Goal: Task Accomplishment & Management: Use online tool/utility

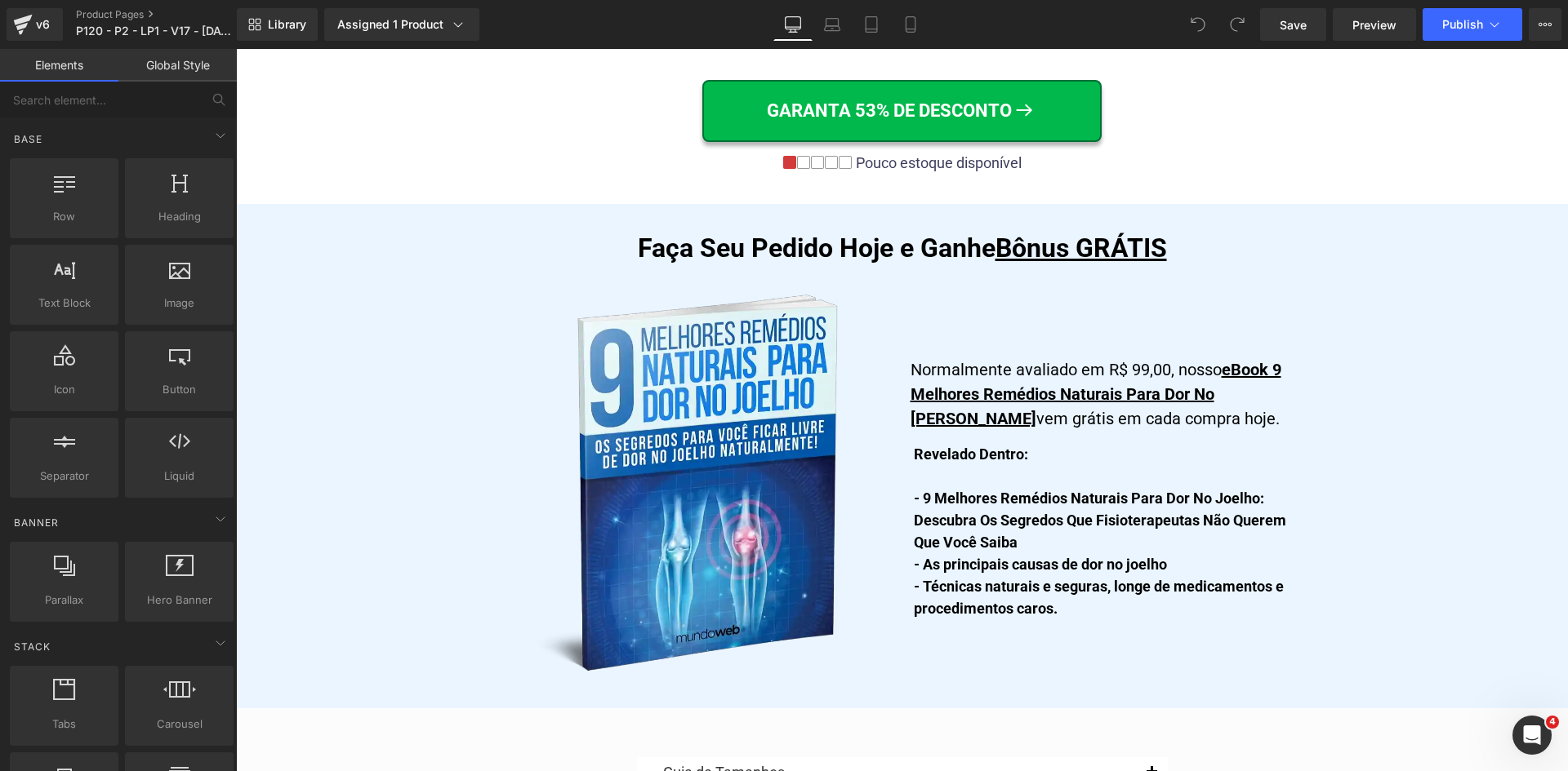
scroll to position [9167, 0]
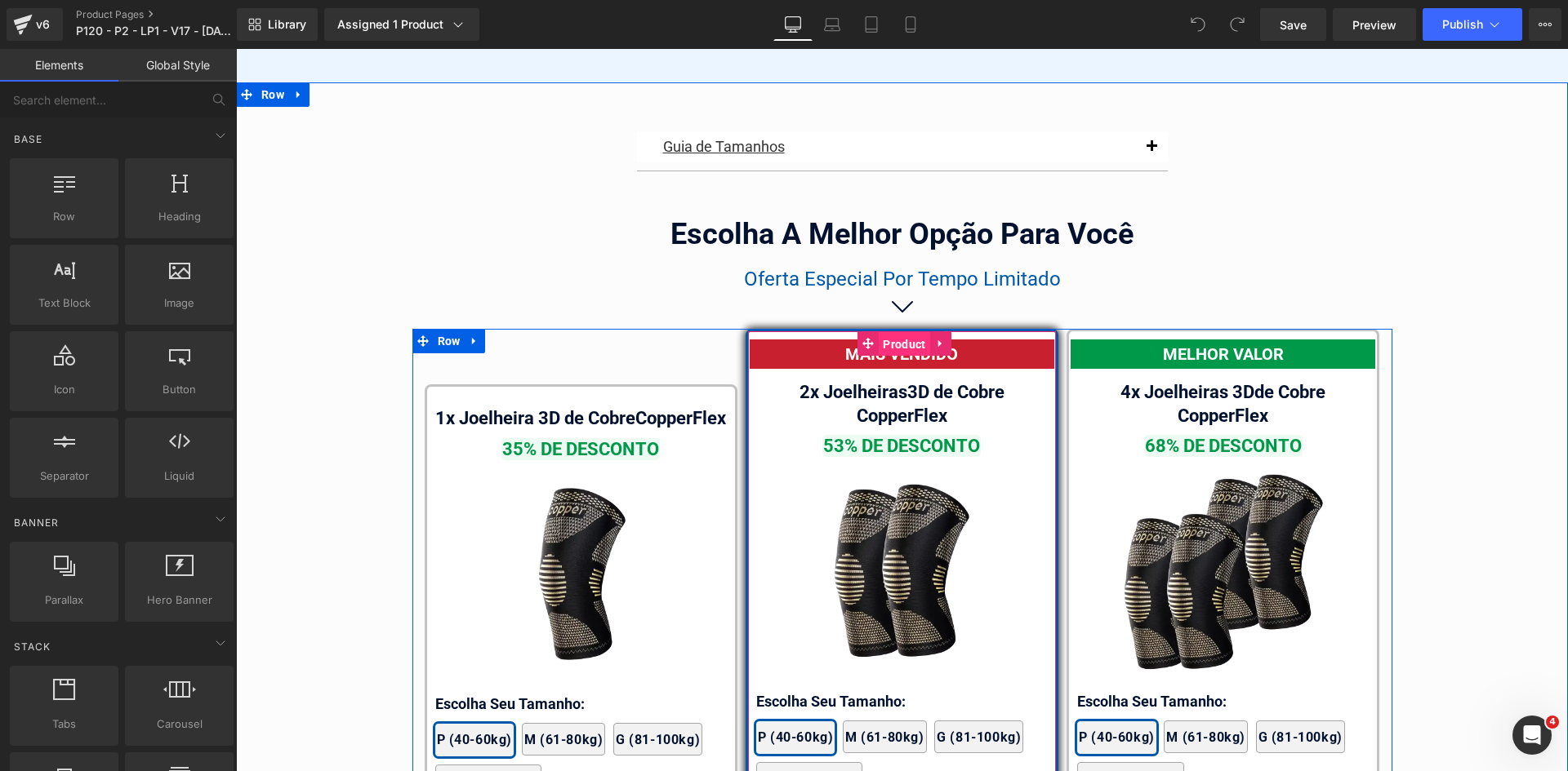
click at [906, 332] on span "Product" at bounding box center [904, 344] width 51 height 24
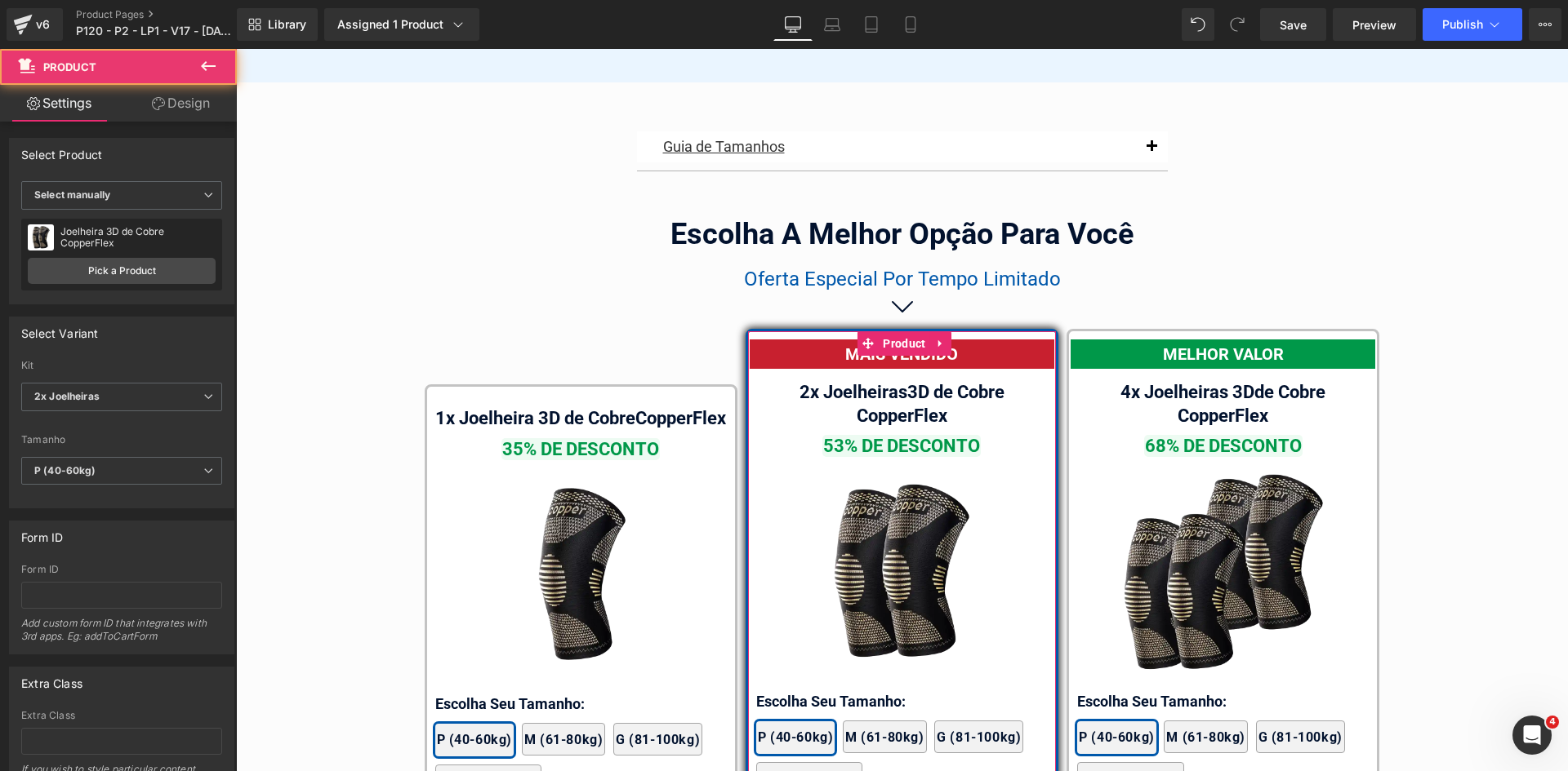
click at [179, 100] on link "Design" at bounding box center [181, 104] width 118 height 37
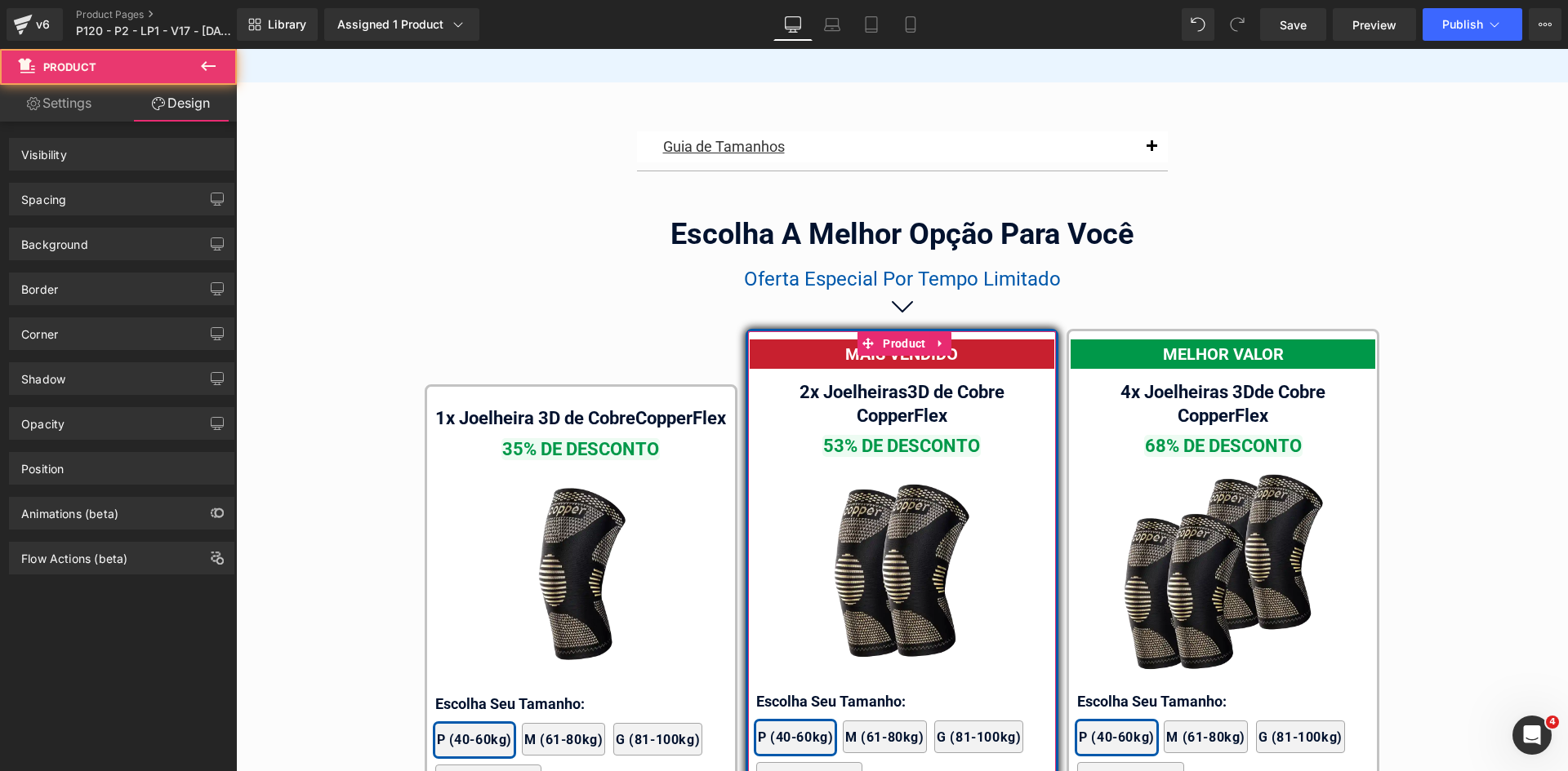
click at [68, 285] on div "Border" at bounding box center [122, 288] width 224 height 31
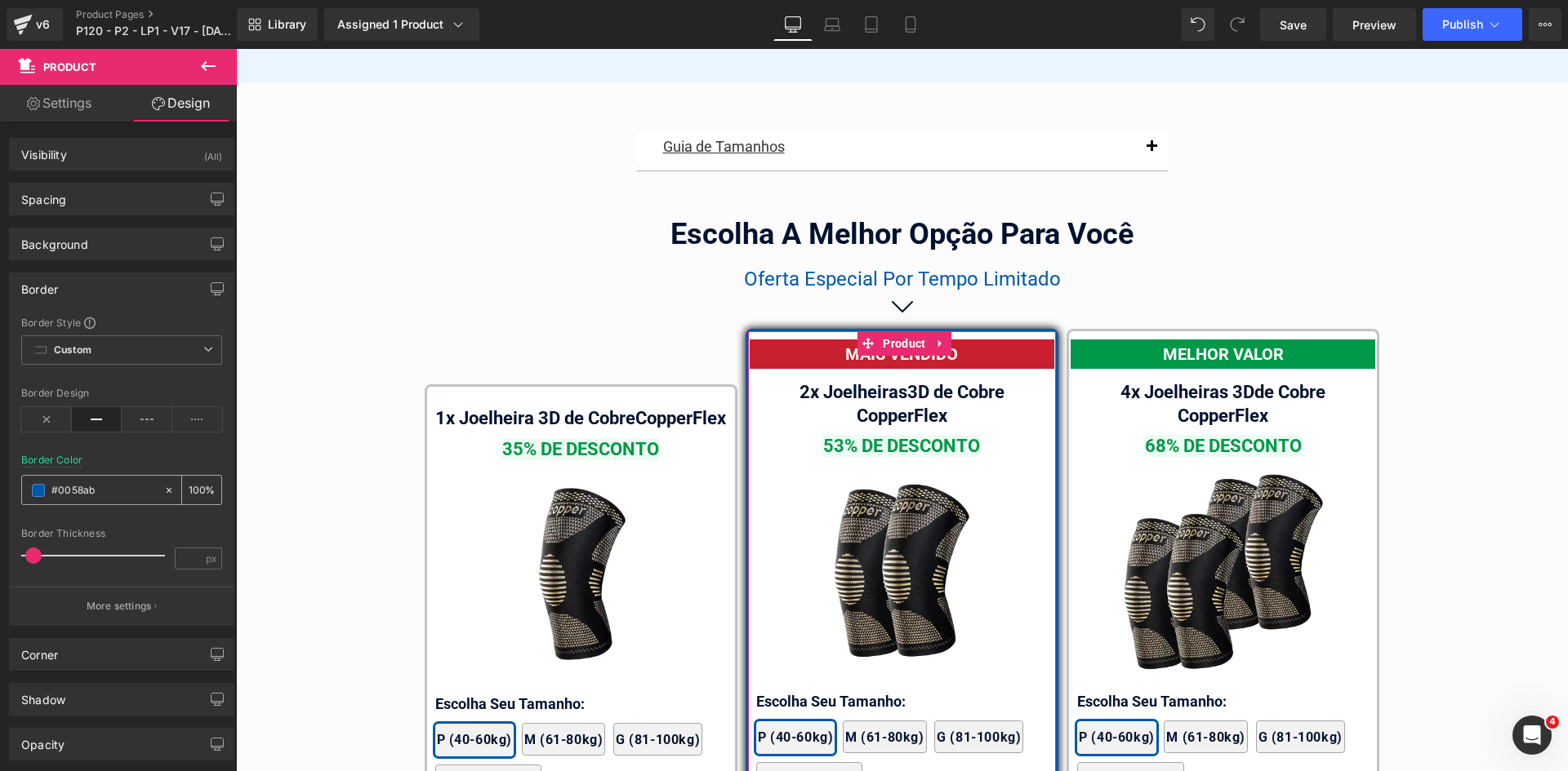
click at [111, 487] on input "text" at bounding box center [104, 490] width 105 height 18
paste input "ffc500"
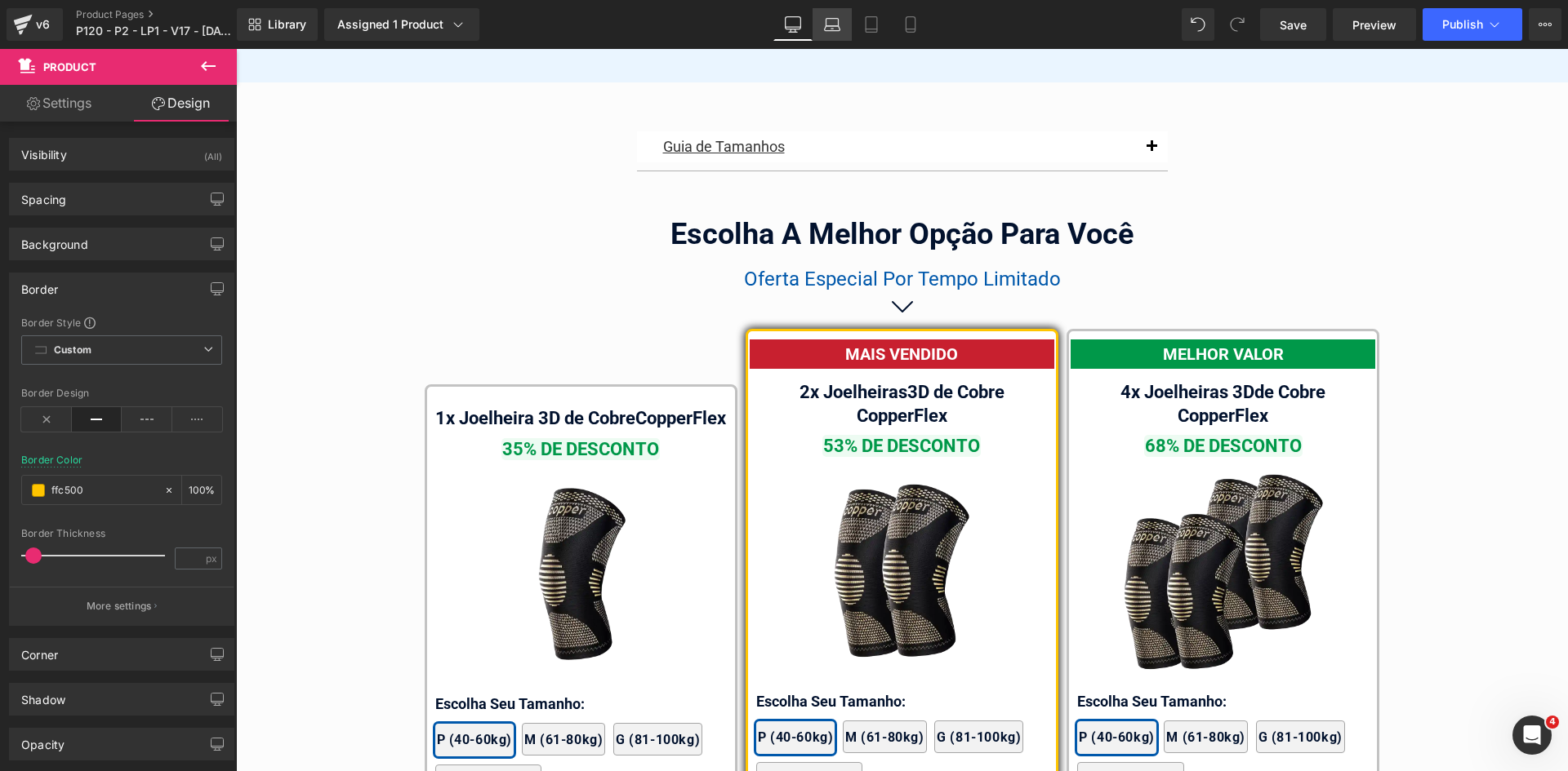
click at [825, 31] on icon at bounding box center [831, 24] width 16 height 16
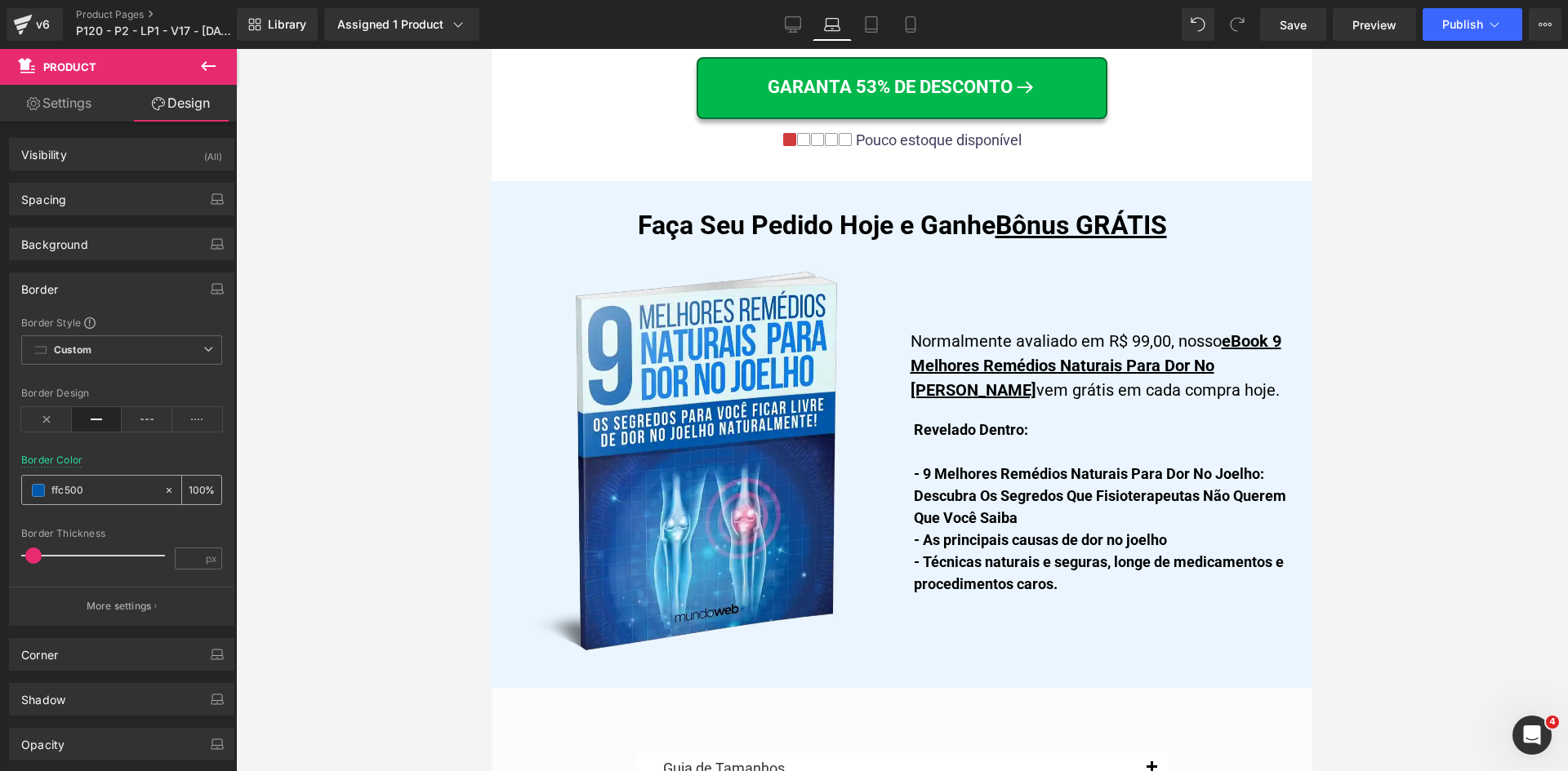
scroll to position [9796, 0]
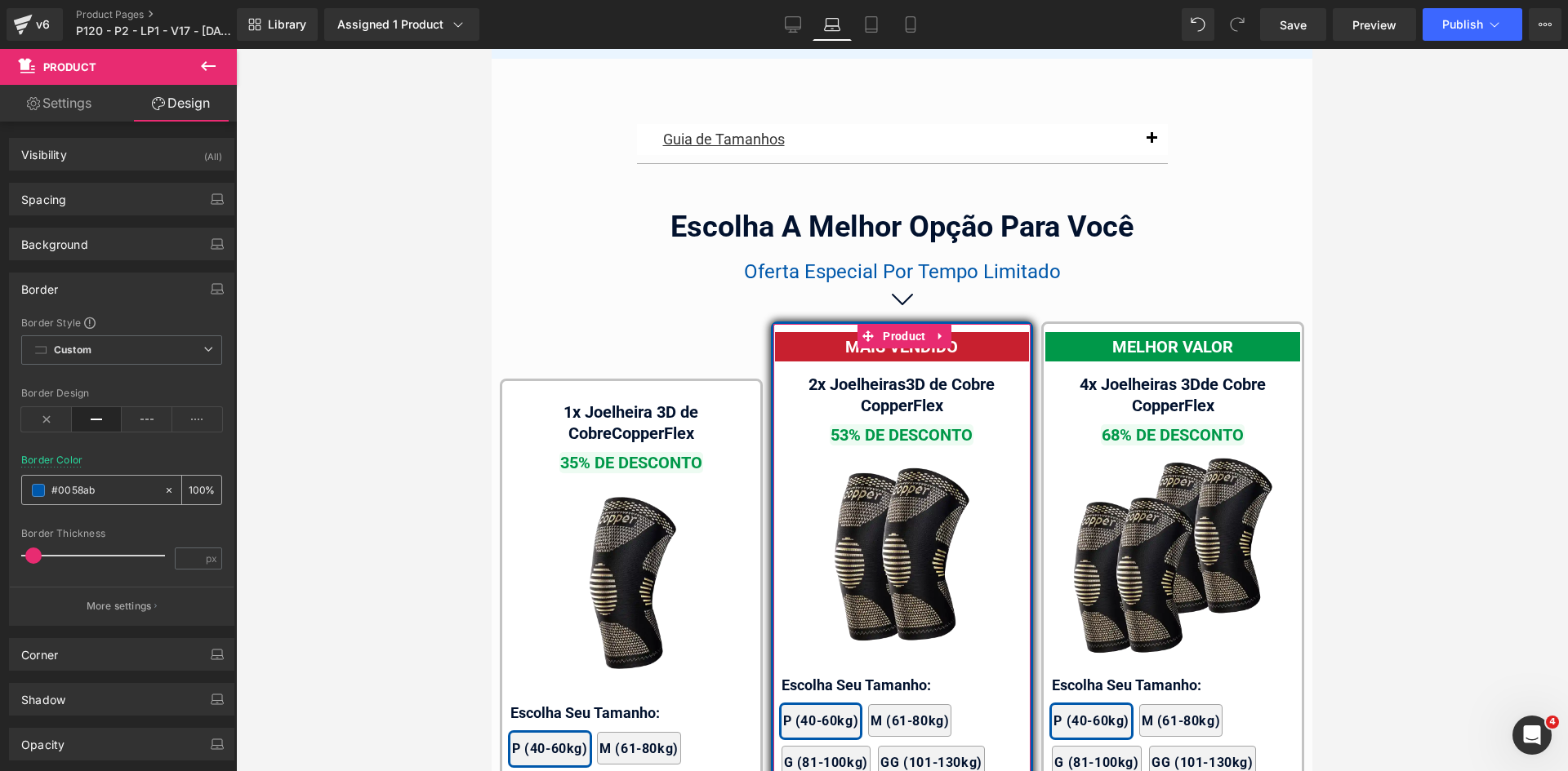
click at [113, 490] on input "#0058ab" at bounding box center [104, 490] width 105 height 18
paste input "ffc500"
click at [872, 32] on icon at bounding box center [872, 24] width 12 height 15
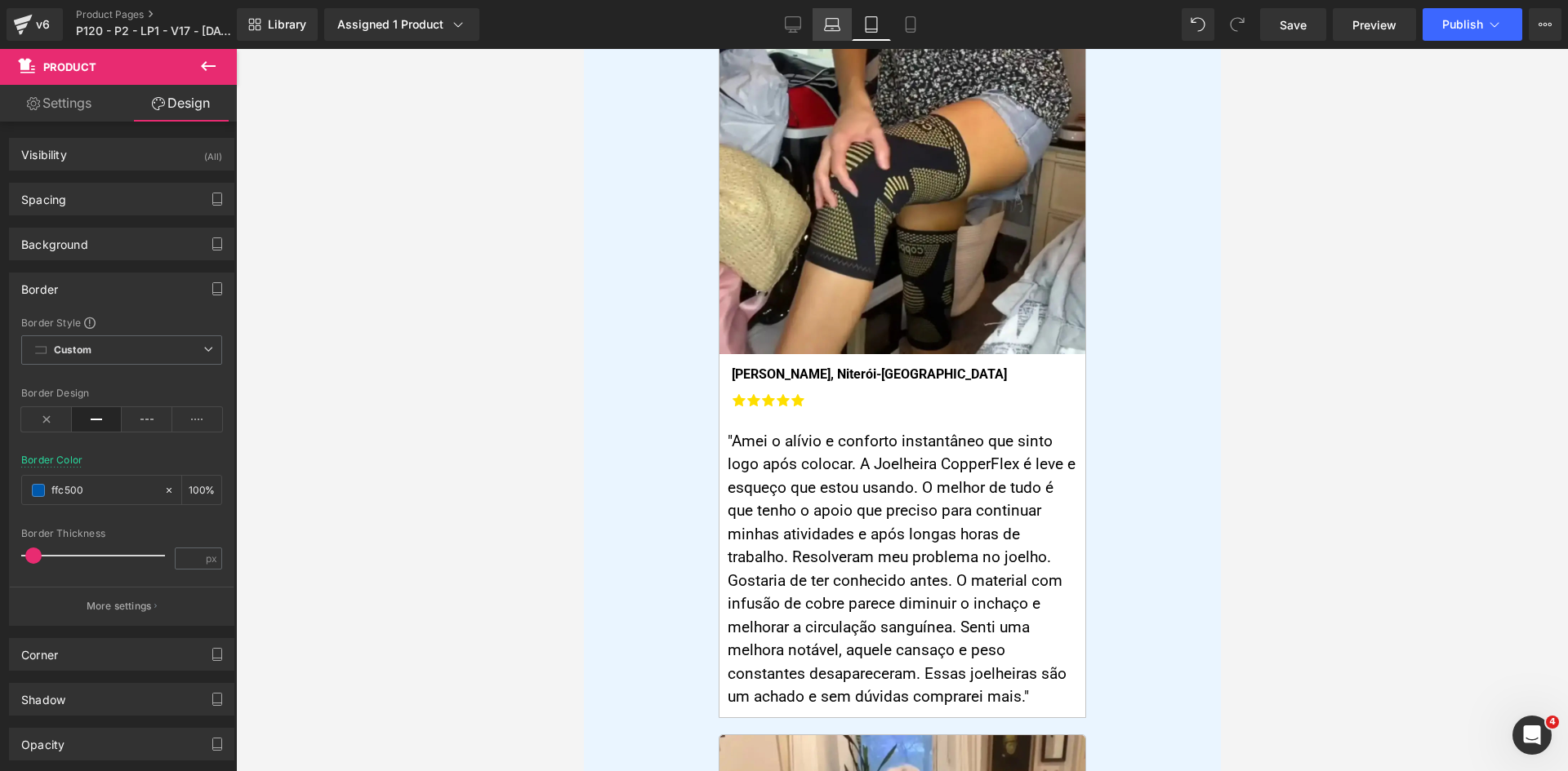
scroll to position [0, 0]
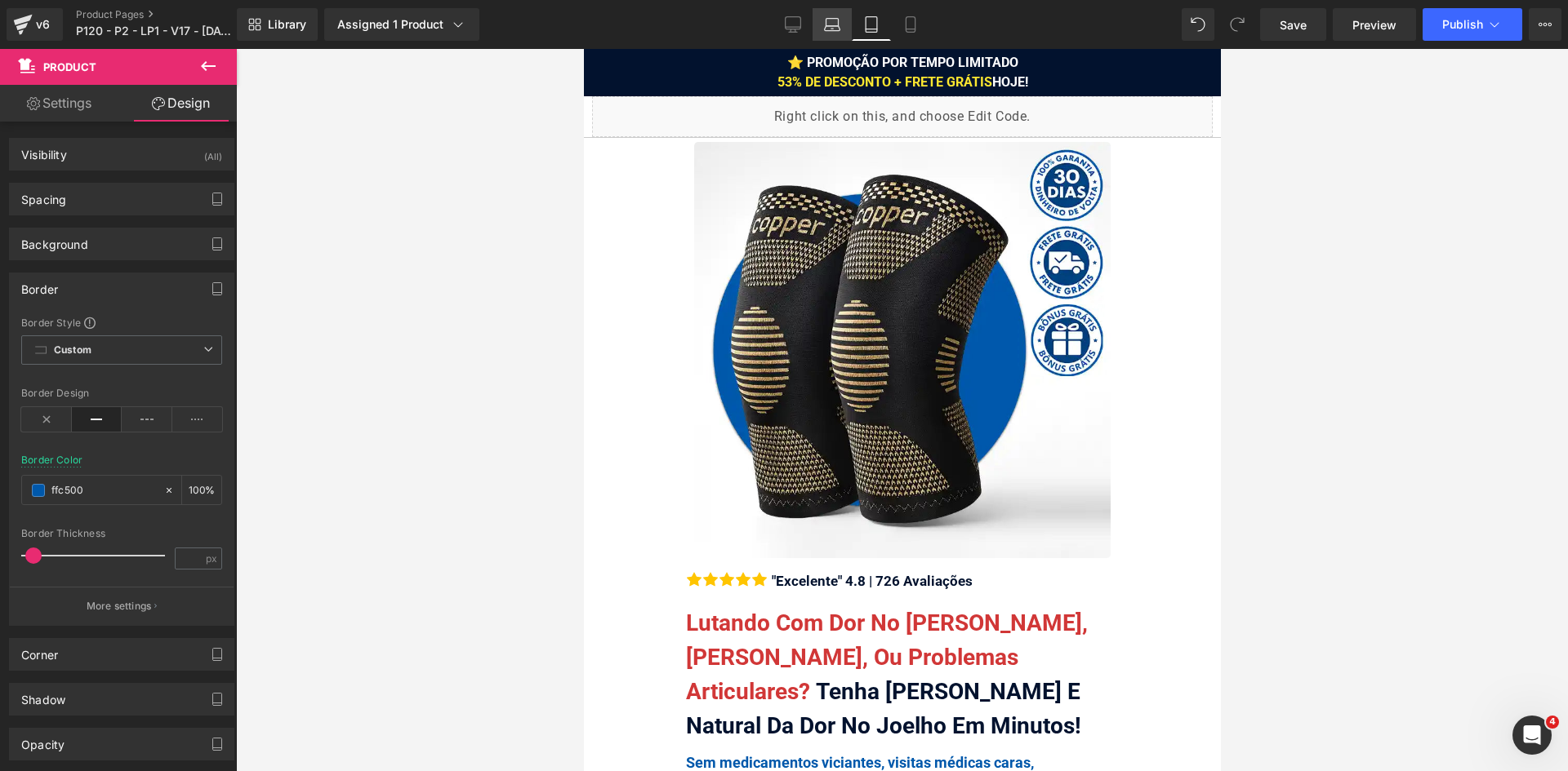
click at [843, 24] on link "Laptop" at bounding box center [832, 24] width 39 height 33
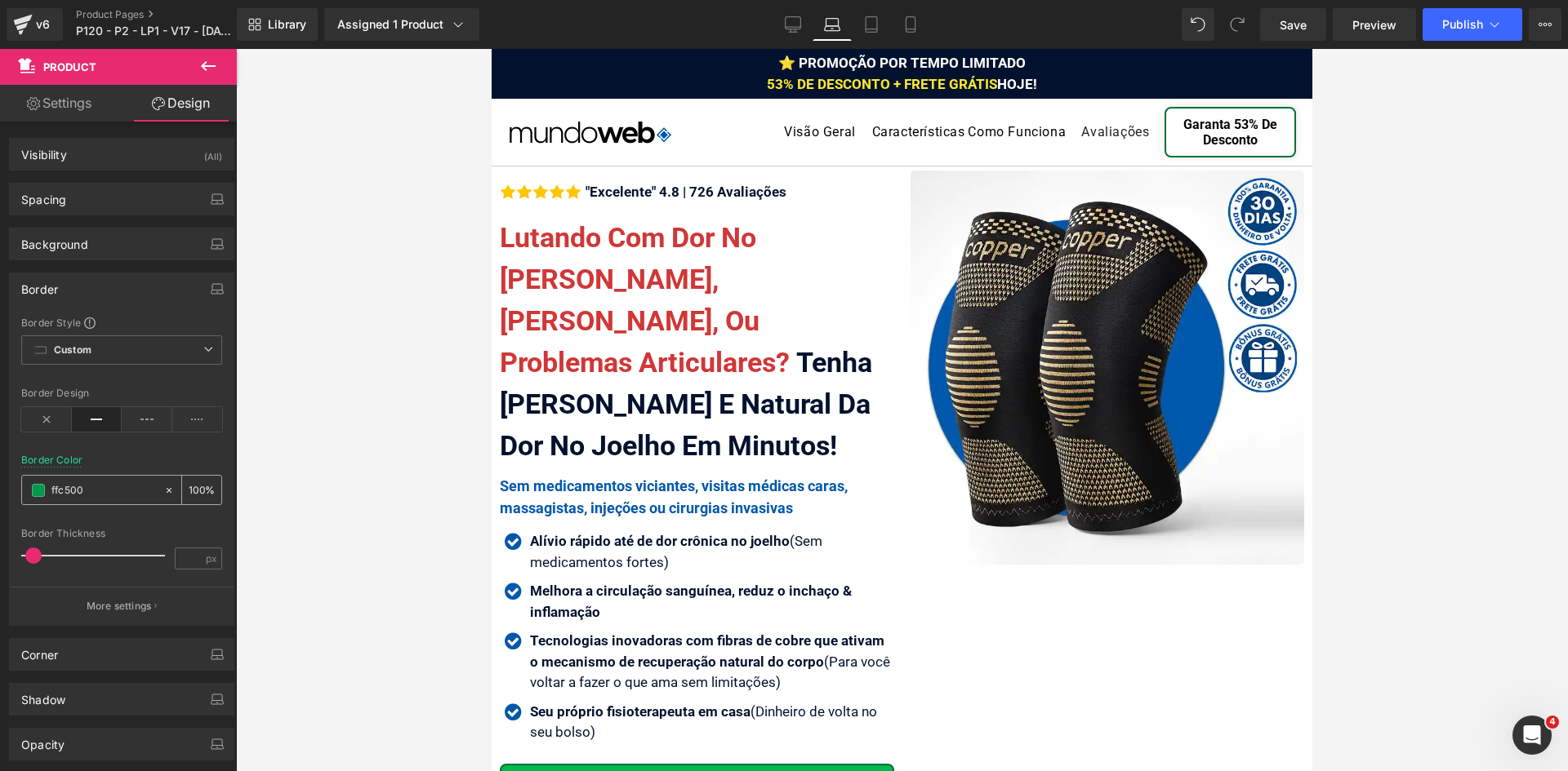
scroll to position [9796, 0]
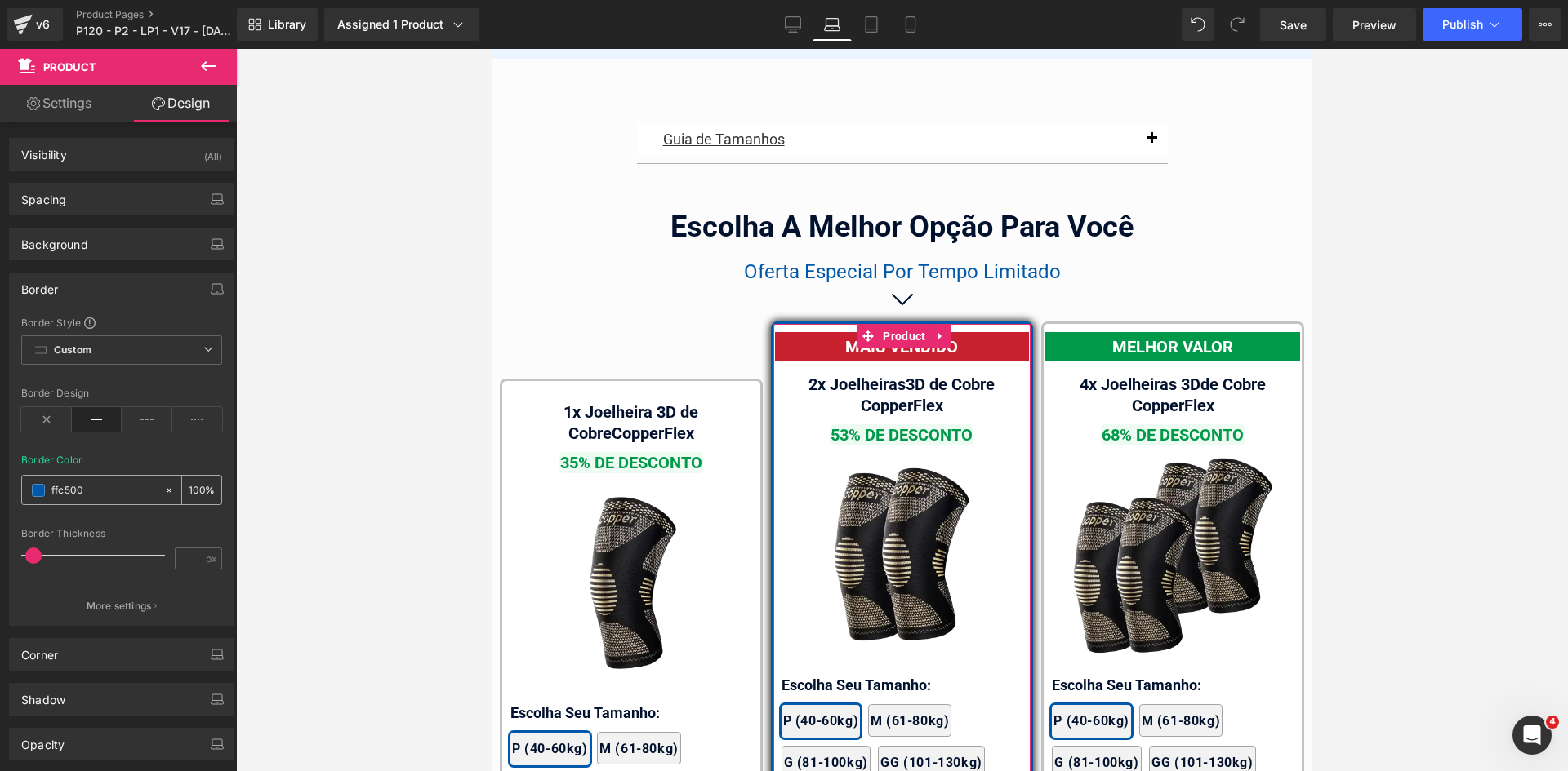
click at [112, 489] on input "ffc500" at bounding box center [104, 490] width 105 height 18
paste input "ffc500"
click at [89, 493] on input "ffc500" at bounding box center [104, 490] width 105 height 18
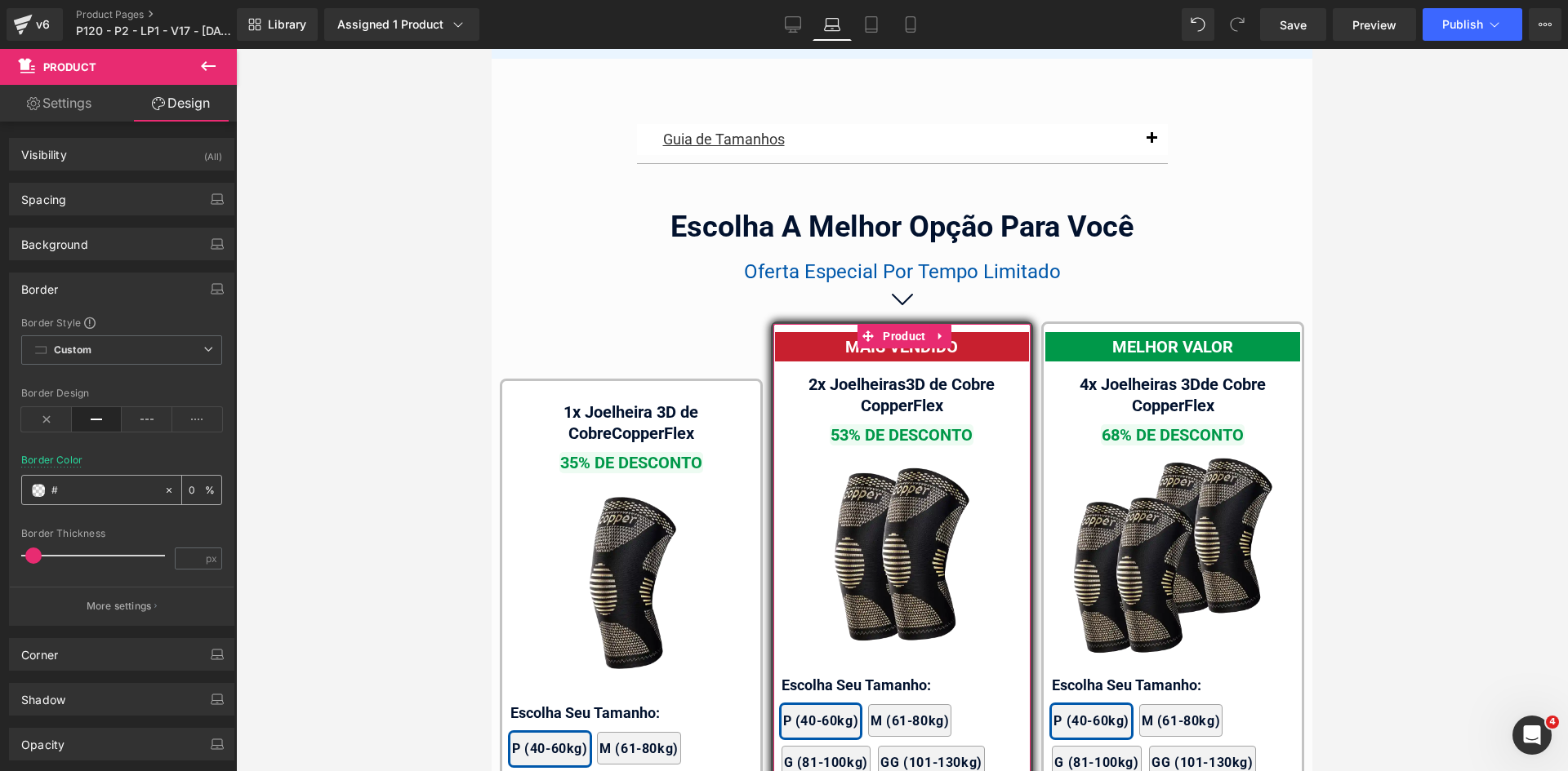
paste input "ffc500"
type input "#ffc500"
click at [129, 444] on div at bounding box center [122, 445] width 201 height 11
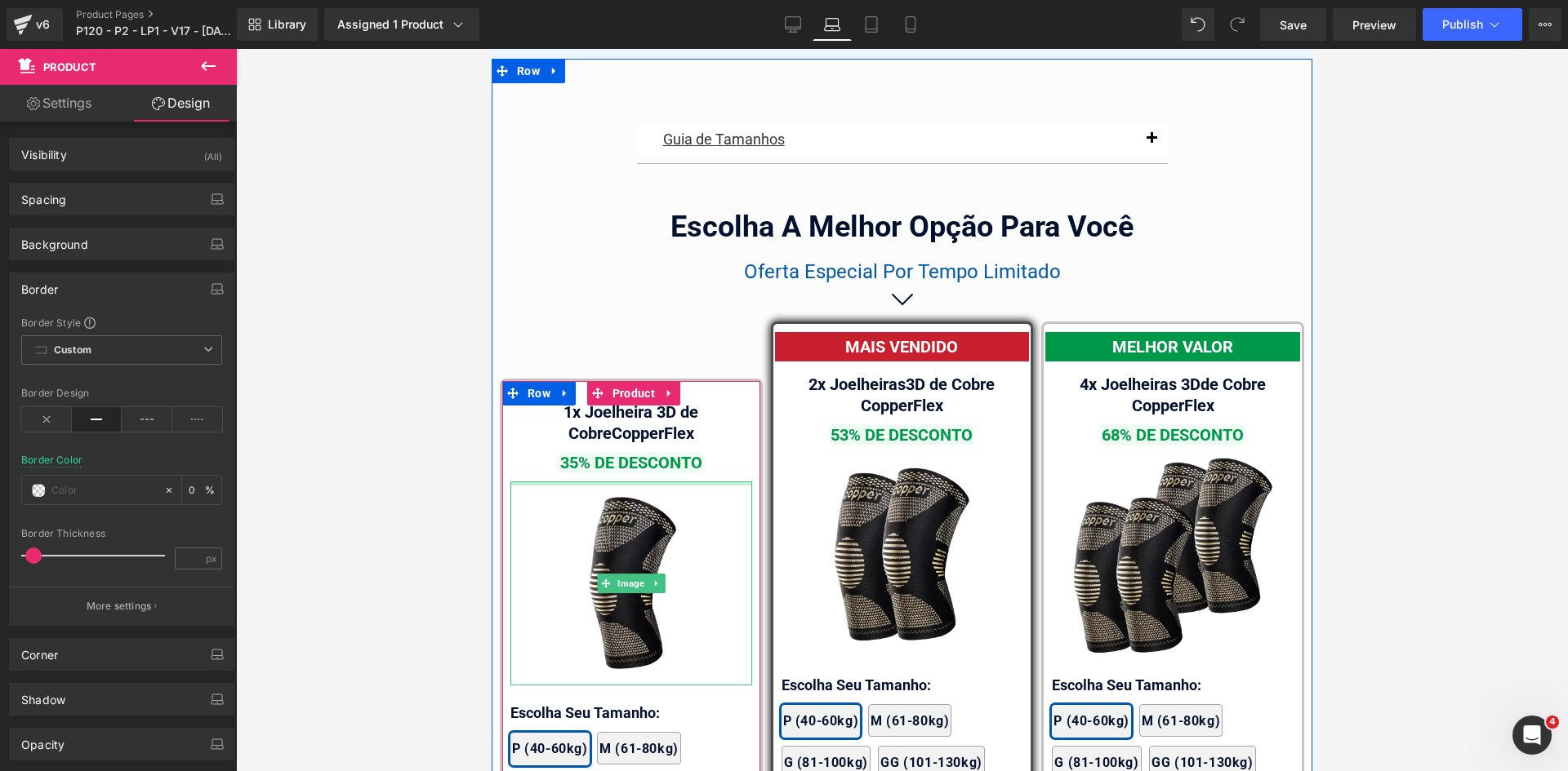
click at [740, 482] on div at bounding box center [631, 483] width 241 height 4
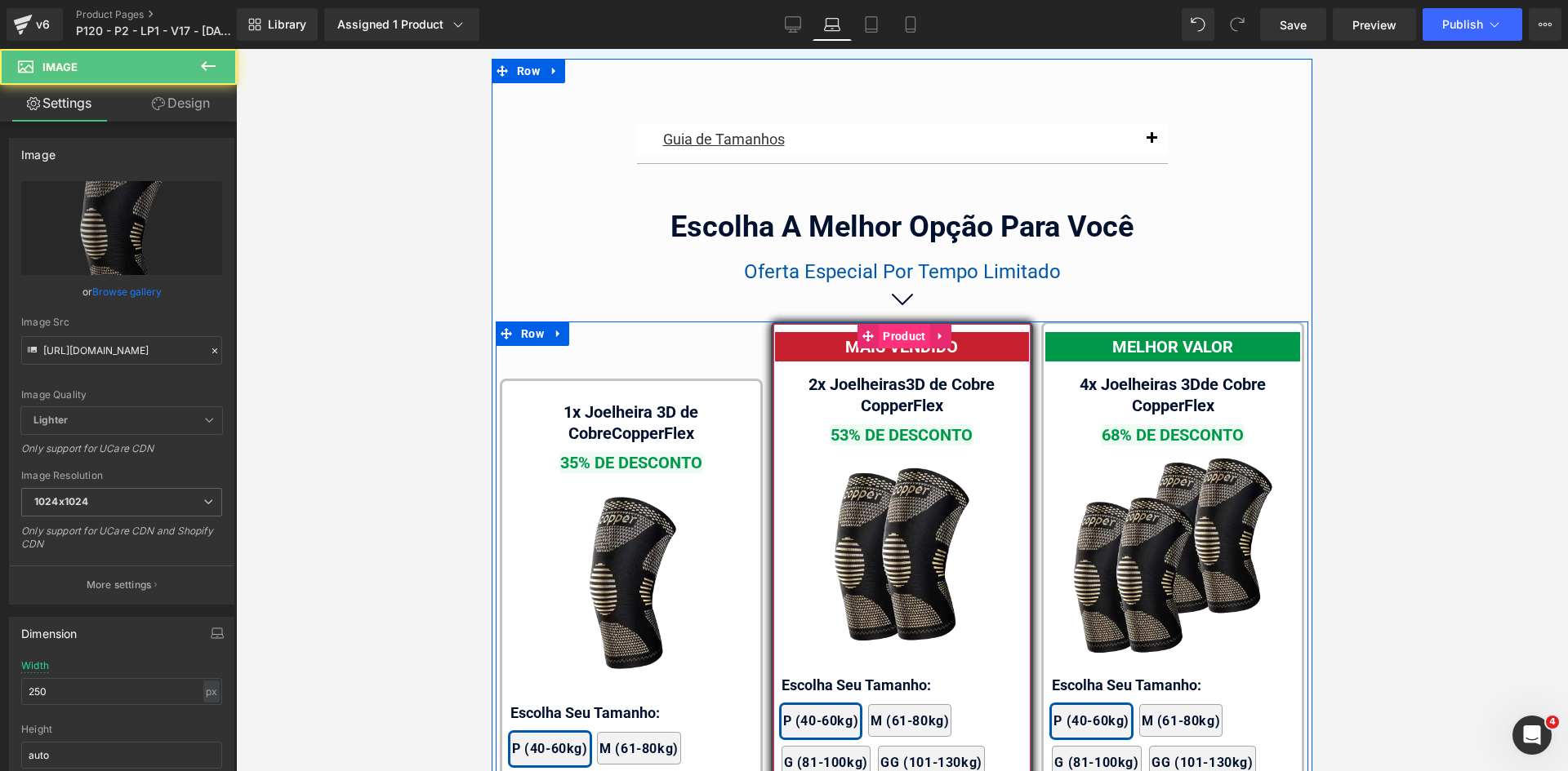
click at [903, 324] on span "Product" at bounding box center [904, 336] width 51 height 24
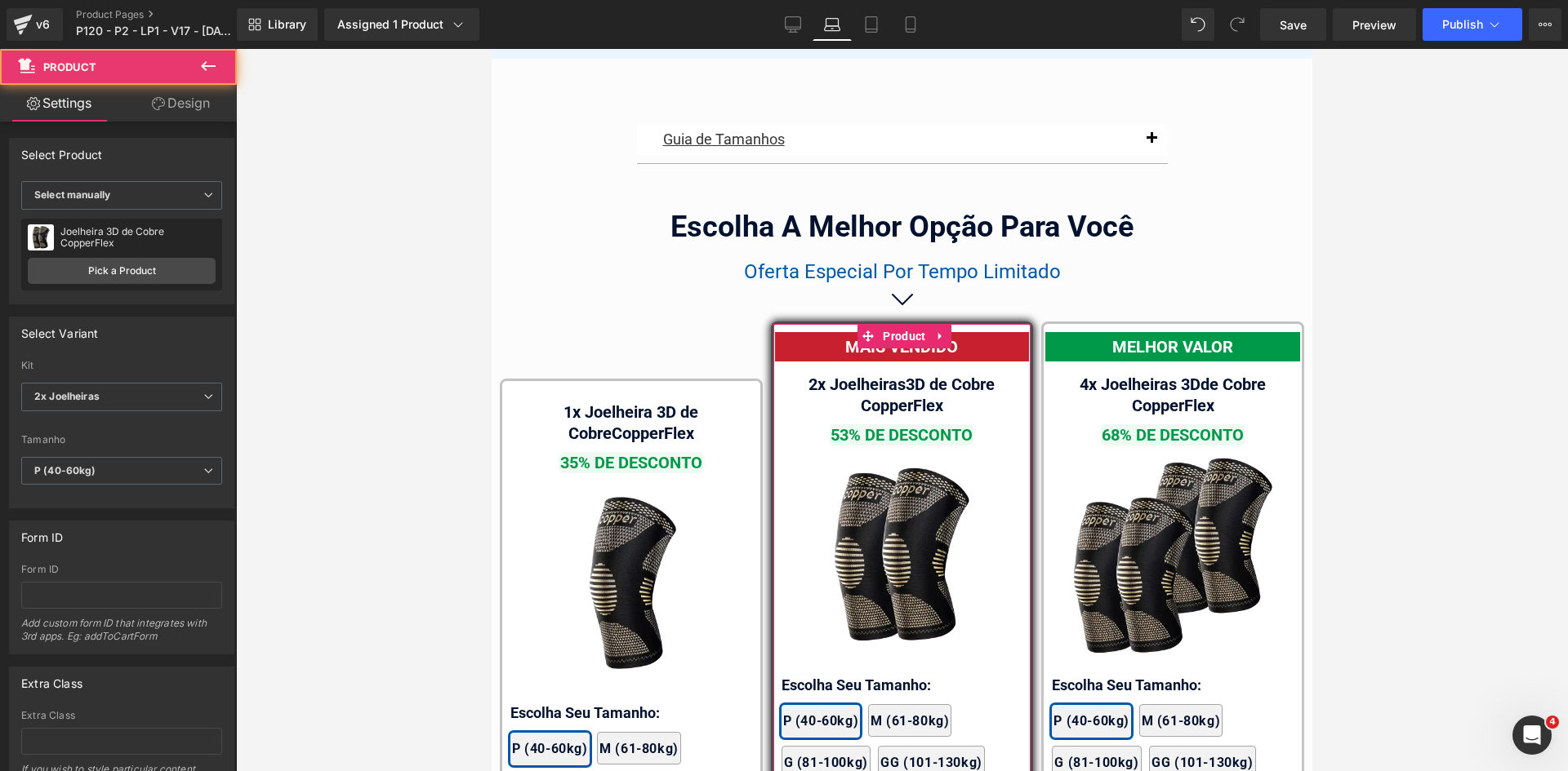
drag, startPoint x: 176, startPoint y: 114, endPoint x: 53, endPoint y: 277, distance: 204.2
click at [176, 114] on link "Design" at bounding box center [181, 104] width 118 height 37
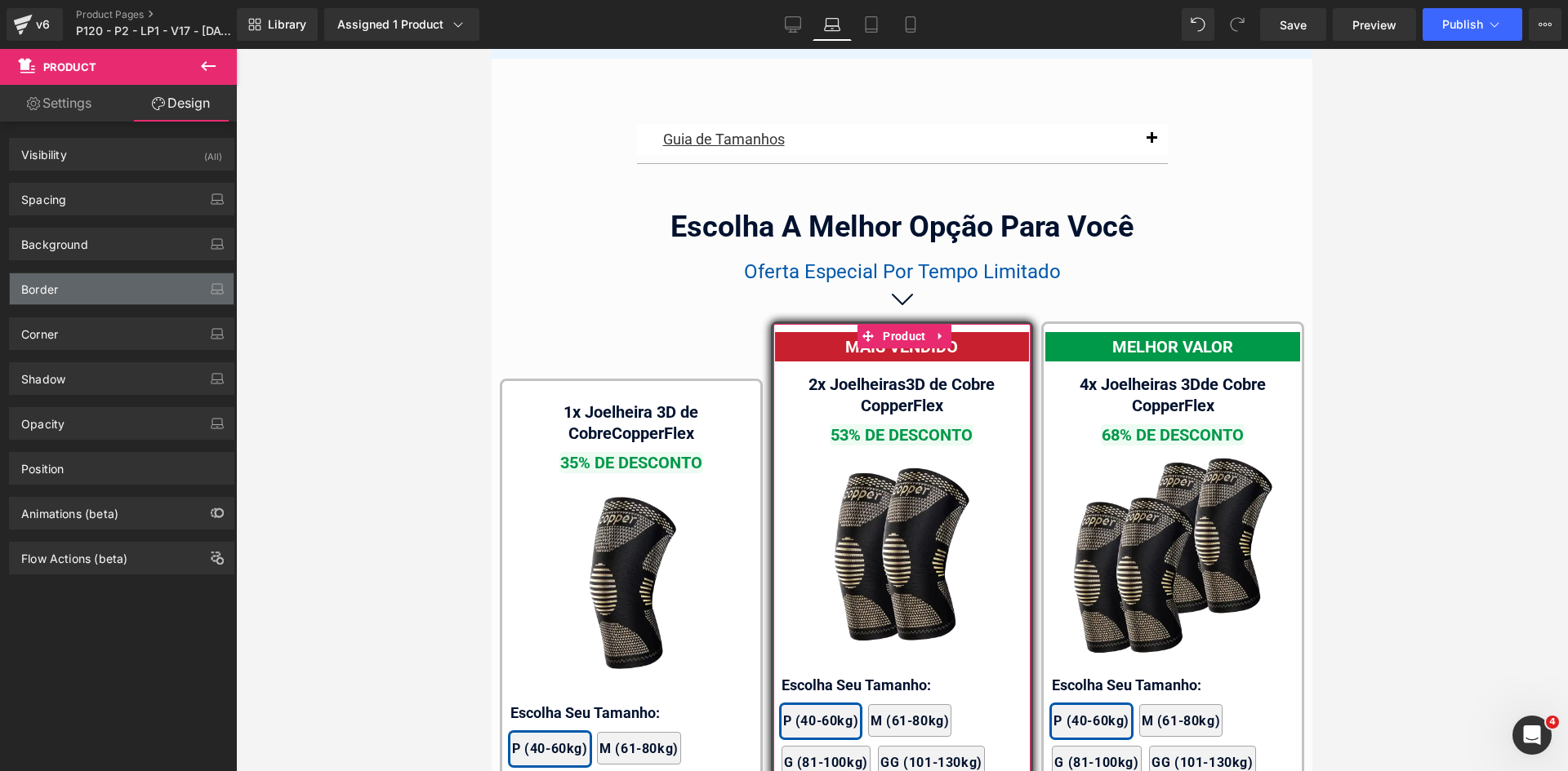
click at [53, 290] on div "Border" at bounding box center [40, 284] width 37 height 23
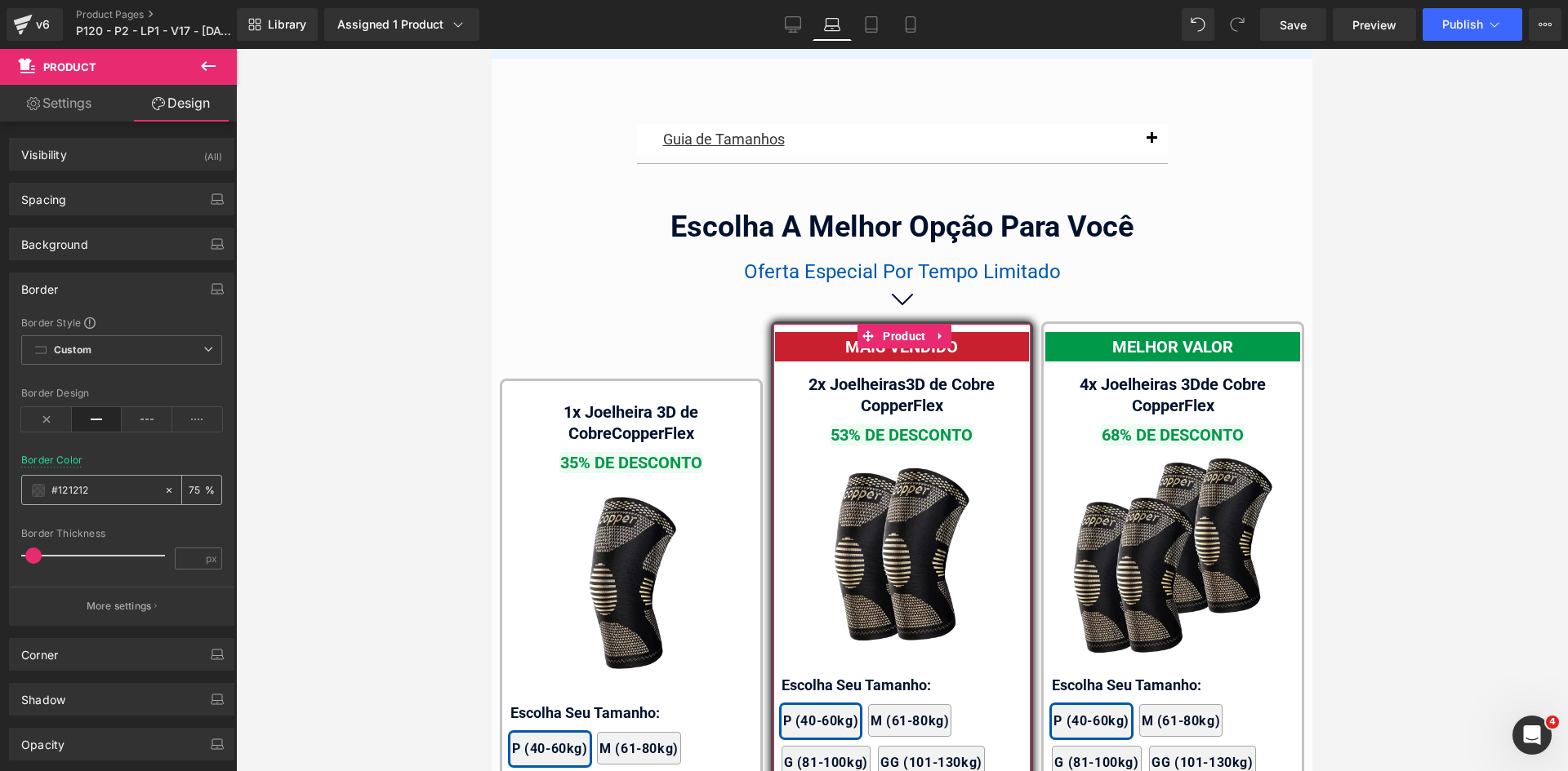
click at [88, 495] on input "text" at bounding box center [104, 490] width 105 height 18
paste input "ffc500"
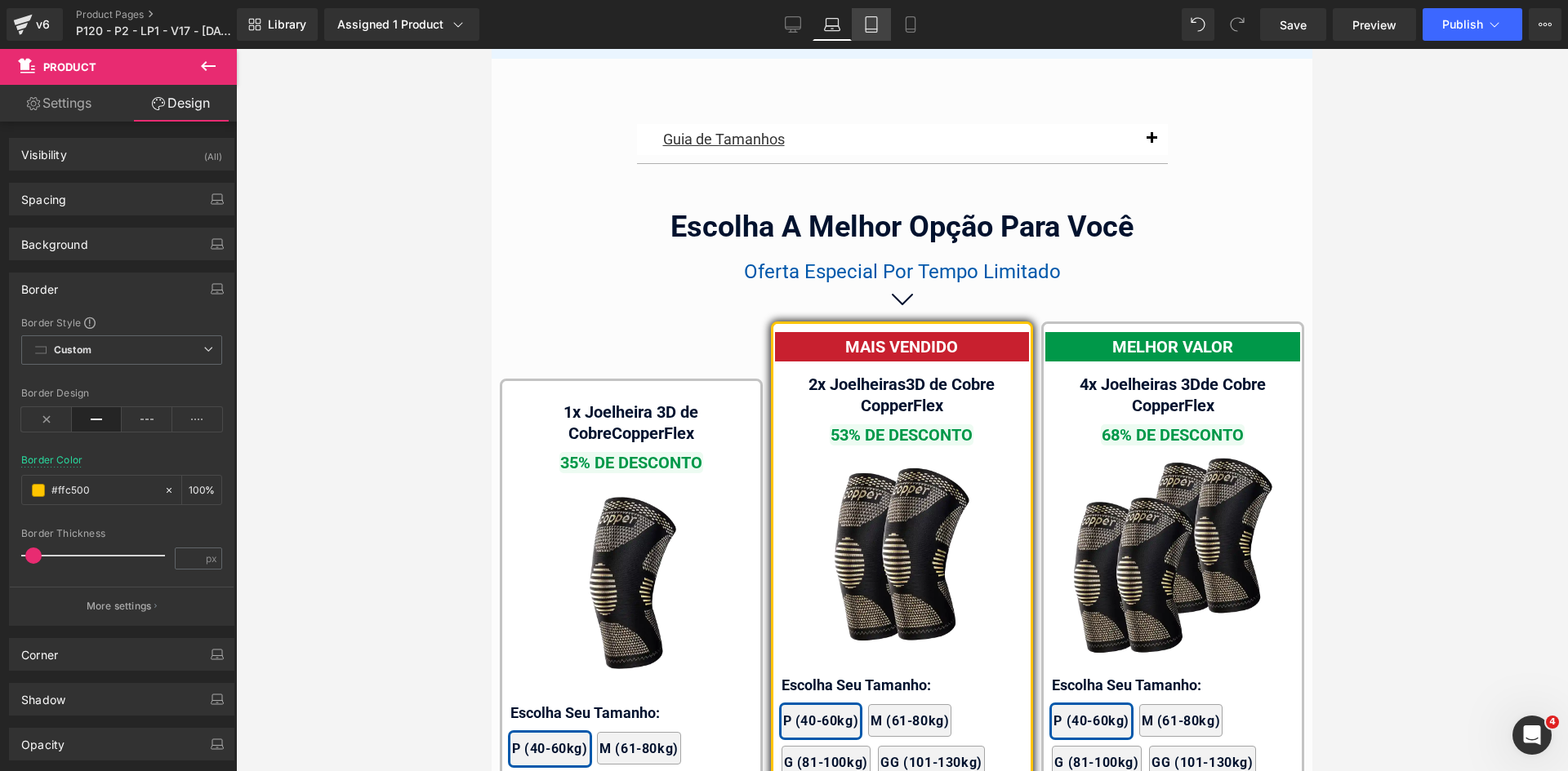
type input "#ffc500"
click at [873, 33] on link "Tablet" at bounding box center [871, 24] width 39 height 33
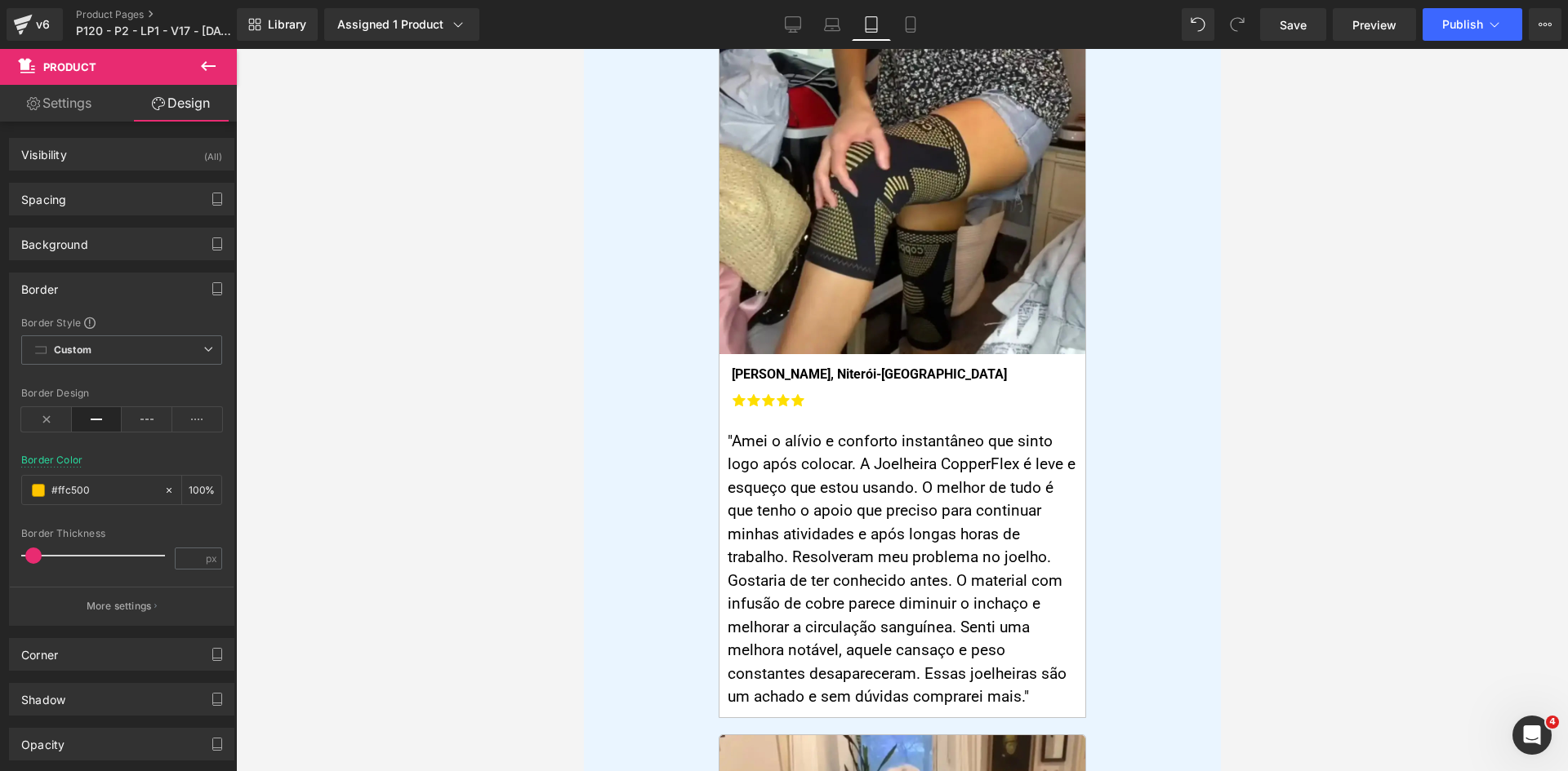
scroll to position [0, 0]
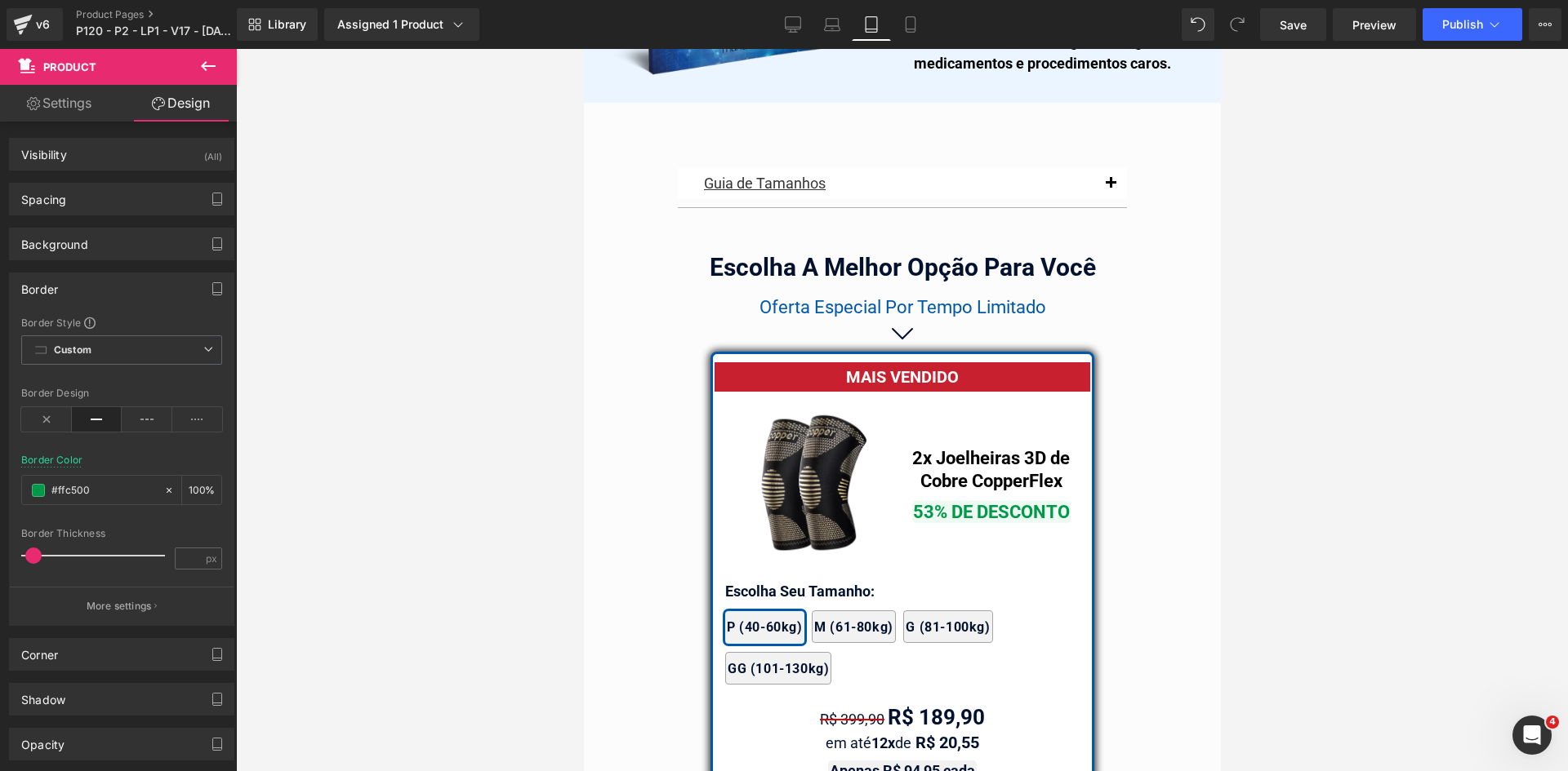
drag, startPoint x: 1220, startPoint y: 102, endPoint x: 1191, endPoint y: 564, distance: 462.9
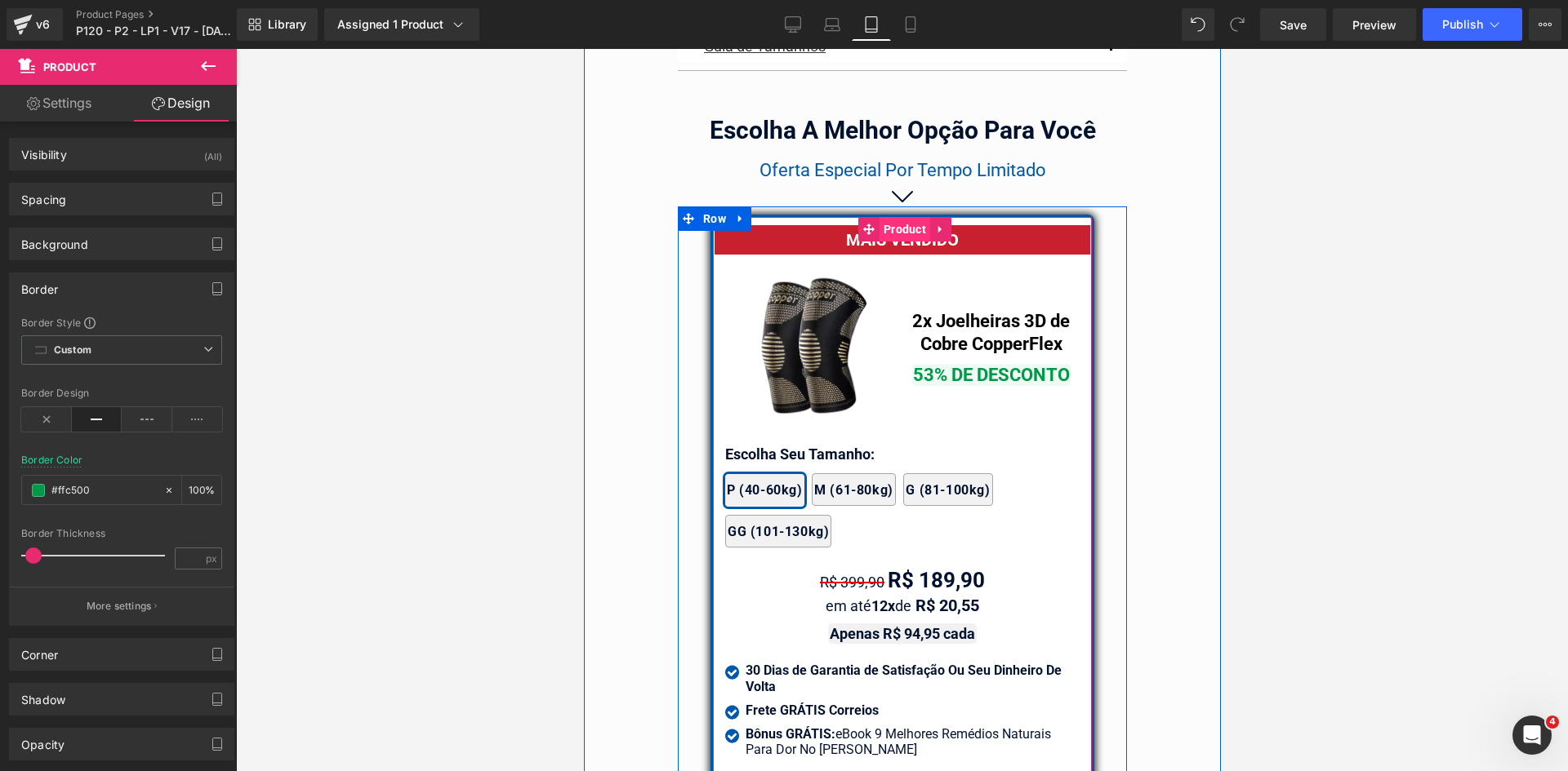
click at [906, 224] on span "Product" at bounding box center [904, 229] width 51 height 24
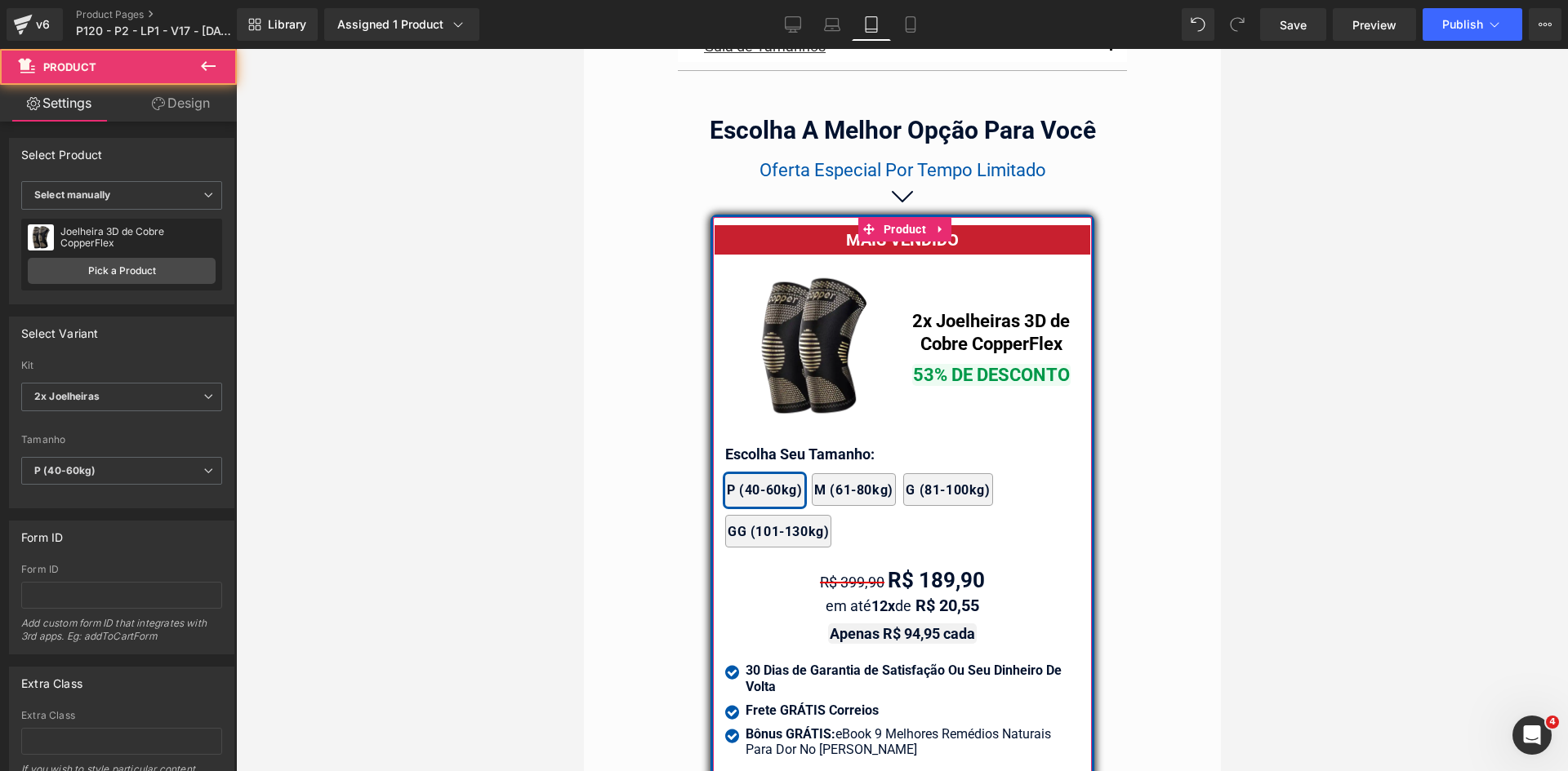
click at [168, 105] on link "Design" at bounding box center [181, 104] width 118 height 37
click at [0, 0] on div "Border" at bounding box center [0, 0] width 0 height 0
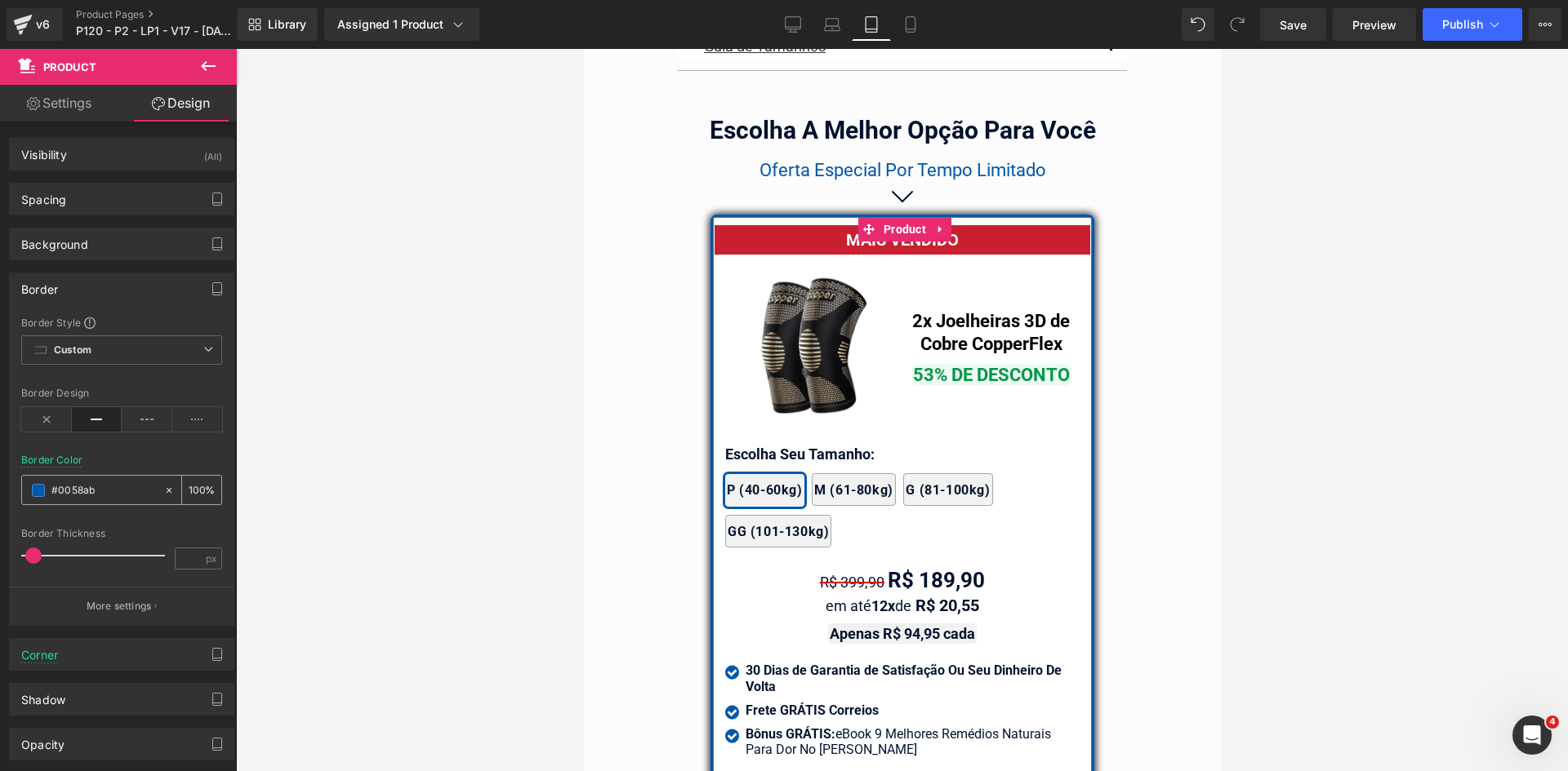
click at [100, 490] on input "text" at bounding box center [104, 490] width 105 height 18
paste input "ffc500"
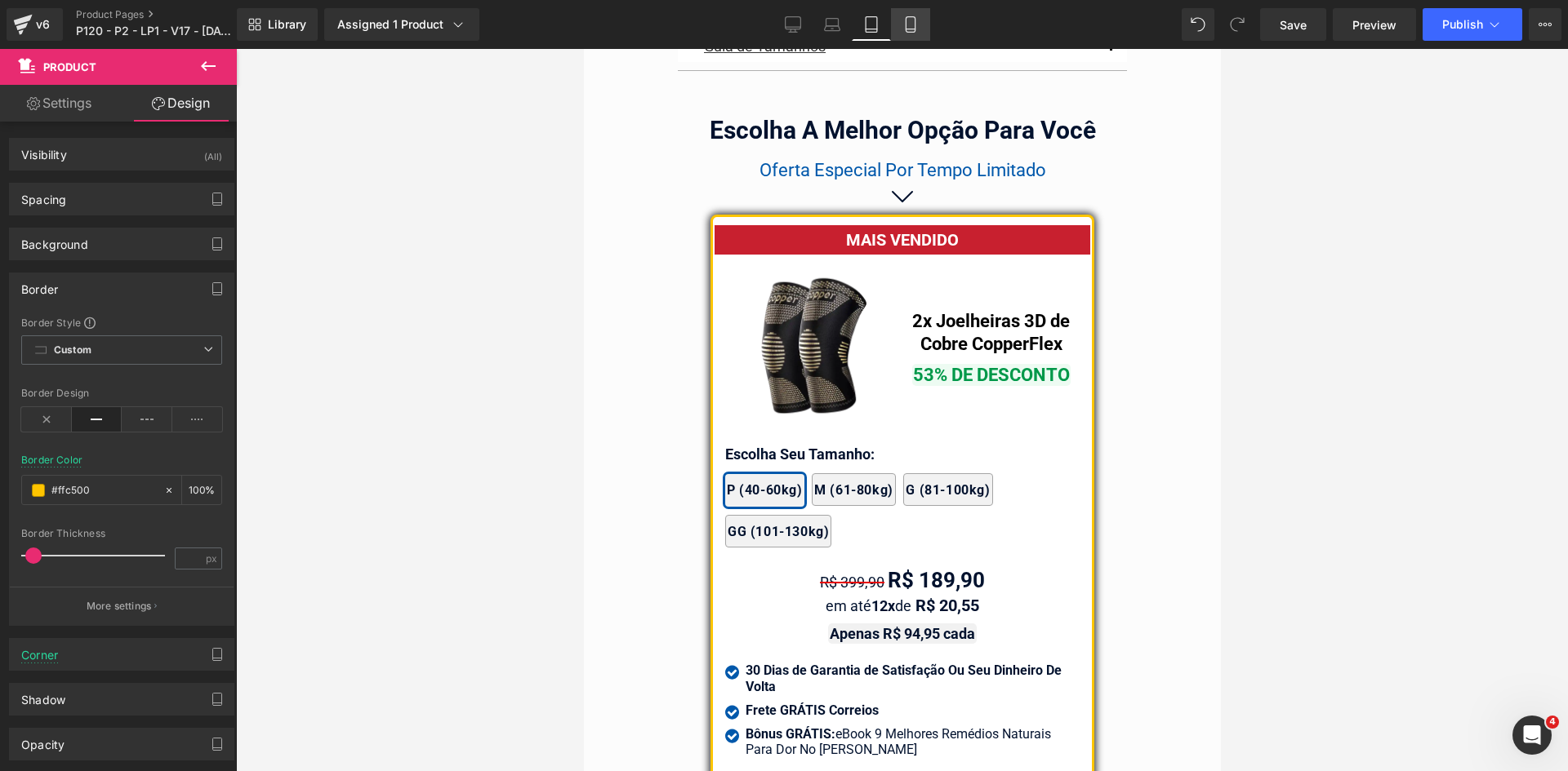
click at [912, 28] on icon at bounding box center [910, 24] width 16 height 16
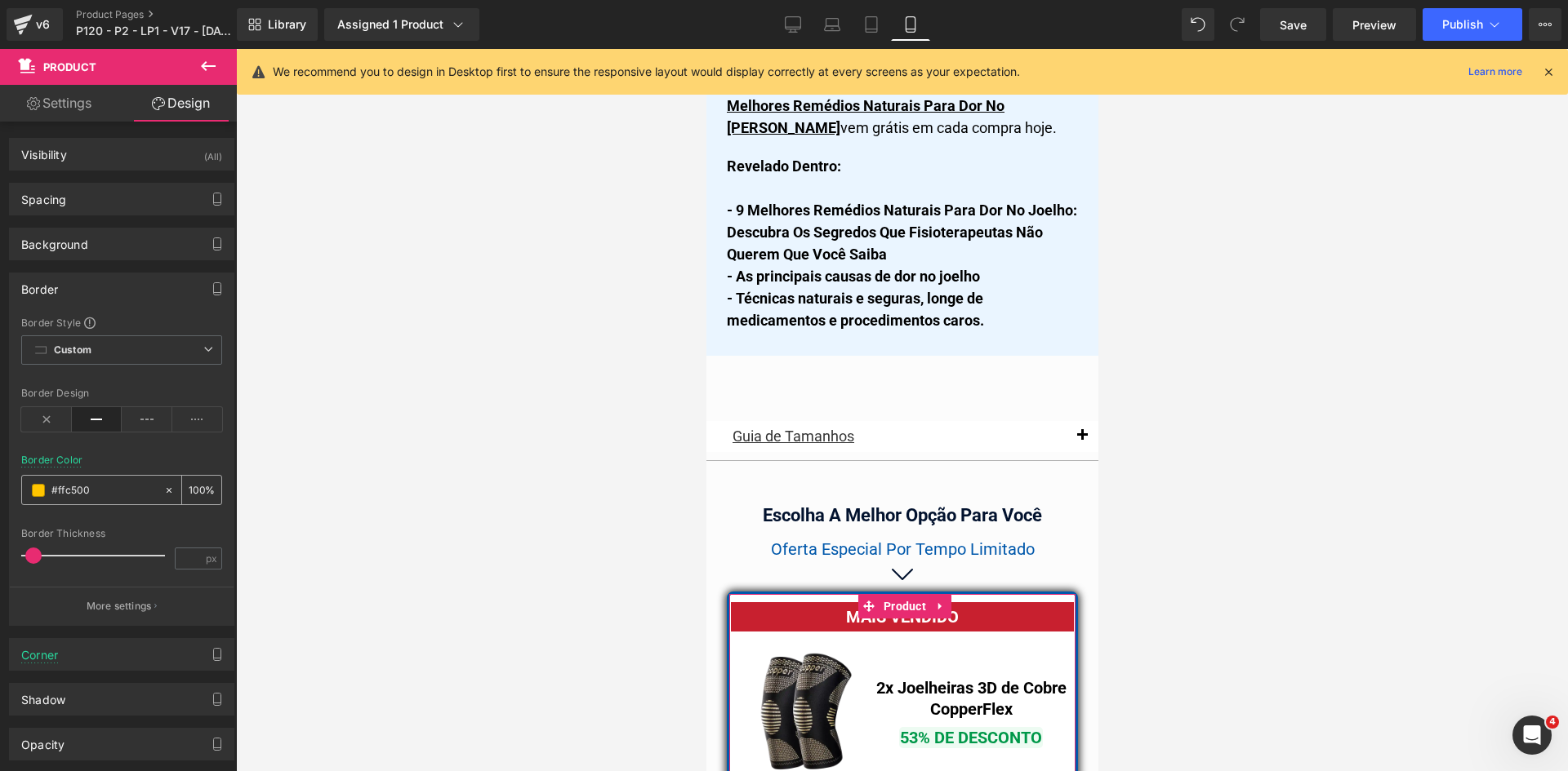
scroll to position [14080, 0]
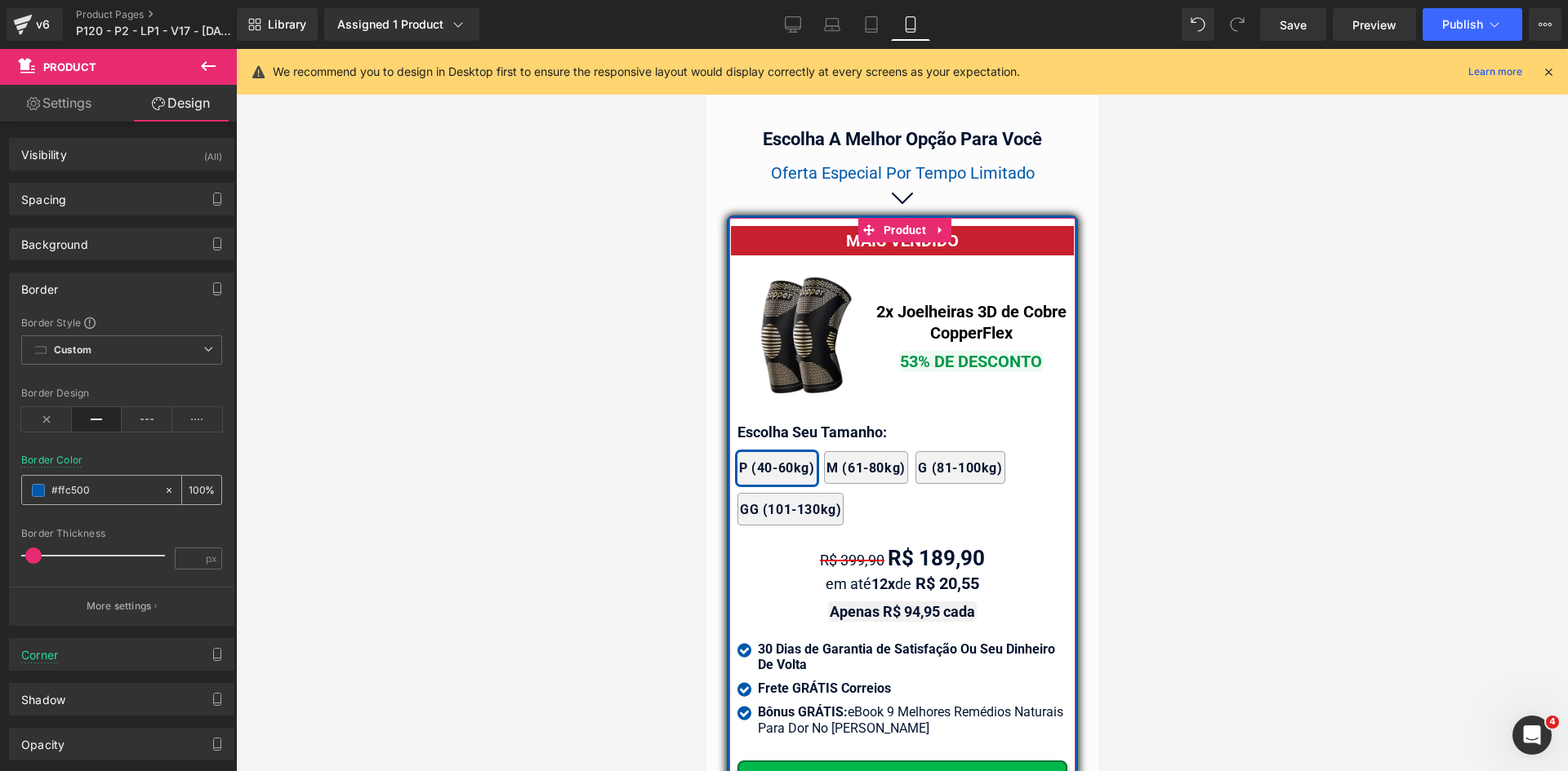
click at [111, 490] on input "#ffc500" at bounding box center [104, 490] width 105 height 18
paste input "ffc500"
type input "#ffc500"
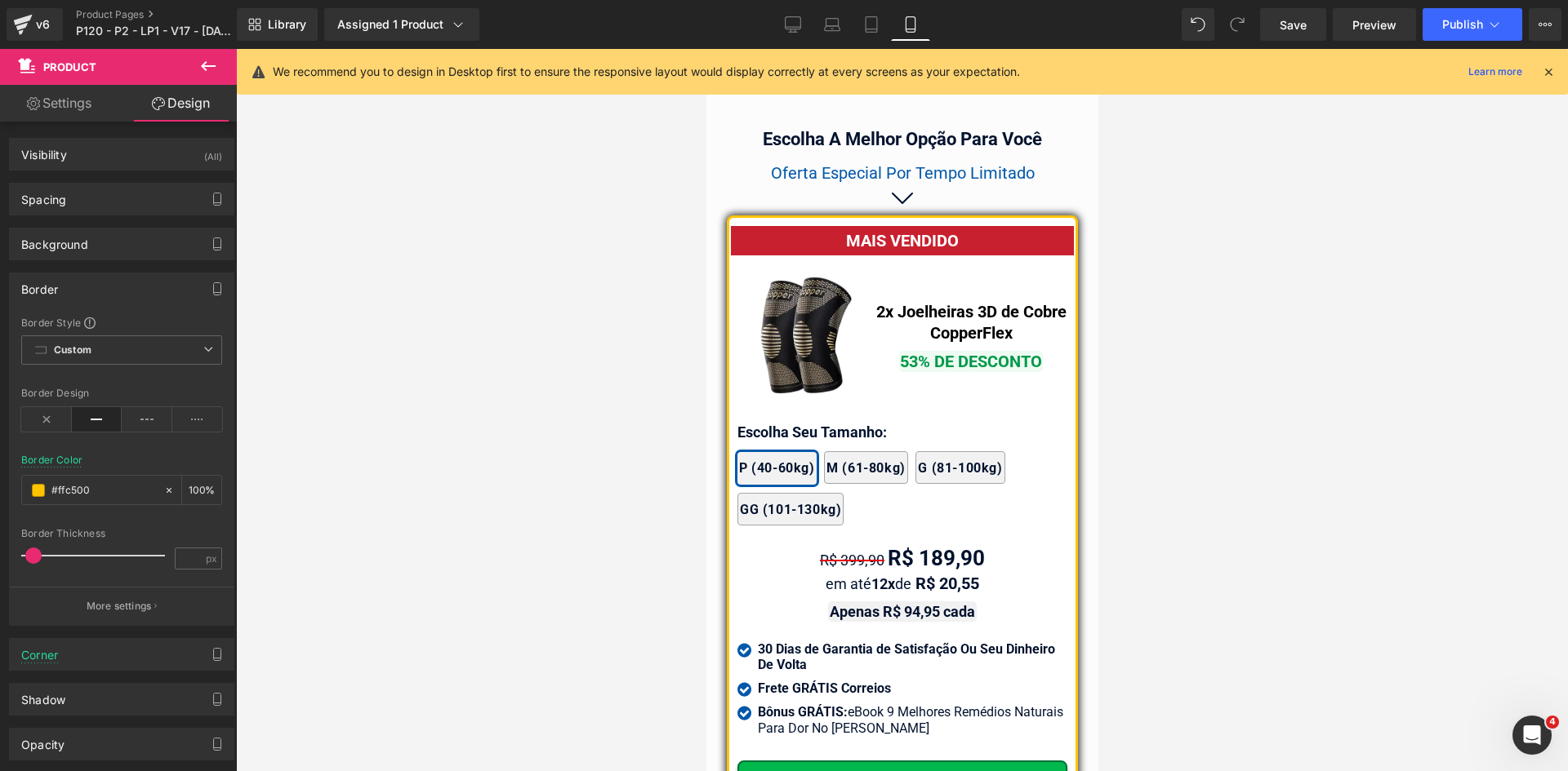
click at [1157, 282] on div at bounding box center [902, 410] width 1332 height 722
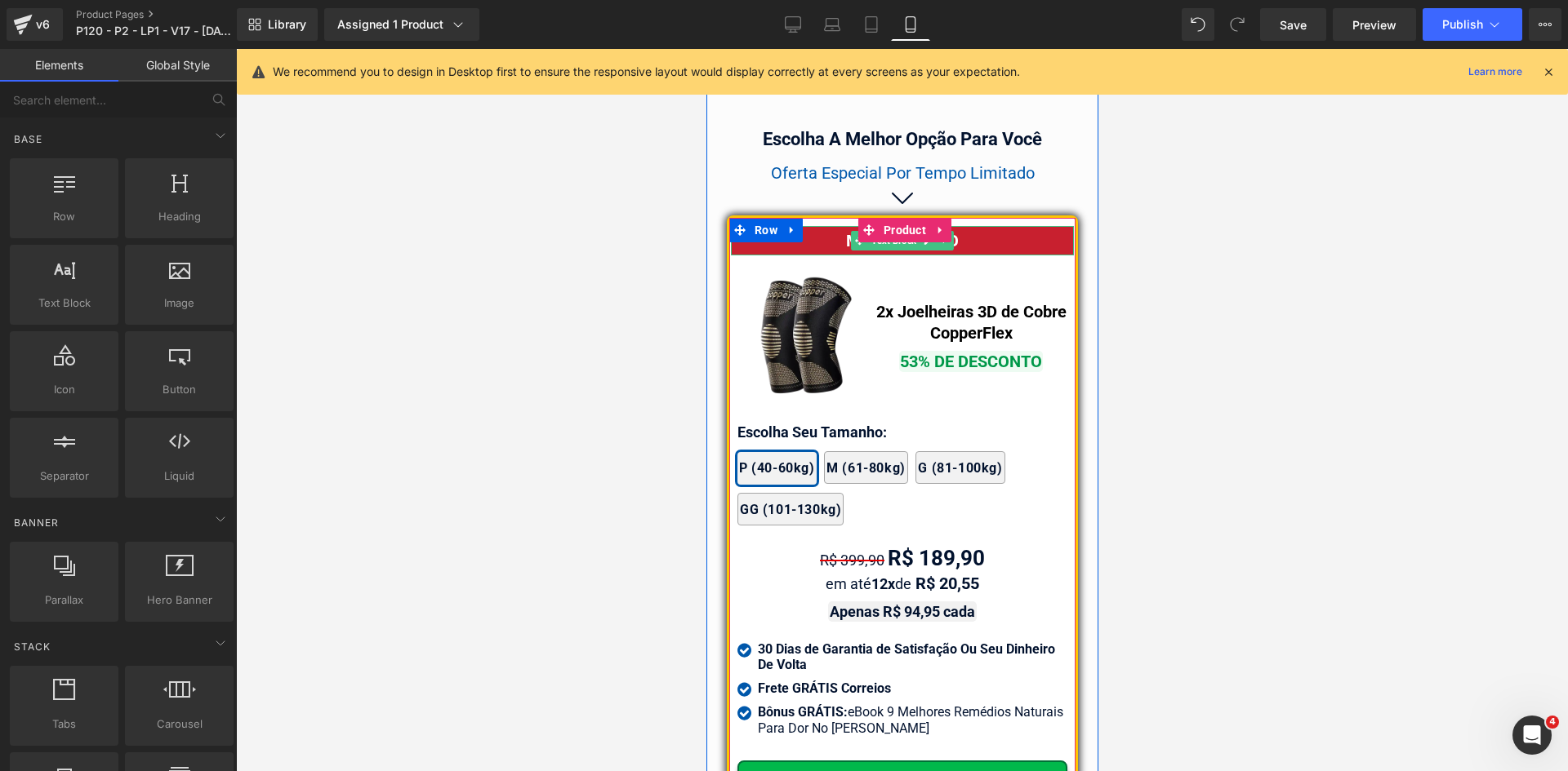
click at [1025, 235] on div "MAIS VENDIDO" at bounding box center [901, 240] width 343 height 30
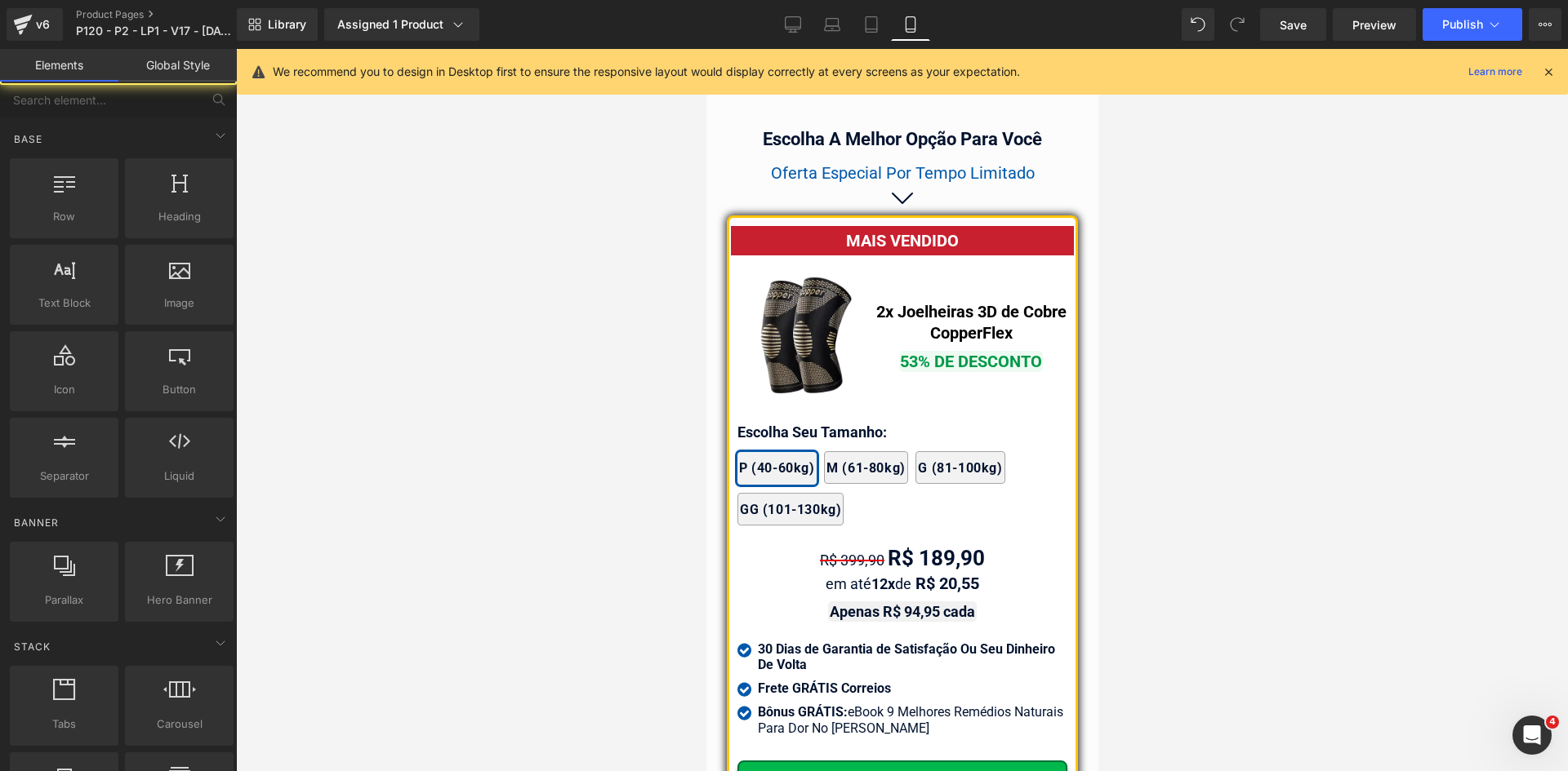
click at [1234, 268] on div at bounding box center [902, 410] width 1332 height 722
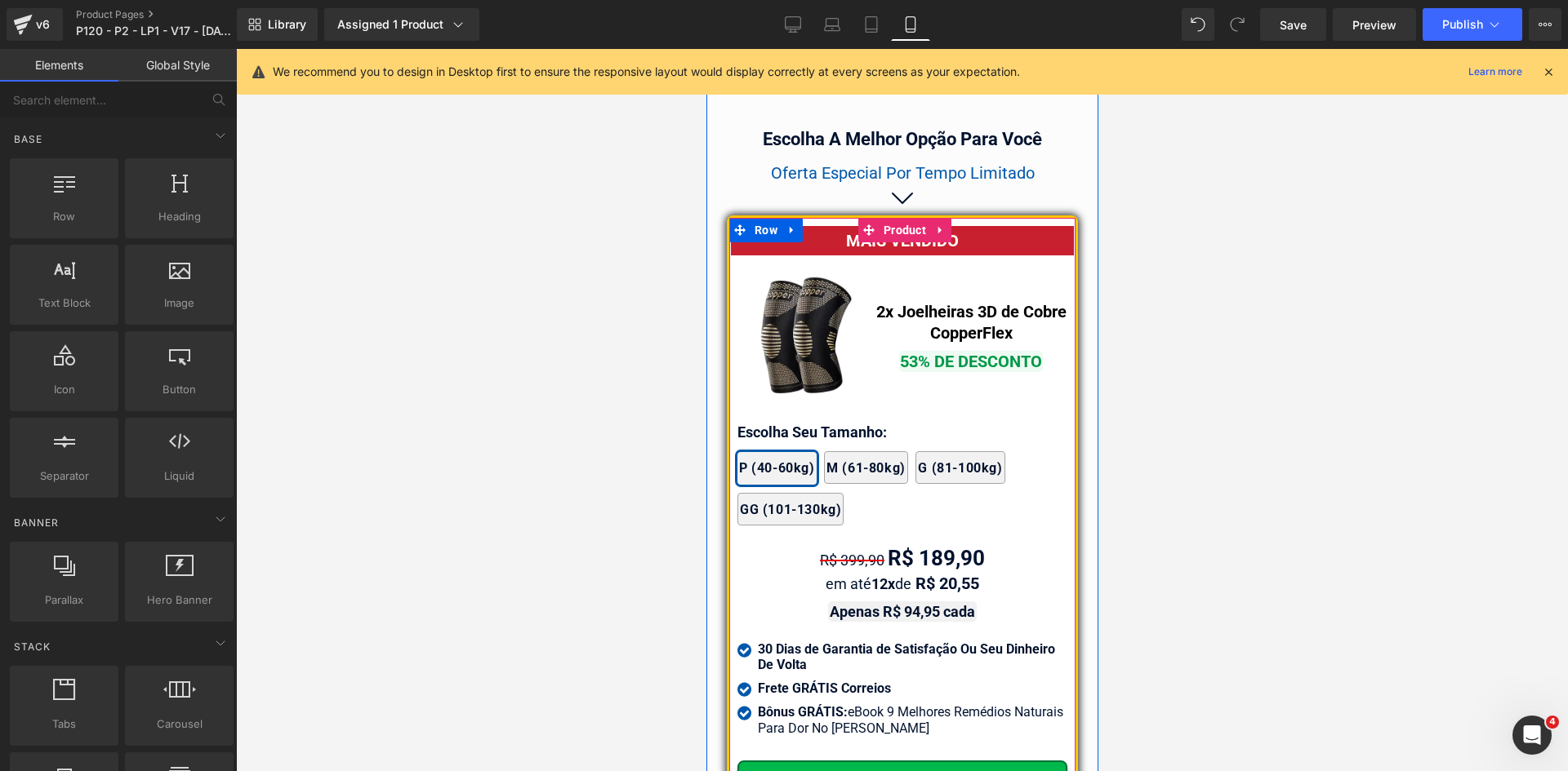
click at [1030, 237] on div "MAIS VENDIDO" at bounding box center [901, 240] width 343 height 30
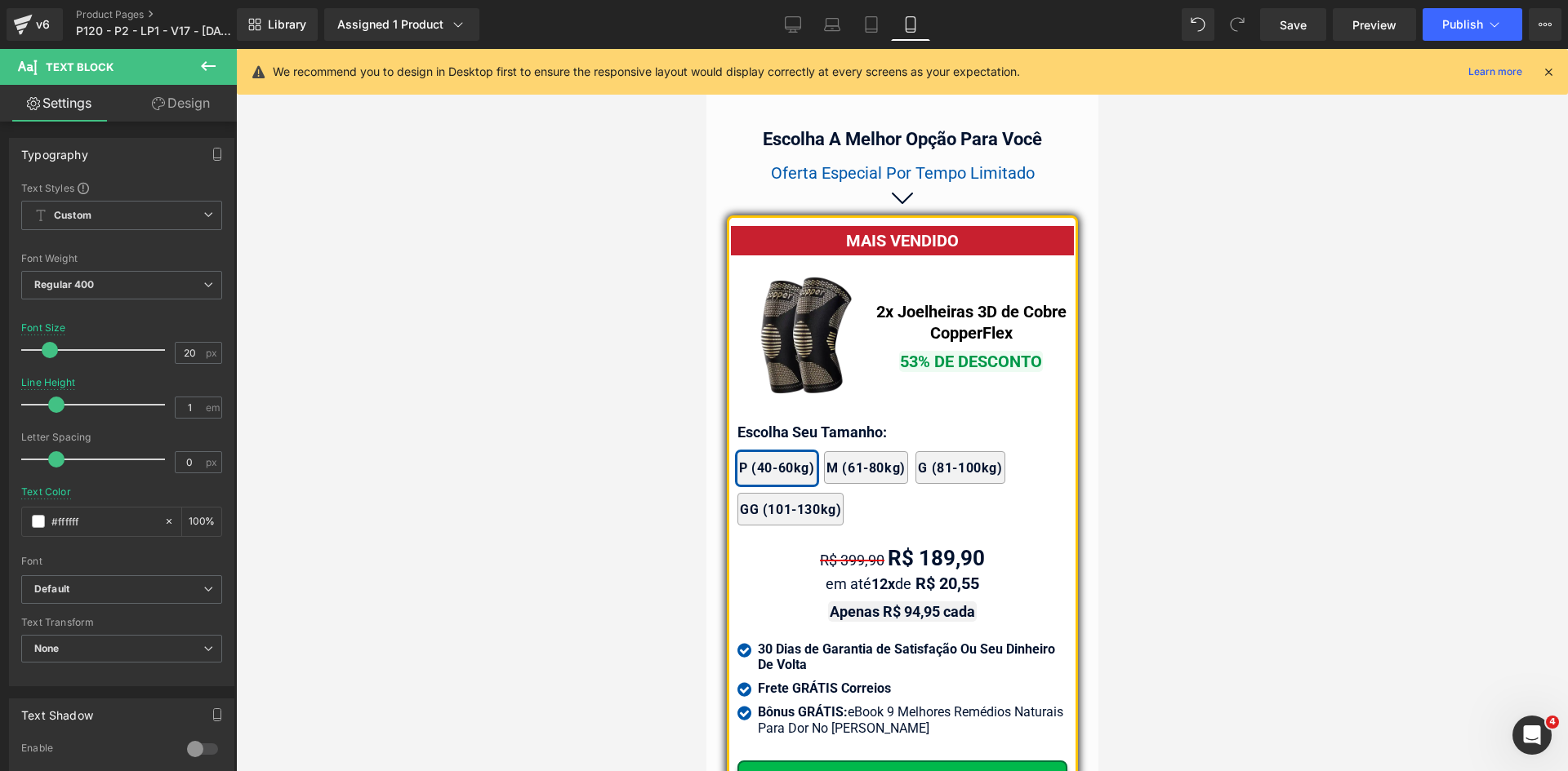
click at [180, 98] on link "Design" at bounding box center [181, 104] width 118 height 37
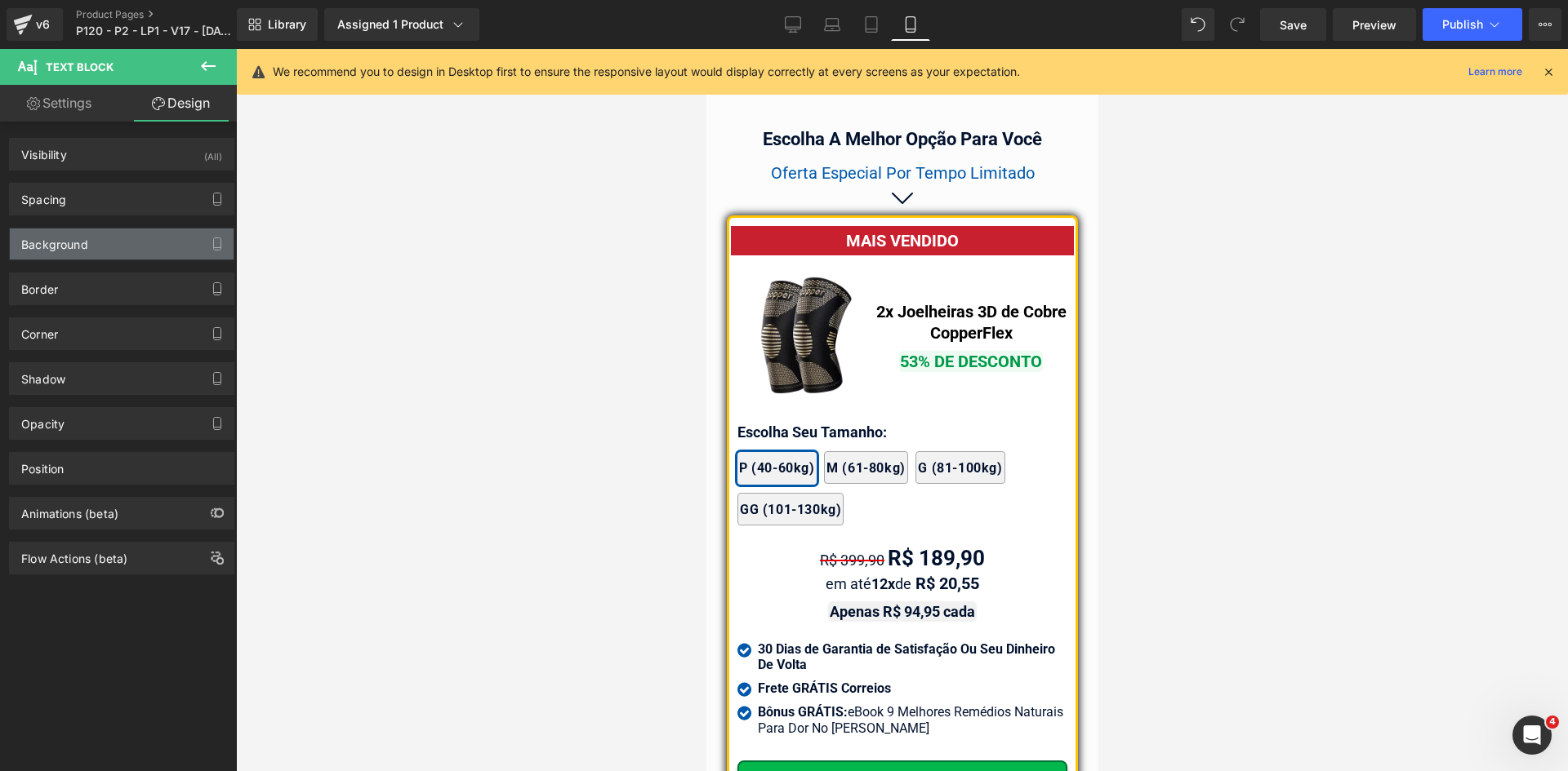
click at [62, 233] on div "Background" at bounding box center [54, 240] width 67 height 23
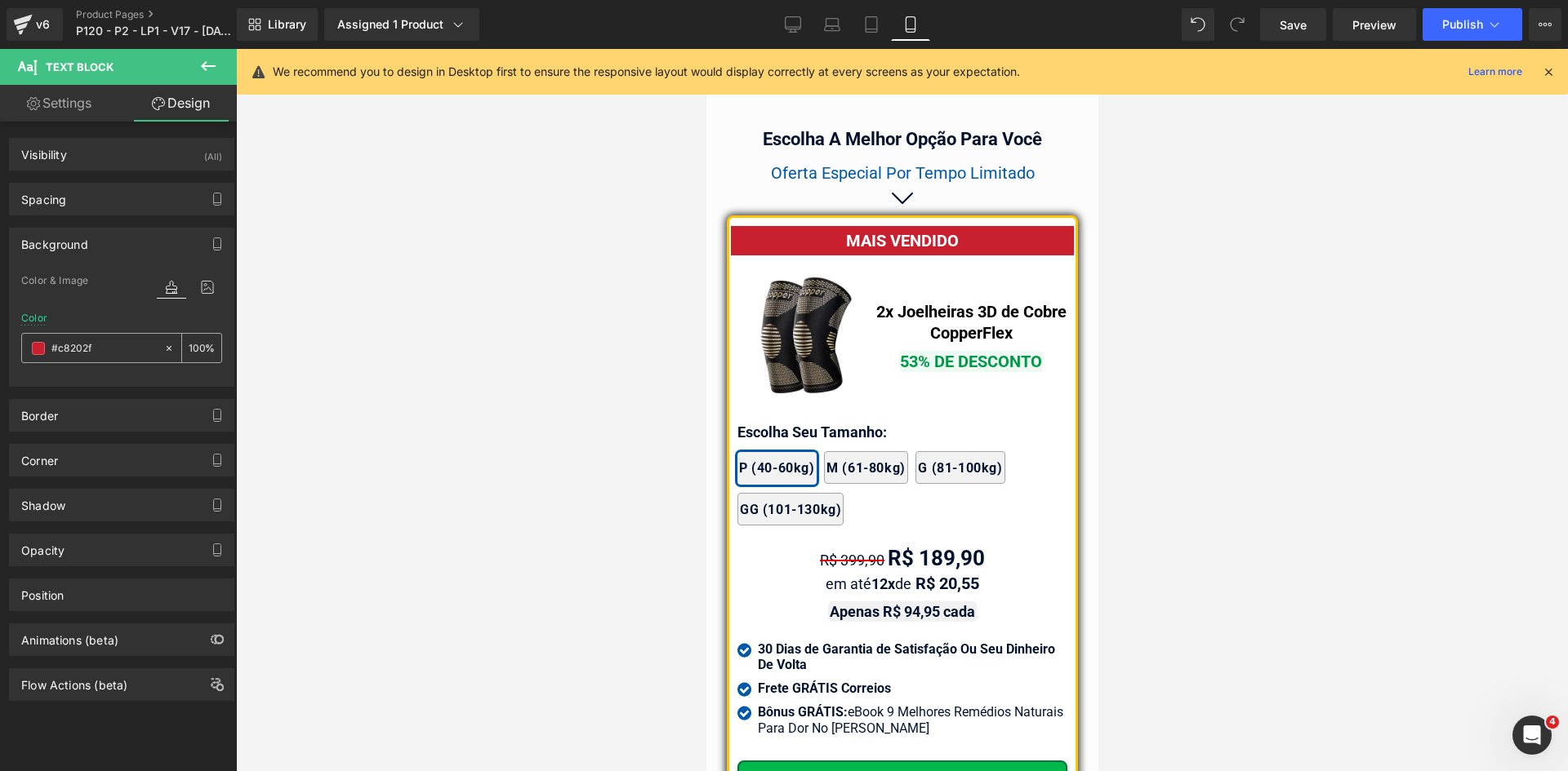
click at [119, 348] on input "text" at bounding box center [104, 348] width 105 height 18
paste input "d50000"
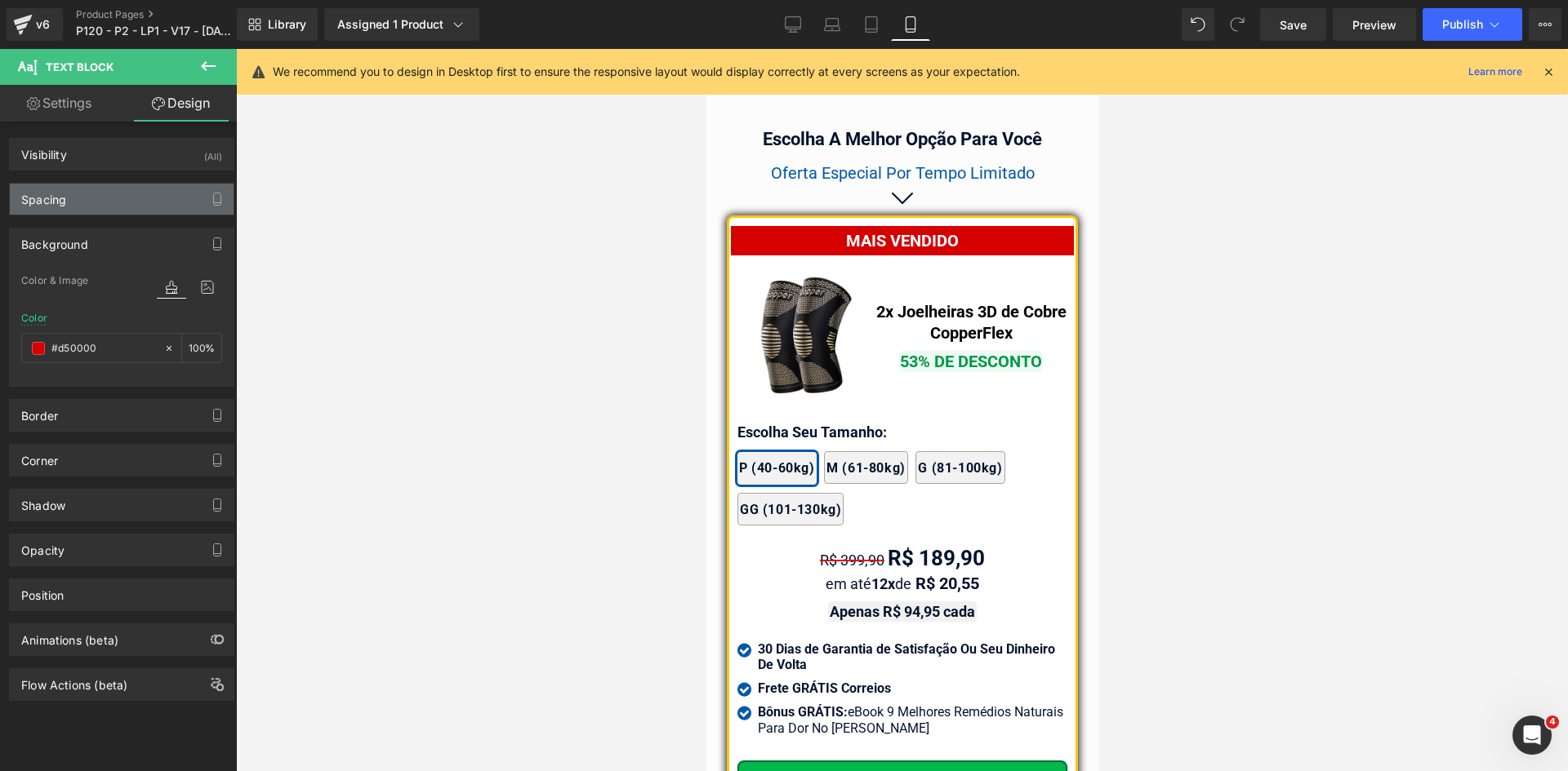
type input "#d50000"
click at [90, 208] on div "Spacing" at bounding box center [122, 199] width 224 height 31
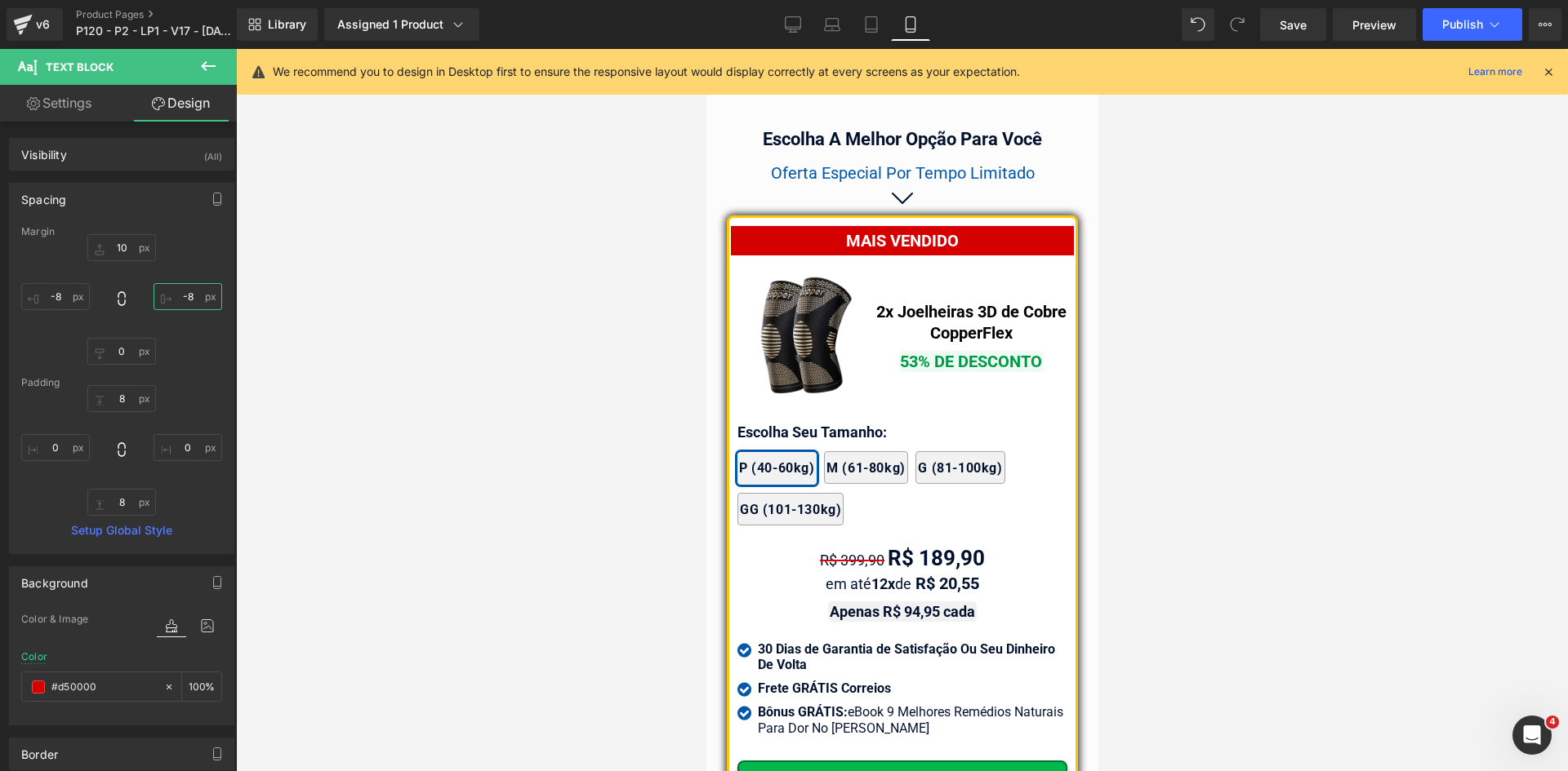
click at [187, 296] on input "text" at bounding box center [187, 297] width 68 height 27
type input "-8"
type input "6"
type input "-10"
click at [59, 299] on input "text" at bounding box center [55, 297] width 68 height 27
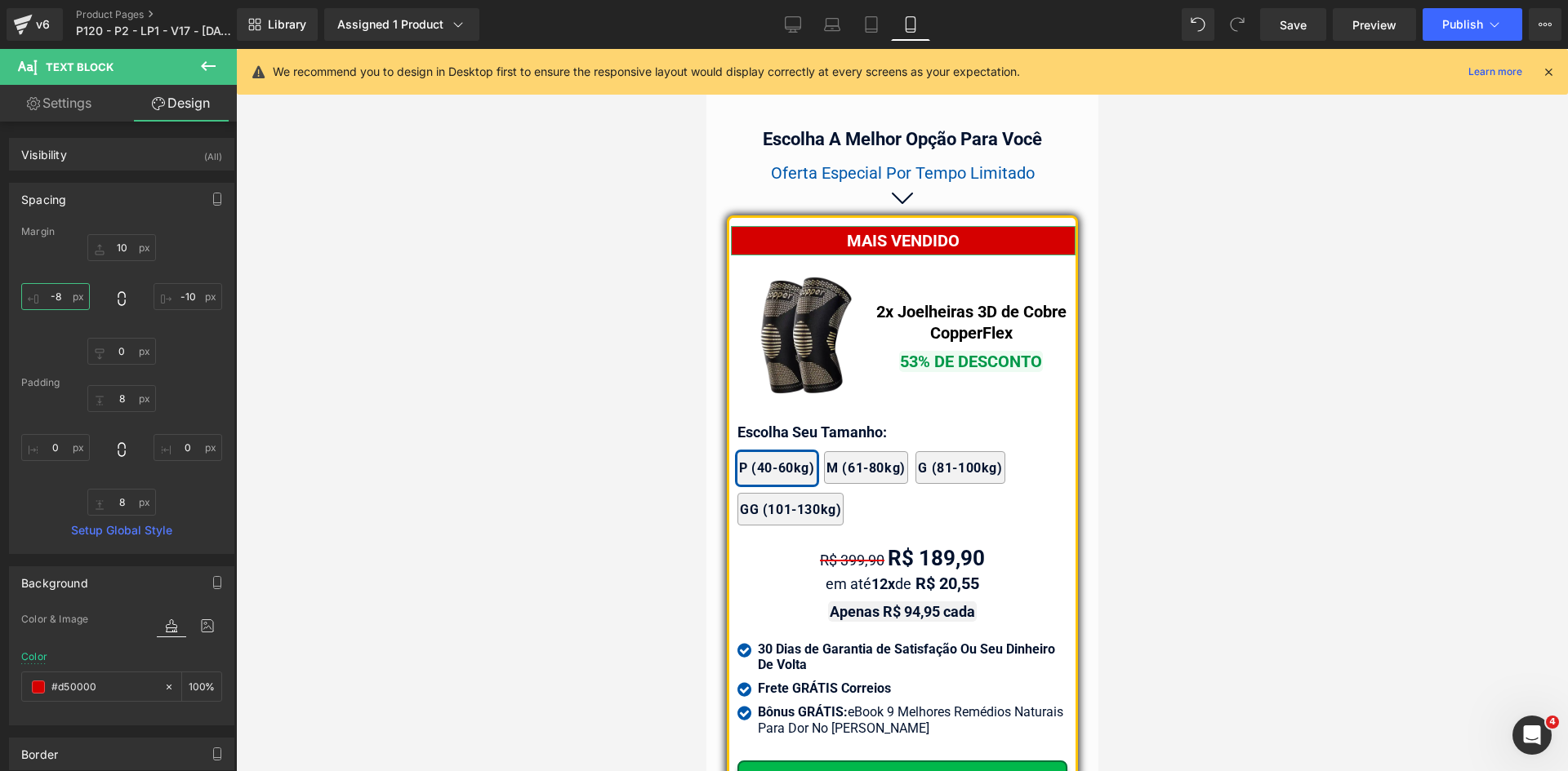
paste input "10"
type input "-10"
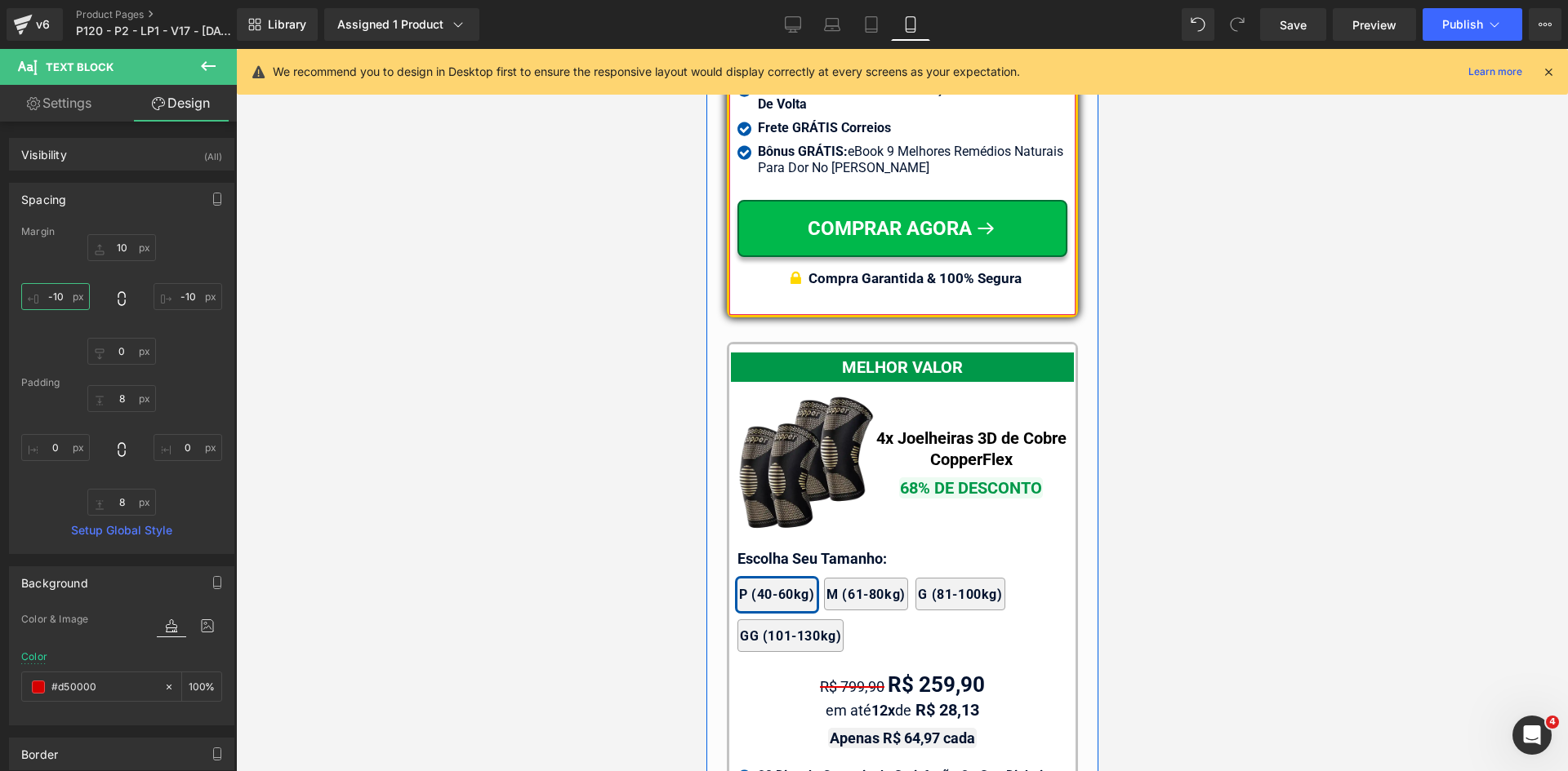
scroll to position [14733, 0]
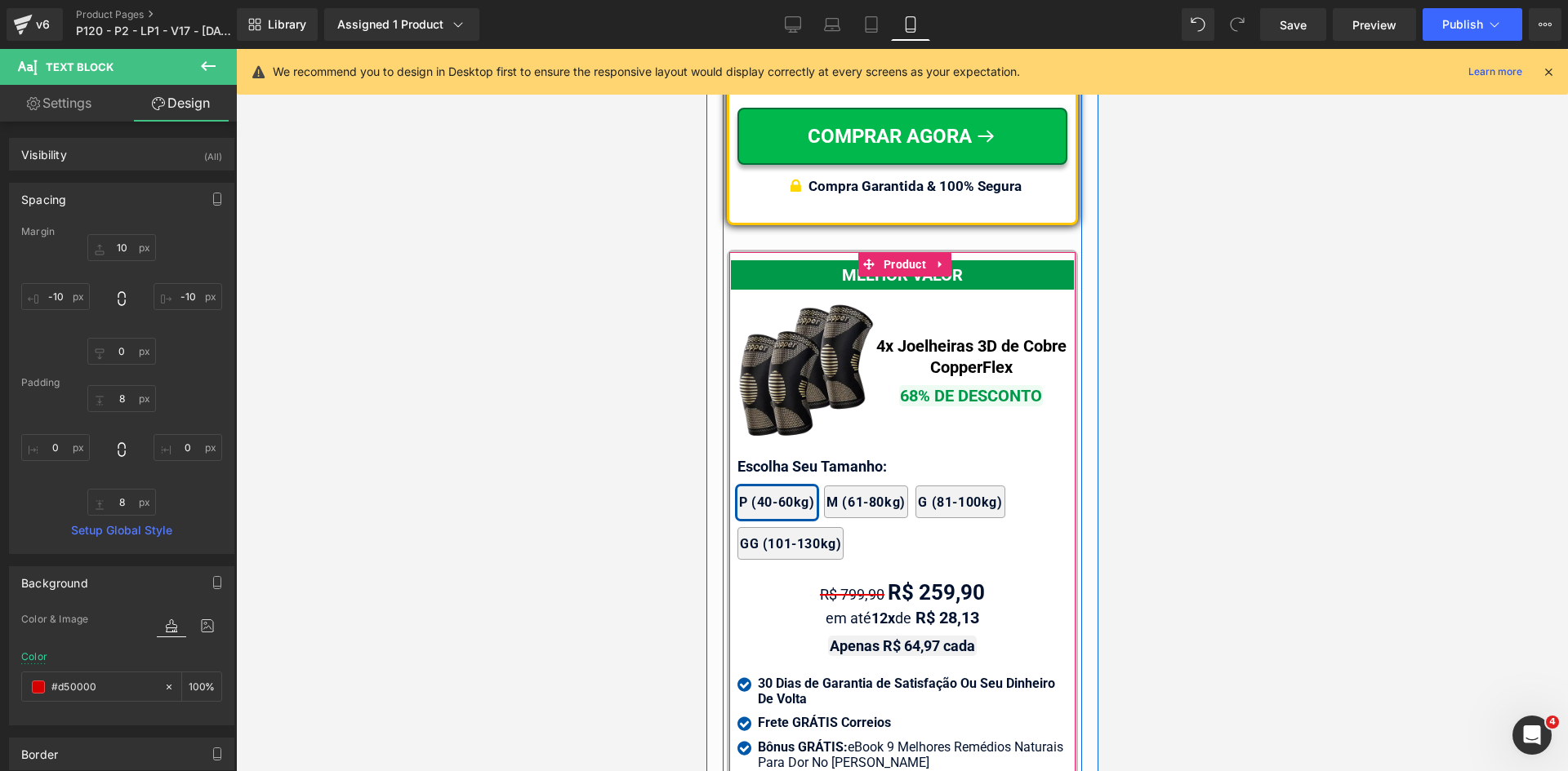
click at [969, 271] on div "MELHOR VALOR" at bounding box center [901, 275] width 343 height 30
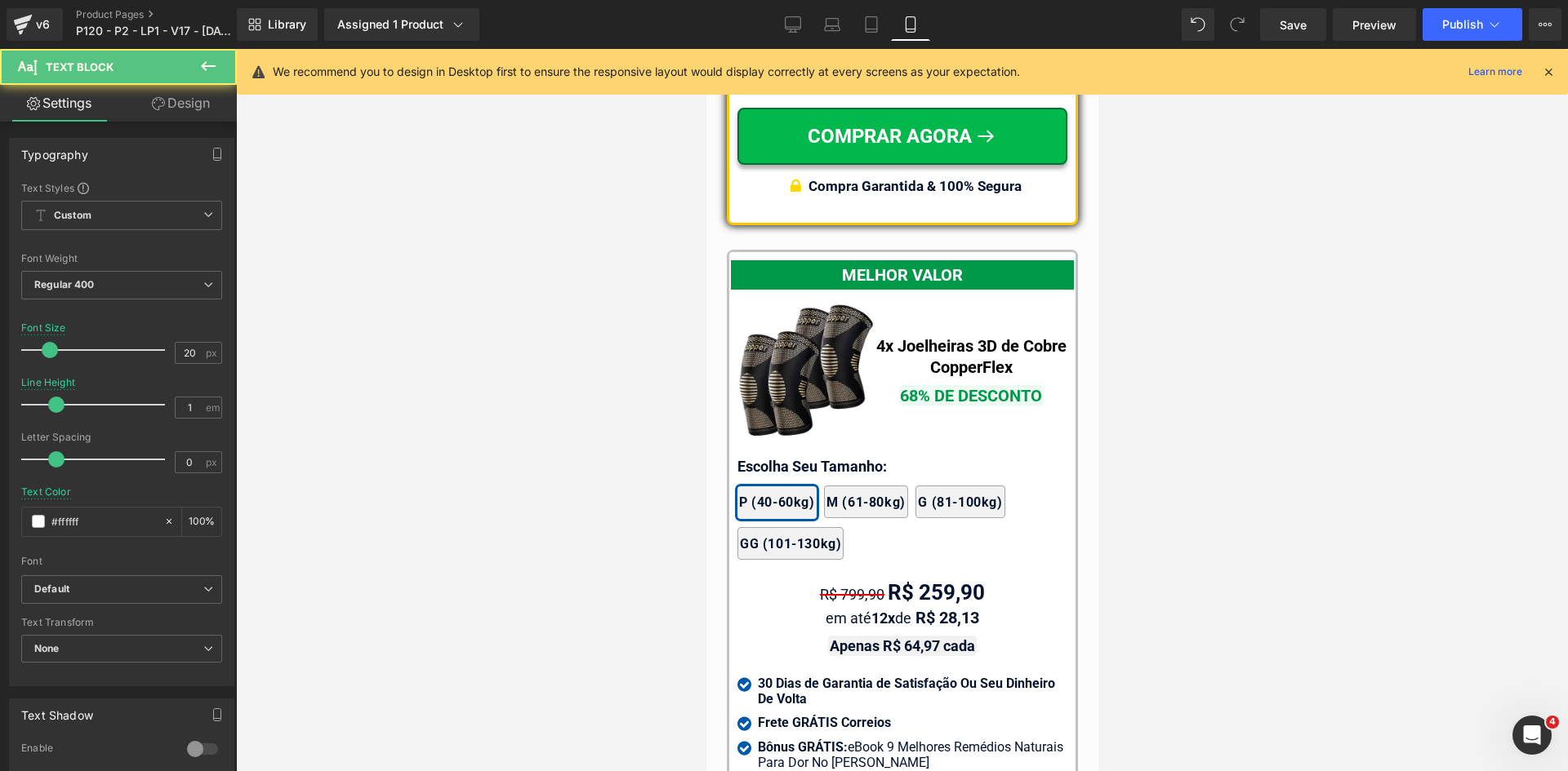
click at [194, 111] on link "Design" at bounding box center [181, 104] width 118 height 37
click at [0, 0] on div "Background" at bounding box center [0, 0] width 0 height 0
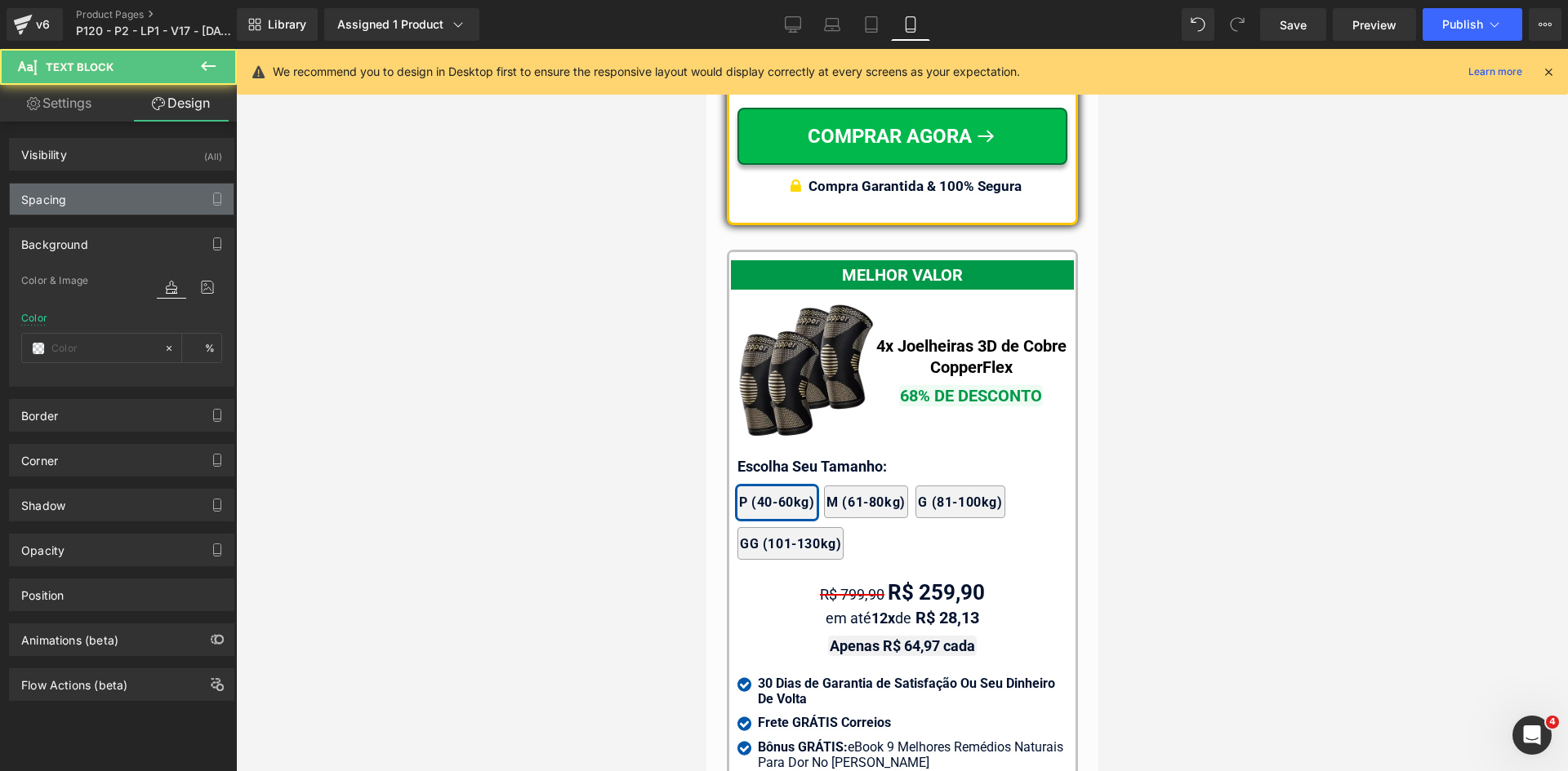
click at [66, 201] on div "Spacing" at bounding box center [43, 195] width 45 height 23
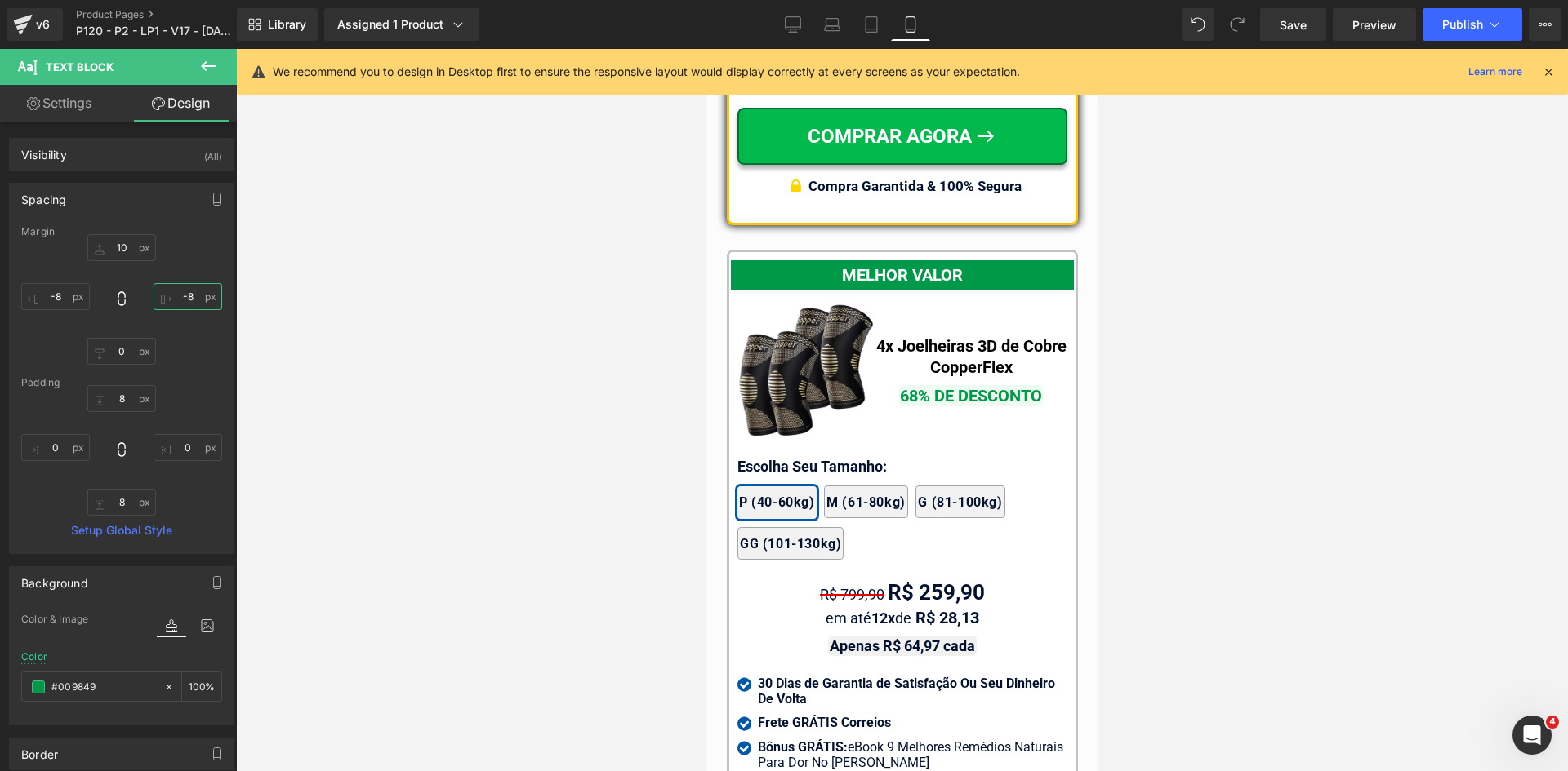
click at [188, 294] on input "-8" at bounding box center [187, 297] width 68 height 27
paste input "10"
type input "-10"
click at [61, 292] on input "text" at bounding box center [55, 297] width 68 height 27
paste input "10"
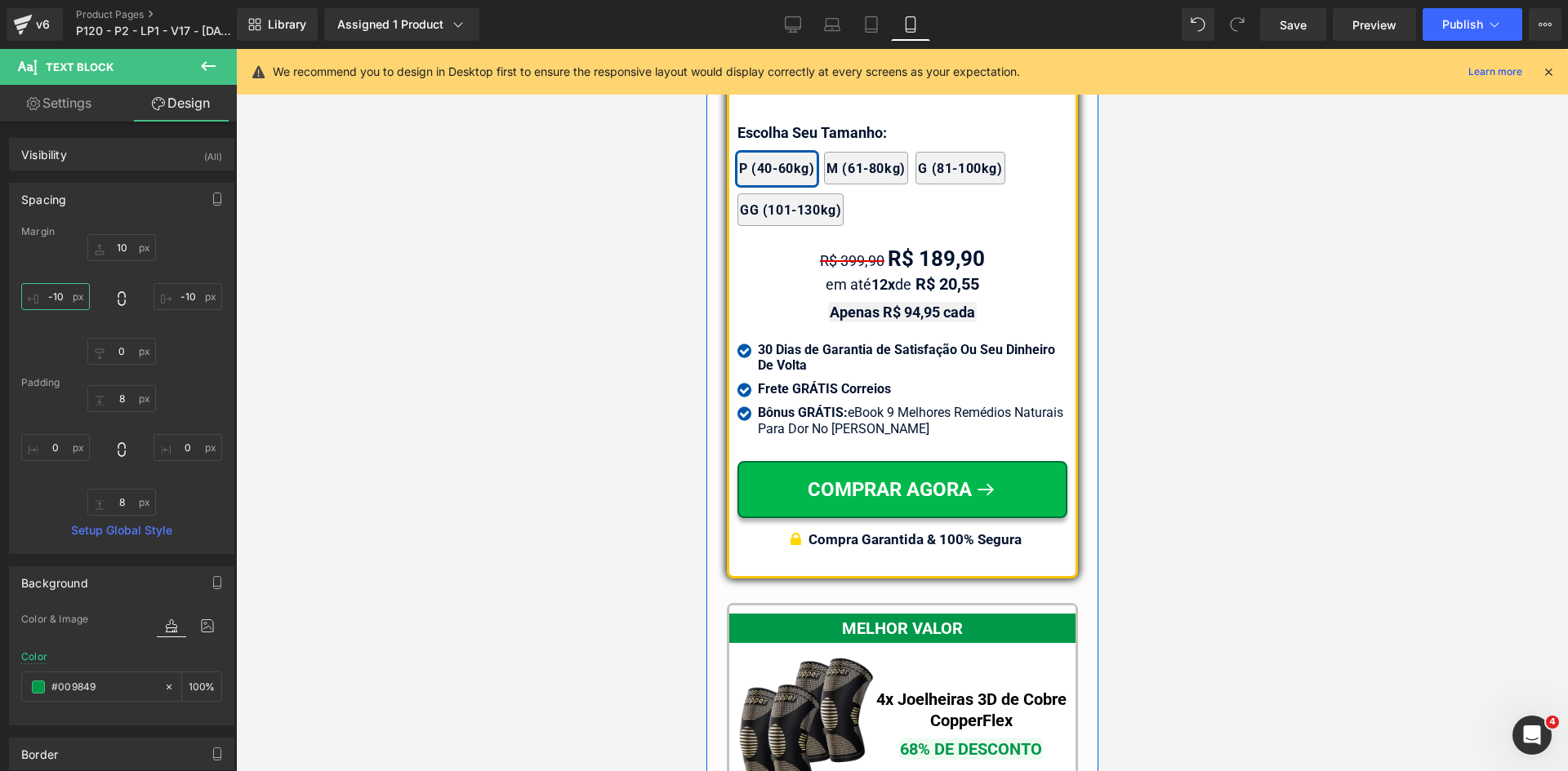
scroll to position [14080, 0]
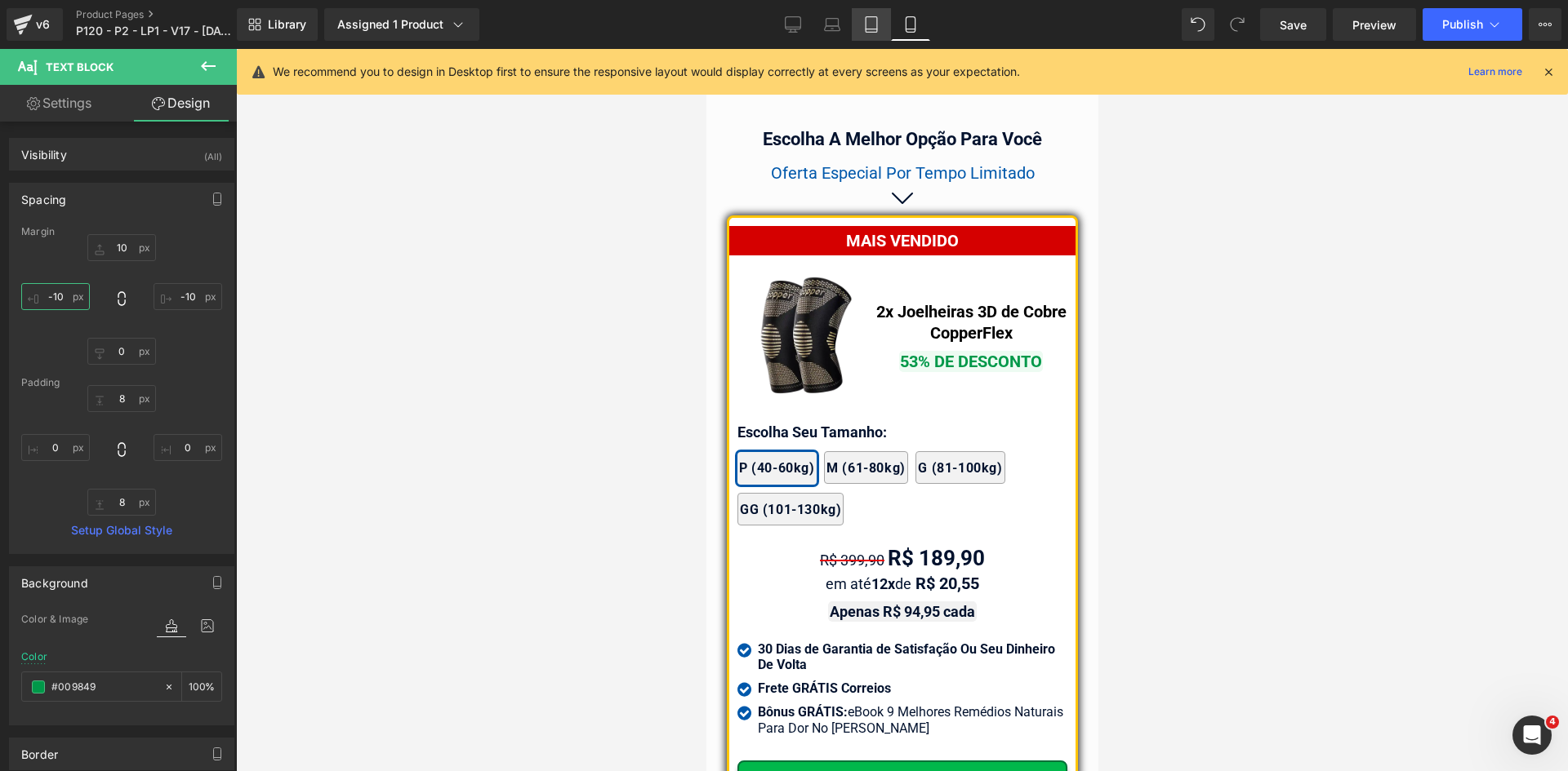
type input "-10"
click at [871, 30] on icon at bounding box center [871, 24] width 16 height 16
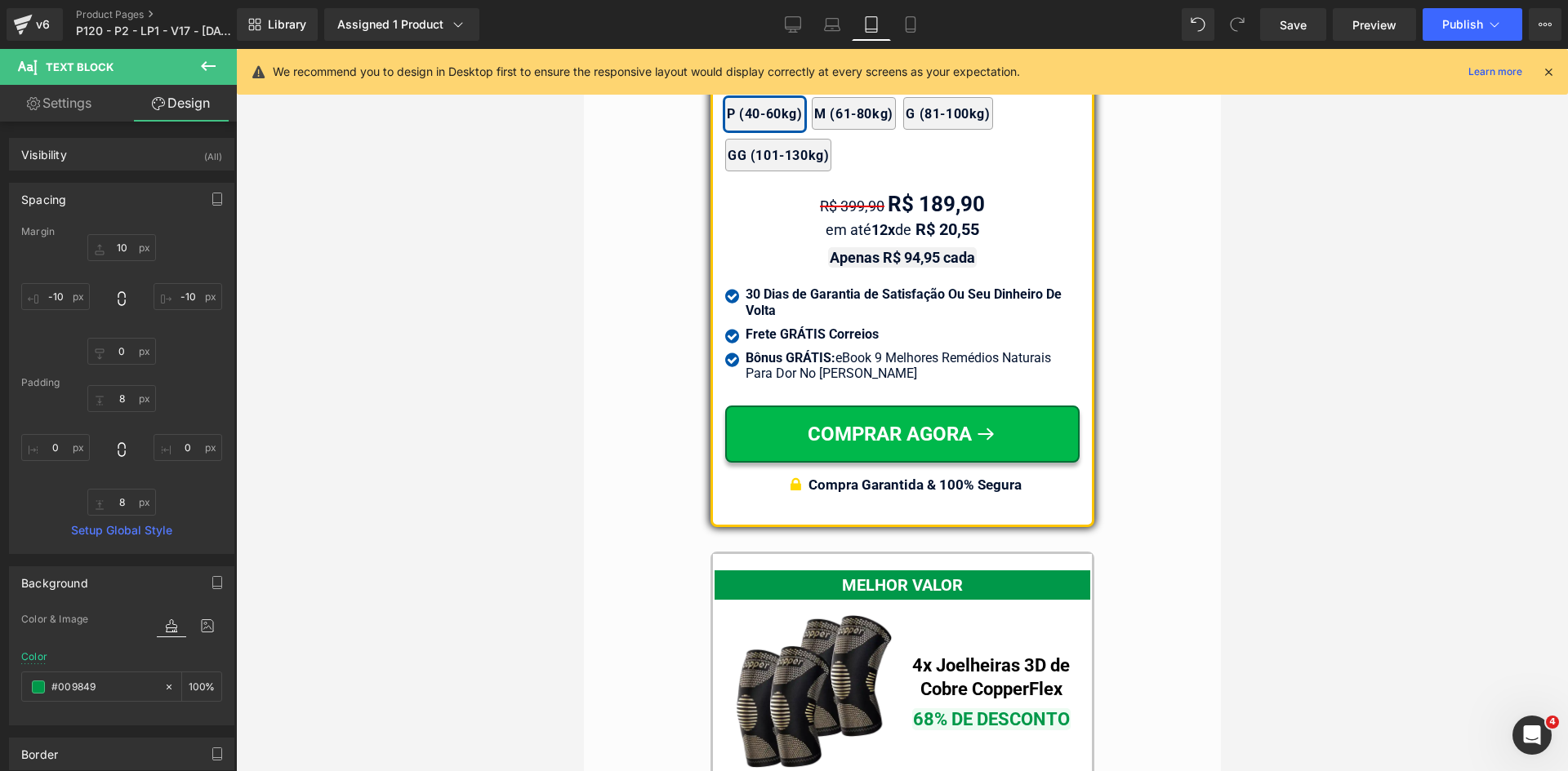
scroll to position [13756, 0]
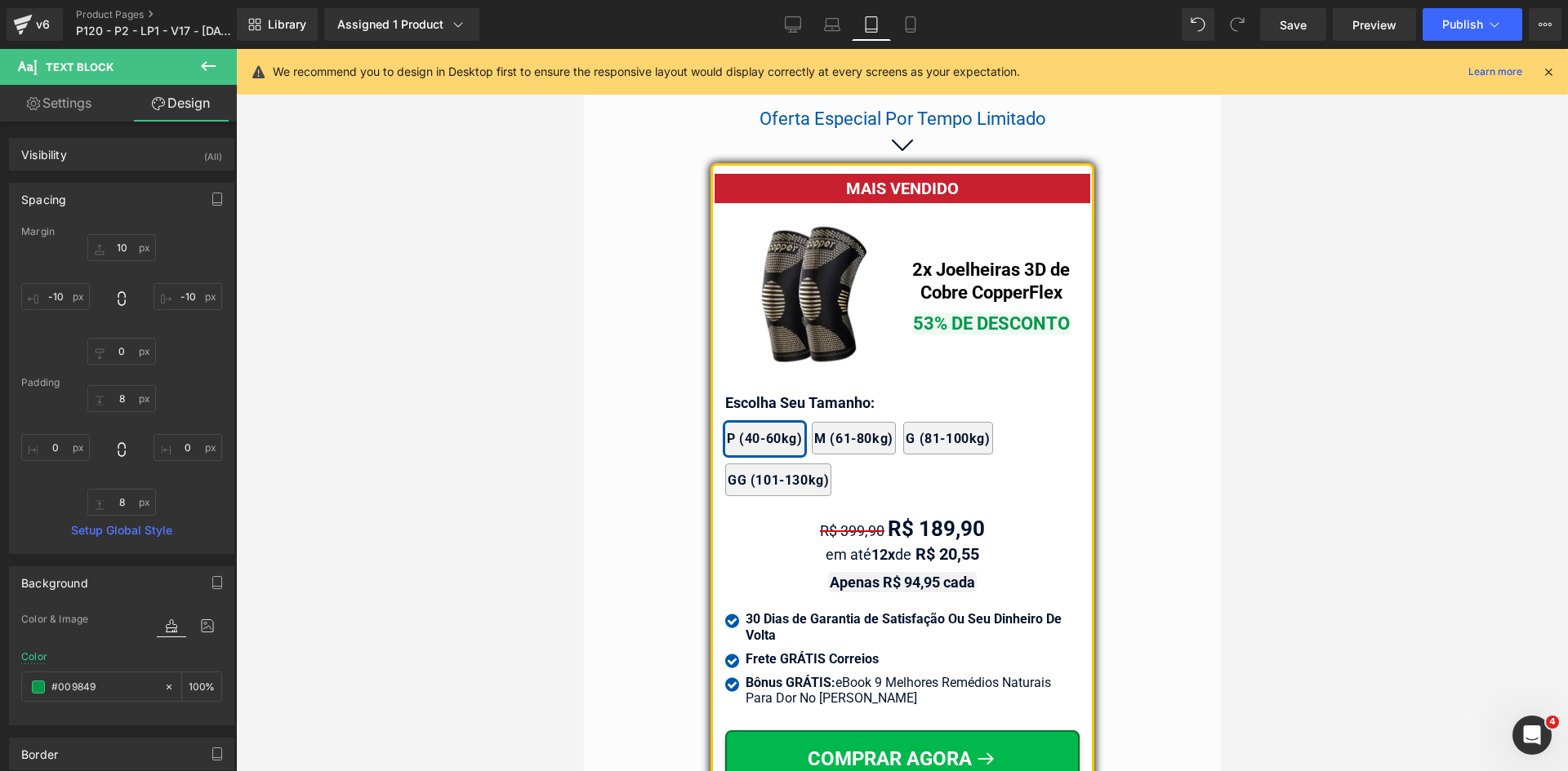
click at [1023, 165] on div "MAIS VENDIDO Text Block Image 2x Joelheiras 3D de Cobre CopperFlex Text Block 5…" at bounding box center [901, 497] width 354 height 663
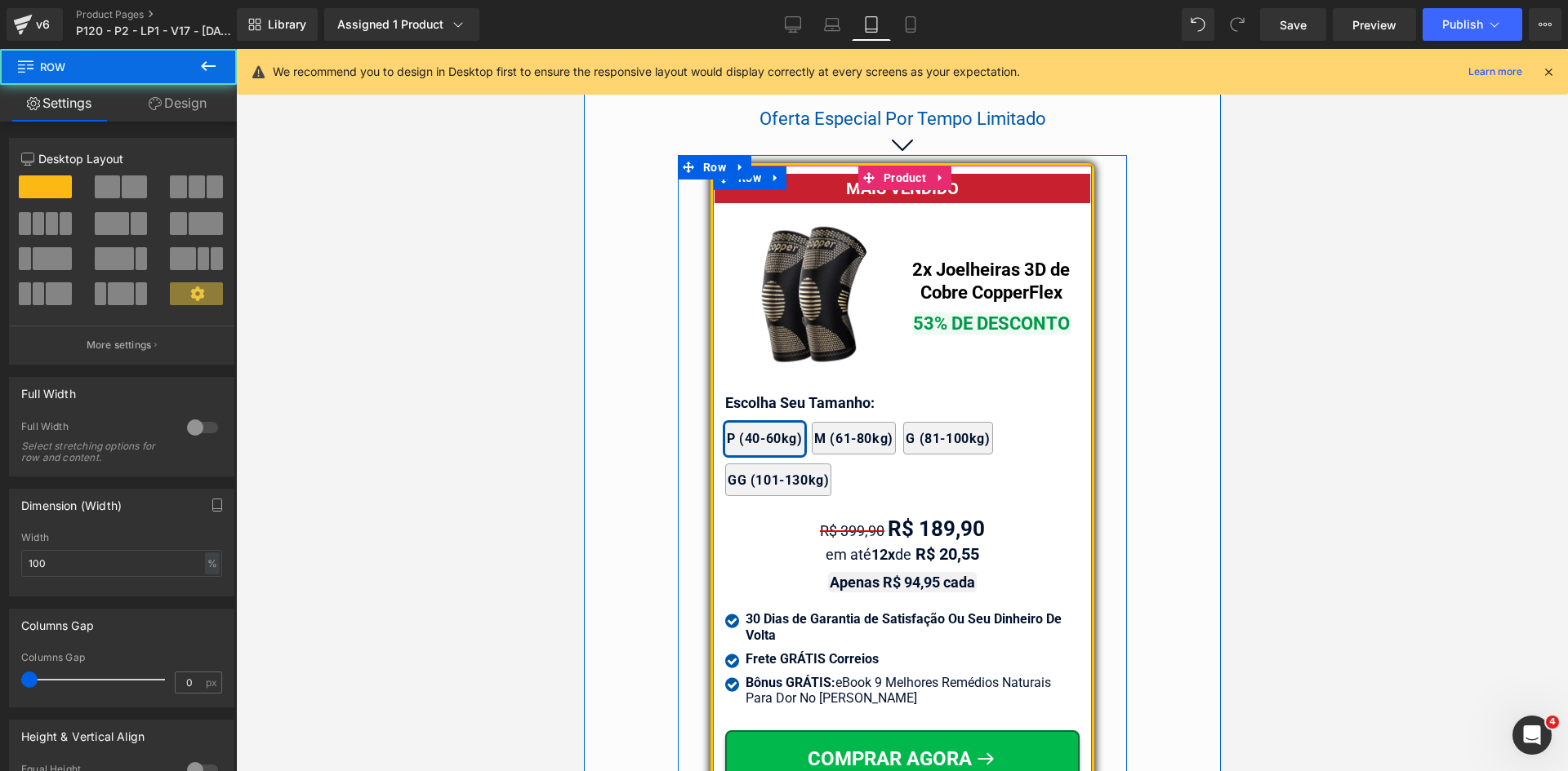
click at [1023, 174] on div "MAIS VENDIDO" at bounding box center [901, 188] width 376 height 30
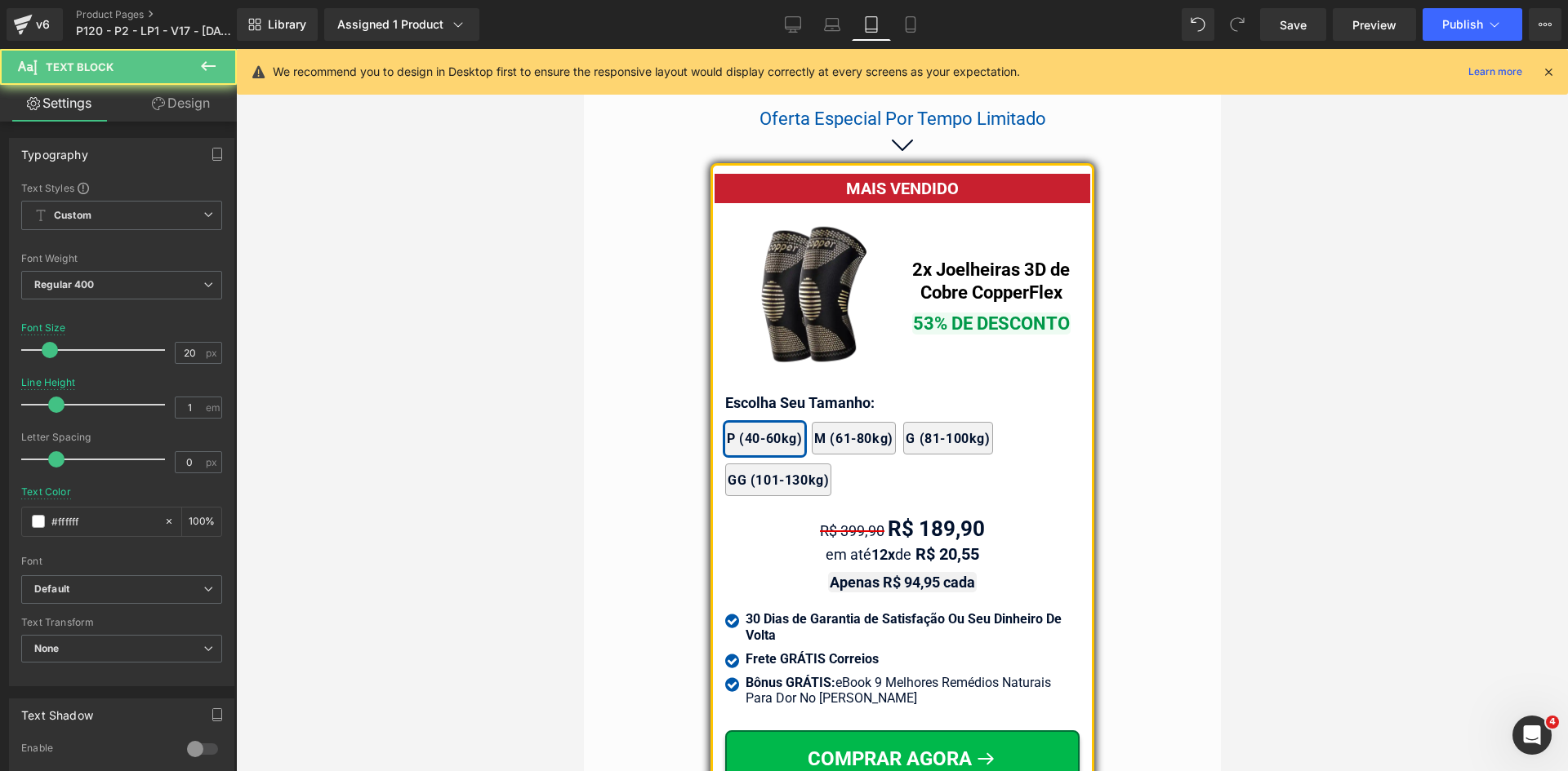
click at [155, 100] on icon at bounding box center [158, 103] width 13 height 13
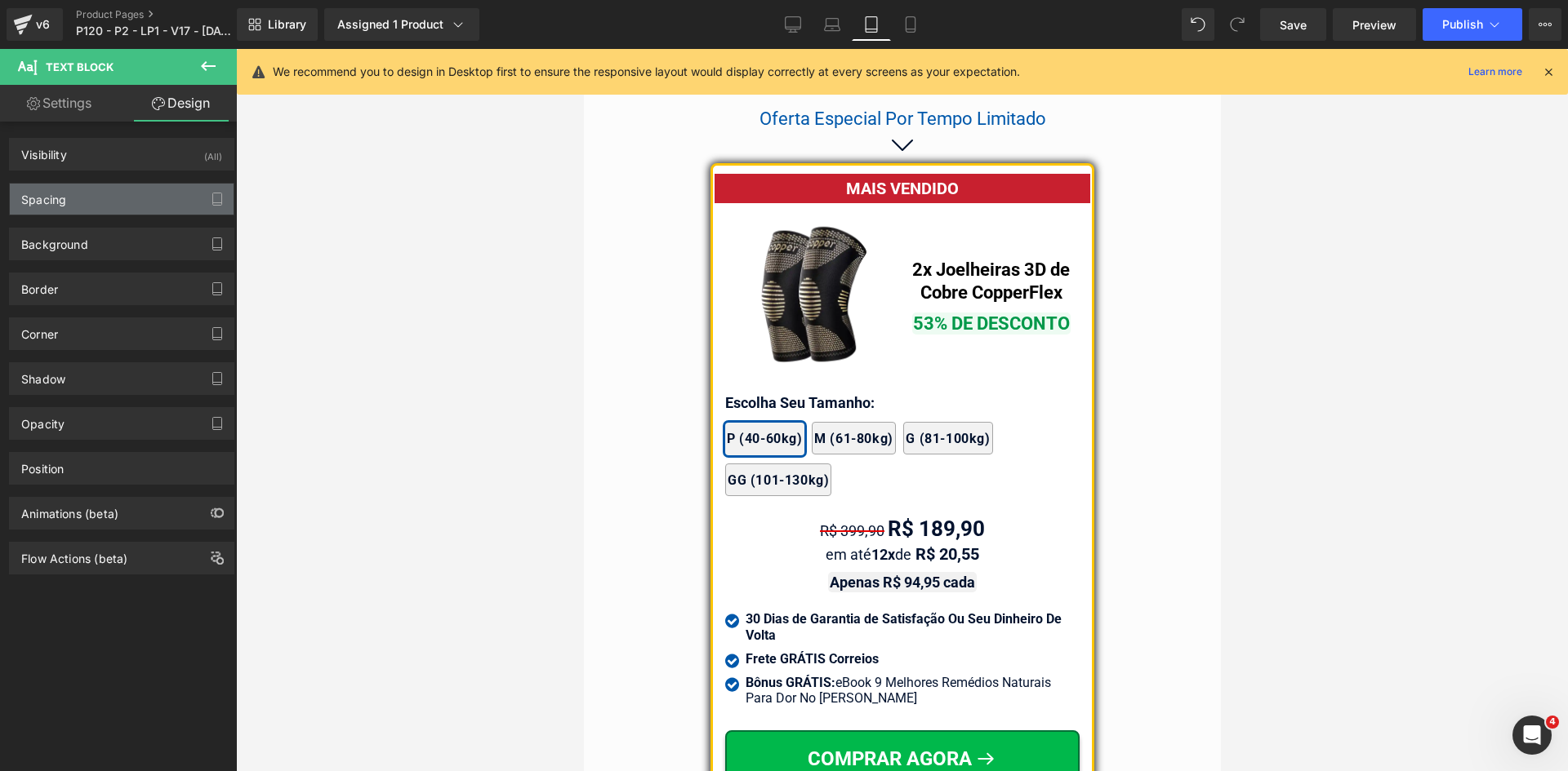
click at [72, 189] on div "Spacing" at bounding box center [122, 199] width 224 height 31
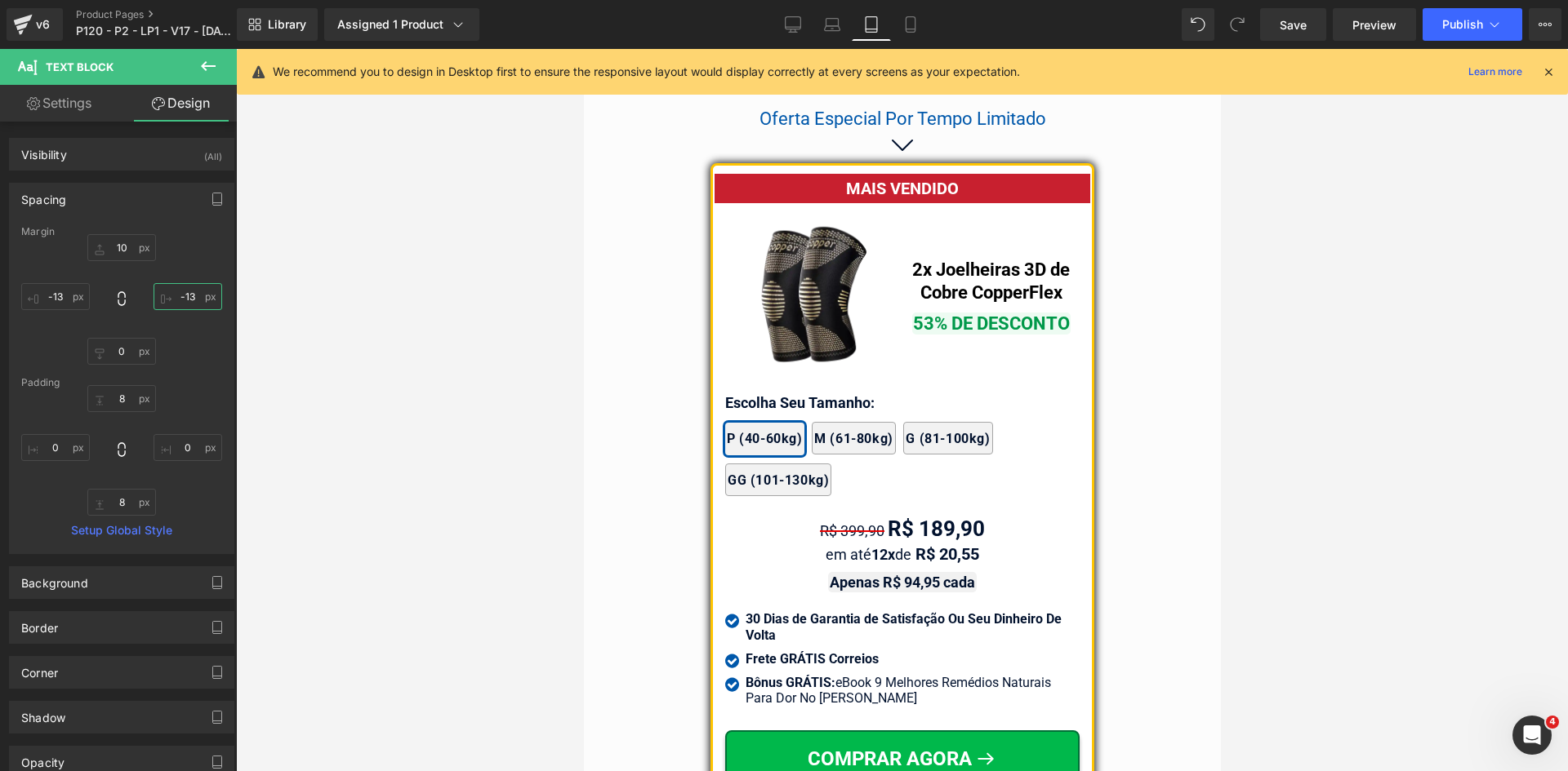
click at [189, 295] on input "text" at bounding box center [187, 297] width 68 height 27
type input "-15"
type input "-13"
type input "5"
click at [71, 229] on div "Margin" at bounding box center [122, 232] width 201 height 12
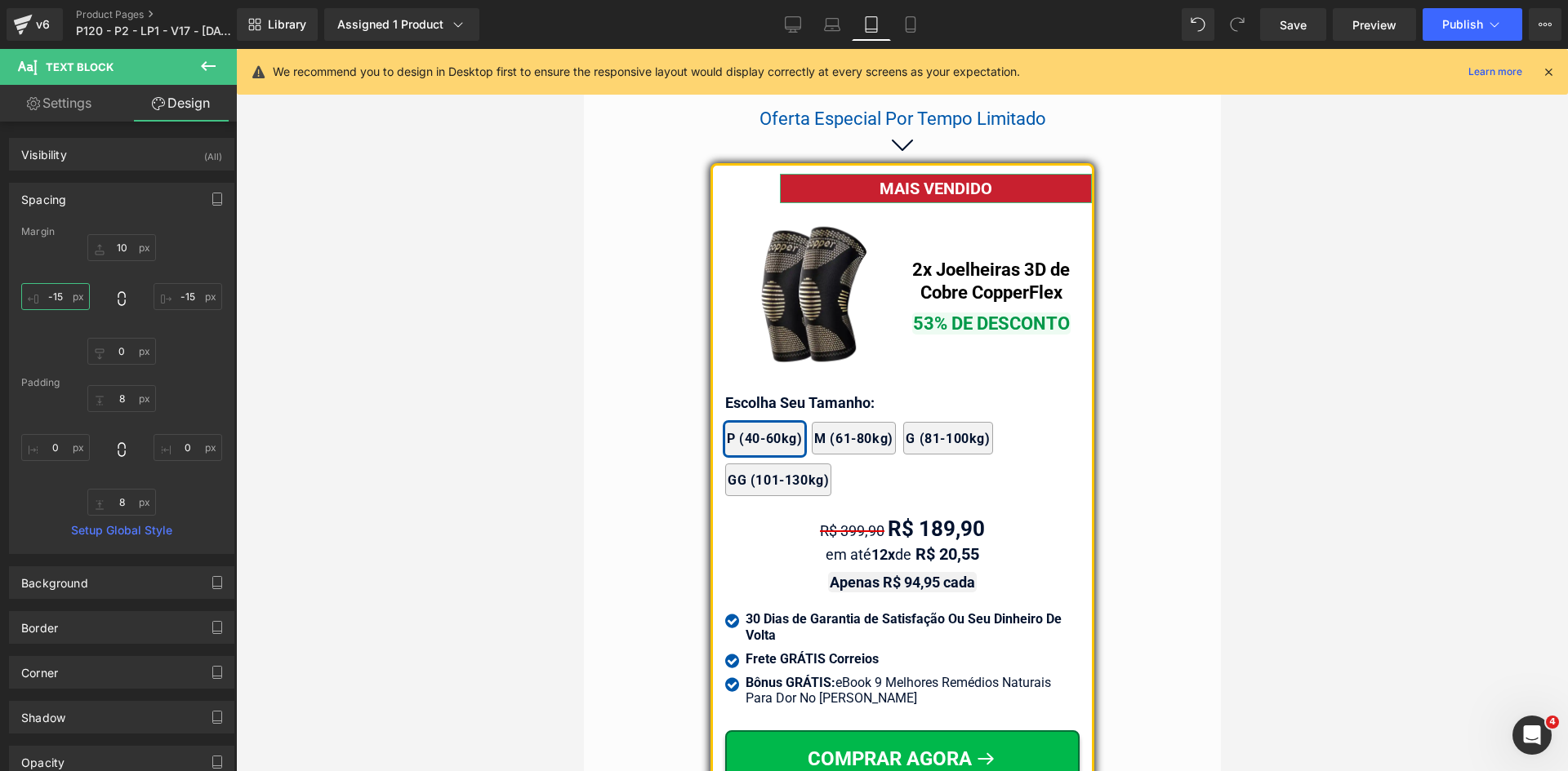
click at [70, 295] on input "-15" at bounding box center [55, 297] width 68 height 27
type input "="
type input "1"
type input "-15"
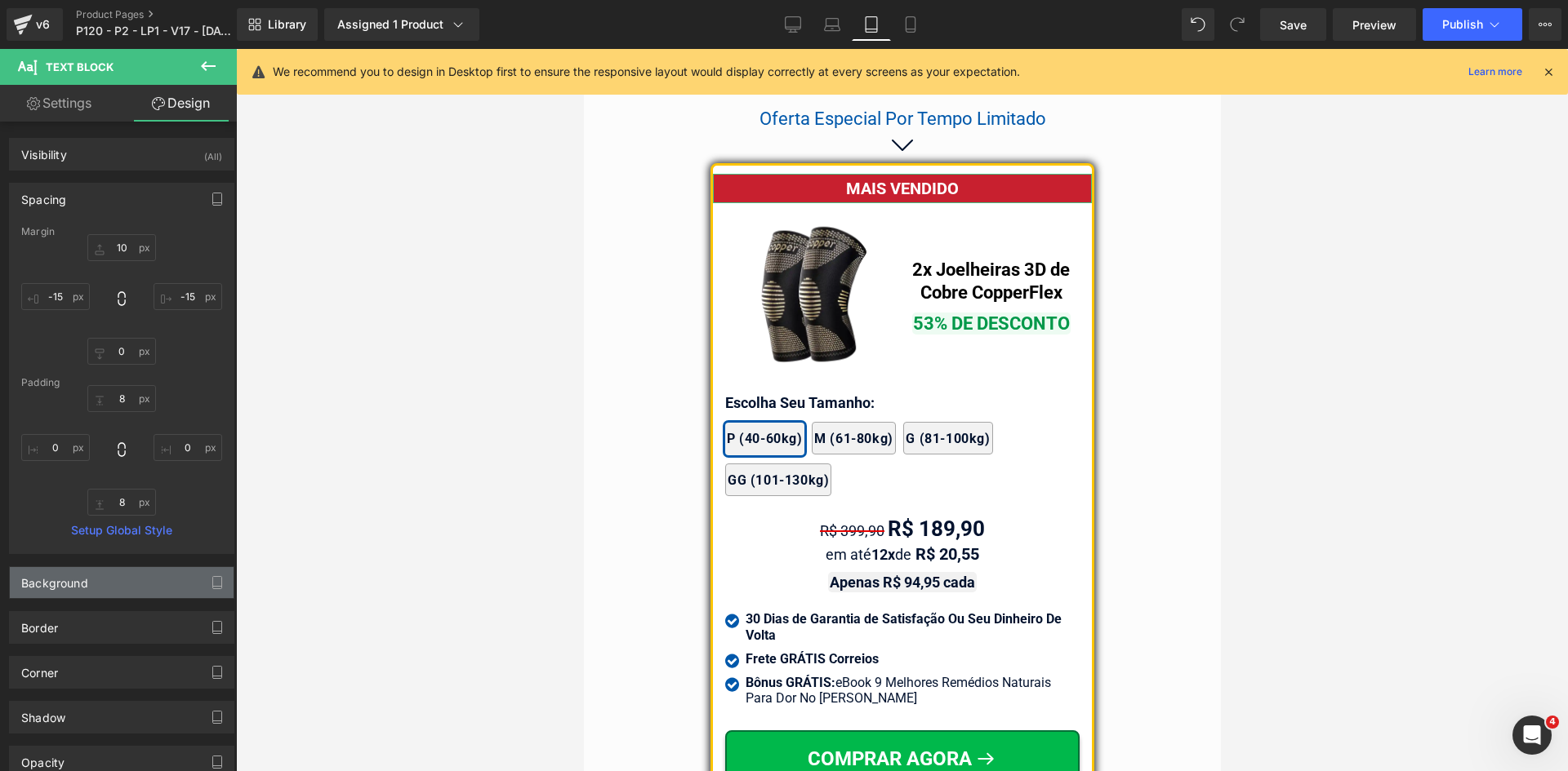
click at [62, 577] on div "Background" at bounding box center [54, 578] width 67 height 23
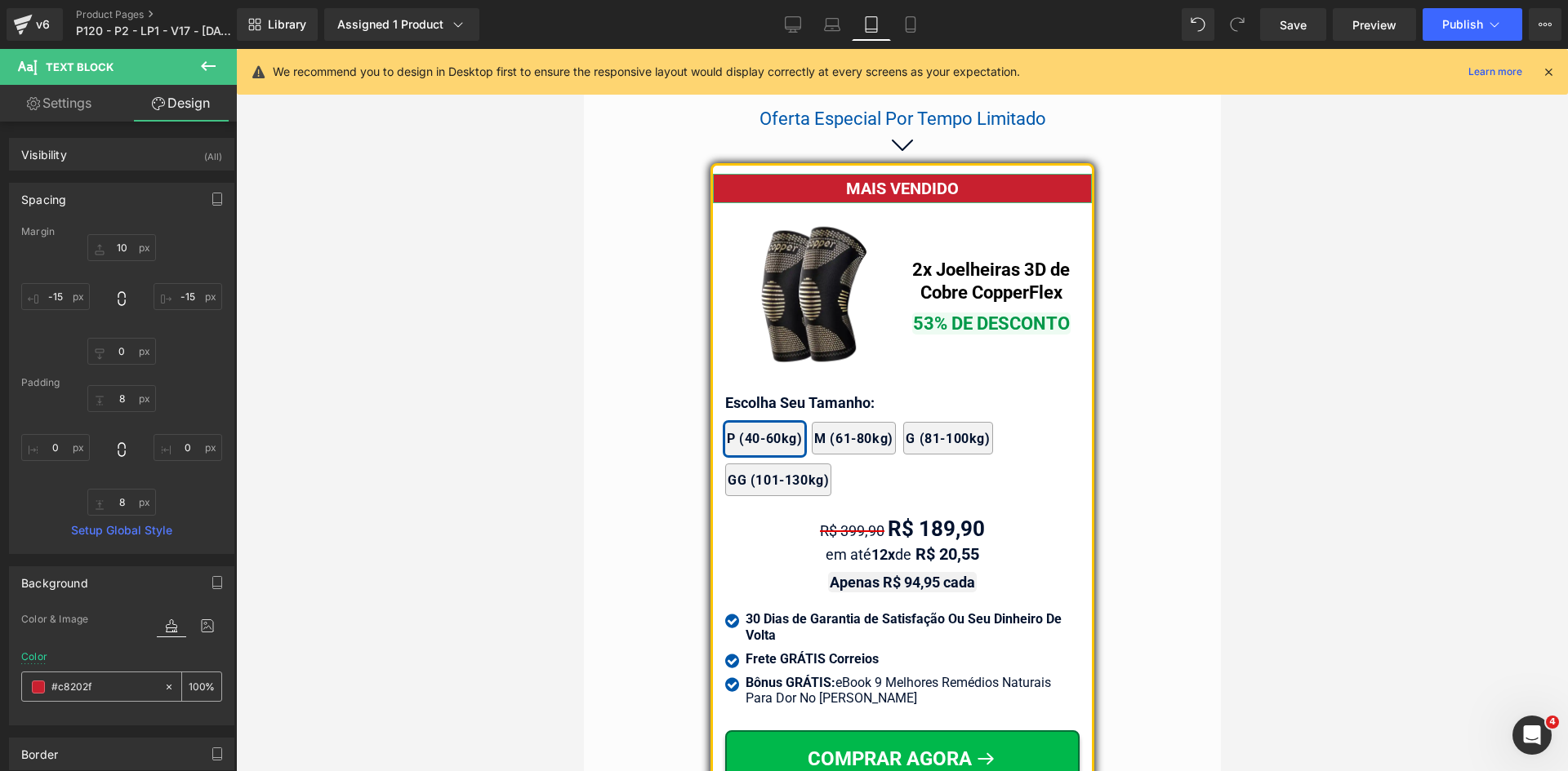
click at [122, 687] on input "text" at bounding box center [104, 687] width 105 height 18
paste input "-10"
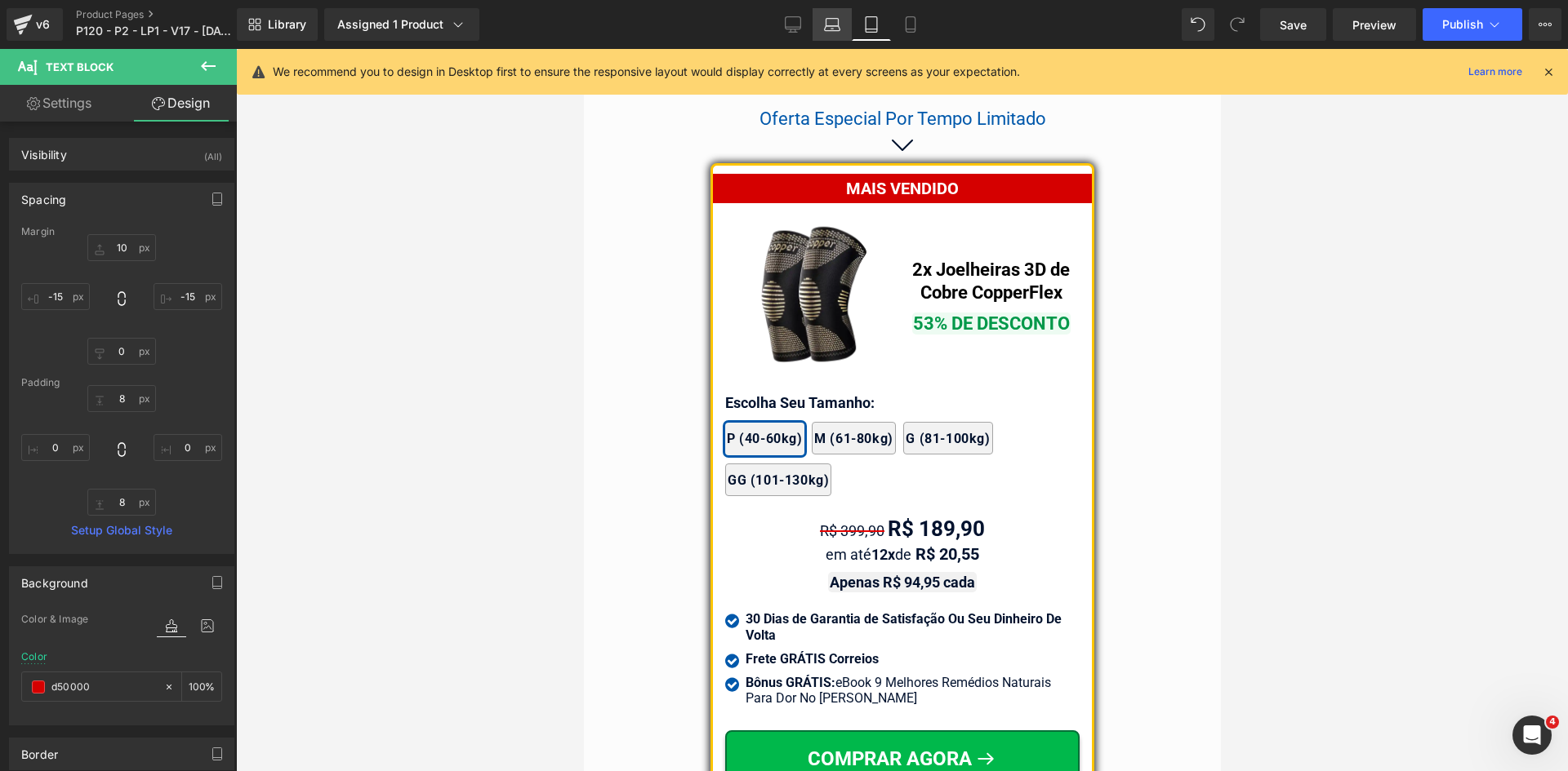
type input "d50000"
click at [832, 30] on icon at bounding box center [831, 24] width 16 height 16
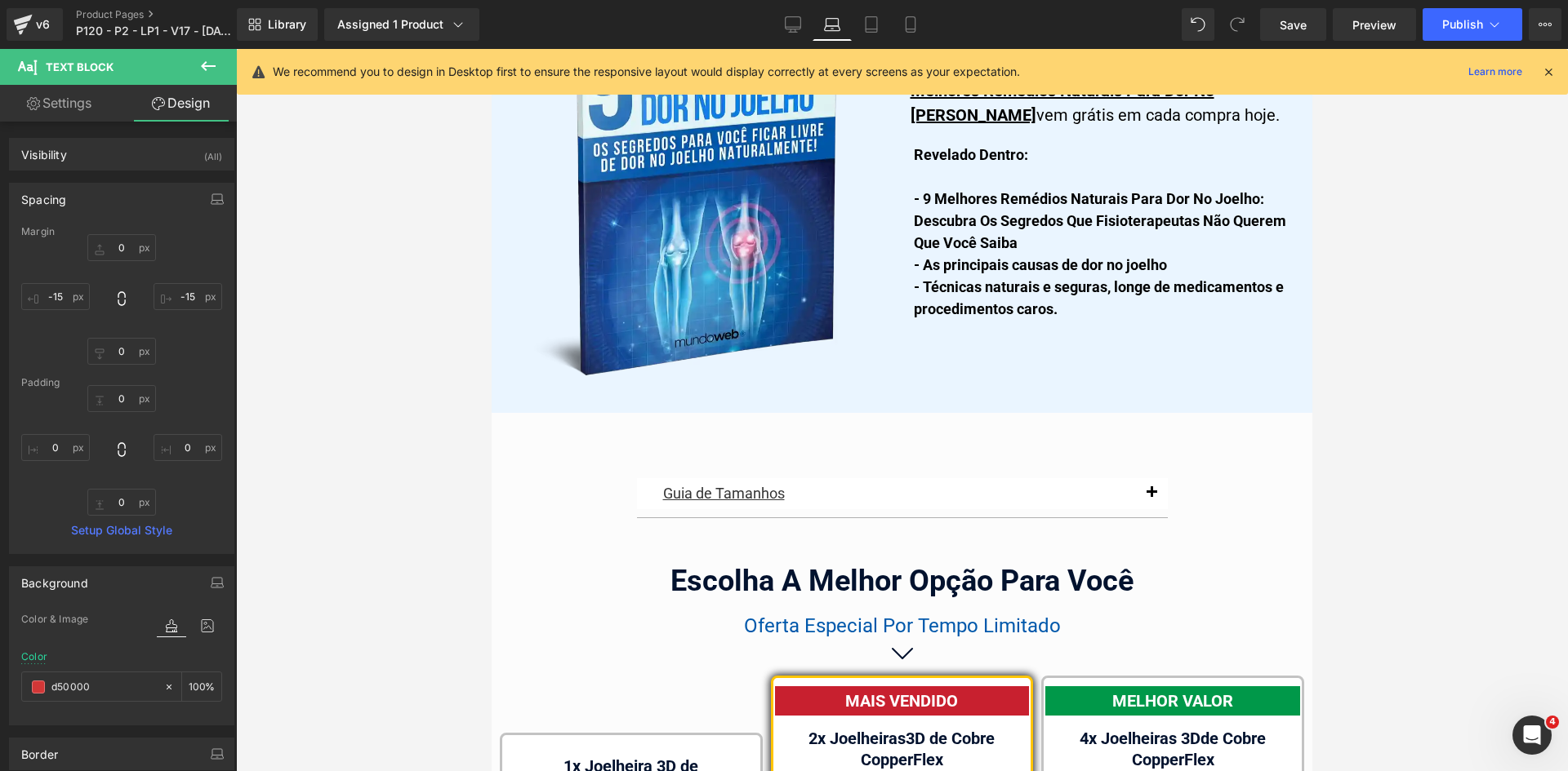
scroll to position [9839, 0]
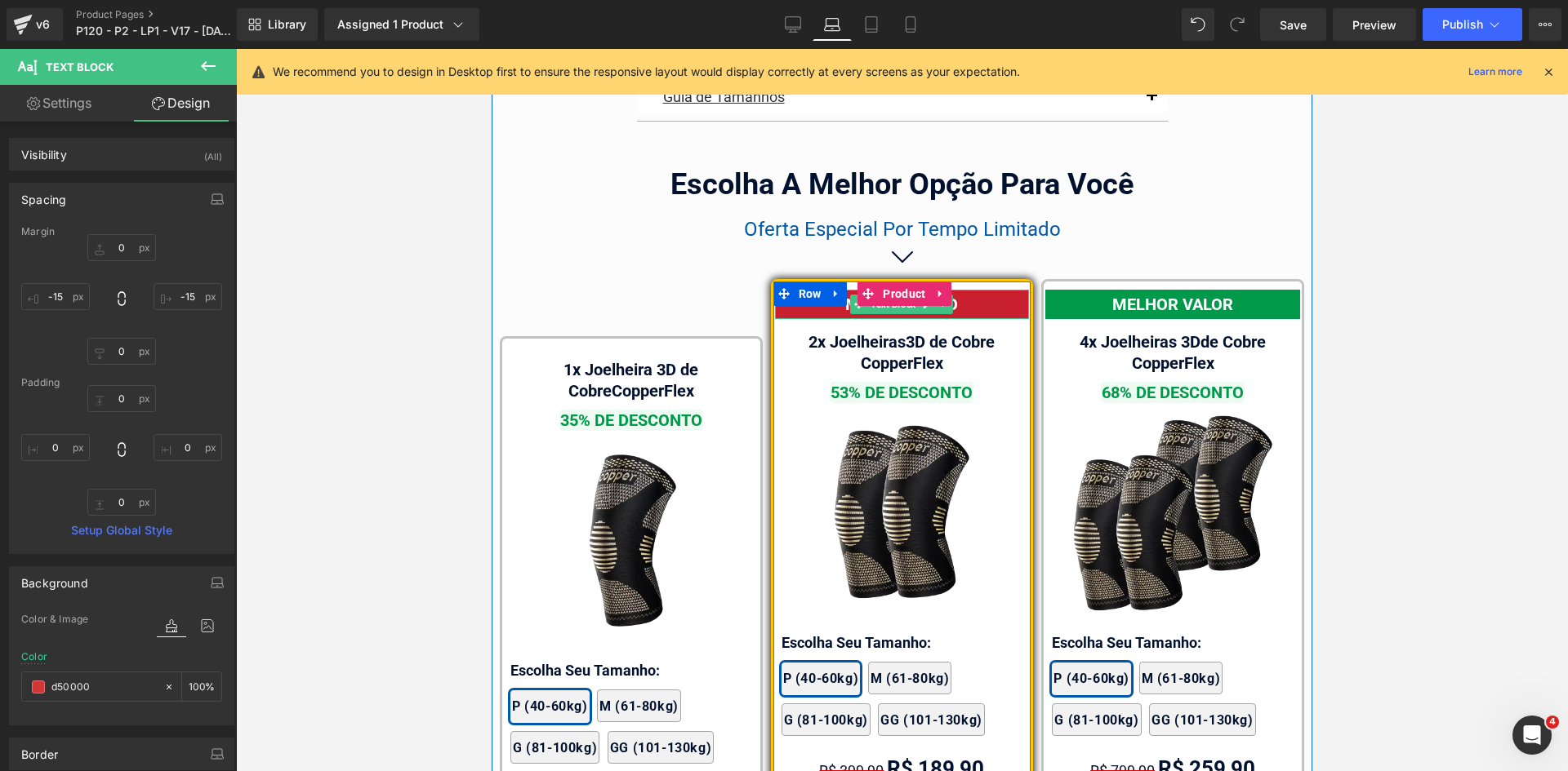
click at [992, 289] on div "MAIS VENDIDO" at bounding box center [902, 304] width 255 height 30
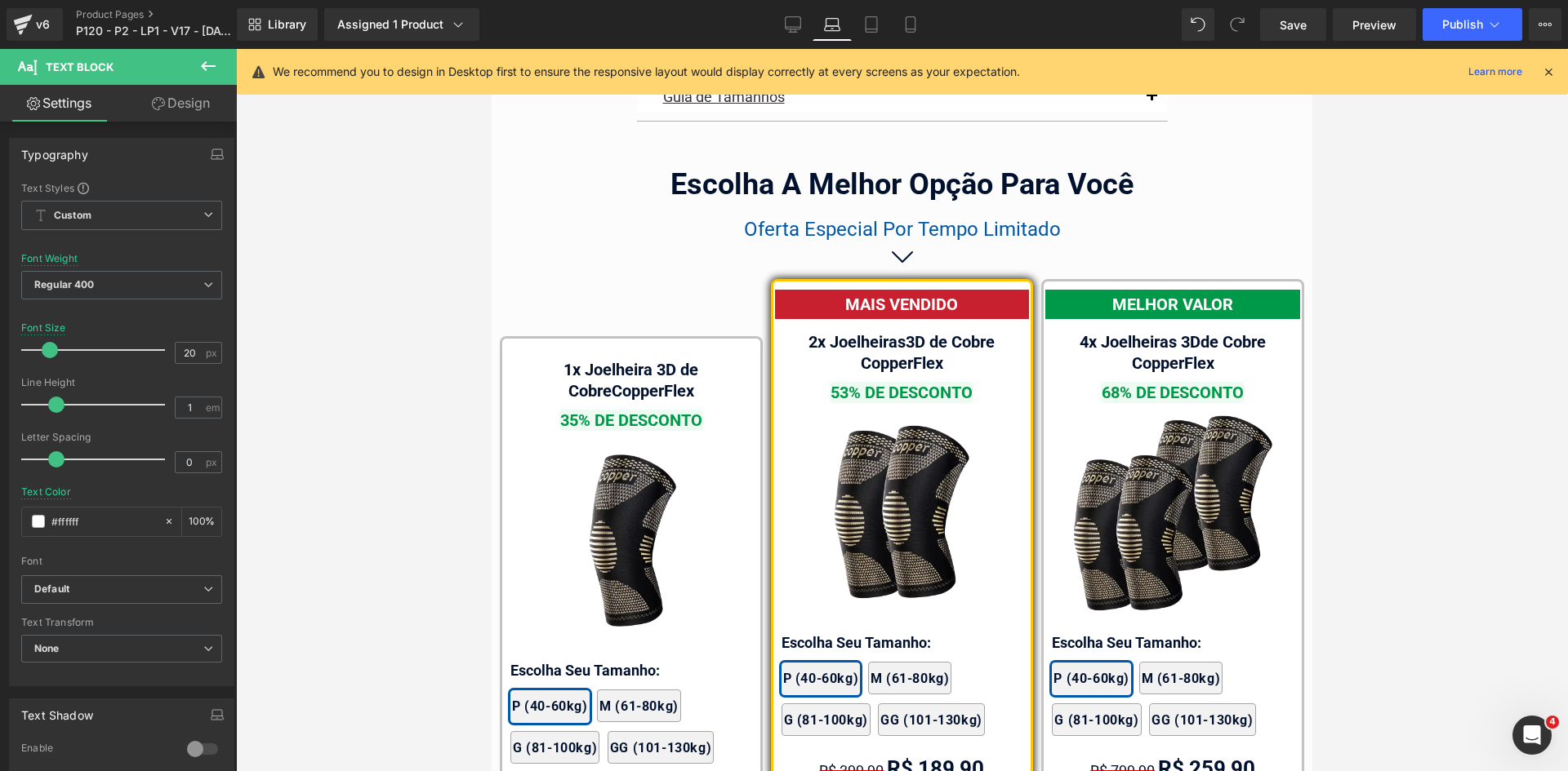
click at [179, 114] on link "Design" at bounding box center [181, 104] width 118 height 37
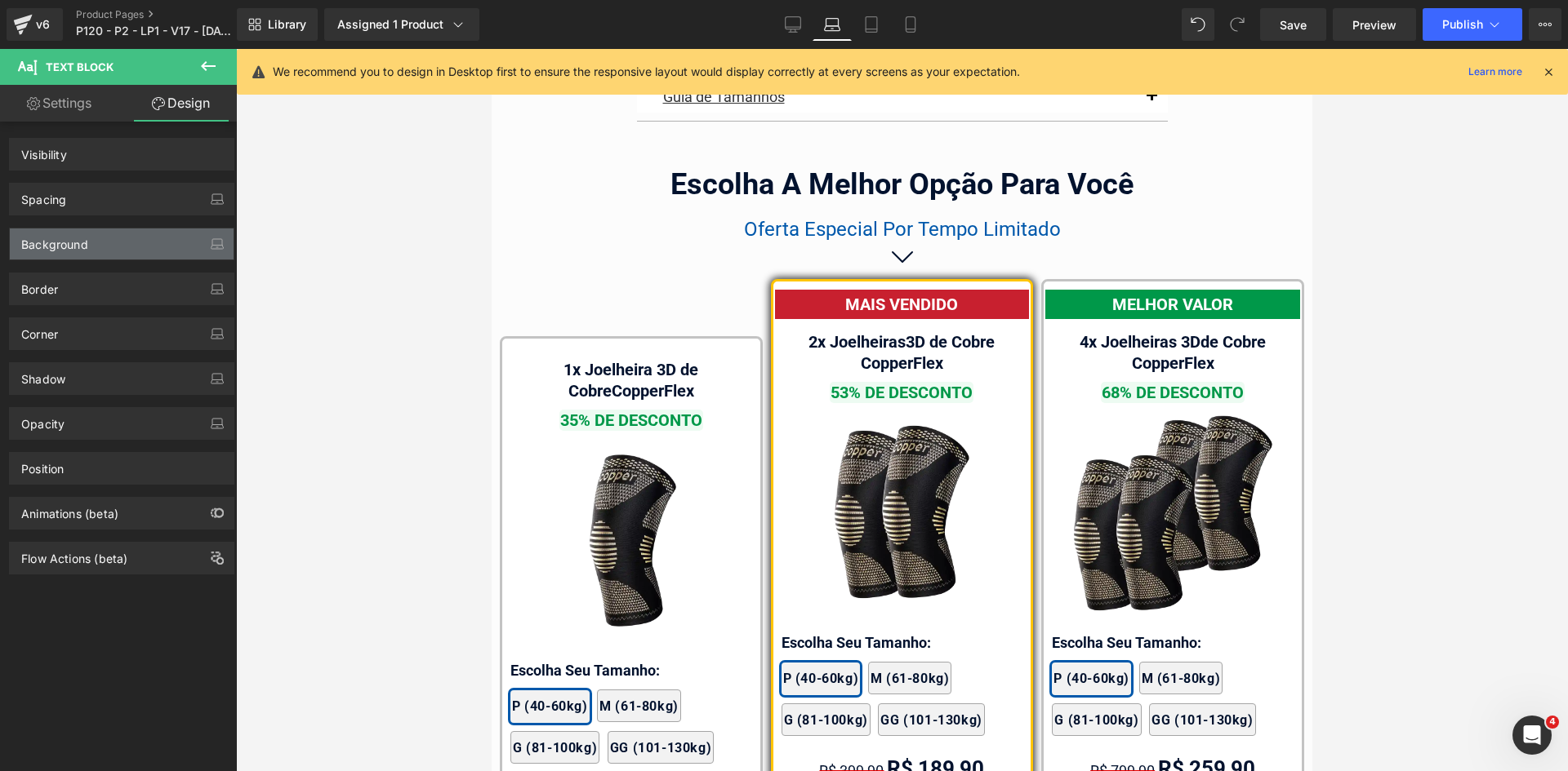
click at [96, 241] on div "Background" at bounding box center [122, 244] width 224 height 31
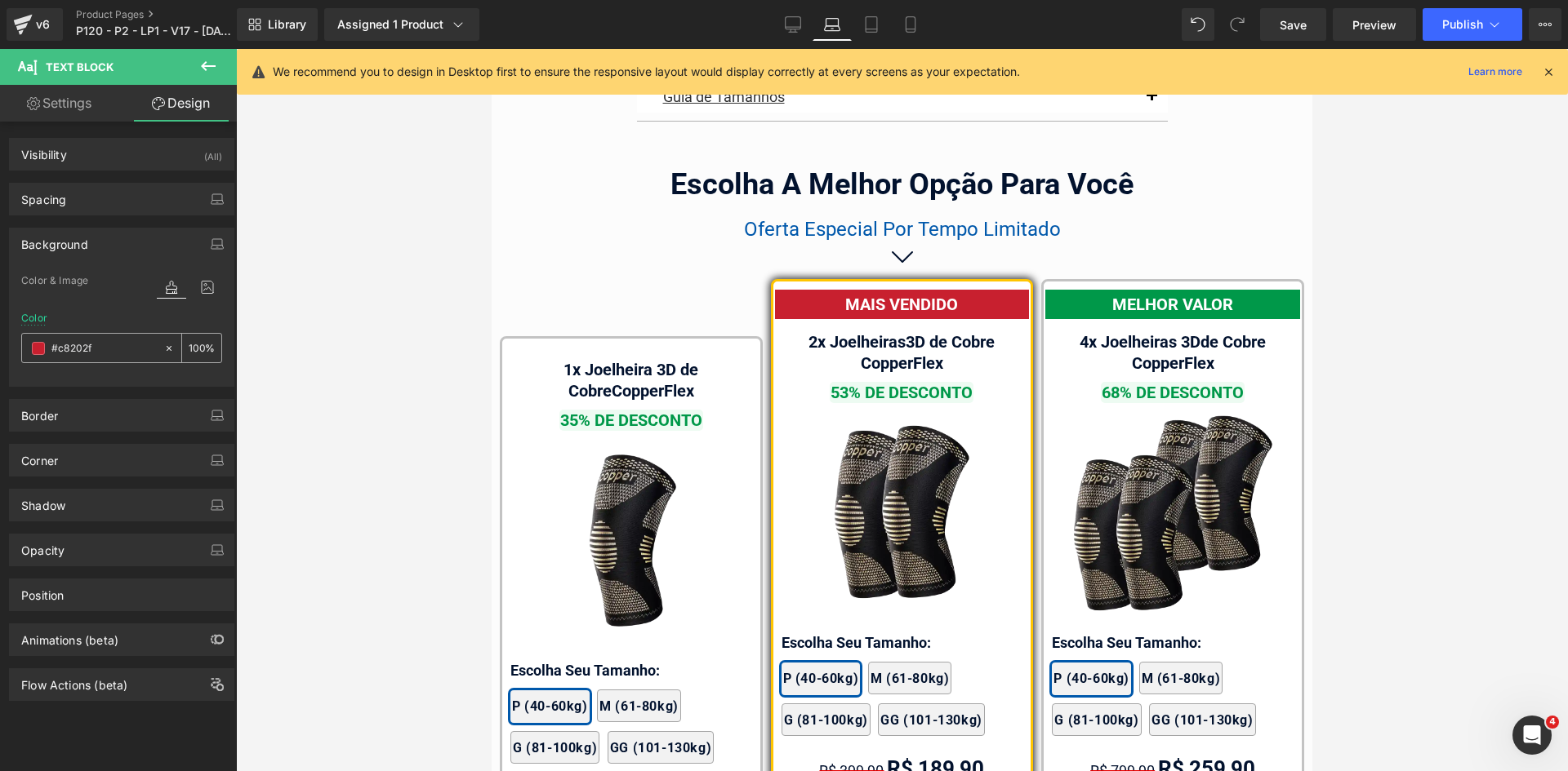
click at [102, 344] on input "text" at bounding box center [104, 348] width 105 height 18
paste input "-10"
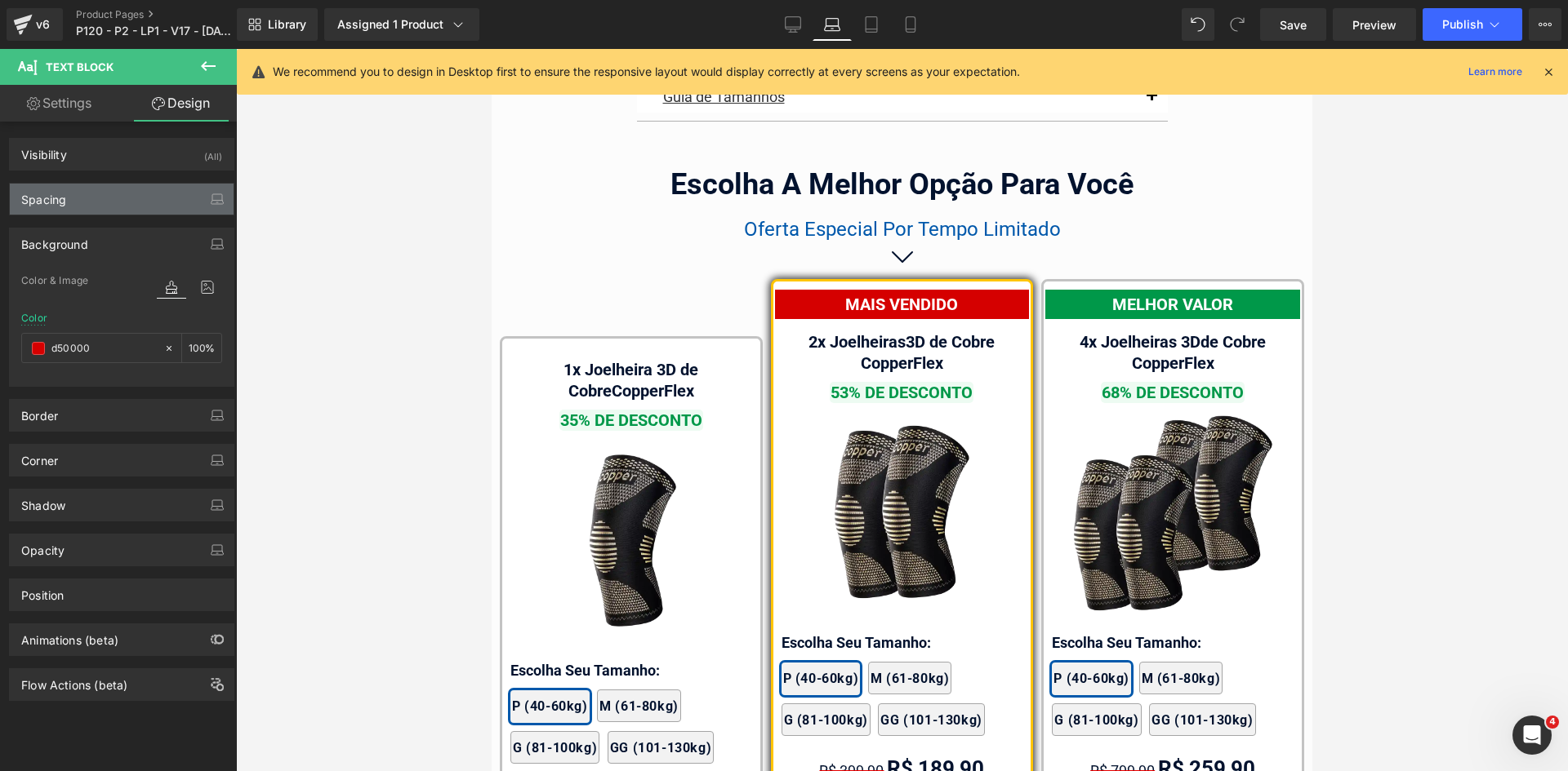
type input "d50000"
click at [118, 192] on div "Spacing" at bounding box center [122, 199] width 224 height 31
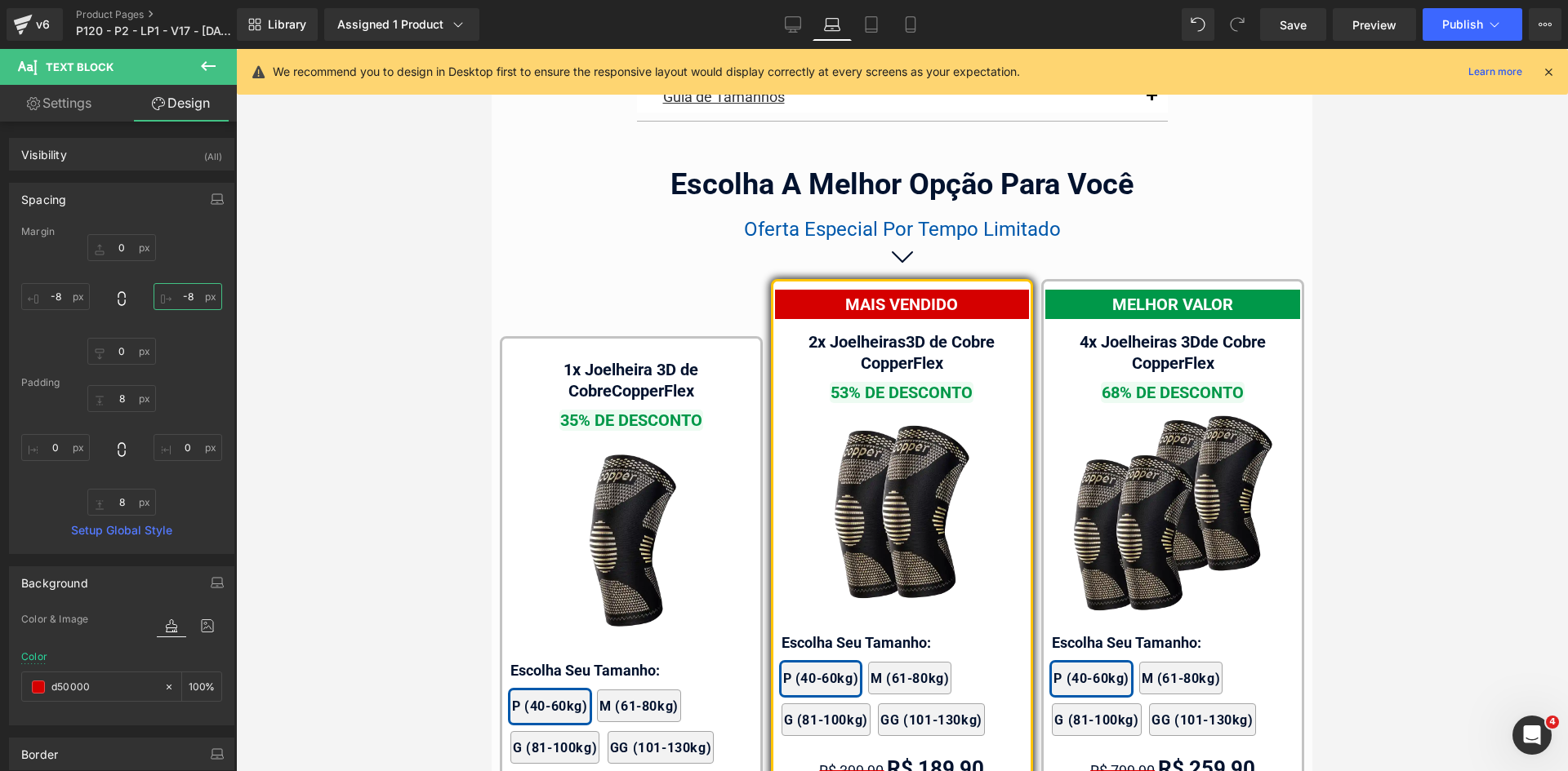
click at [175, 295] on input "text" at bounding box center [187, 297] width 68 height 27
type input "-10"
click at [68, 311] on div "-10" at bounding box center [122, 299] width 201 height 131
click at [64, 315] on div "-10" at bounding box center [122, 299] width 201 height 131
click at [62, 302] on input "text" at bounding box center [55, 297] width 68 height 27
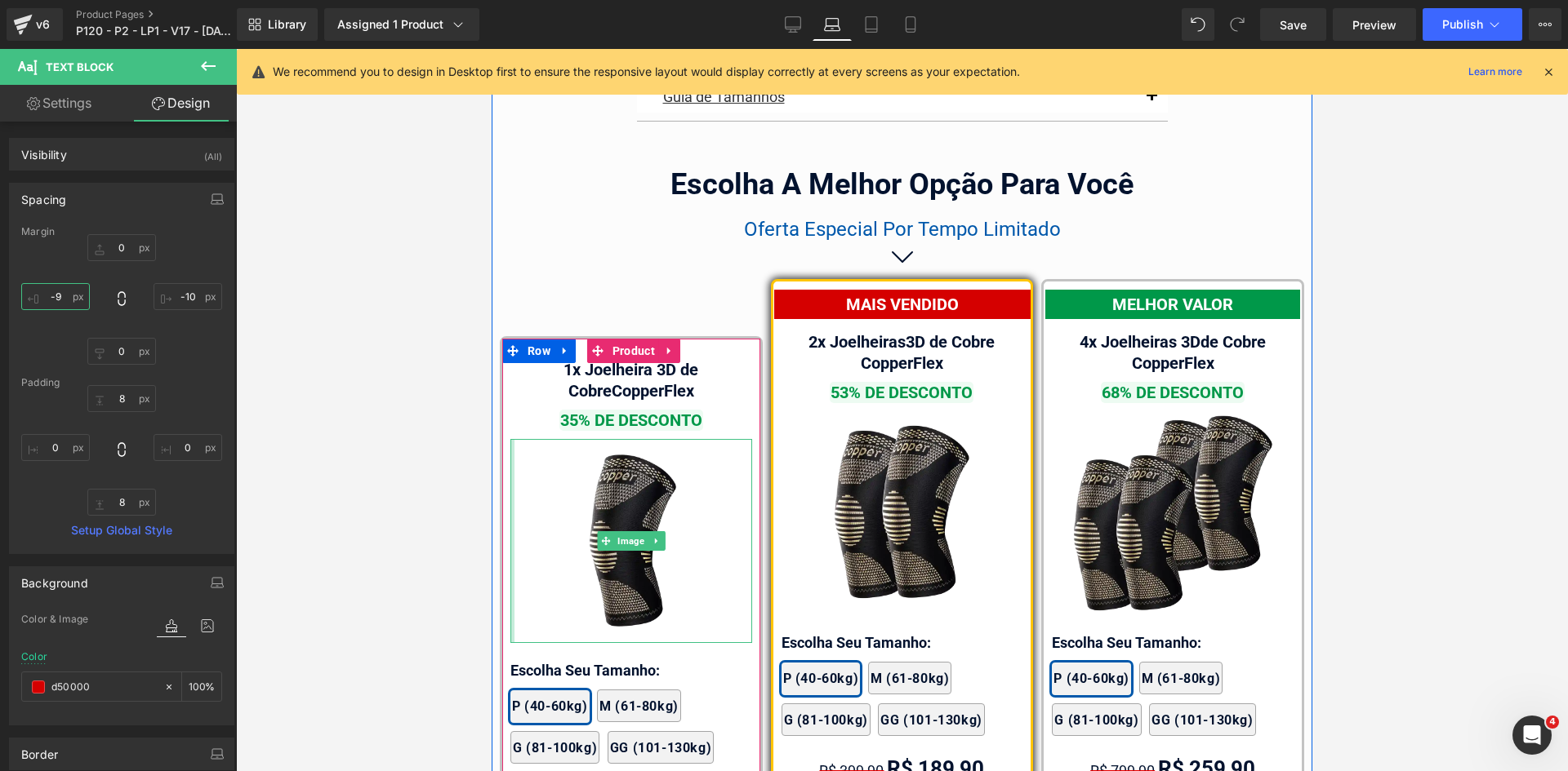
type input "-10"
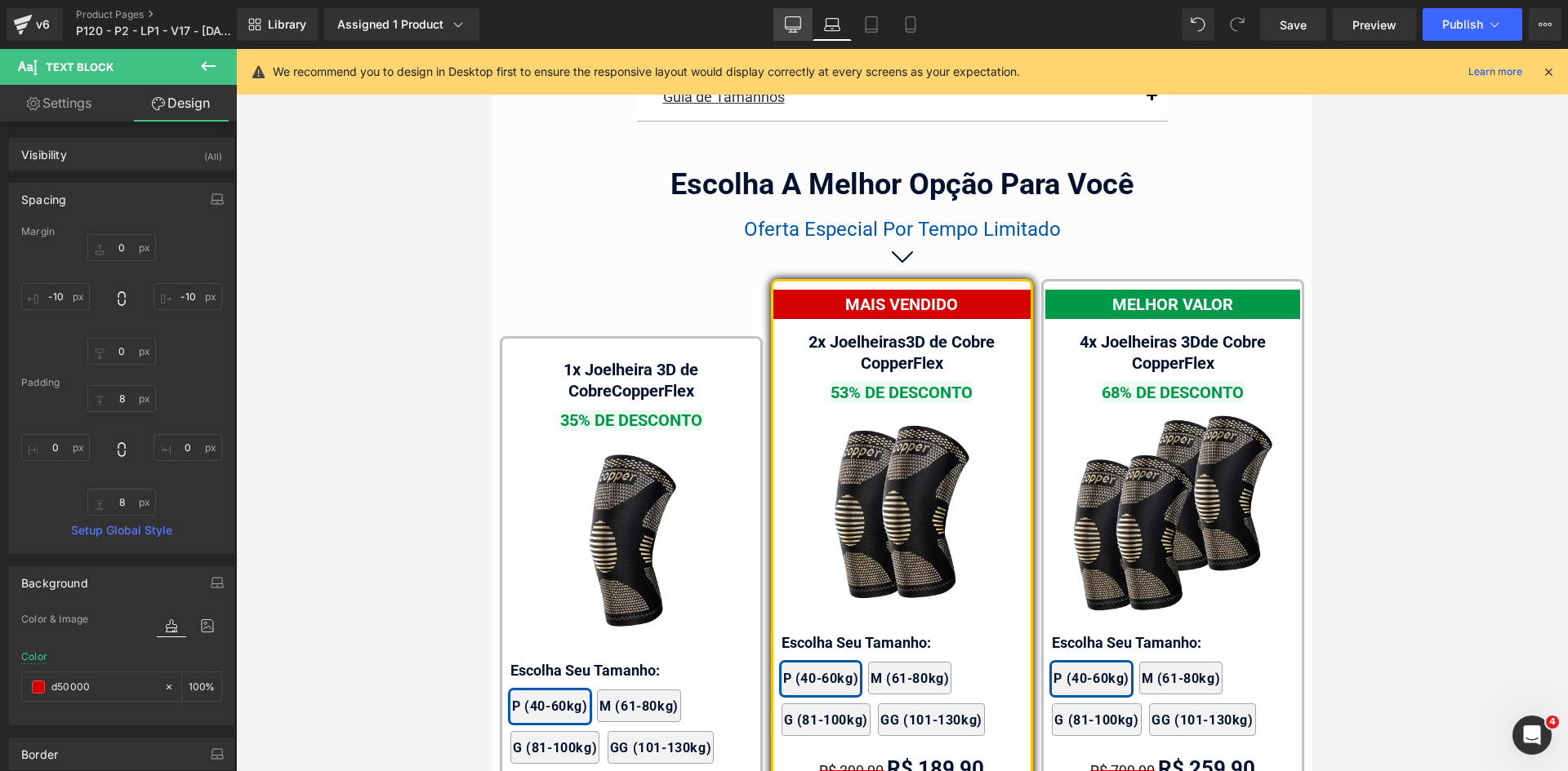
click at [802, 23] on link "Desktop" at bounding box center [792, 24] width 39 height 33
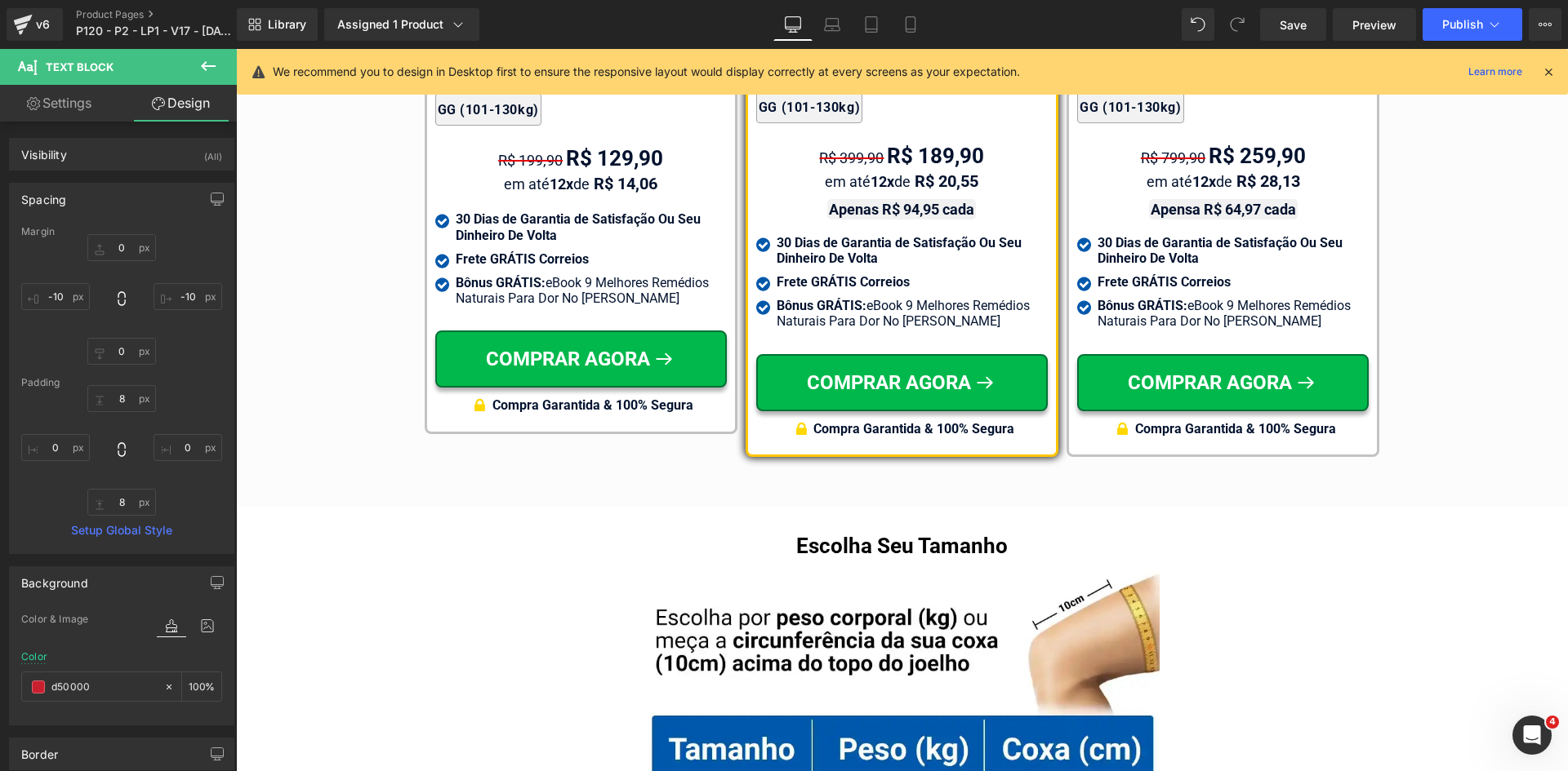
scroll to position [9228, 0]
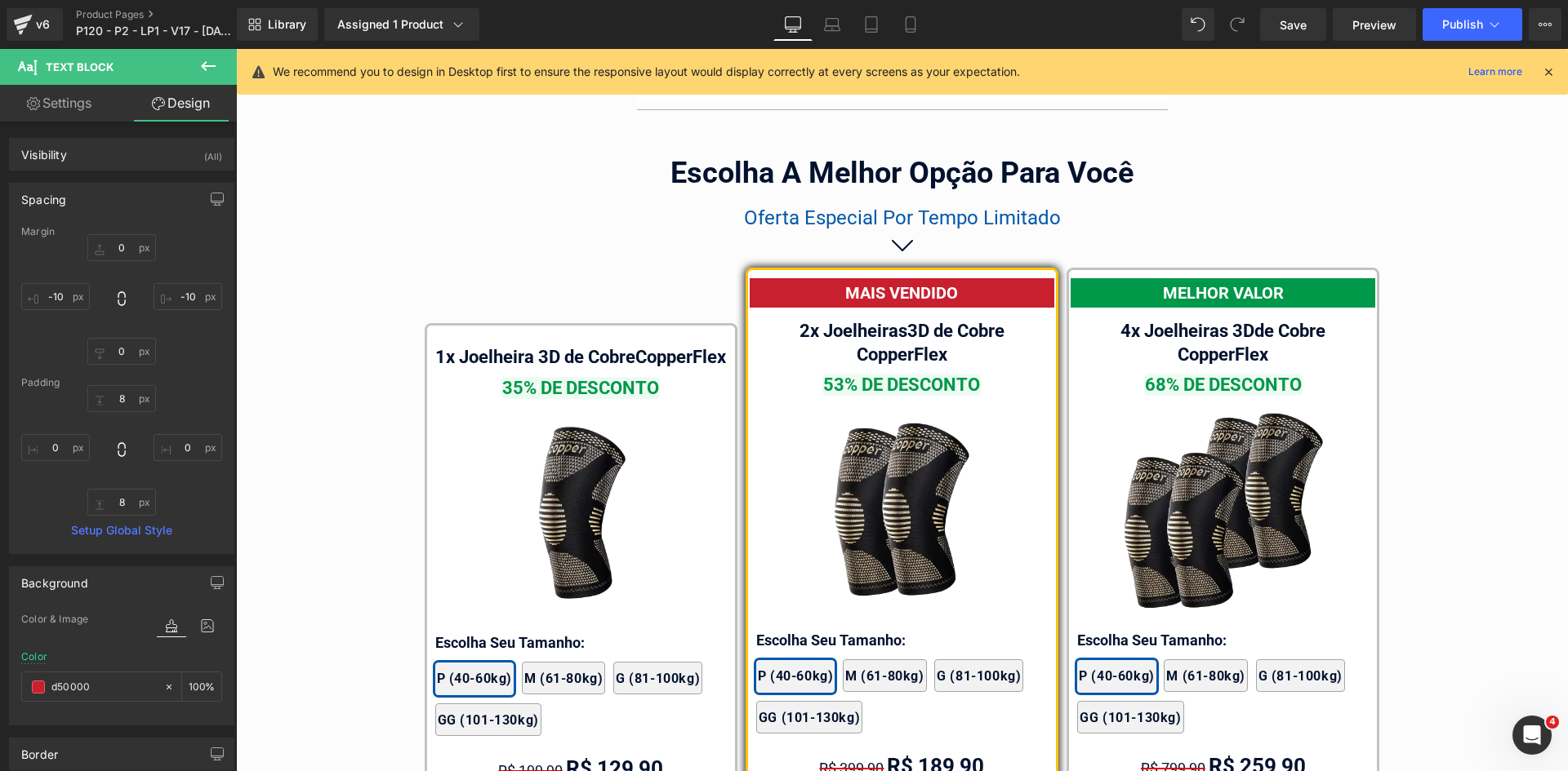
click at [993, 278] on div "MAIS VENDIDO" at bounding box center [901, 293] width 305 height 30
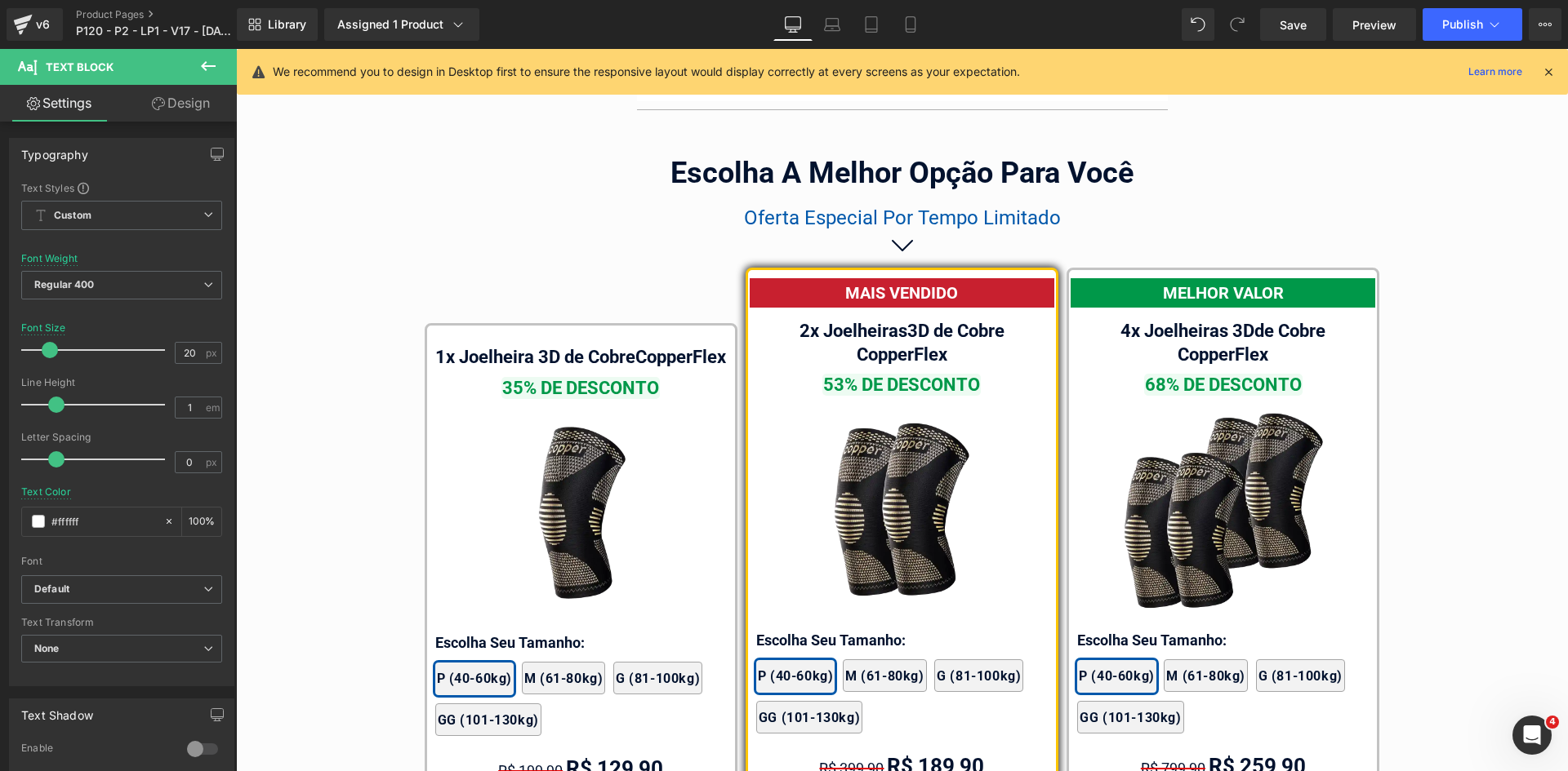
drag, startPoint x: 191, startPoint y: 101, endPoint x: 106, endPoint y: 240, distance: 162.9
click at [191, 101] on link "Design" at bounding box center [181, 104] width 118 height 37
click at [0, 0] on div "Background" at bounding box center [0, 0] width 0 height 0
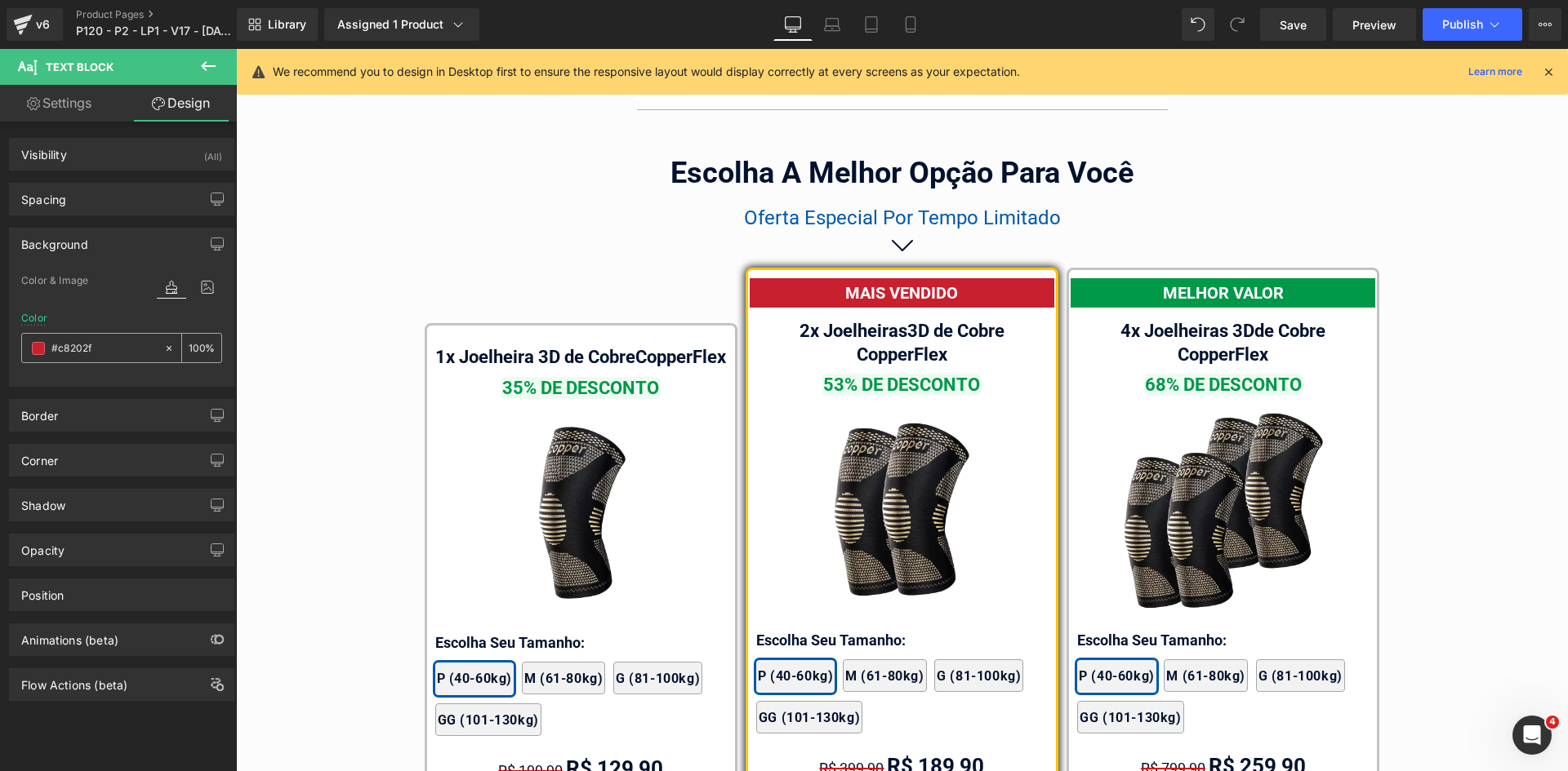
click at [106, 343] on input "text" at bounding box center [104, 348] width 105 height 18
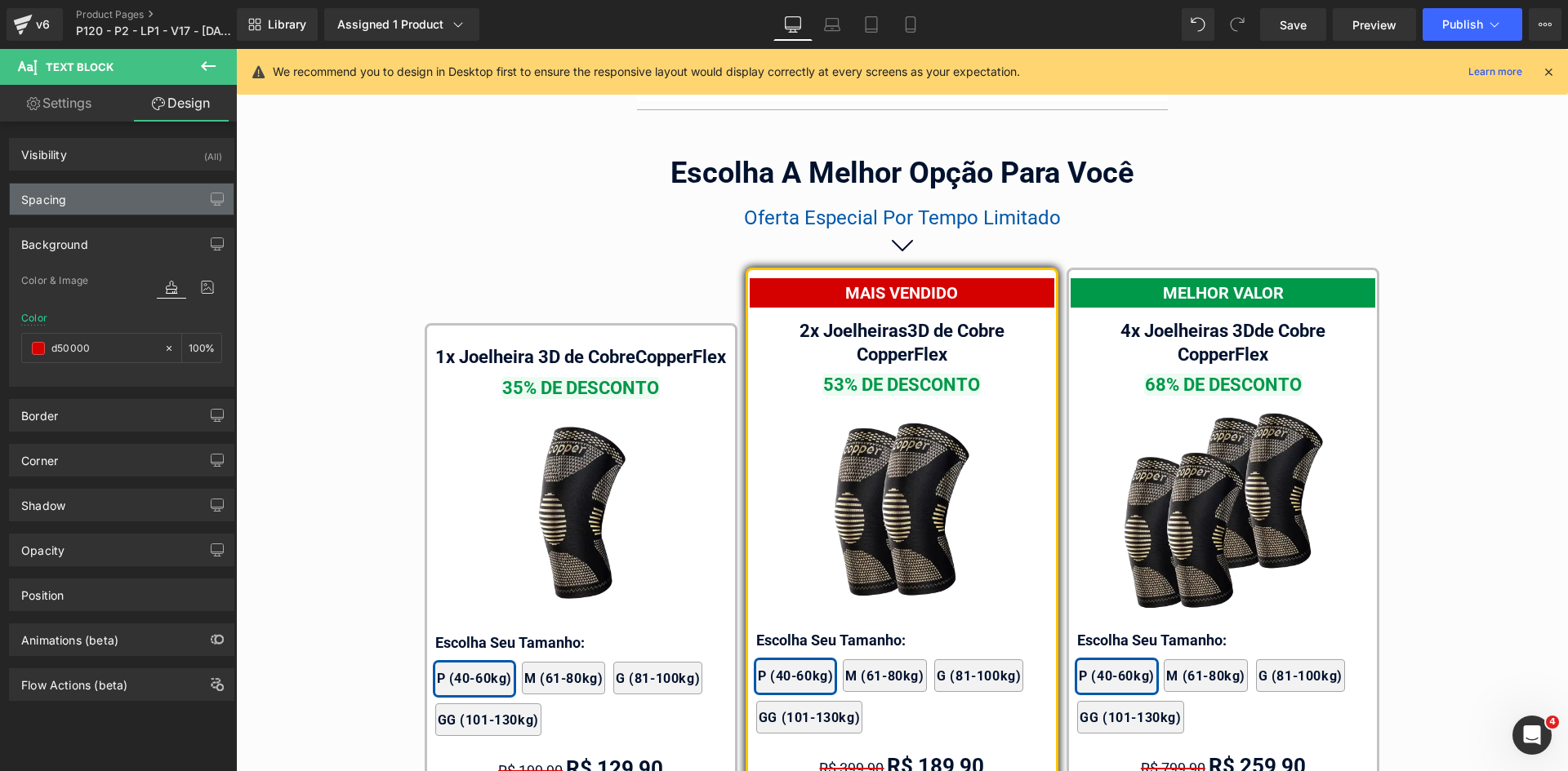
type input "d50000"
click at [104, 197] on div "Spacing" at bounding box center [122, 199] width 224 height 31
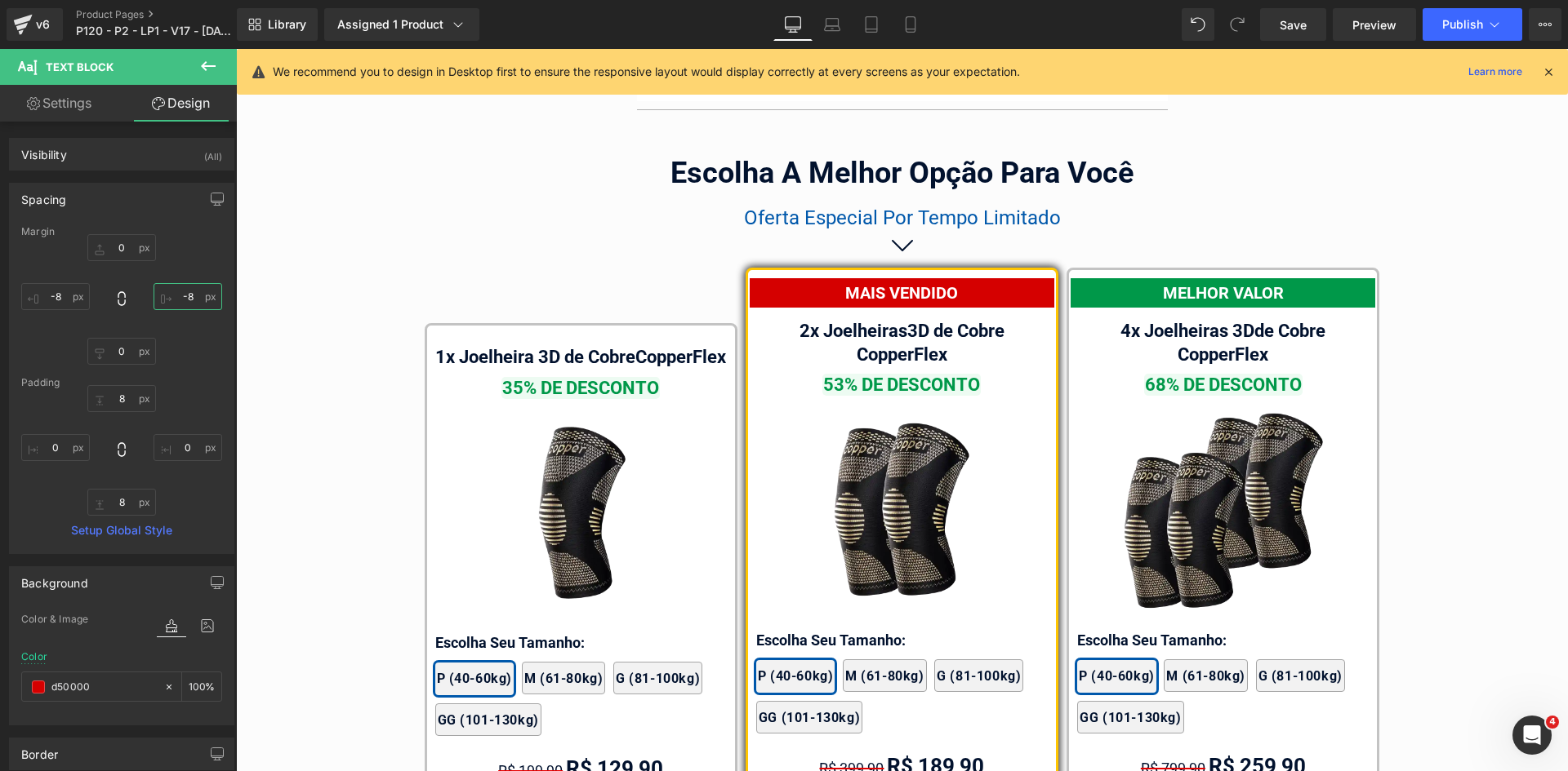
click at [184, 301] on input "text" at bounding box center [187, 297] width 68 height 27
type input "-10"
click at [59, 294] on input "text" at bounding box center [55, 297] width 68 height 27
type input "-10"
drag, startPoint x: 860, startPoint y: 20, endPoint x: 265, endPoint y: 85, distance: 598.5
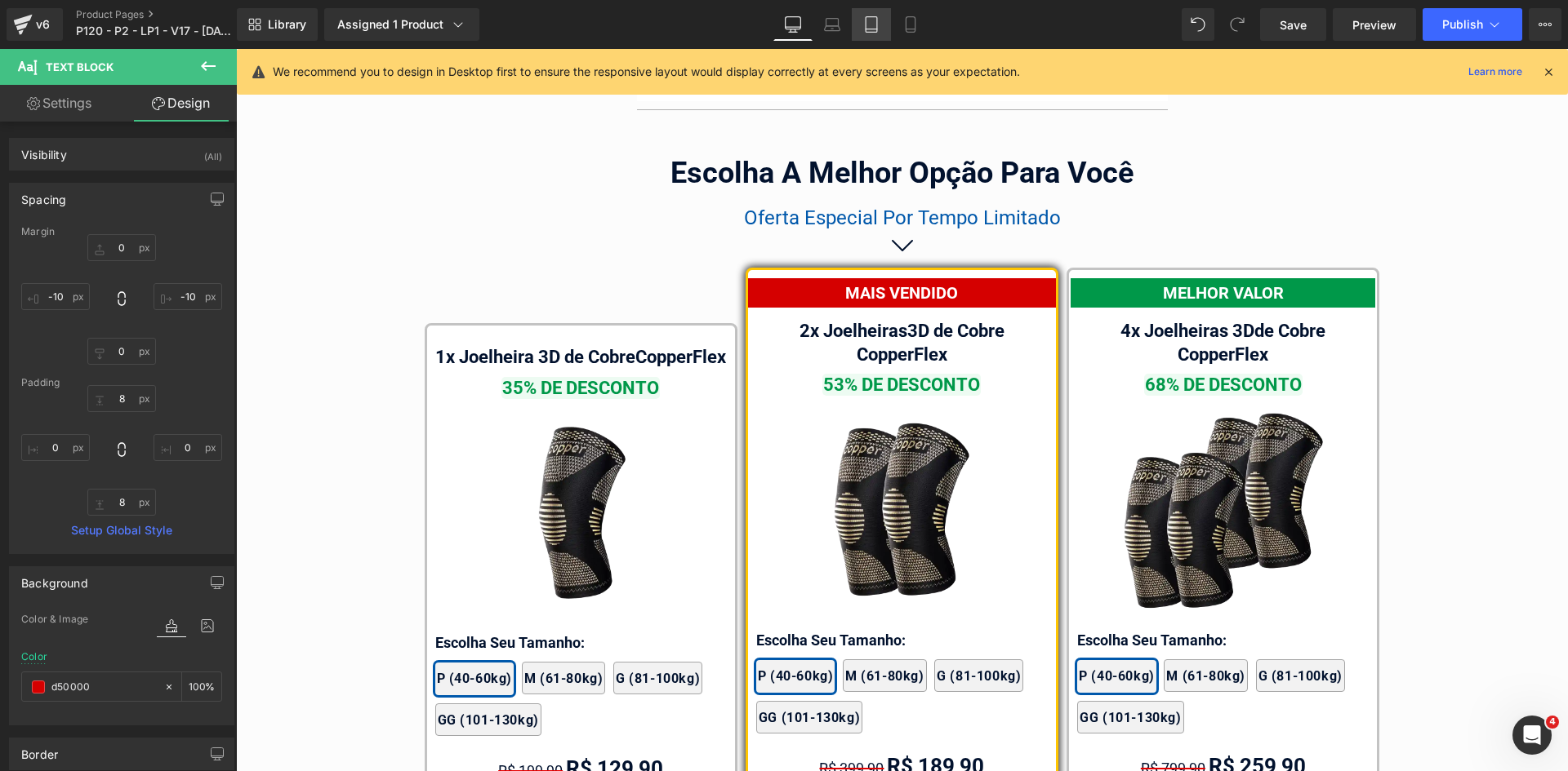
click at [860, 20] on link "Tablet" at bounding box center [871, 24] width 39 height 33
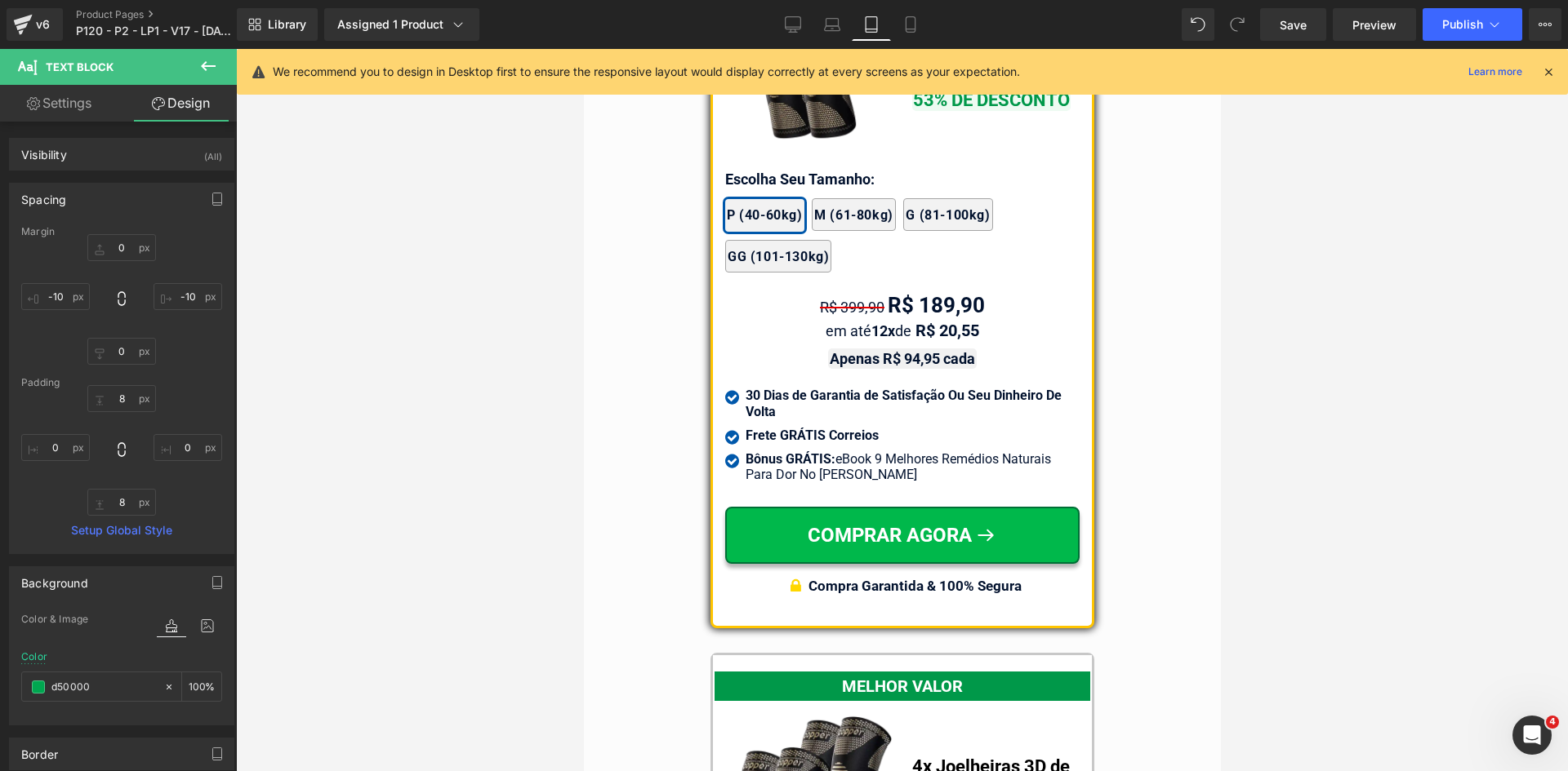
scroll to position [13912, 0]
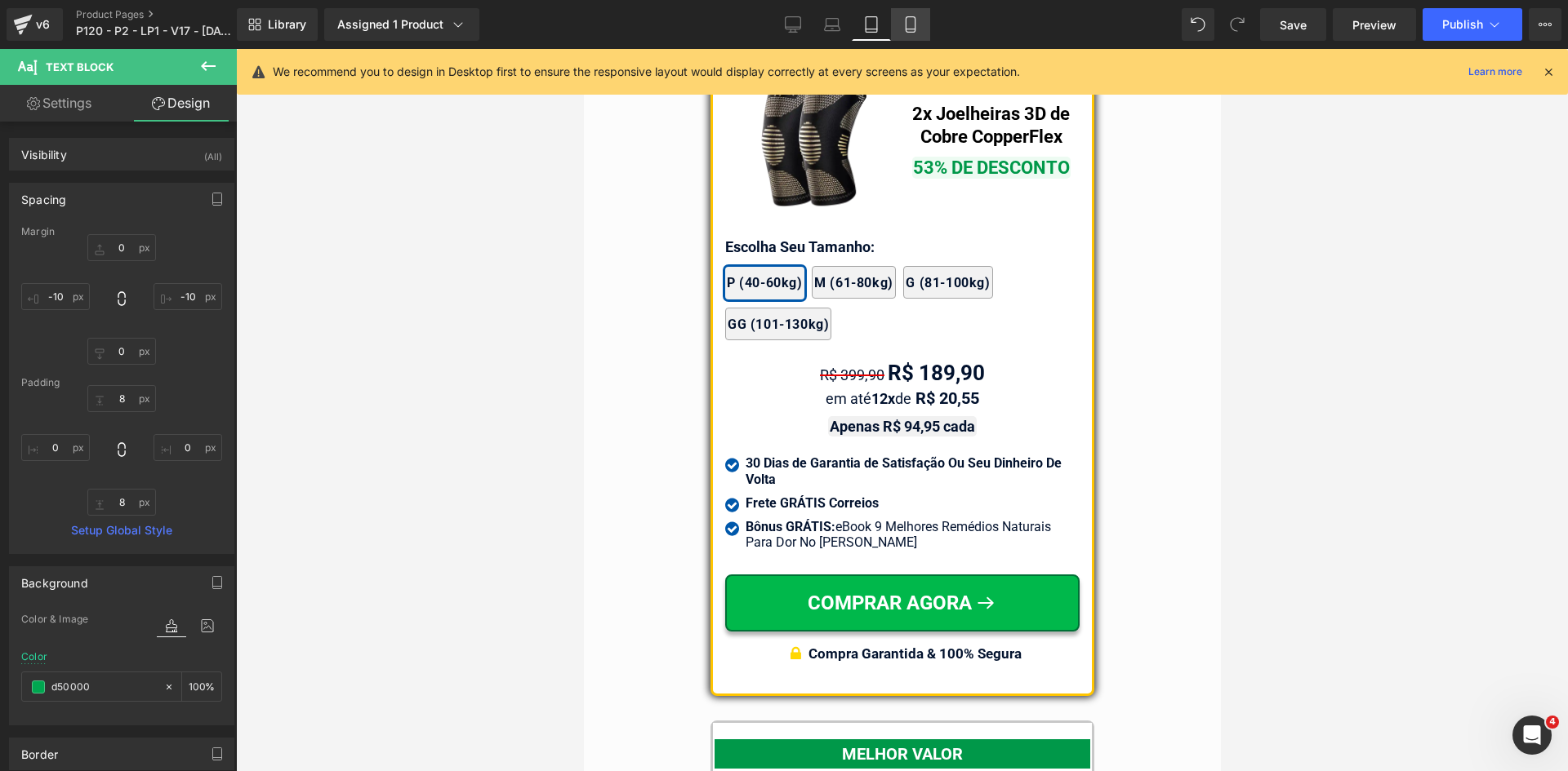
click at [913, 34] on link "Mobile" at bounding box center [911, 24] width 39 height 33
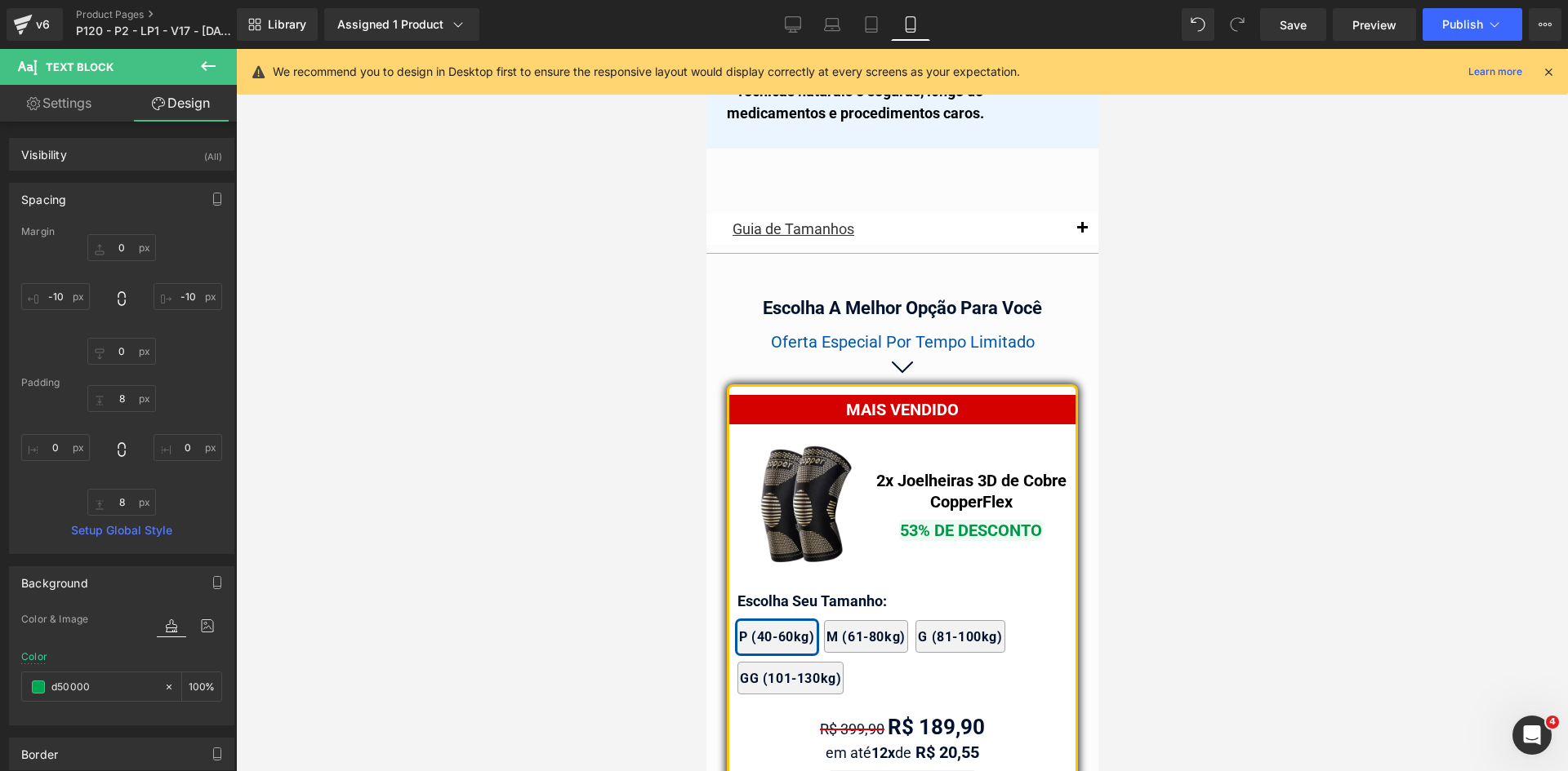
click at [1551, 71] on icon at bounding box center [1548, 71] width 14 height 14
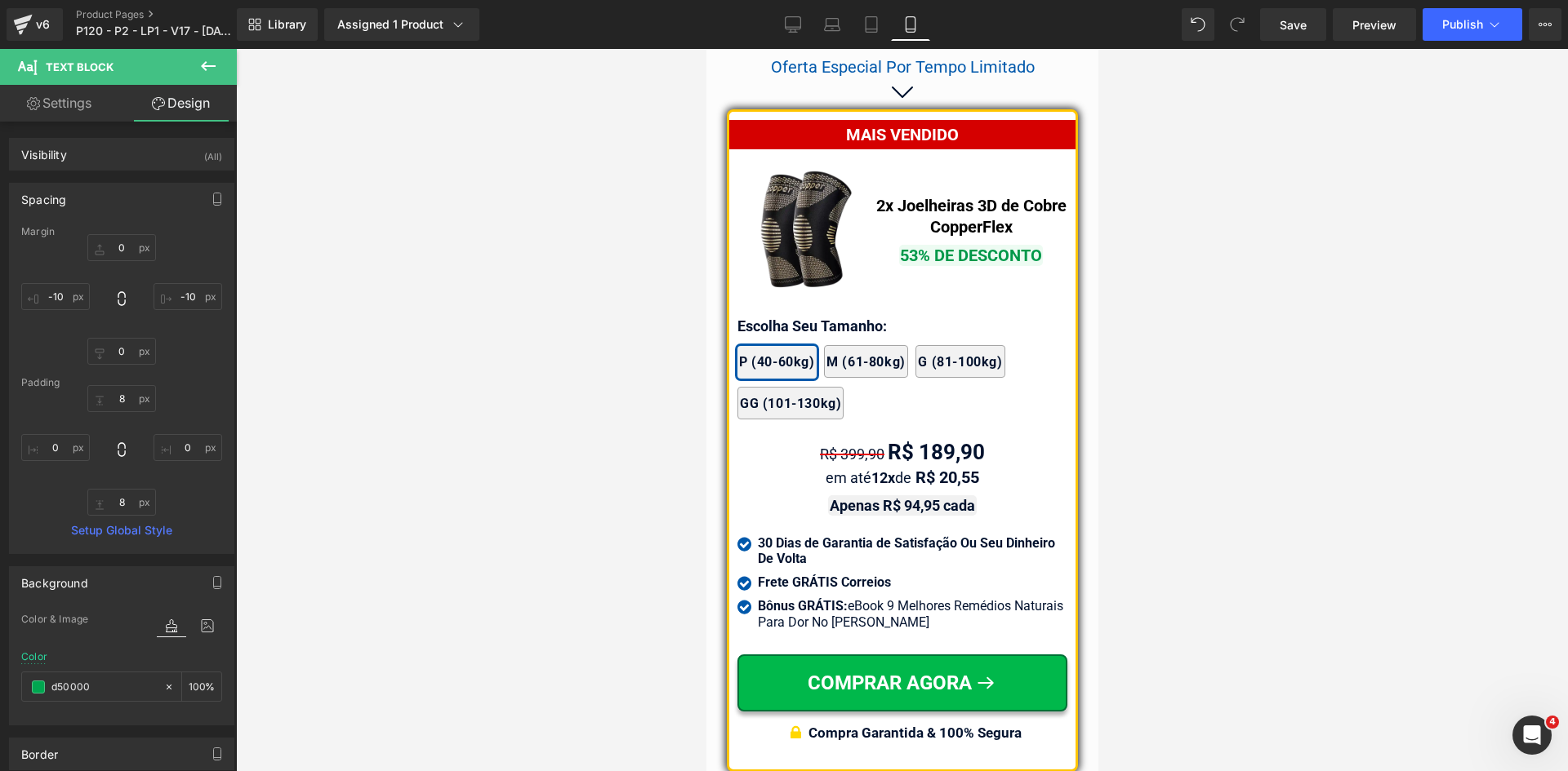
scroll to position [14139, 0]
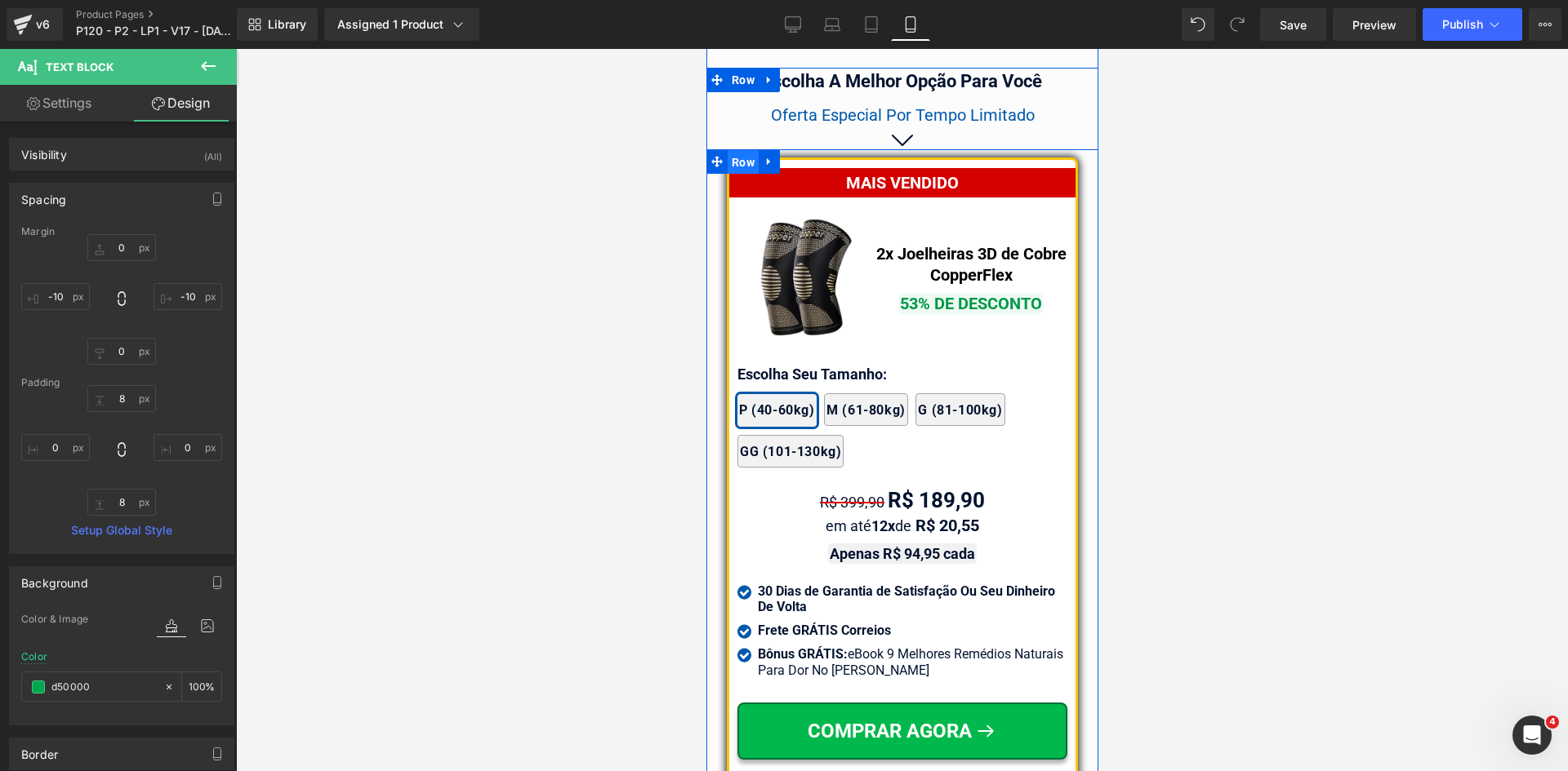
click at [746, 154] on span "Row" at bounding box center [742, 162] width 31 height 24
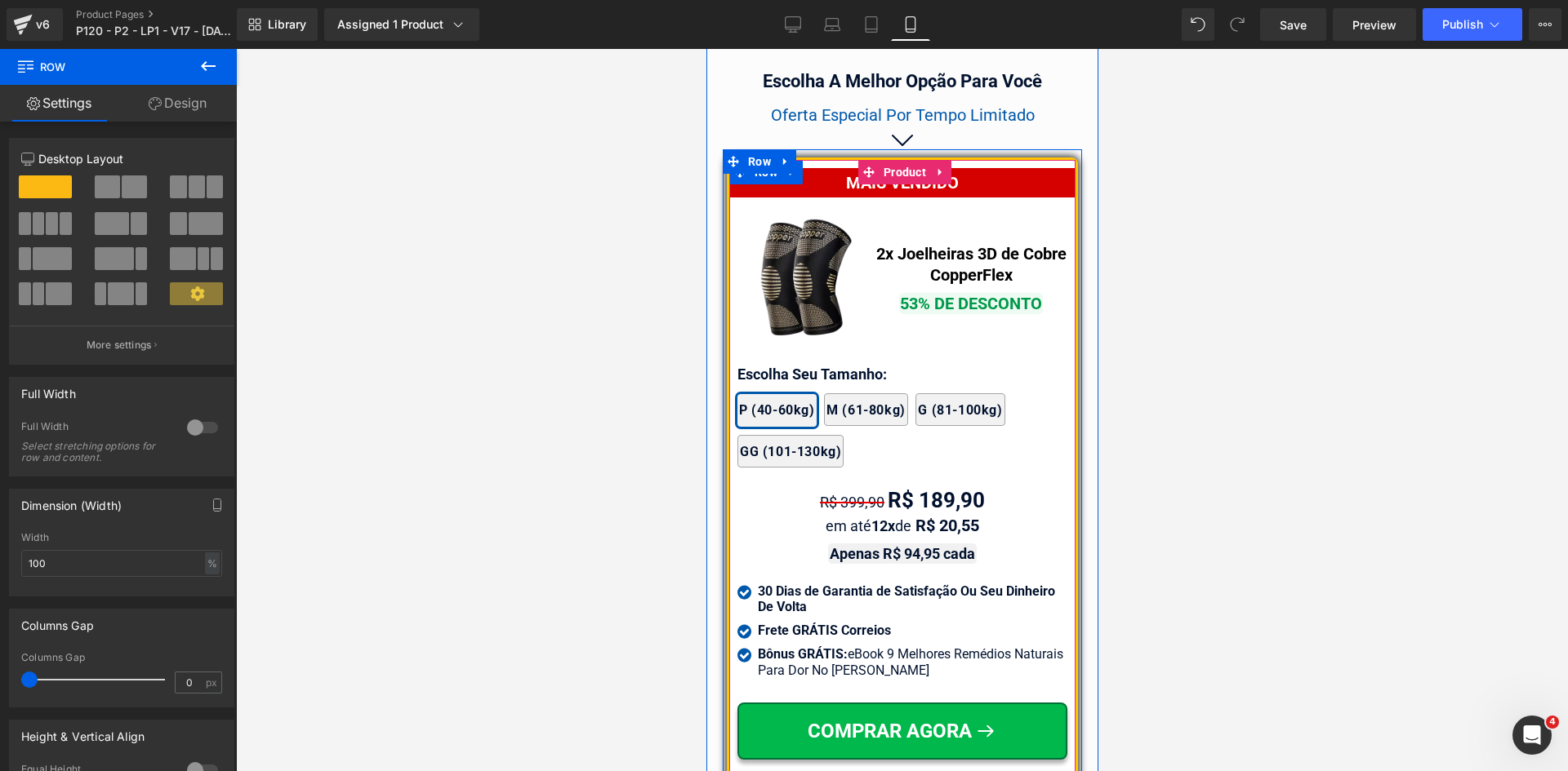
click at [750, 170] on span "Row" at bounding box center [765, 172] width 31 height 24
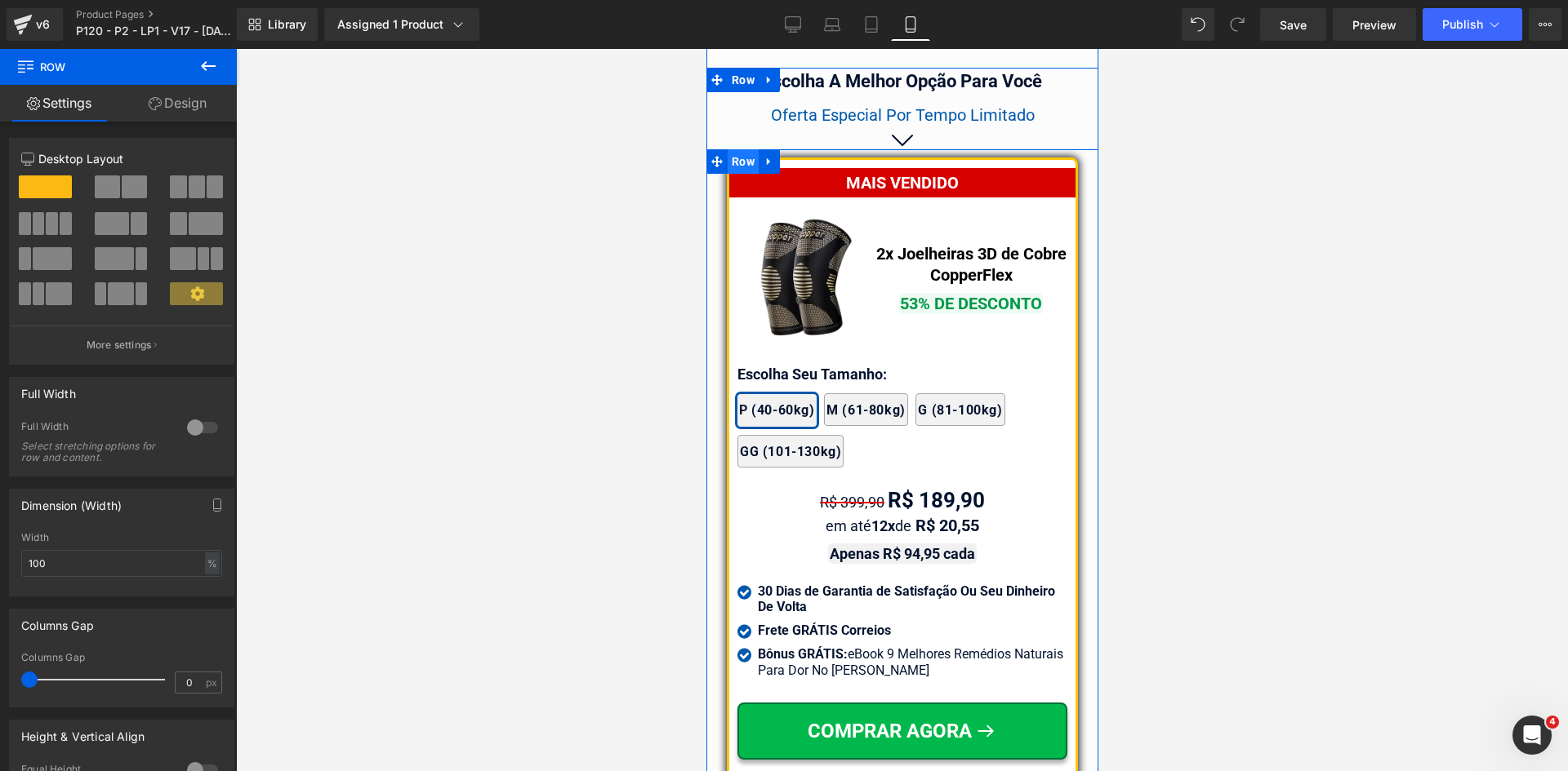
click at [749, 159] on span "Row" at bounding box center [742, 161] width 31 height 24
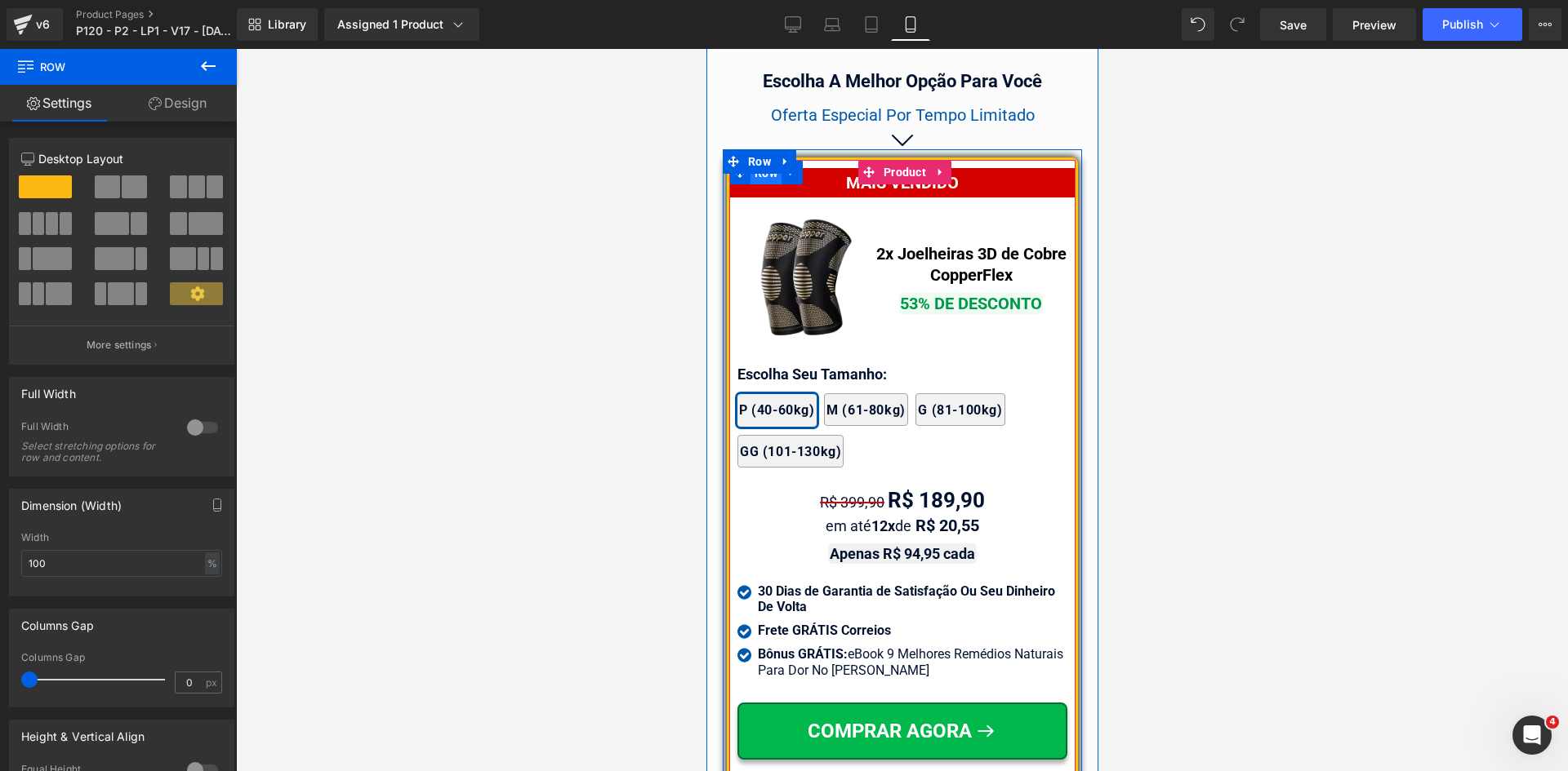
click at [756, 170] on span "Row" at bounding box center [765, 173] width 31 height 24
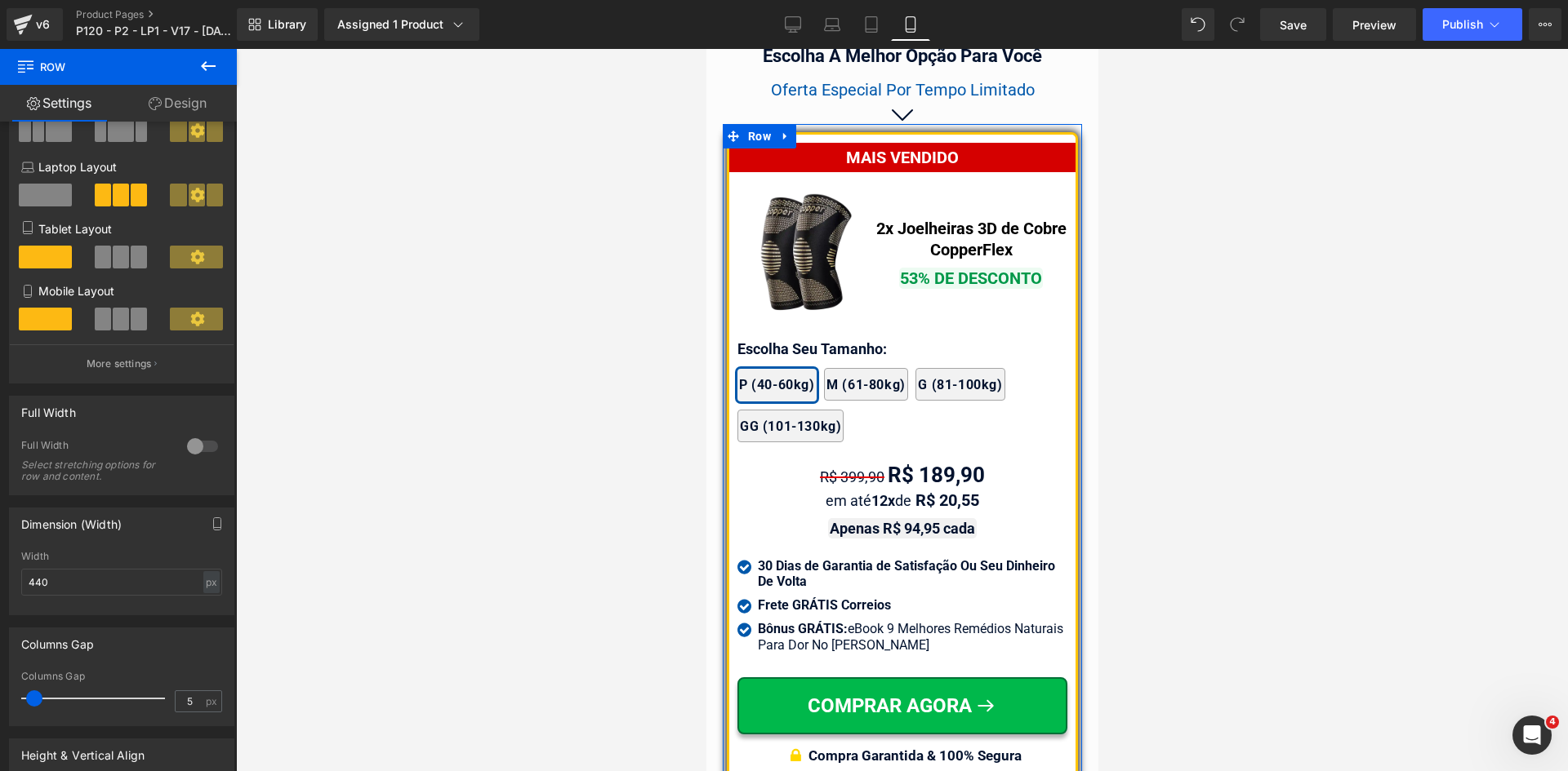
scroll to position [245, 0]
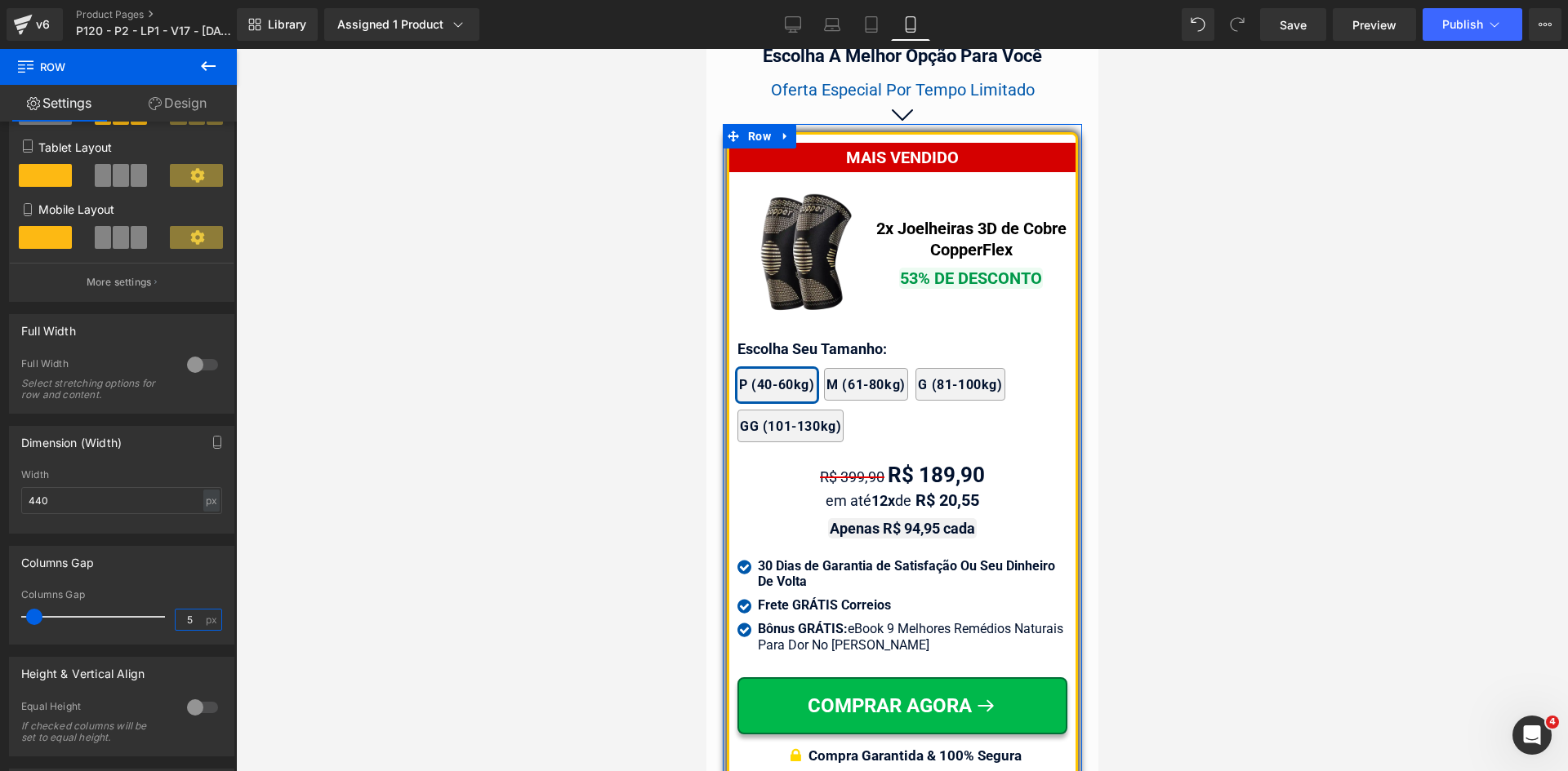
click at [188, 617] on input "5" at bounding box center [190, 620] width 29 height 20
type input "6"
type input "7"
type input "8"
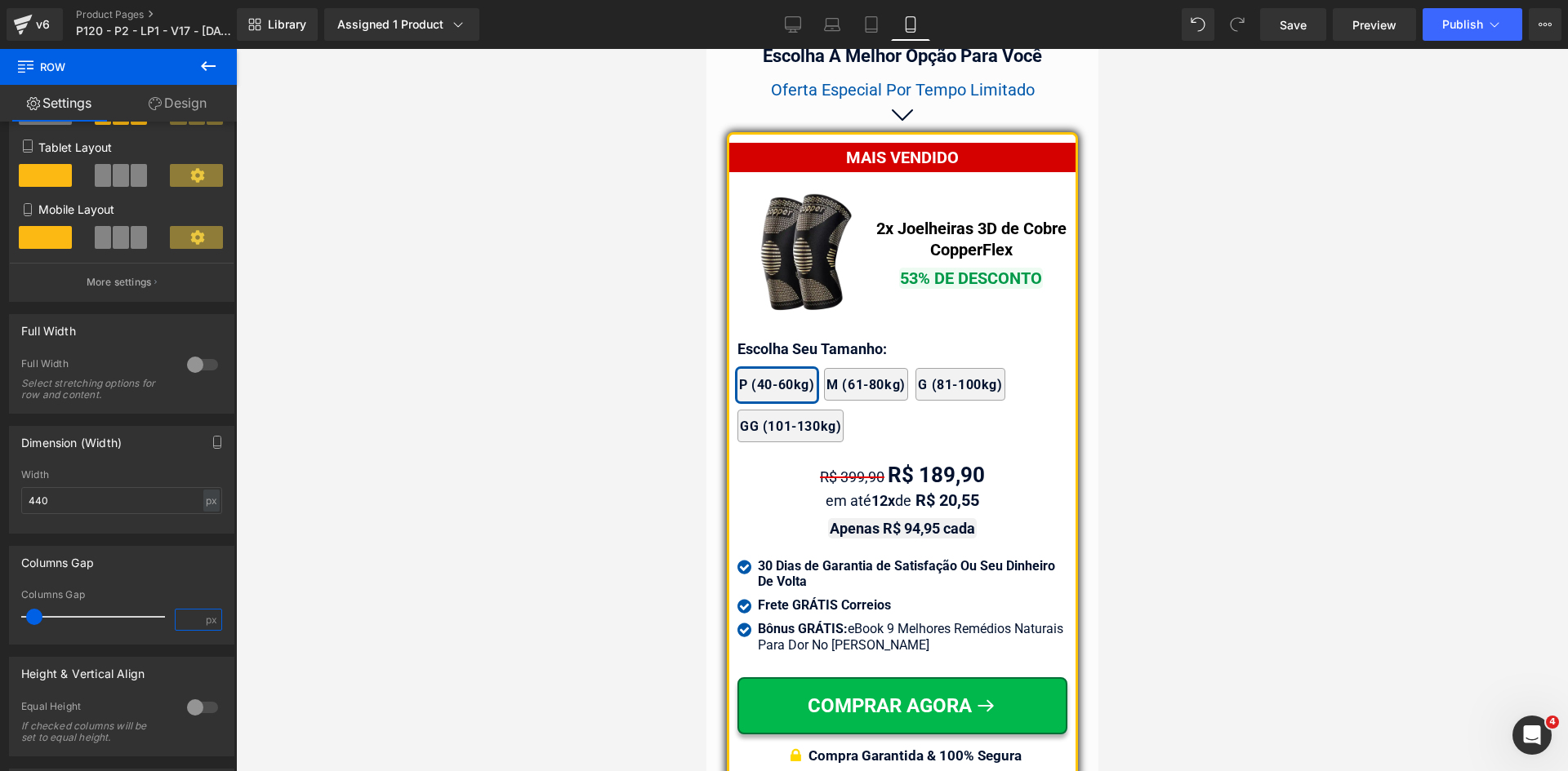
type input "9"
type input "6"
click at [185, 547] on div "Columns Gap" at bounding box center [122, 562] width 224 height 31
type input "9"
type input "8"
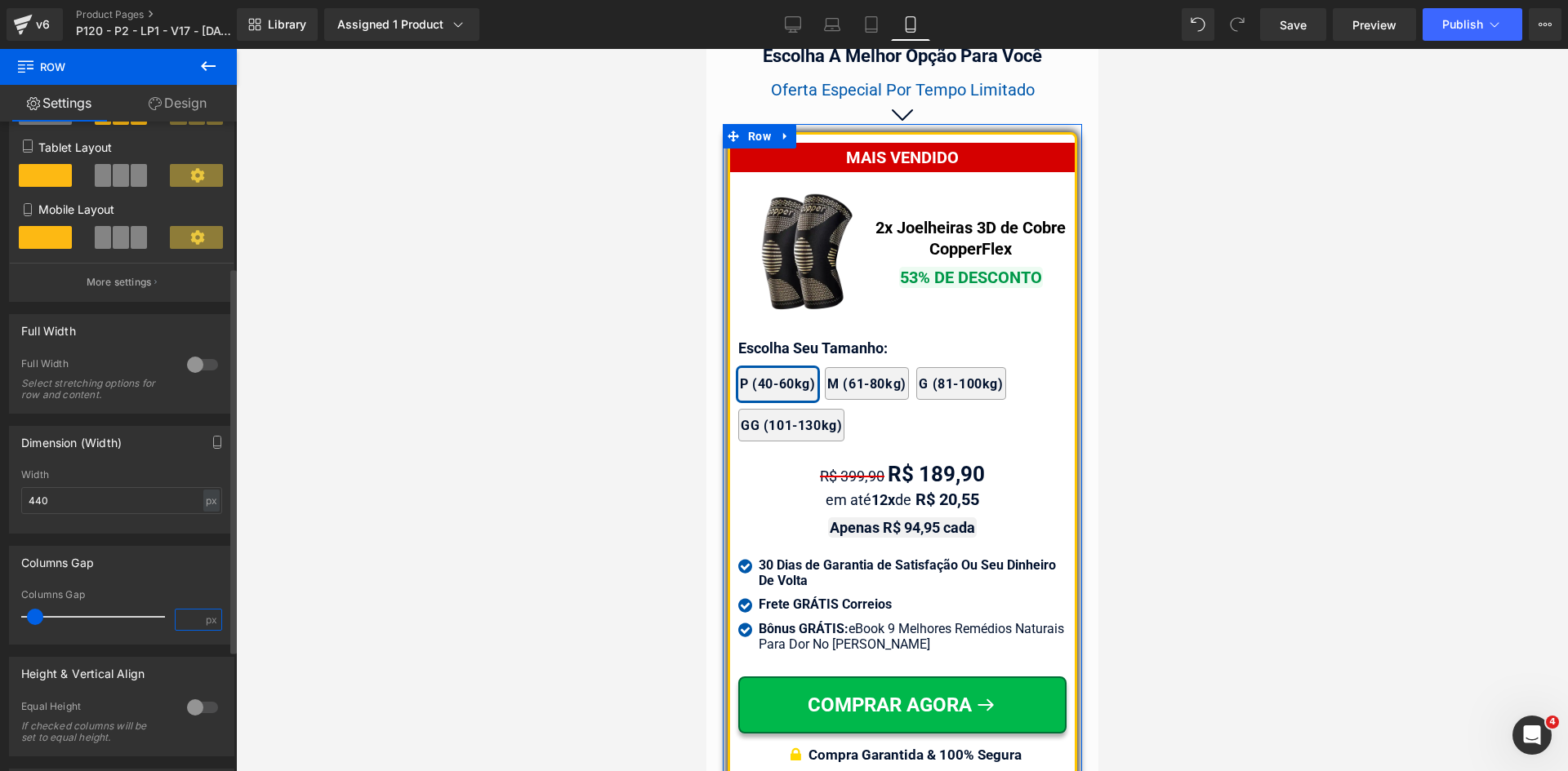
type input "7"
type input "6"
type input "5"
type input "6"
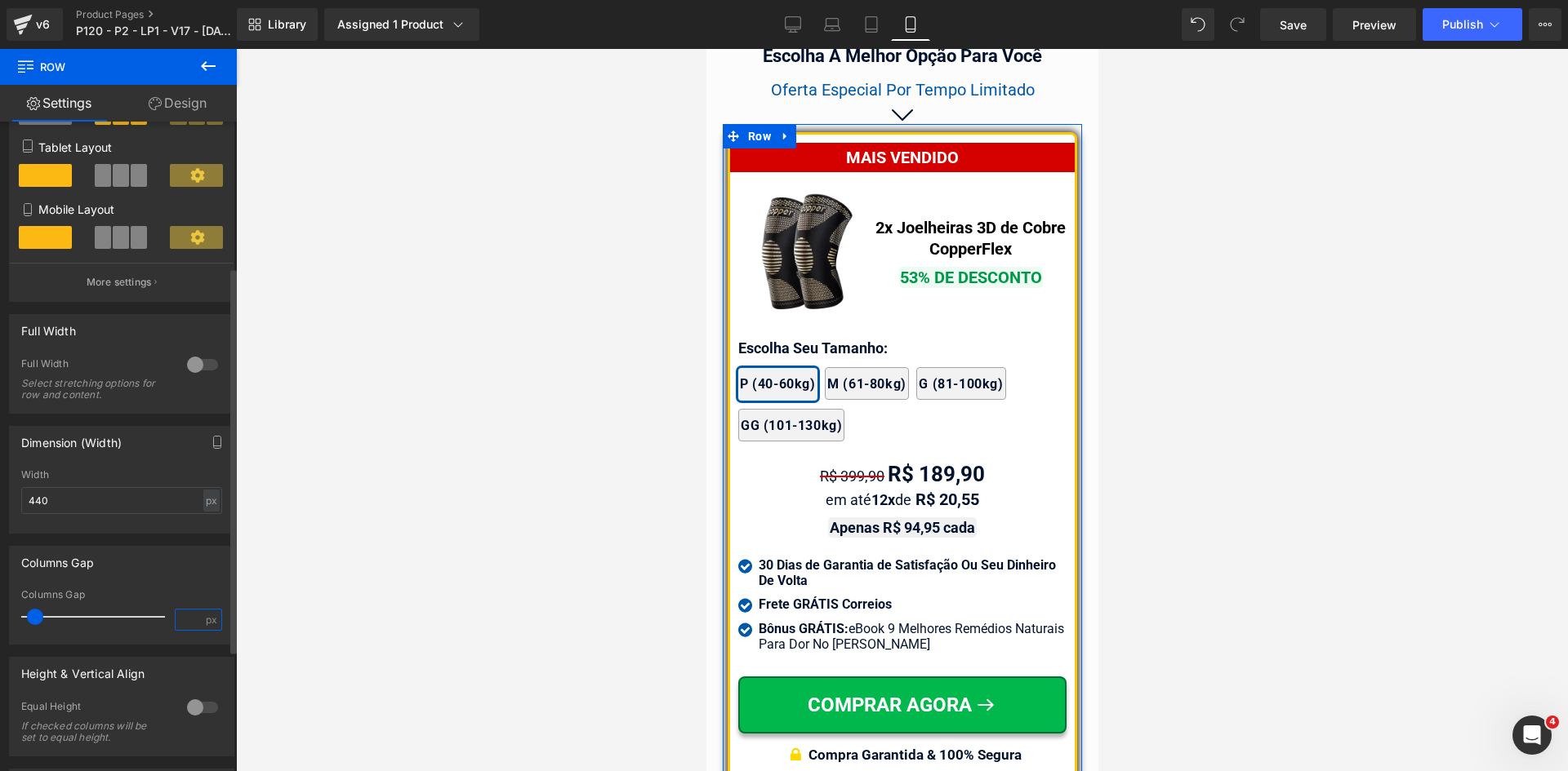
type input "6"
type input "5"
type input "7"
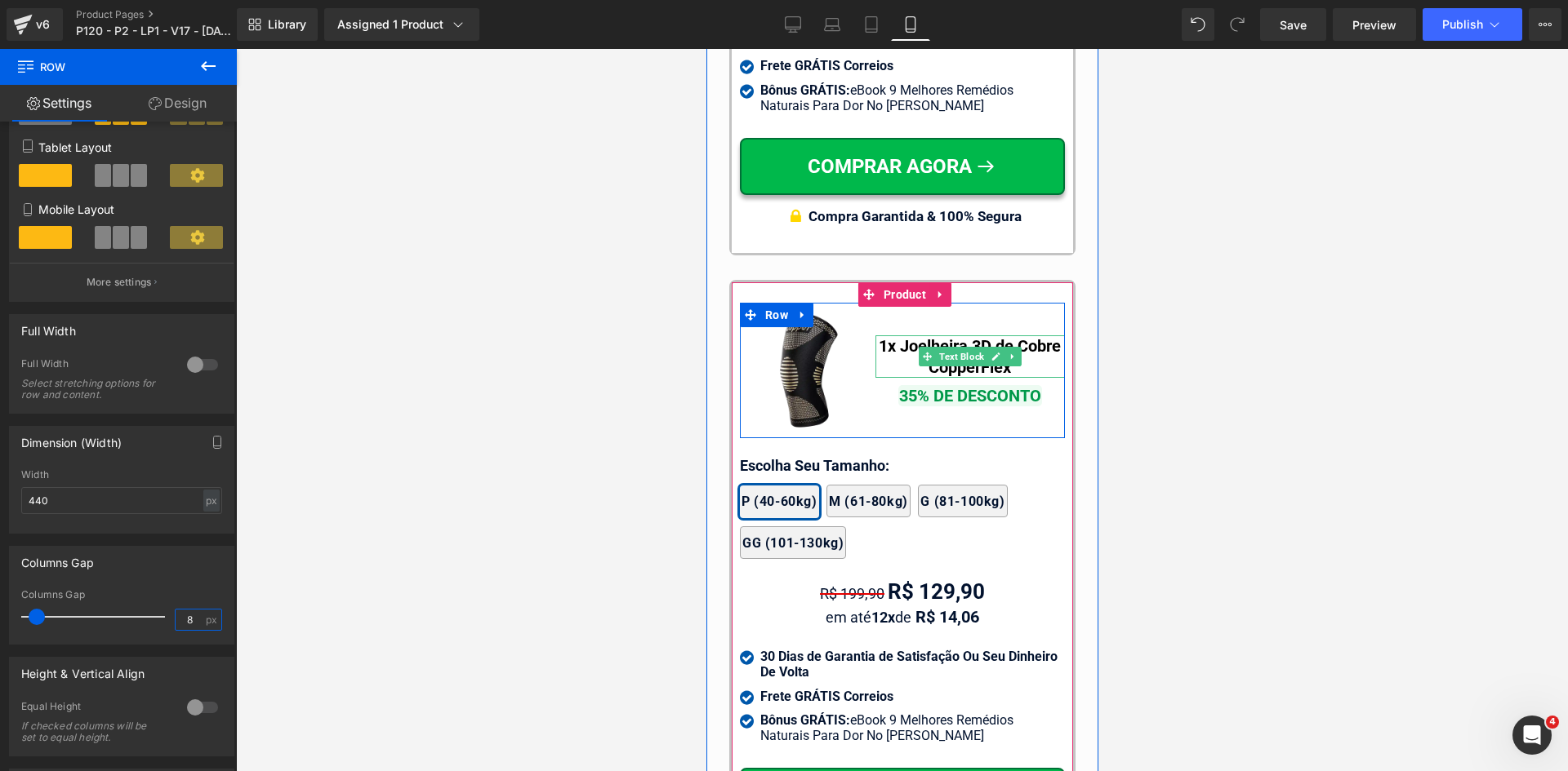
scroll to position [15388, 0]
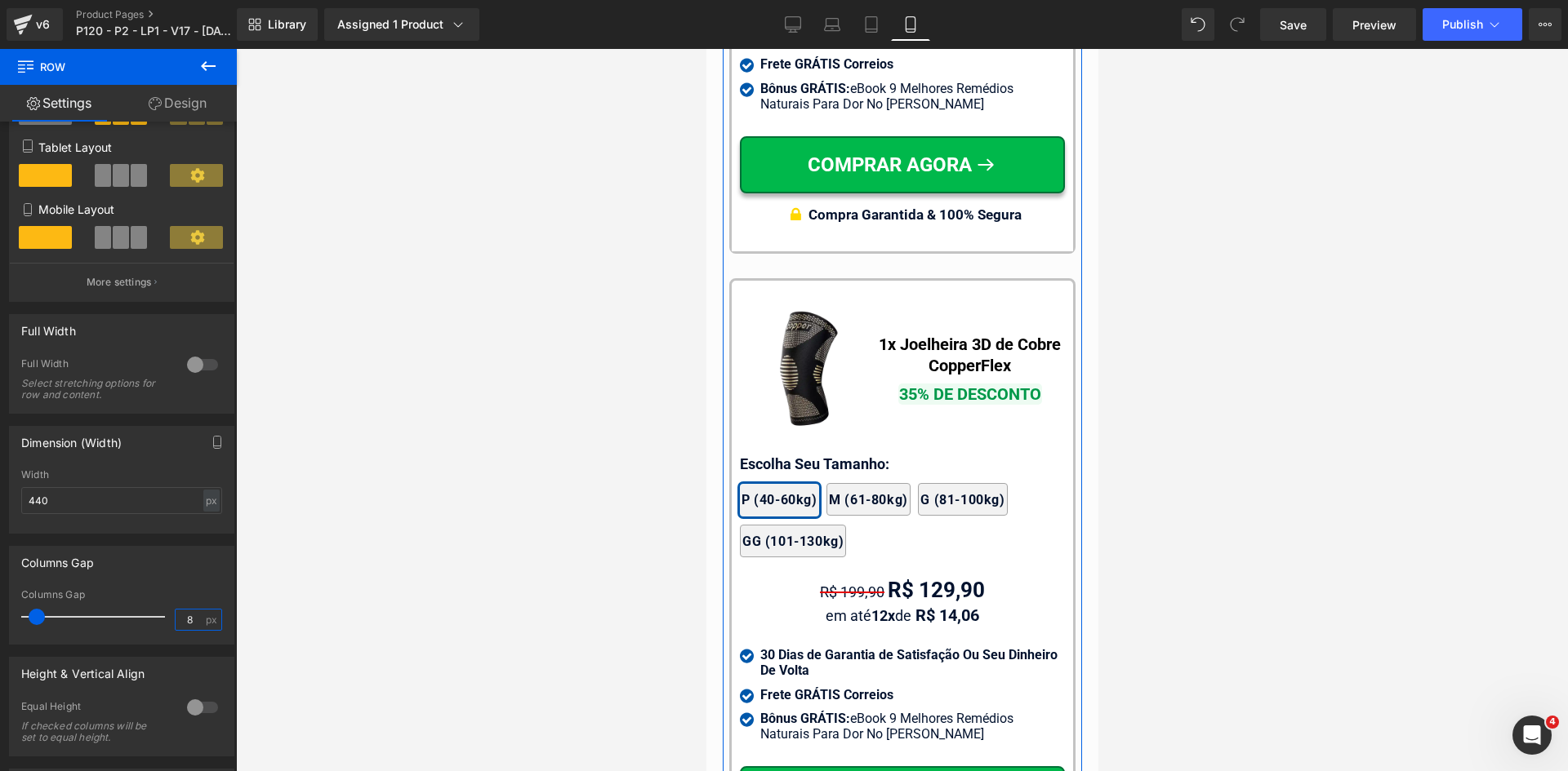
type input "8"
click at [170, 109] on link "Design" at bounding box center [177, 104] width 118 height 37
click at [0, 0] on div "Spacing" at bounding box center [0, 0] width 0 height 0
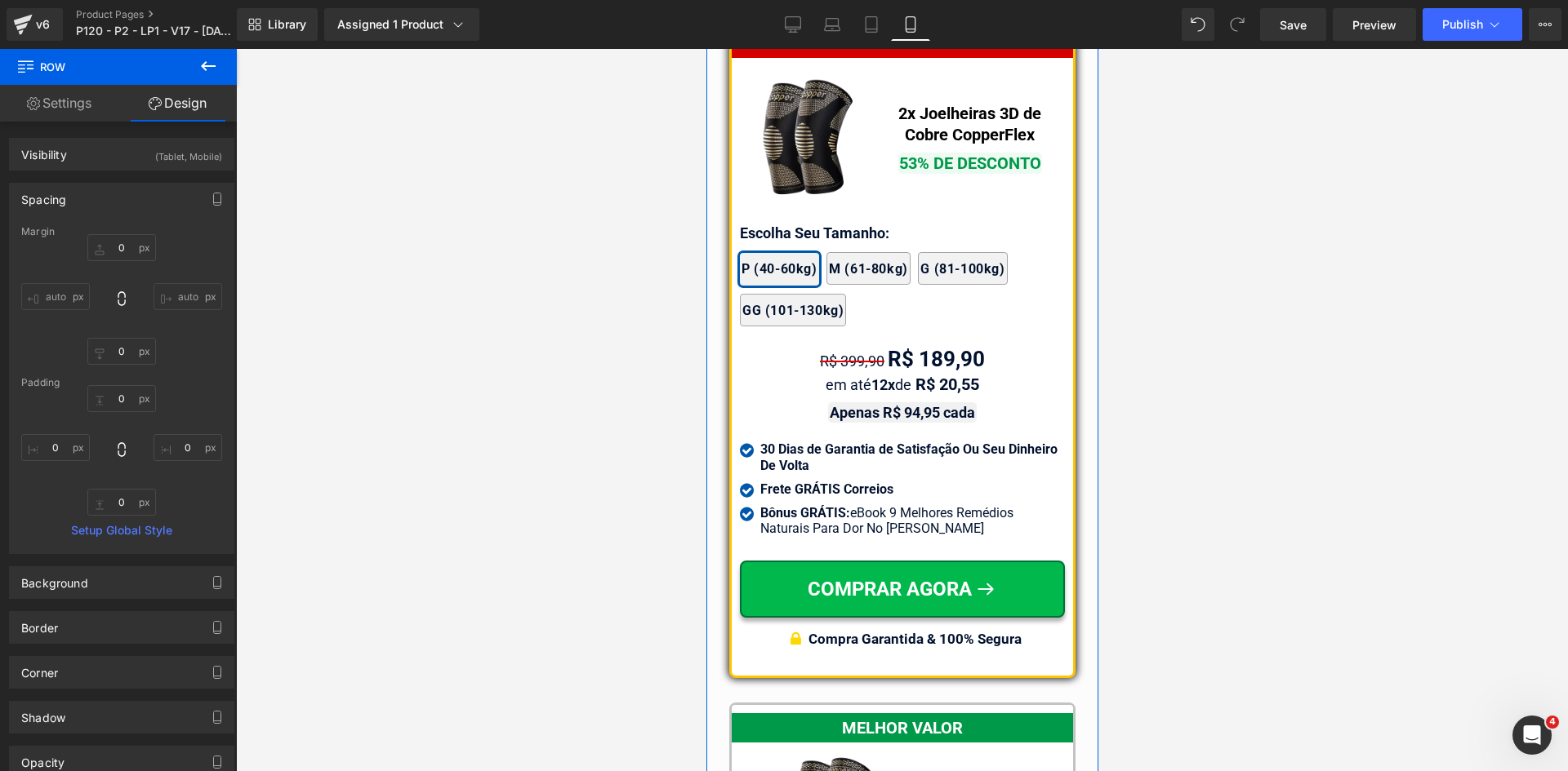
scroll to position [14082, 0]
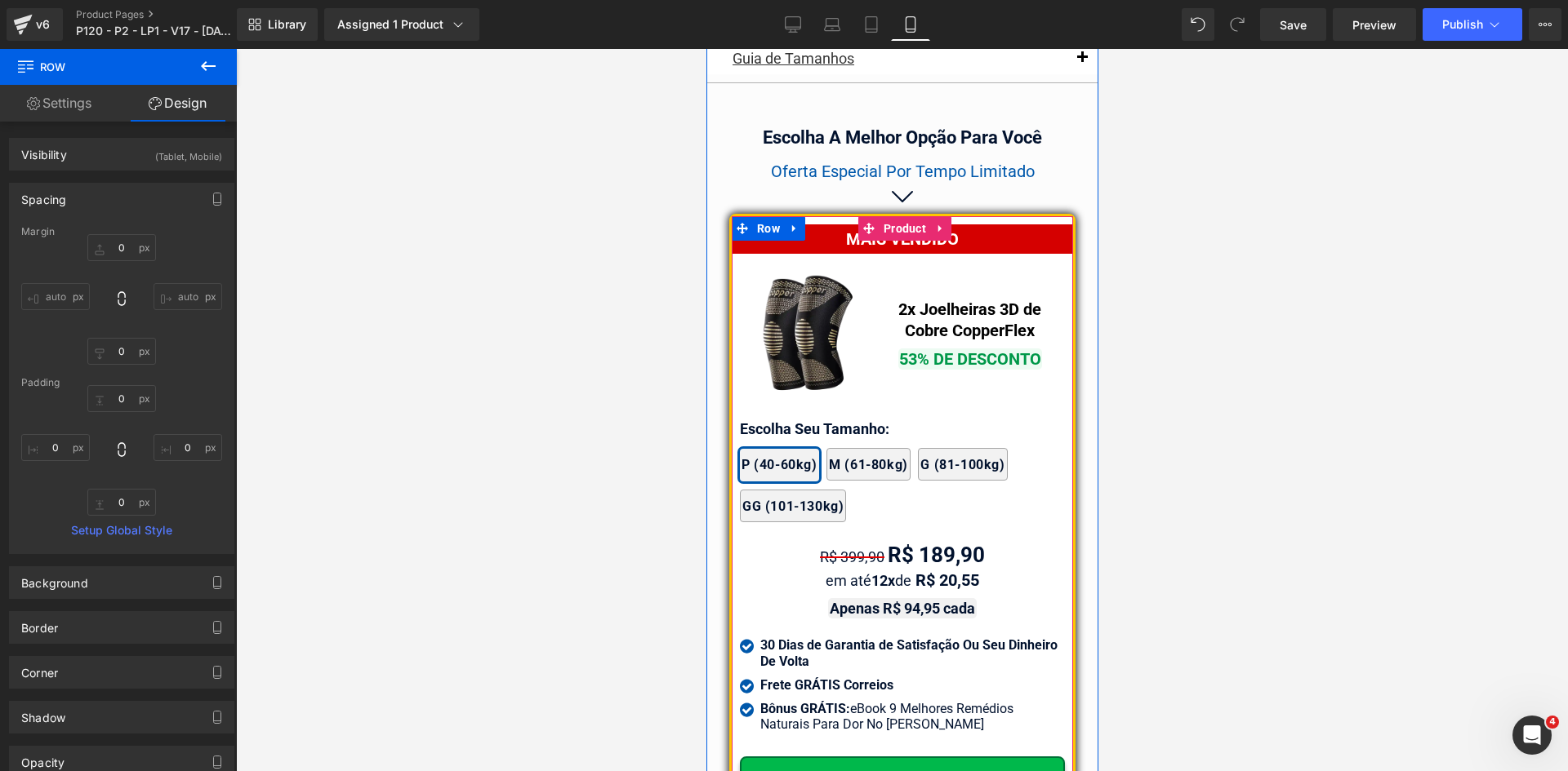
click at [746, 215] on span "Row" at bounding box center [758, 218] width 24 height 19
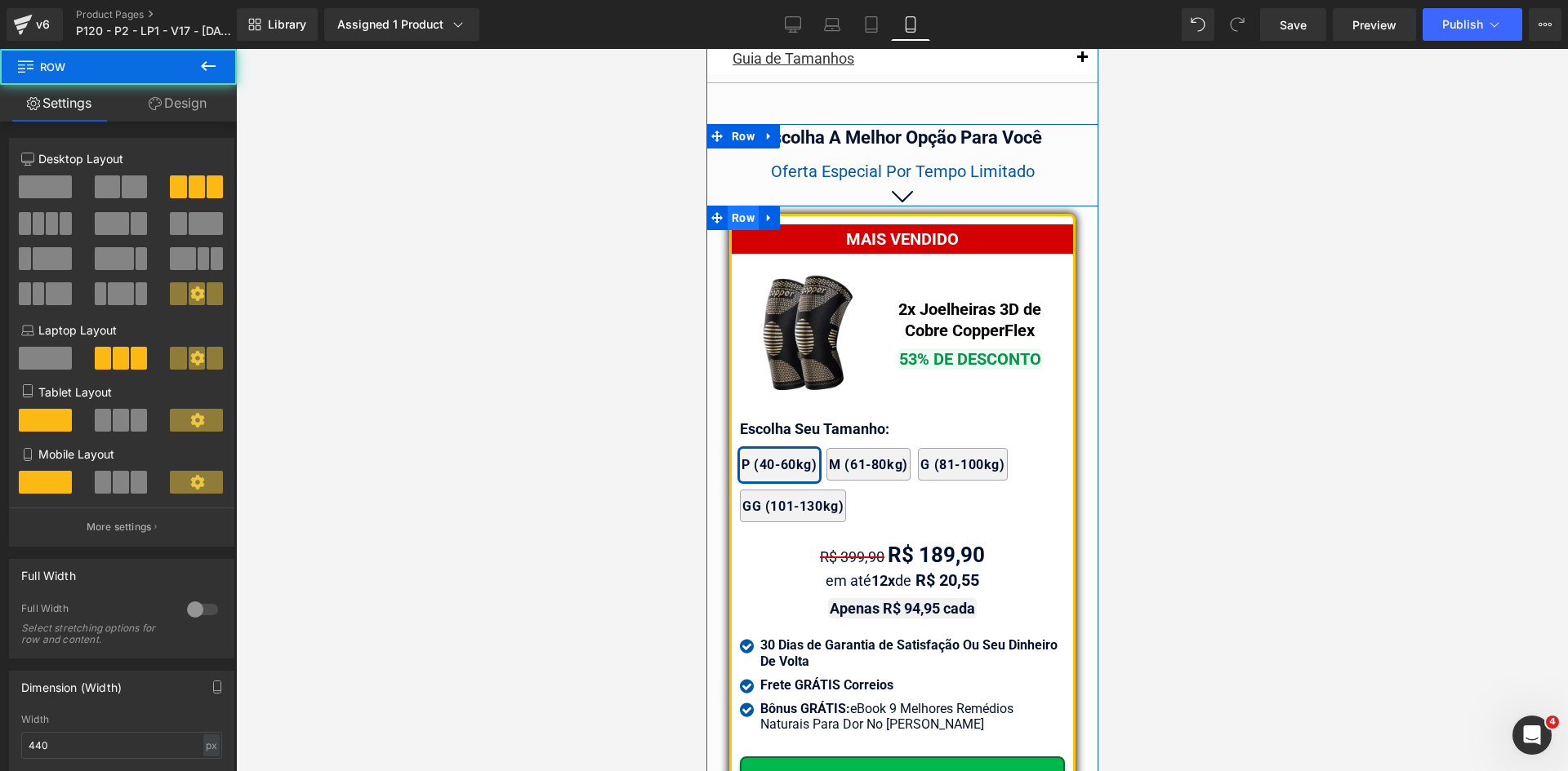
click at [734, 212] on span "Row" at bounding box center [742, 218] width 31 height 24
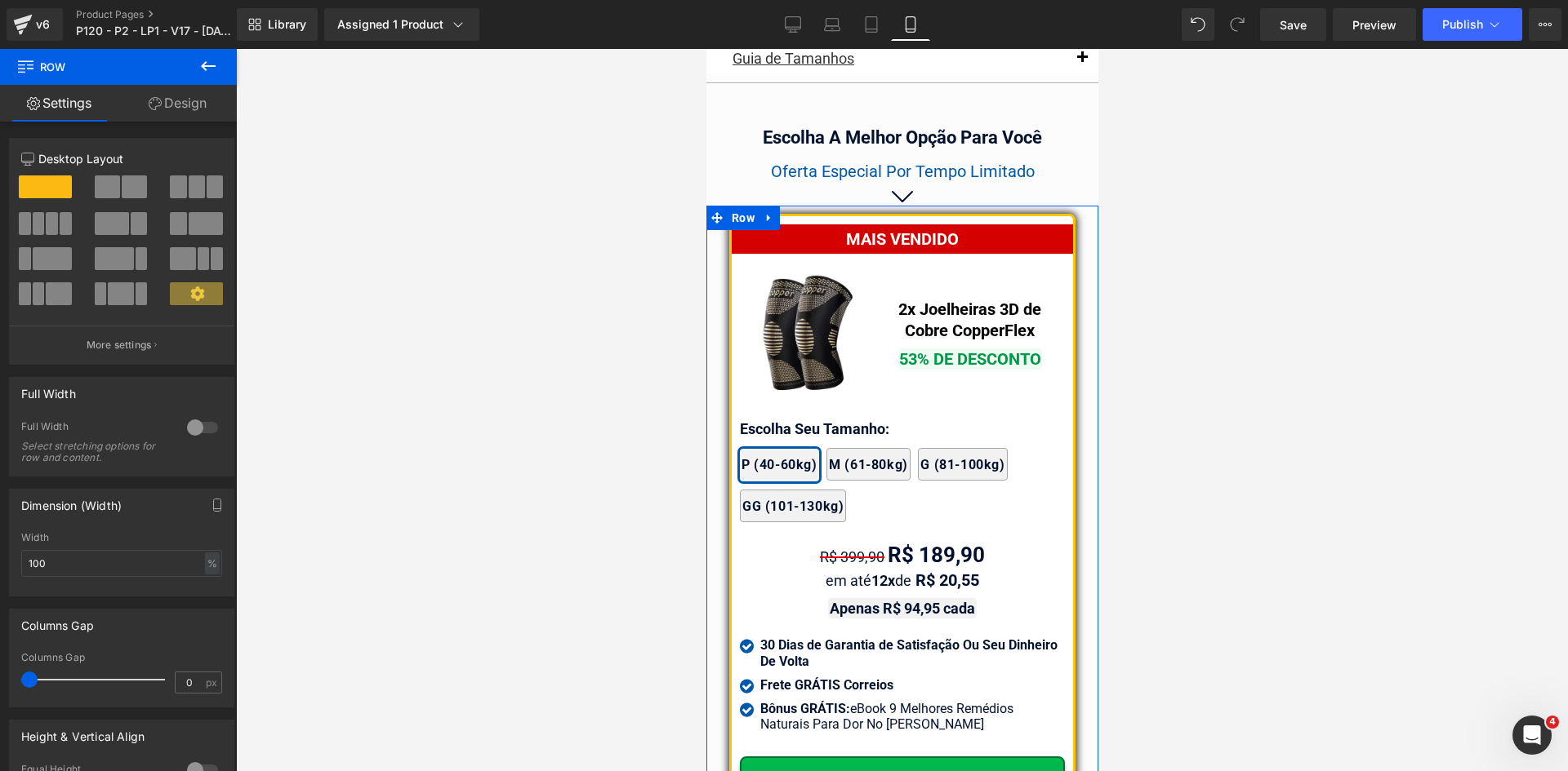
click at [181, 107] on link "Design" at bounding box center [177, 104] width 118 height 37
click at [0, 0] on div "Spacing" at bounding box center [0, 0] width 0 height 0
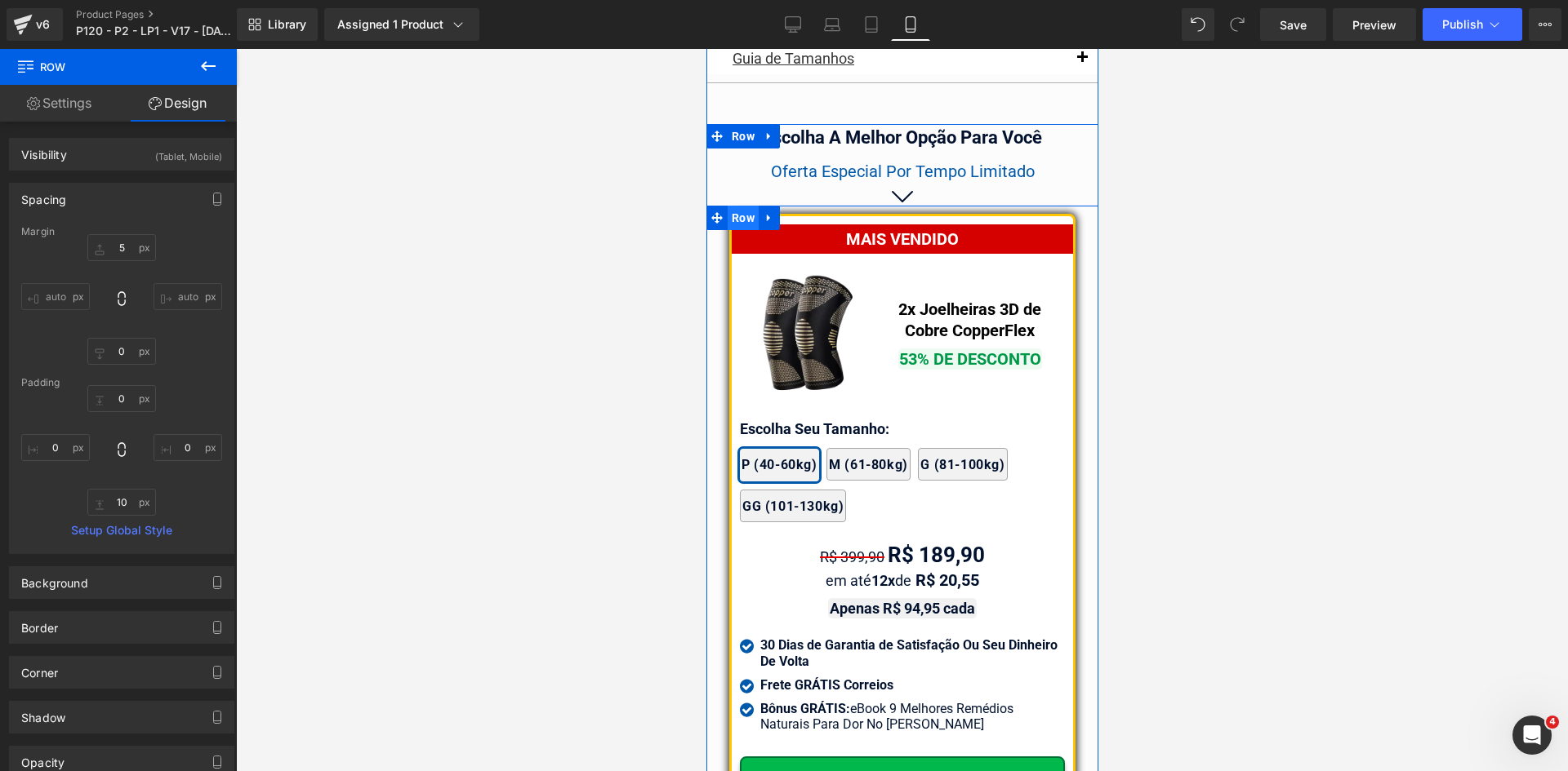
click at [742, 215] on span "Row" at bounding box center [742, 218] width 31 height 24
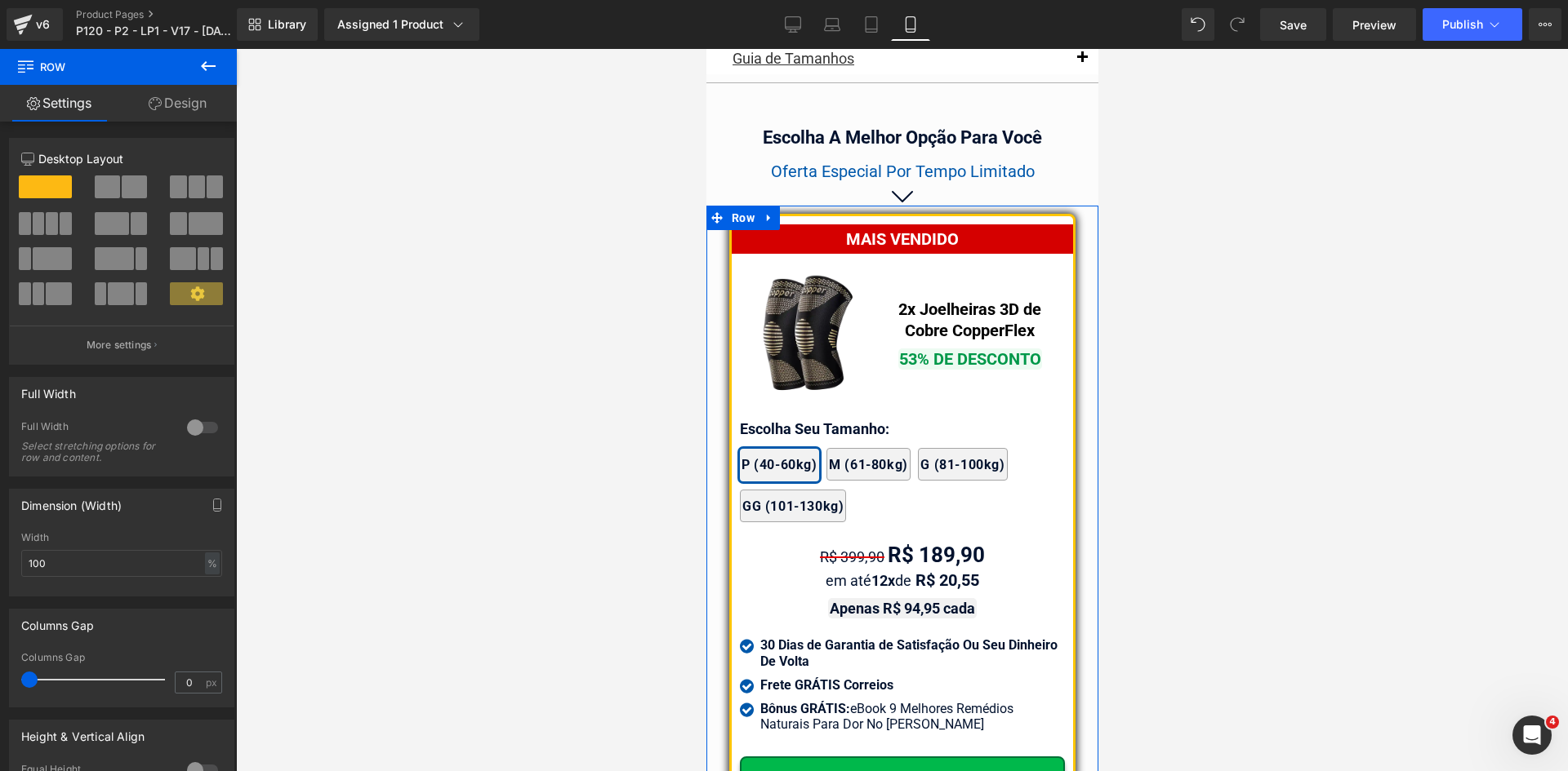
click at [193, 98] on link "Design" at bounding box center [177, 104] width 118 height 37
click at [0, 0] on div "Spacing" at bounding box center [0, 0] width 0 height 0
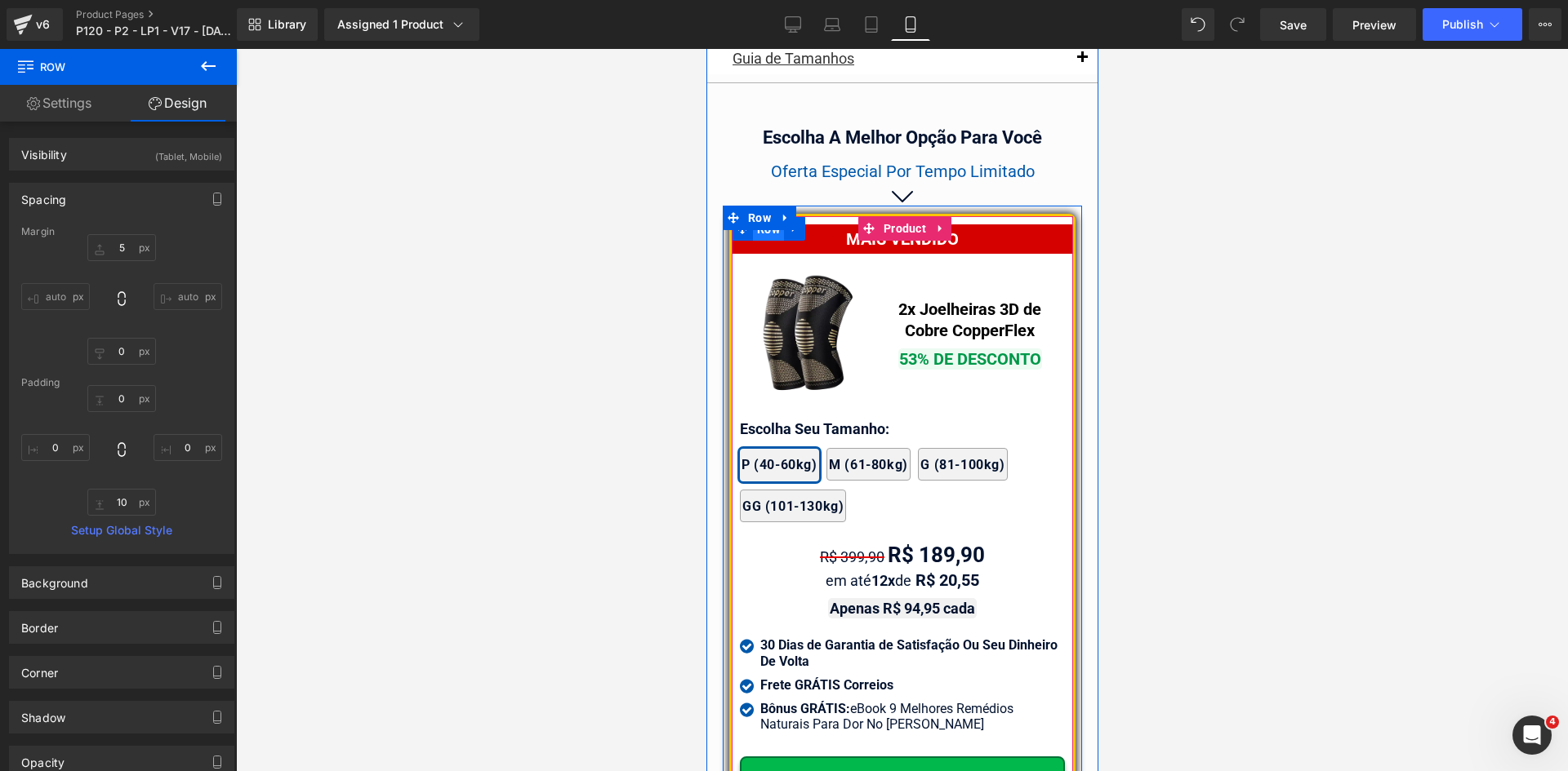
click at [752, 224] on span "Row" at bounding box center [767, 229] width 31 height 24
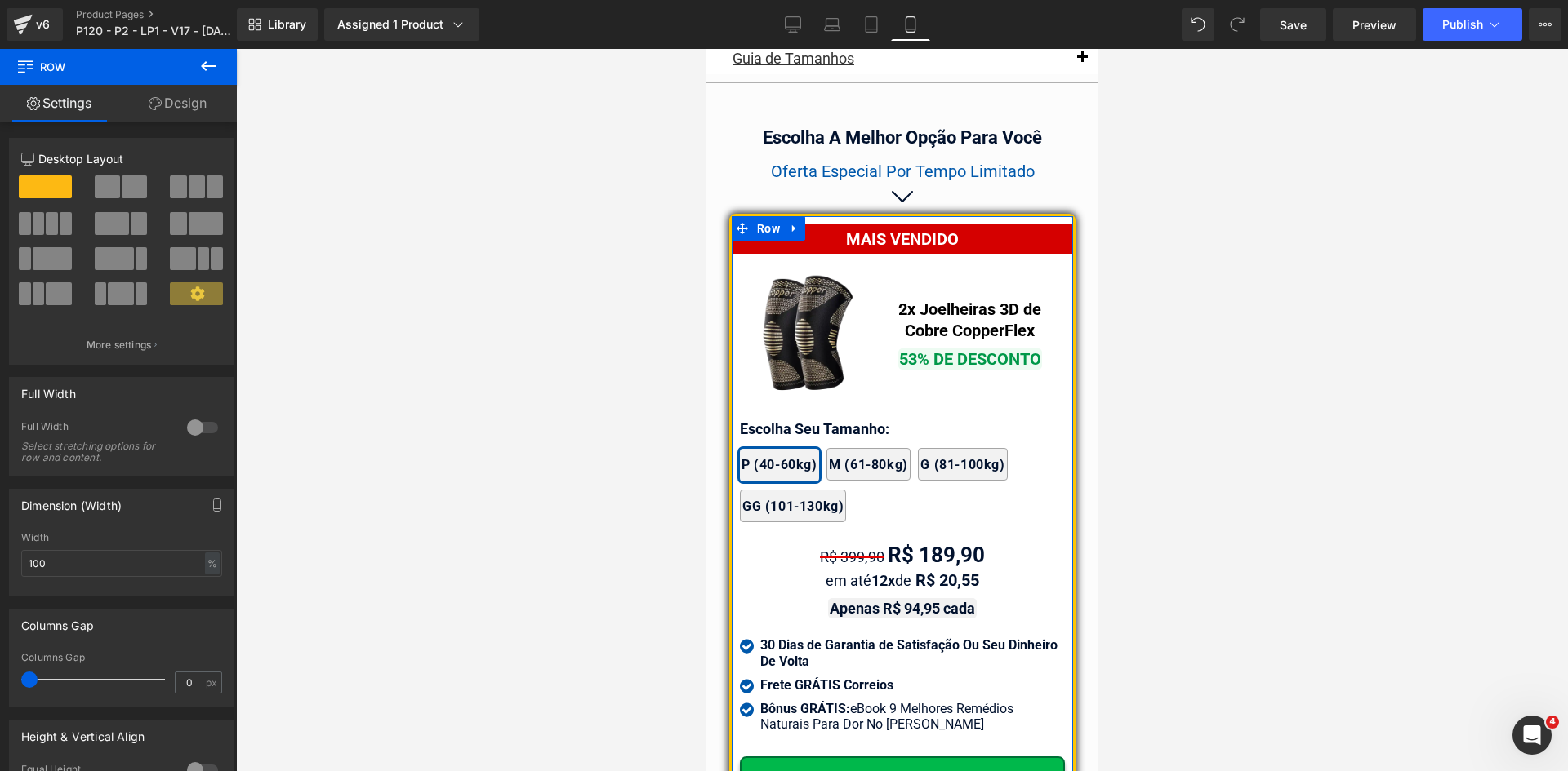
click at [182, 110] on link "Design" at bounding box center [177, 104] width 118 height 37
click at [0, 0] on div "Spacing" at bounding box center [0, 0] width 0 height 0
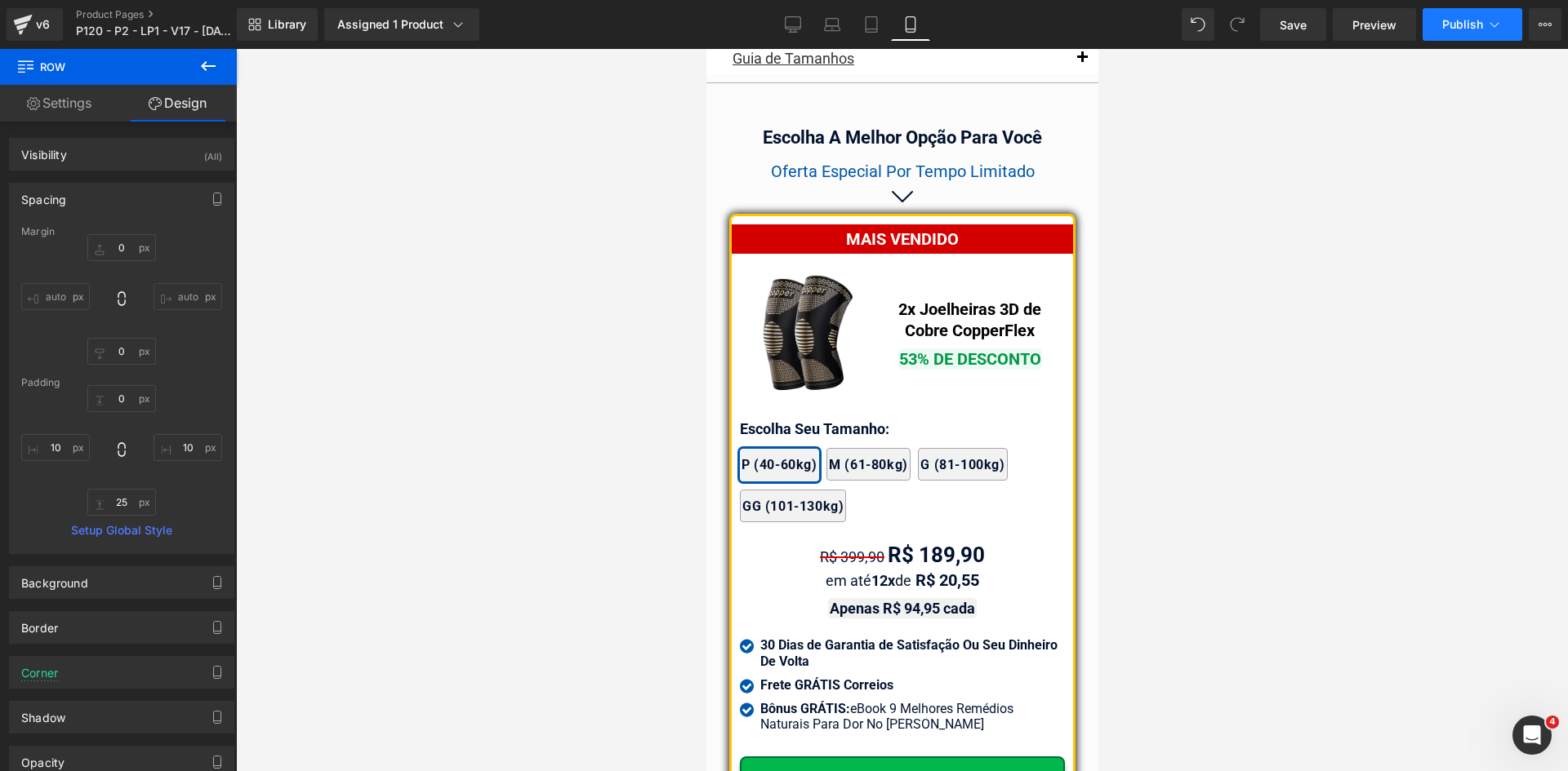
click at [1459, 28] on span "Publish" at bounding box center [1463, 24] width 41 height 13
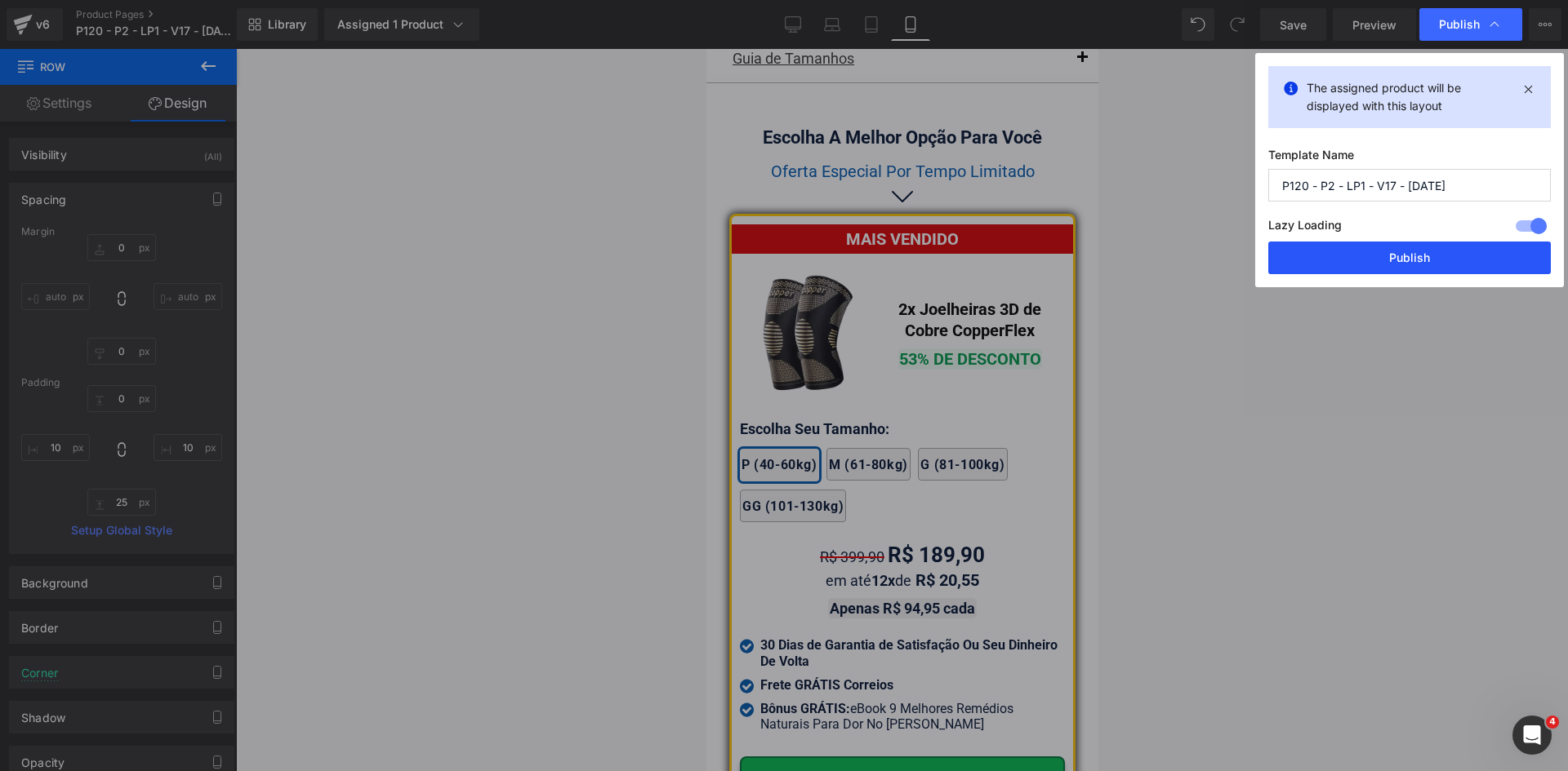
click at [1431, 264] on button "Publish" at bounding box center [1409, 257] width 283 height 33
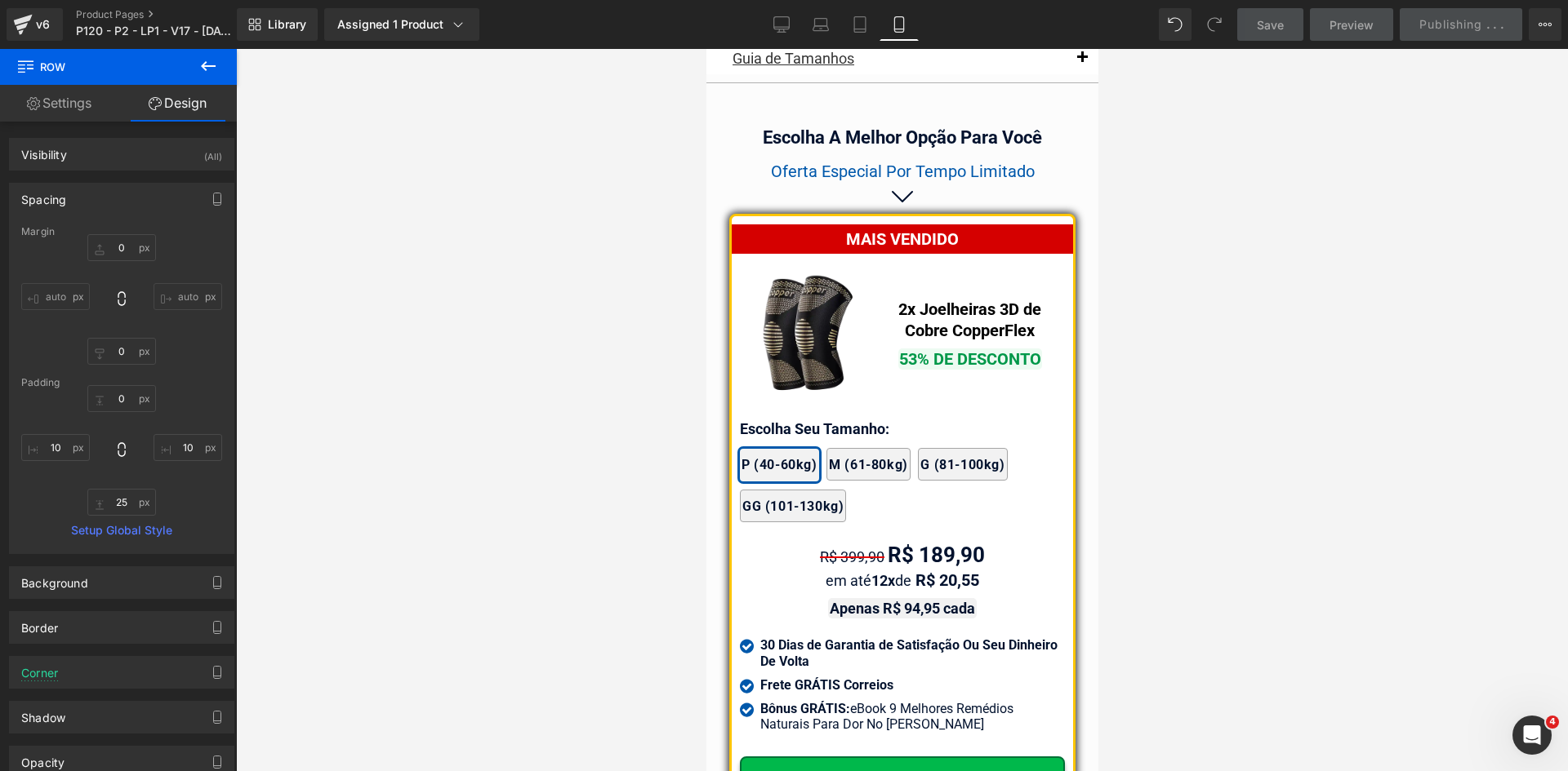
scroll to position [14164, 0]
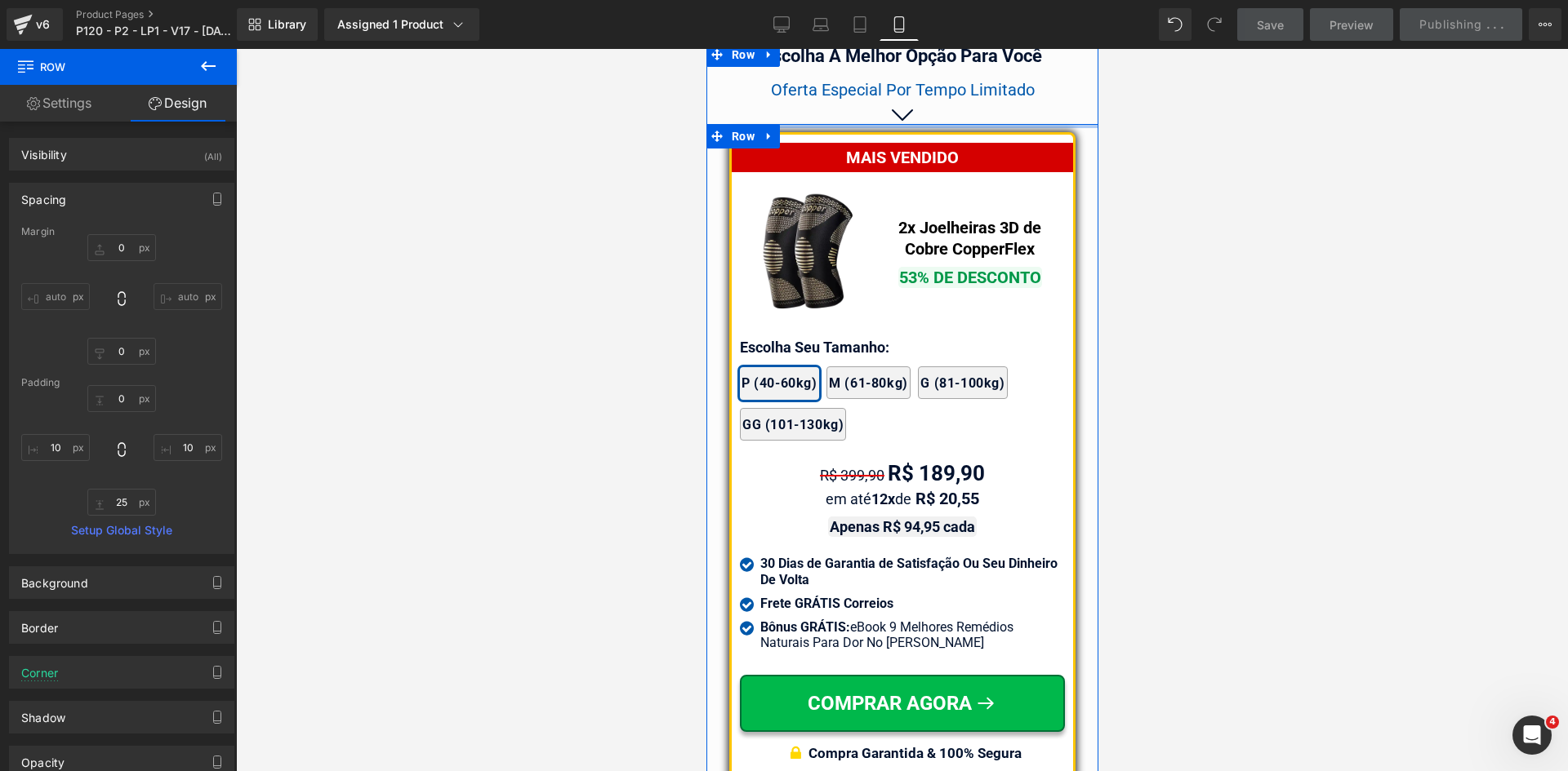
click at [1009, 124] on div at bounding box center [901, 126] width 392 height 4
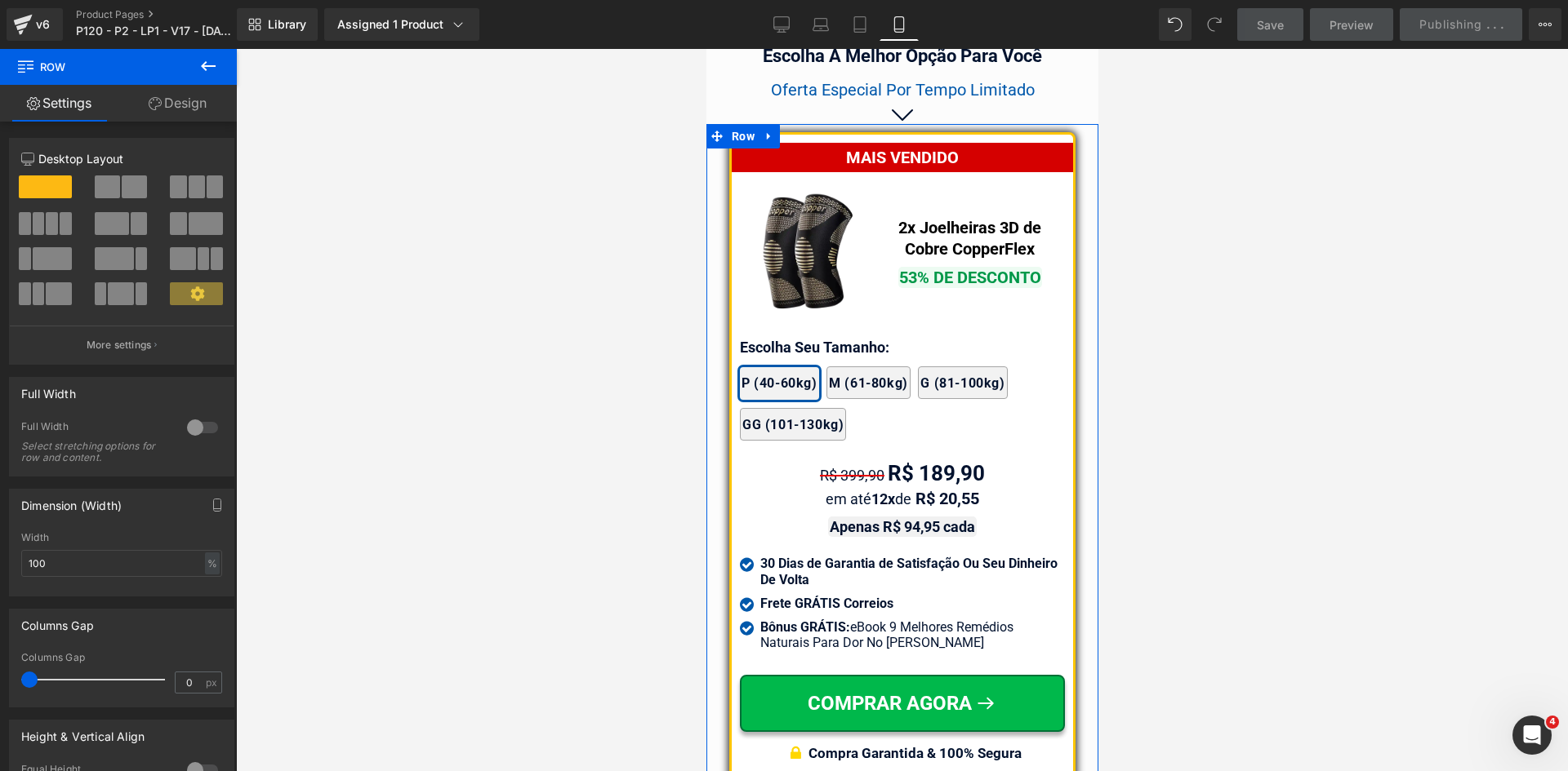
click at [186, 105] on link "Design" at bounding box center [177, 104] width 118 height 37
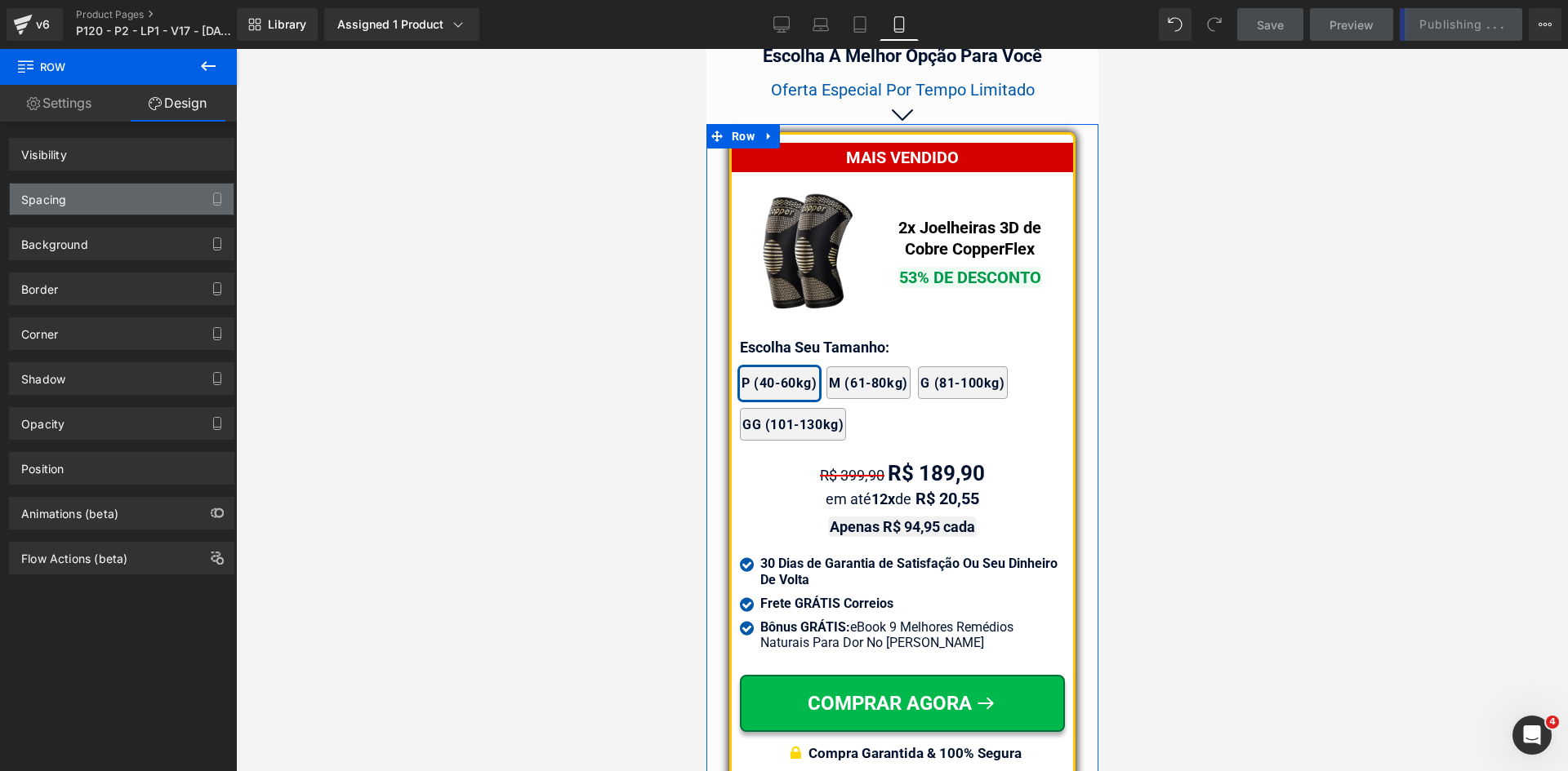
click at [84, 196] on div "Spacing" at bounding box center [122, 199] width 224 height 31
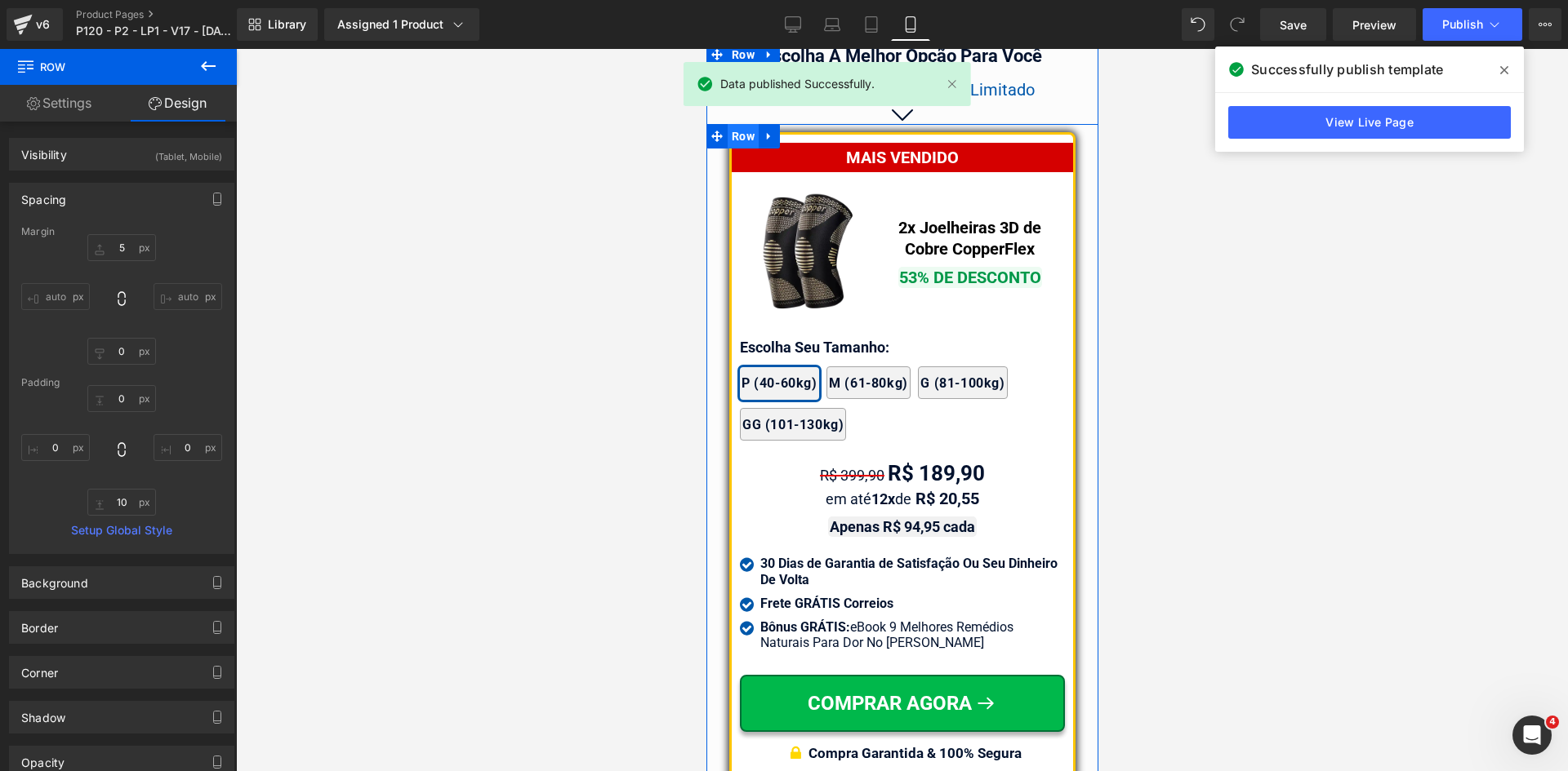
click at [749, 138] on span "Row" at bounding box center [742, 136] width 31 height 24
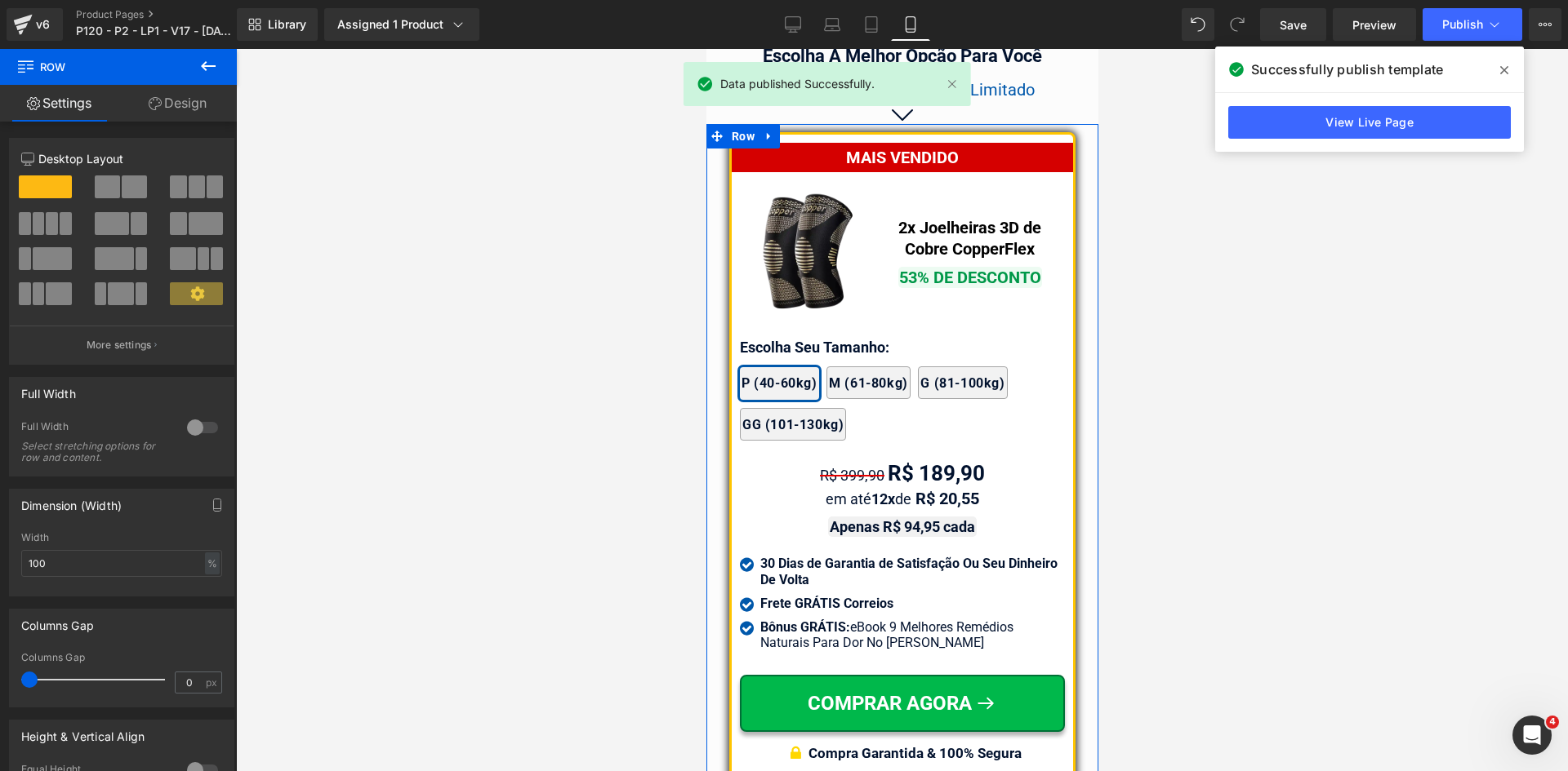
click at [210, 106] on link "Design" at bounding box center [177, 104] width 118 height 37
click at [0, 0] on div "Spacing" at bounding box center [0, 0] width 0 height 0
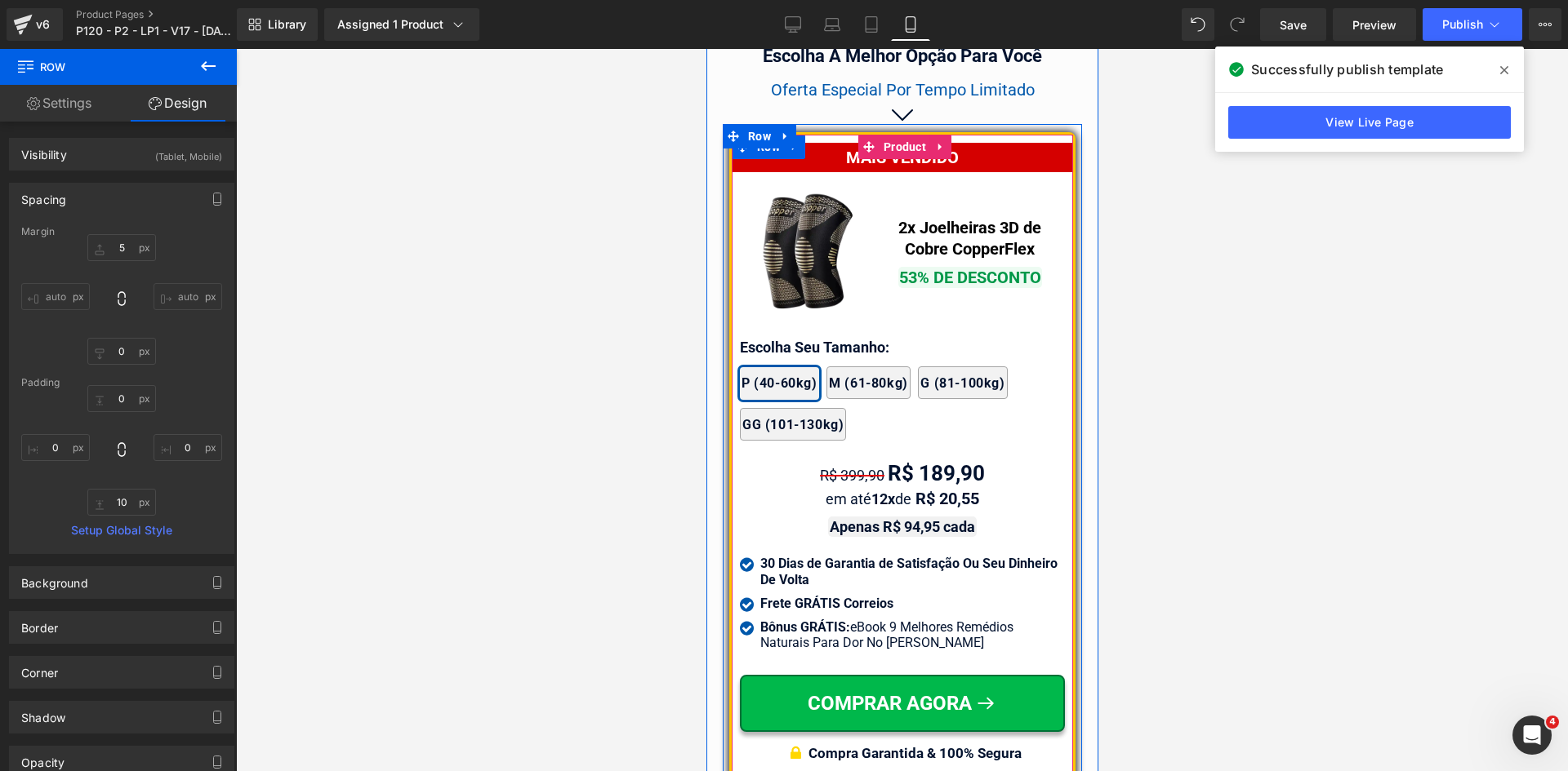
click at [755, 143] on span "Row" at bounding box center [767, 147] width 31 height 24
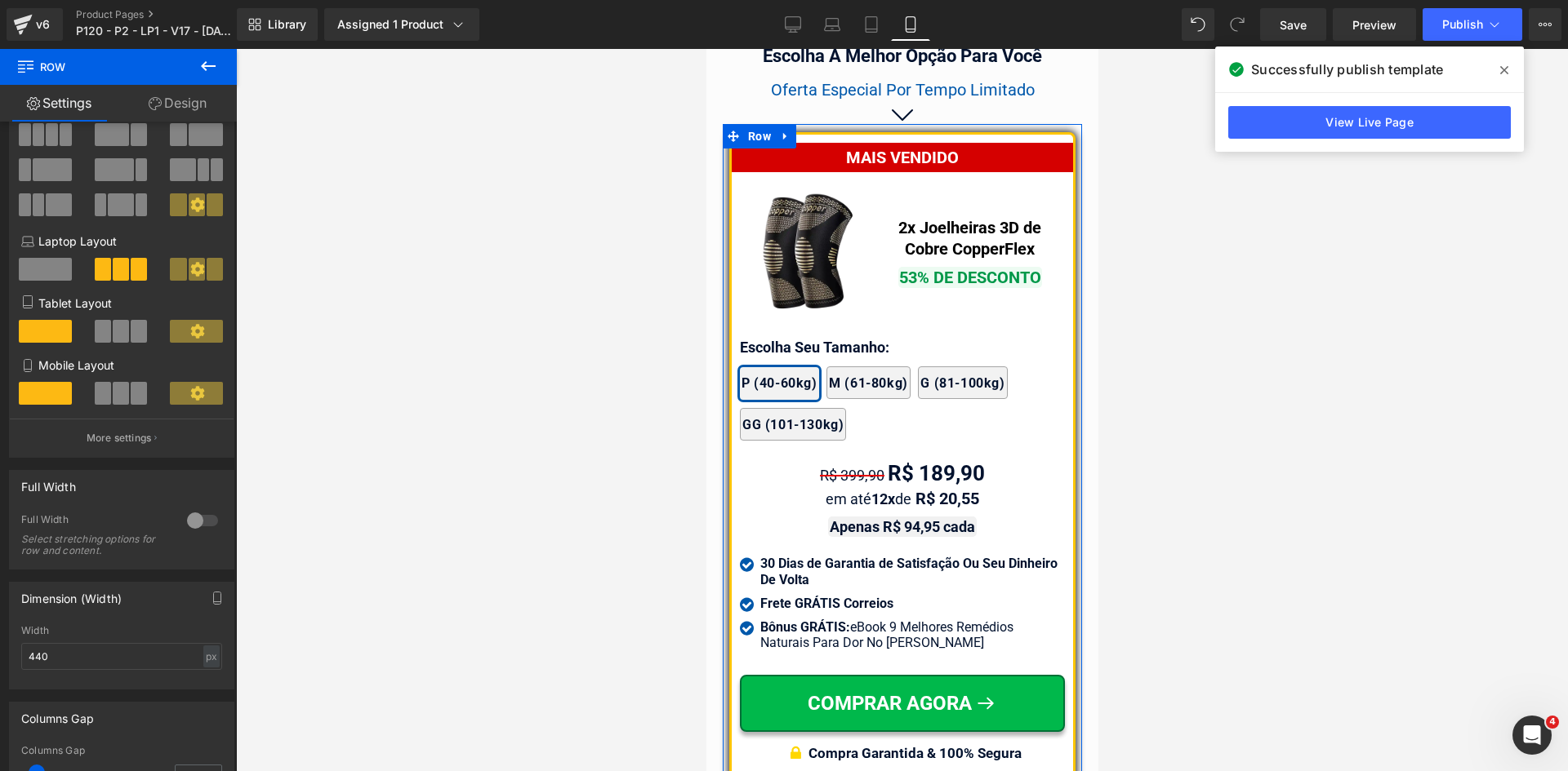
scroll to position [245, 0]
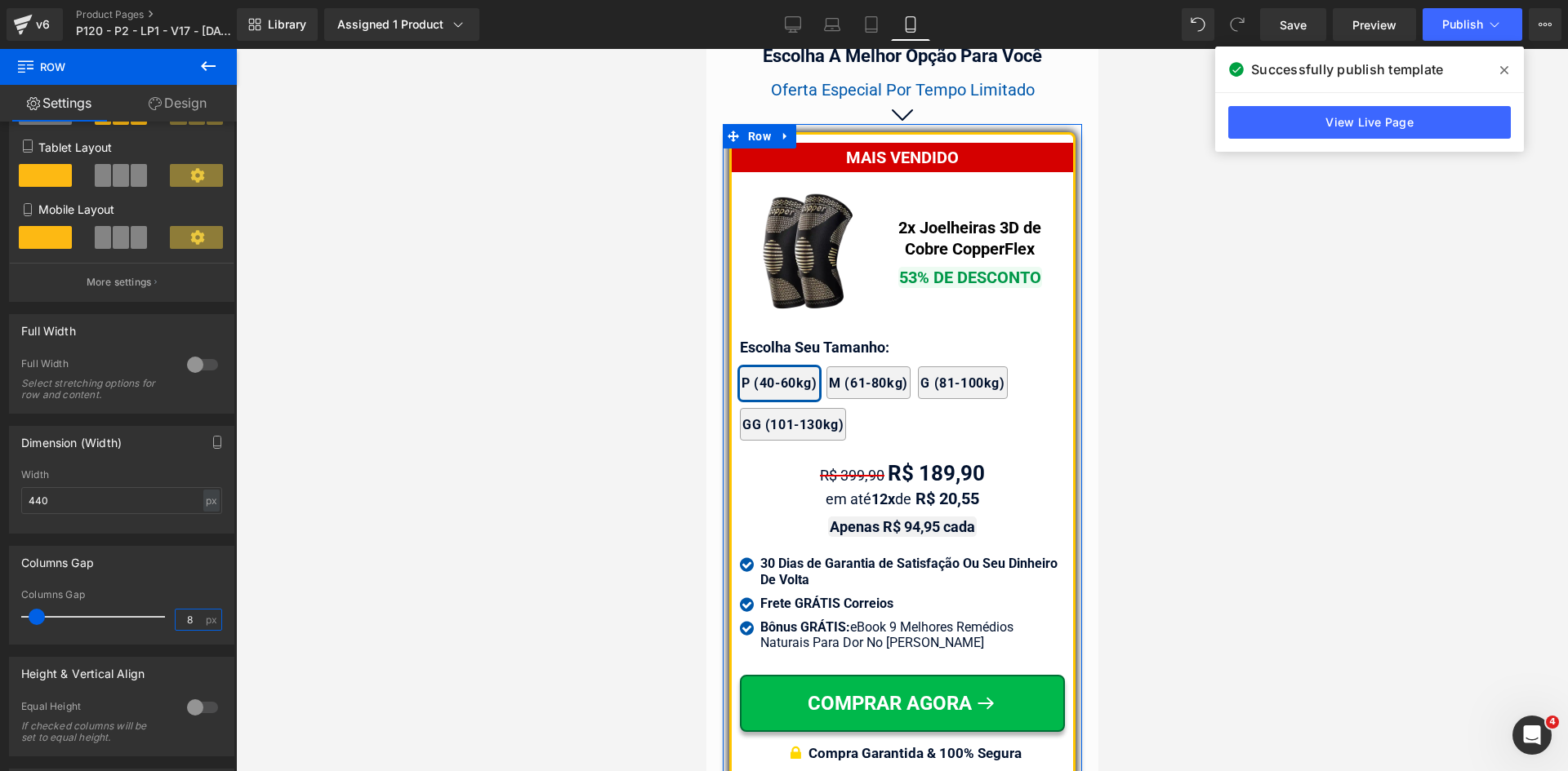
click at [185, 617] on input "8" at bounding box center [190, 620] width 29 height 20
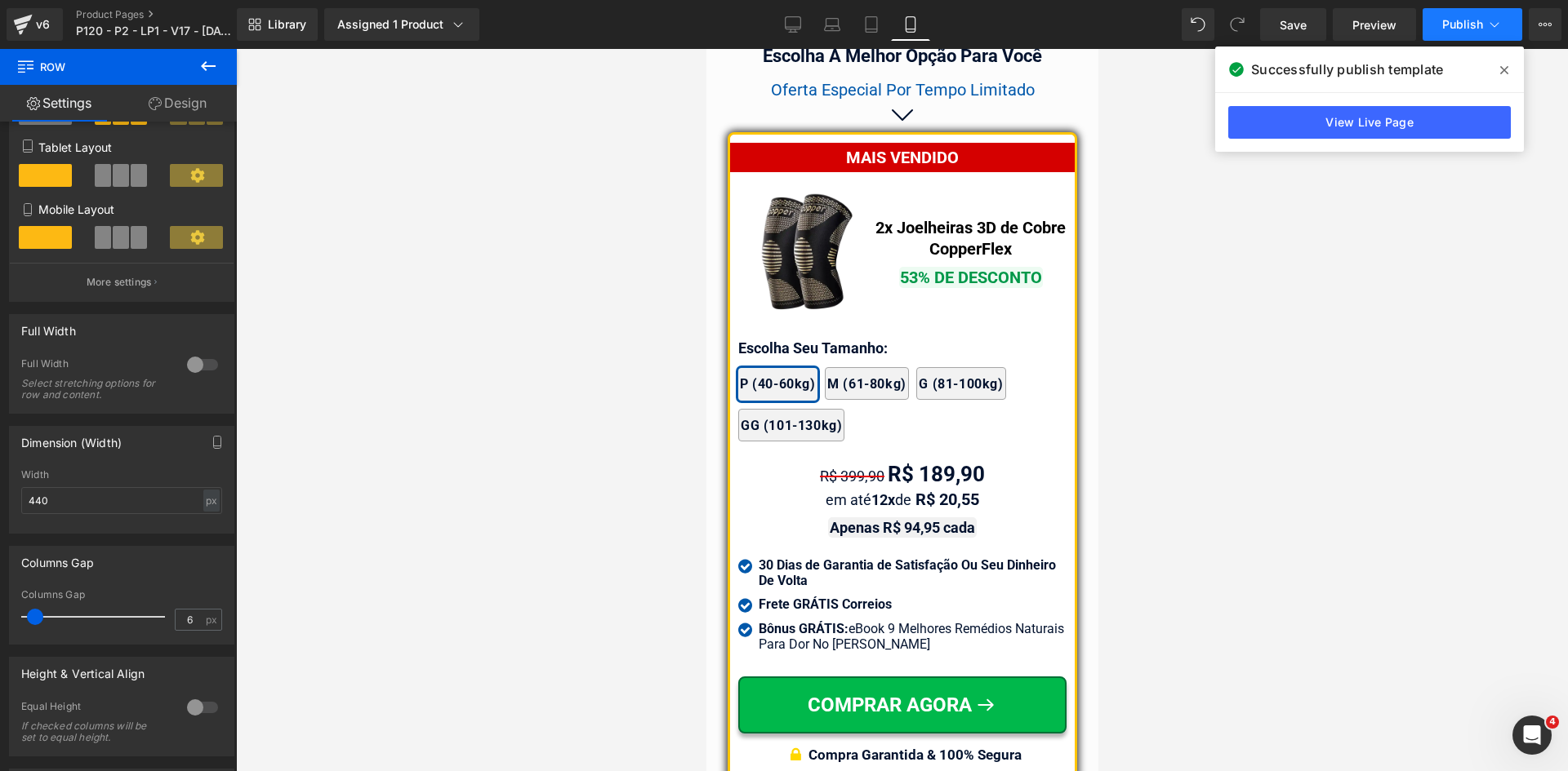
click at [1481, 24] on span "Publish" at bounding box center [1463, 24] width 41 height 13
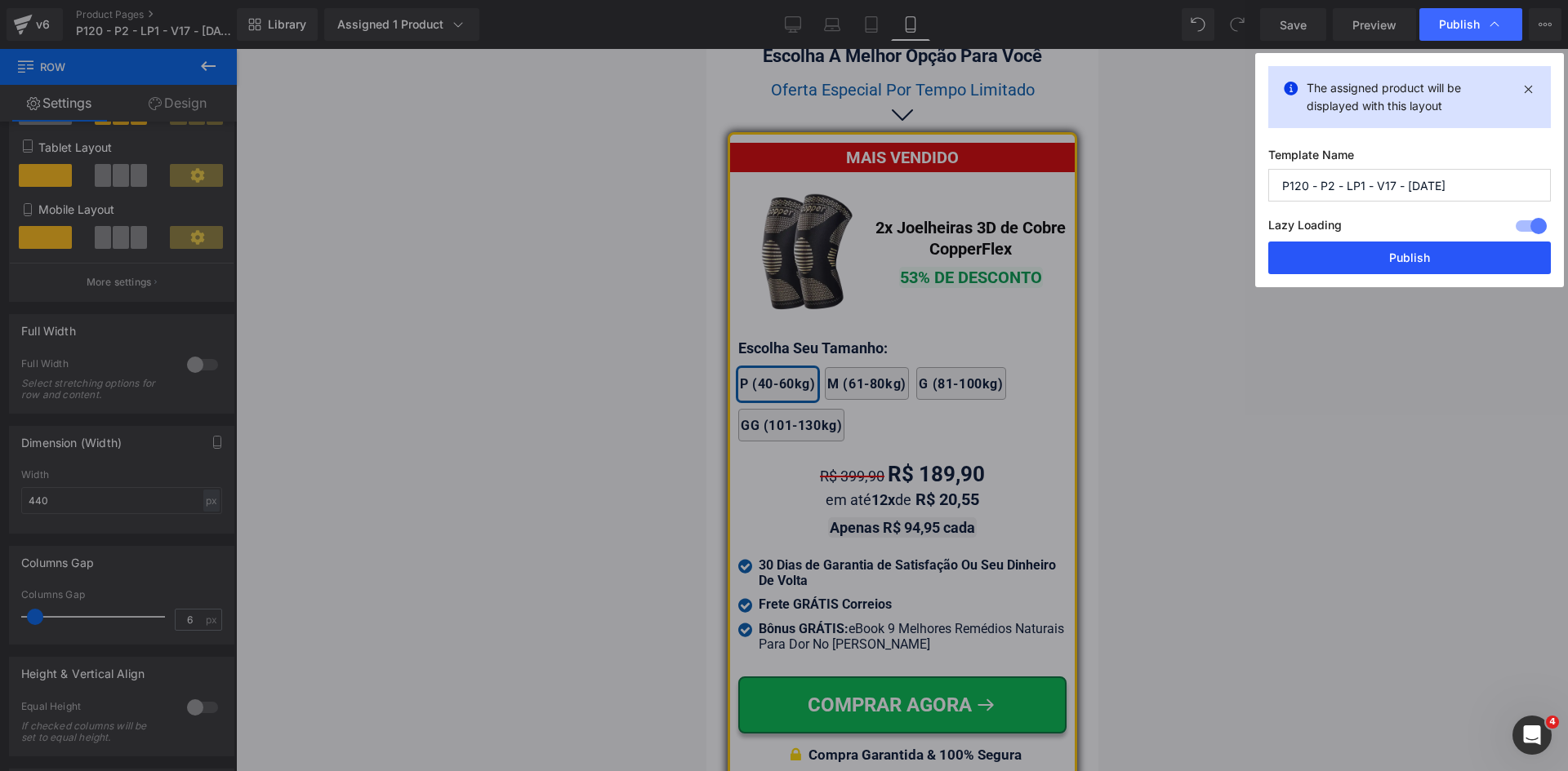
click at [1440, 268] on button "Publish" at bounding box center [1409, 257] width 283 height 33
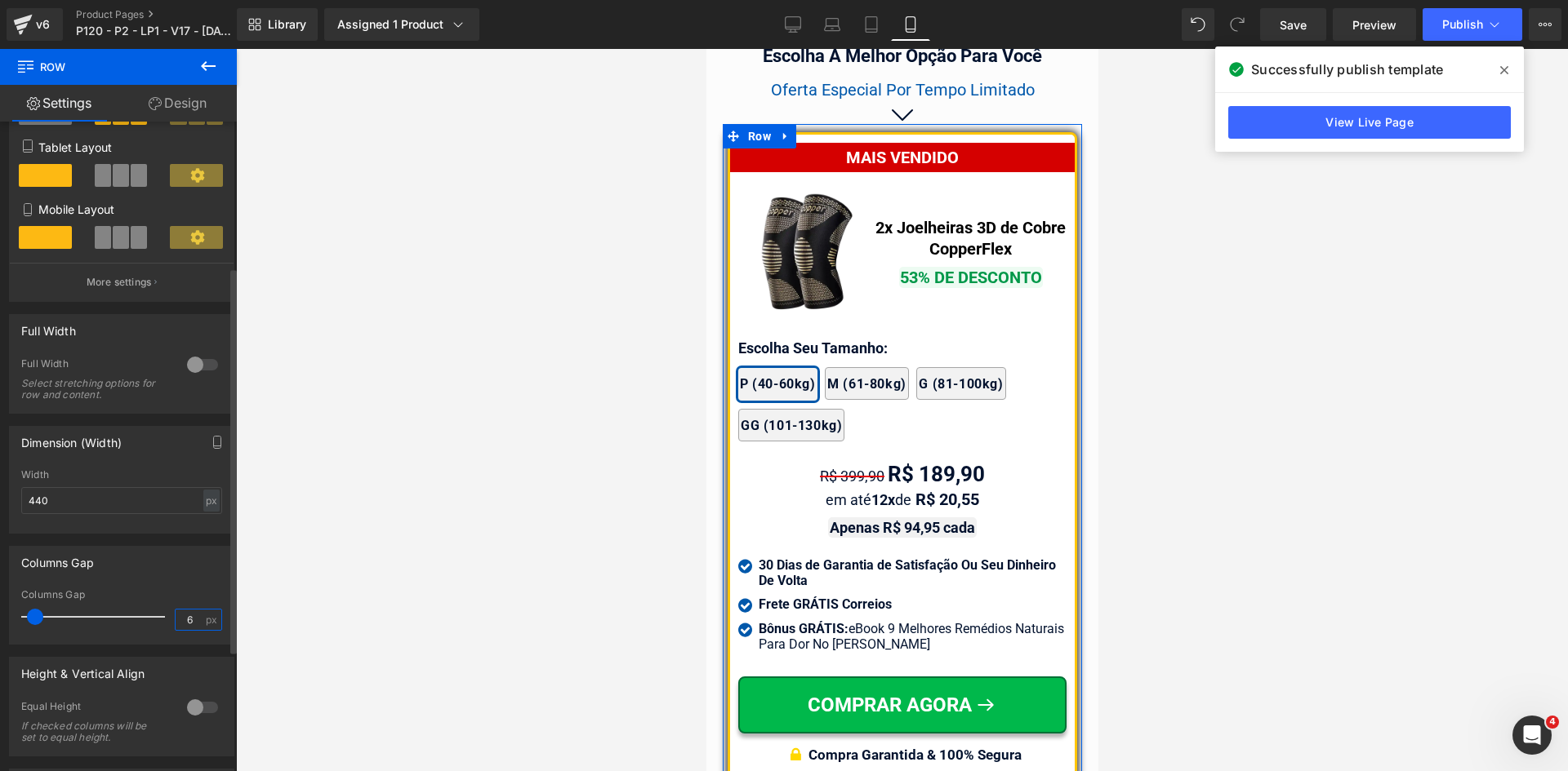
drag, startPoint x: 181, startPoint y: 617, endPoint x: 190, endPoint y: 622, distance: 10.3
click at [190, 622] on input "6" at bounding box center [190, 620] width 29 height 20
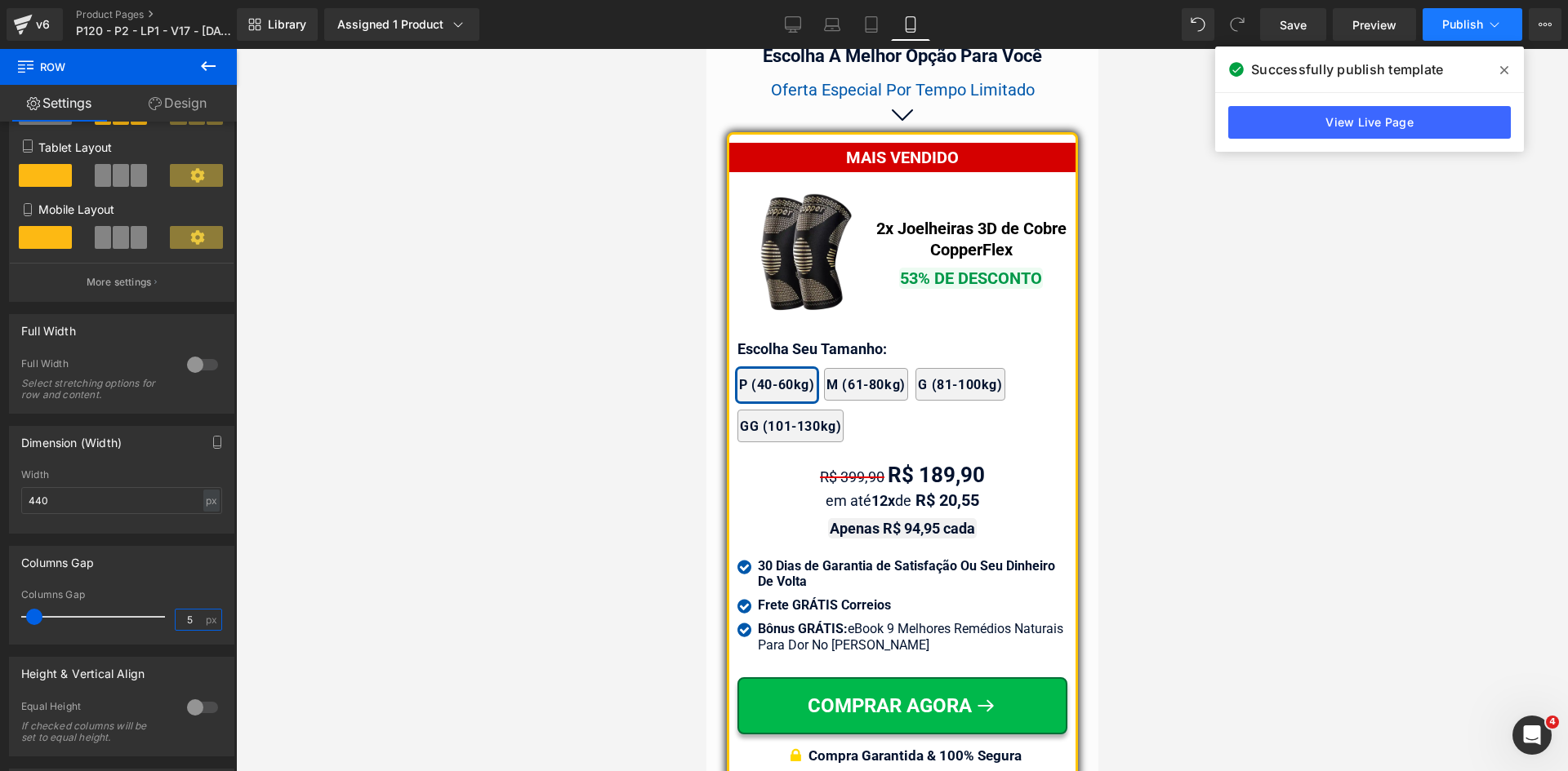
type input "5"
click at [1436, 28] on button "Publish" at bounding box center [1472, 24] width 100 height 33
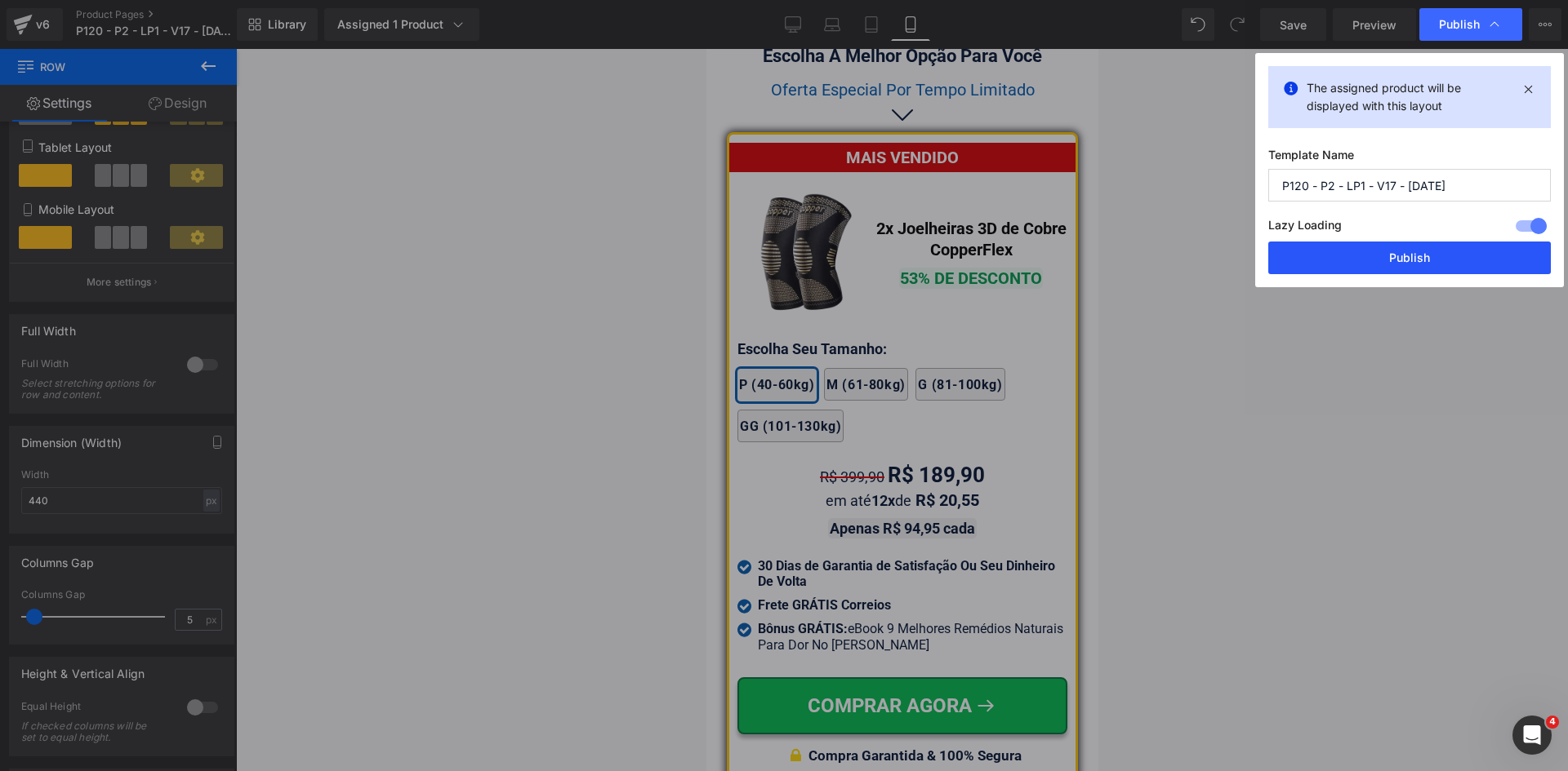
click at [1395, 270] on button "Publish" at bounding box center [1409, 257] width 283 height 33
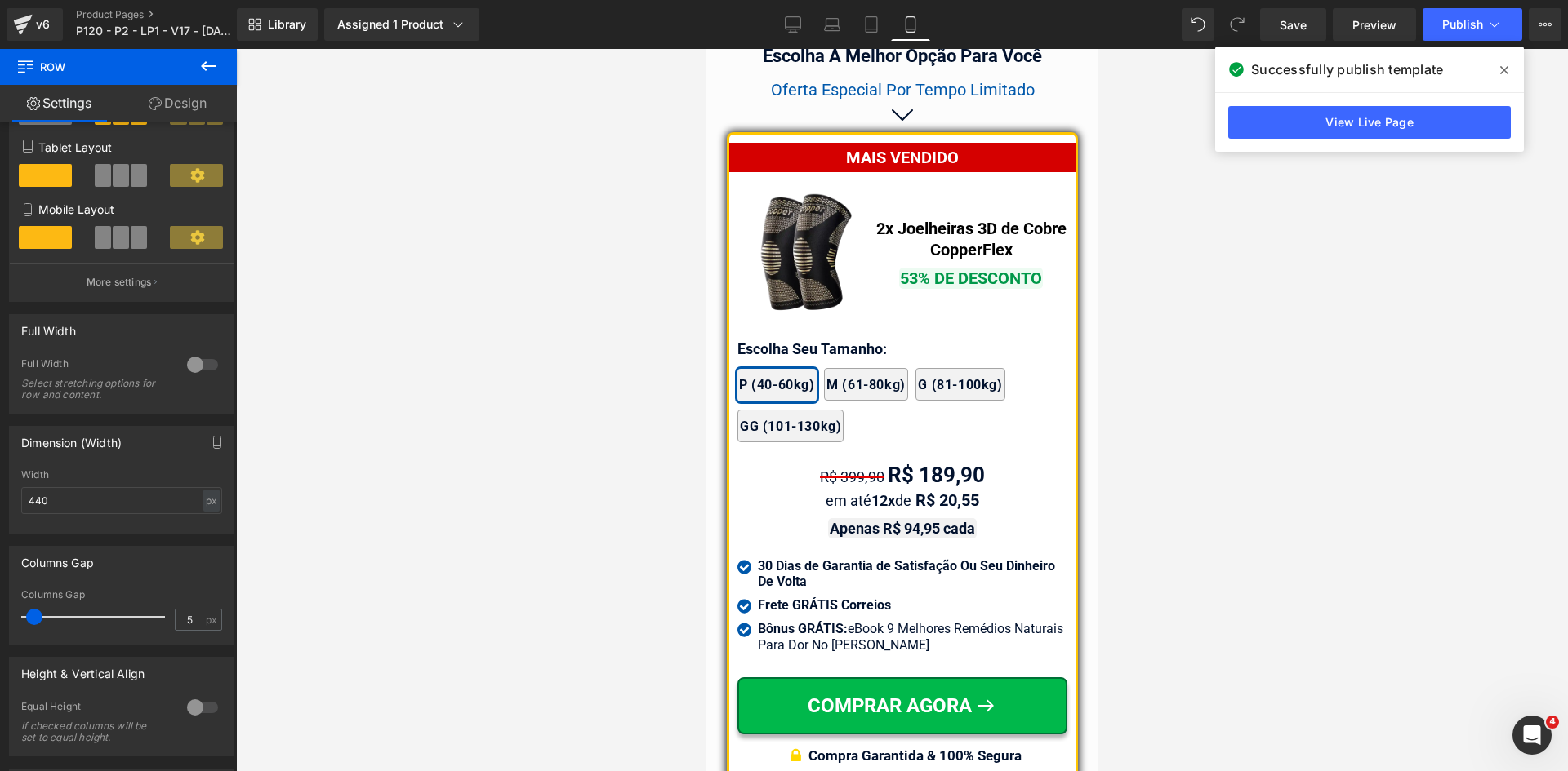
scroll to position [14246, 0]
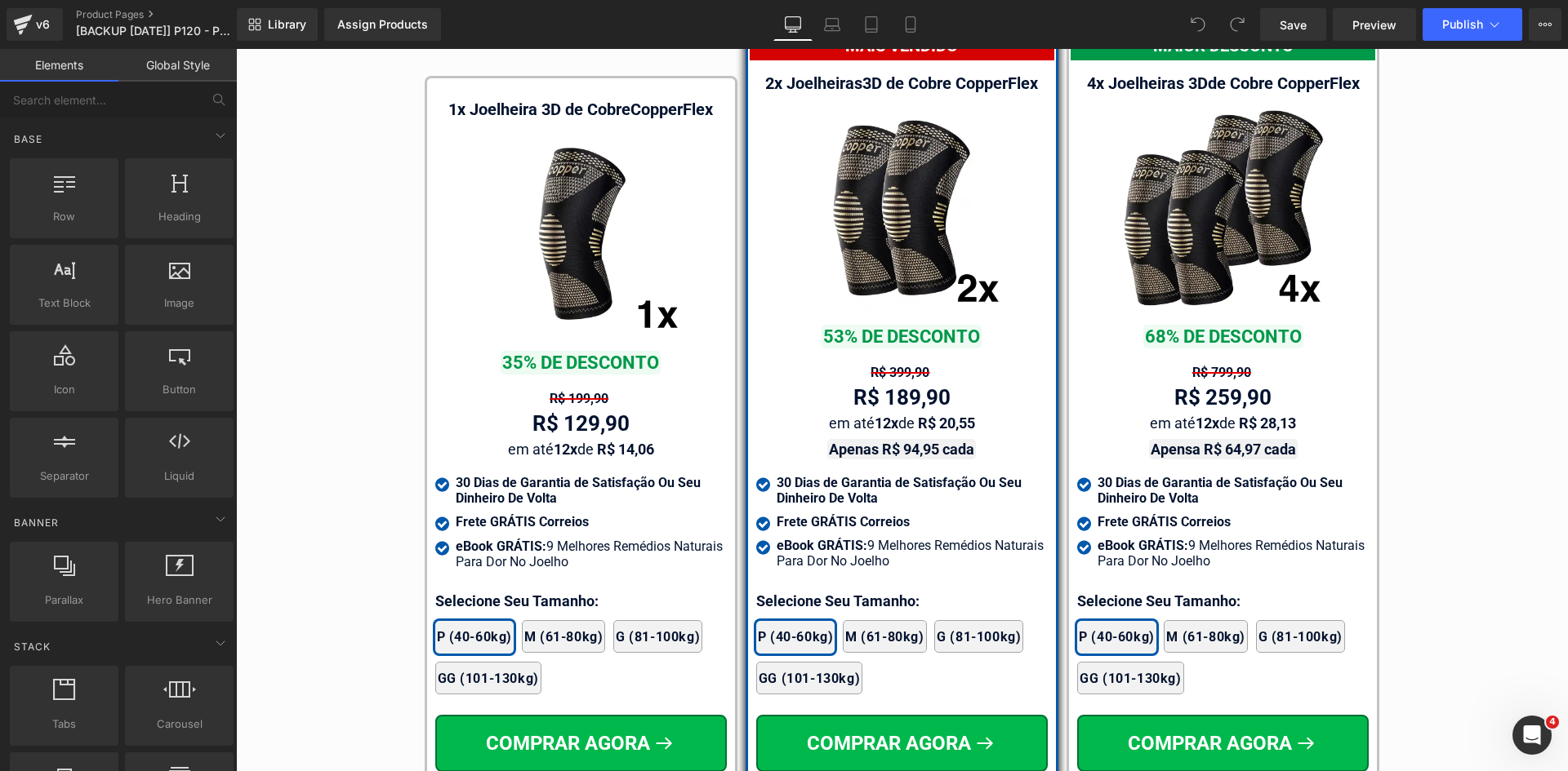
scroll to position [9283, 0]
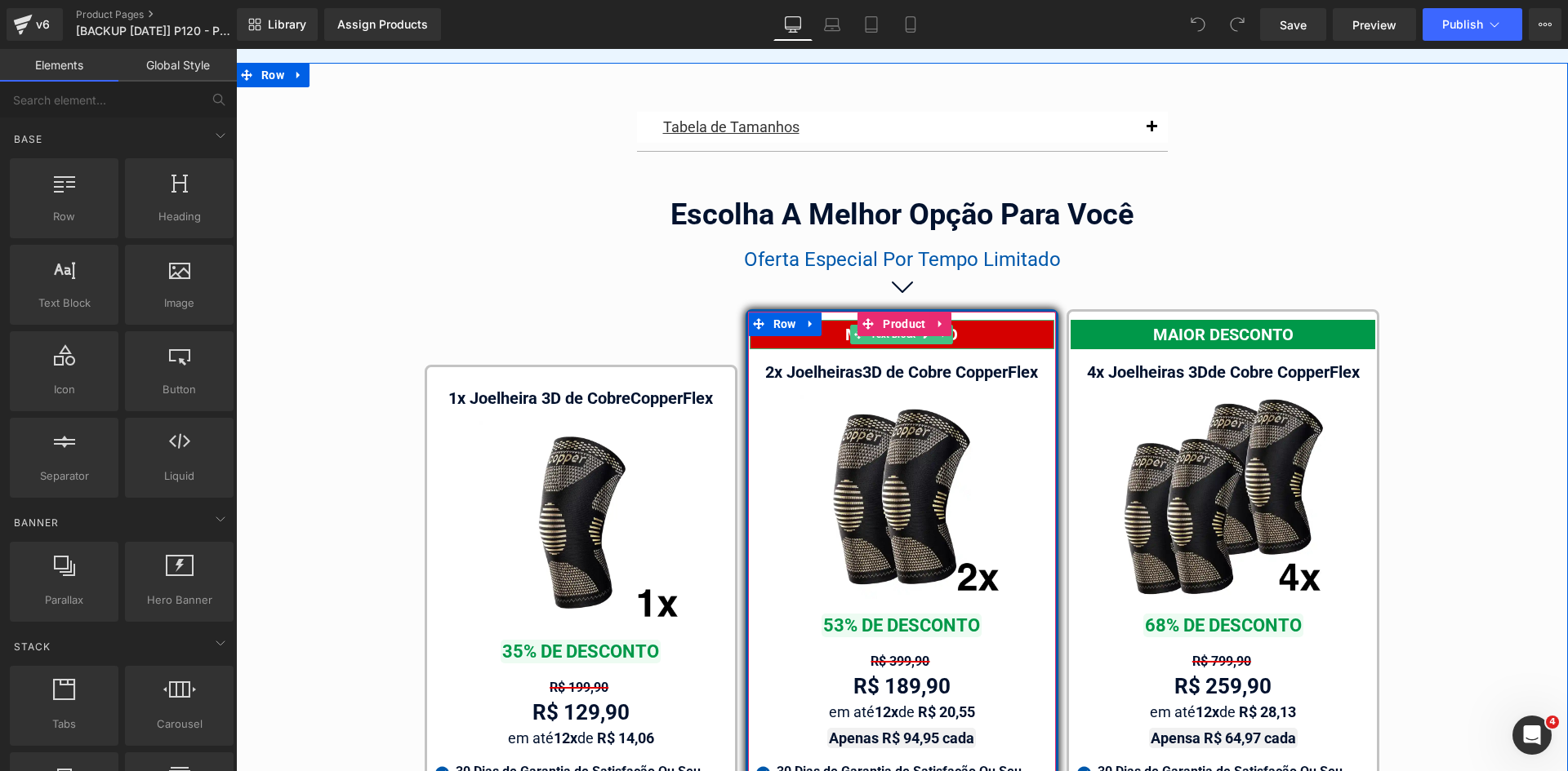
click at [994, 324] on div "MAIS VENDIDO" at bounding box center [901, 334] width 305 height 30
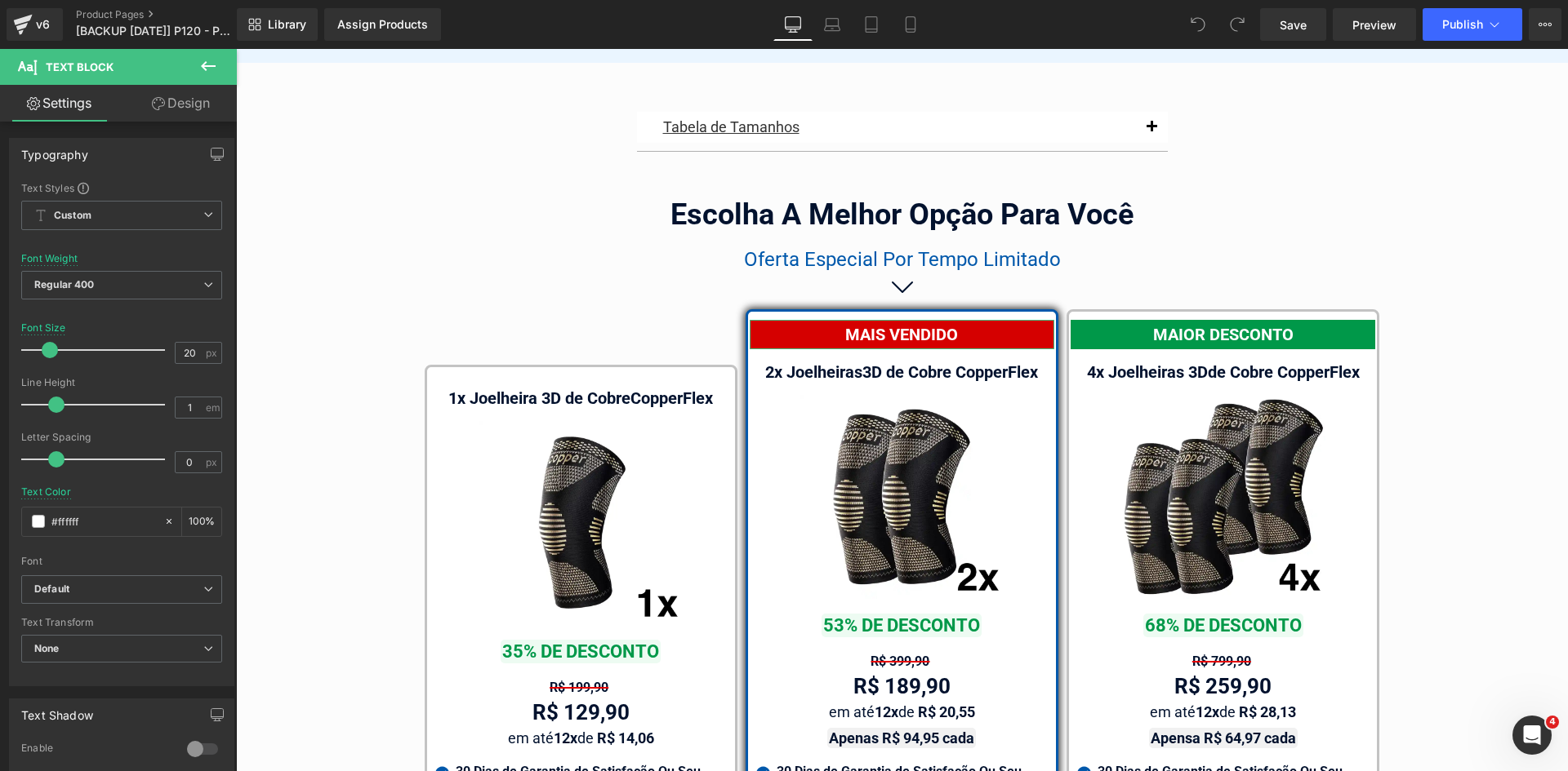
click at [187, 103] on link "Design" at bounding box center [181, 104] width 118 height 37
click at [0, 0] on div "Background" at bounding box center [0, 0] width 0 height 0
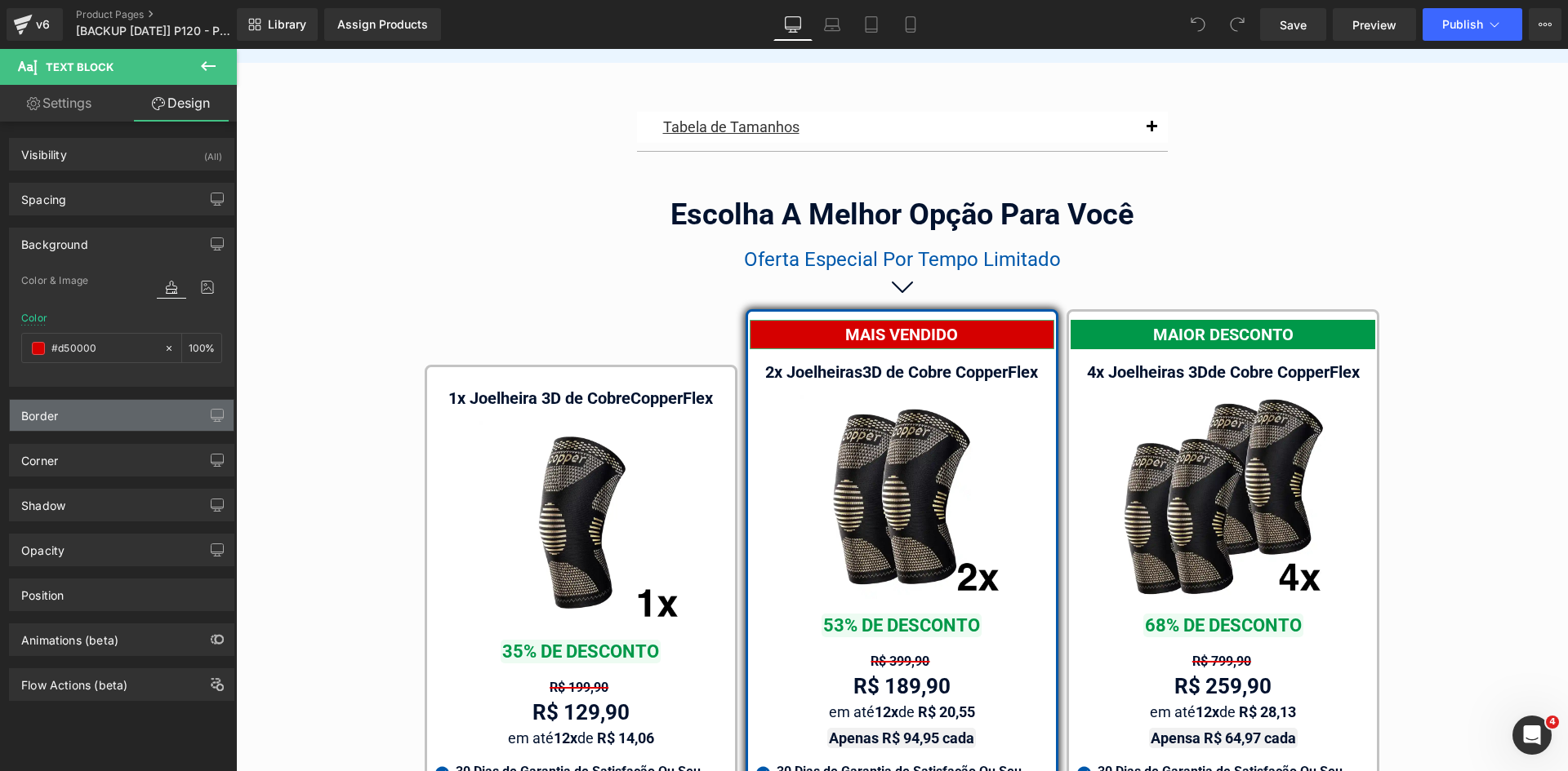
click at [72, 415] on div "Border" at bounding box center [122, 415] width 224 height 31
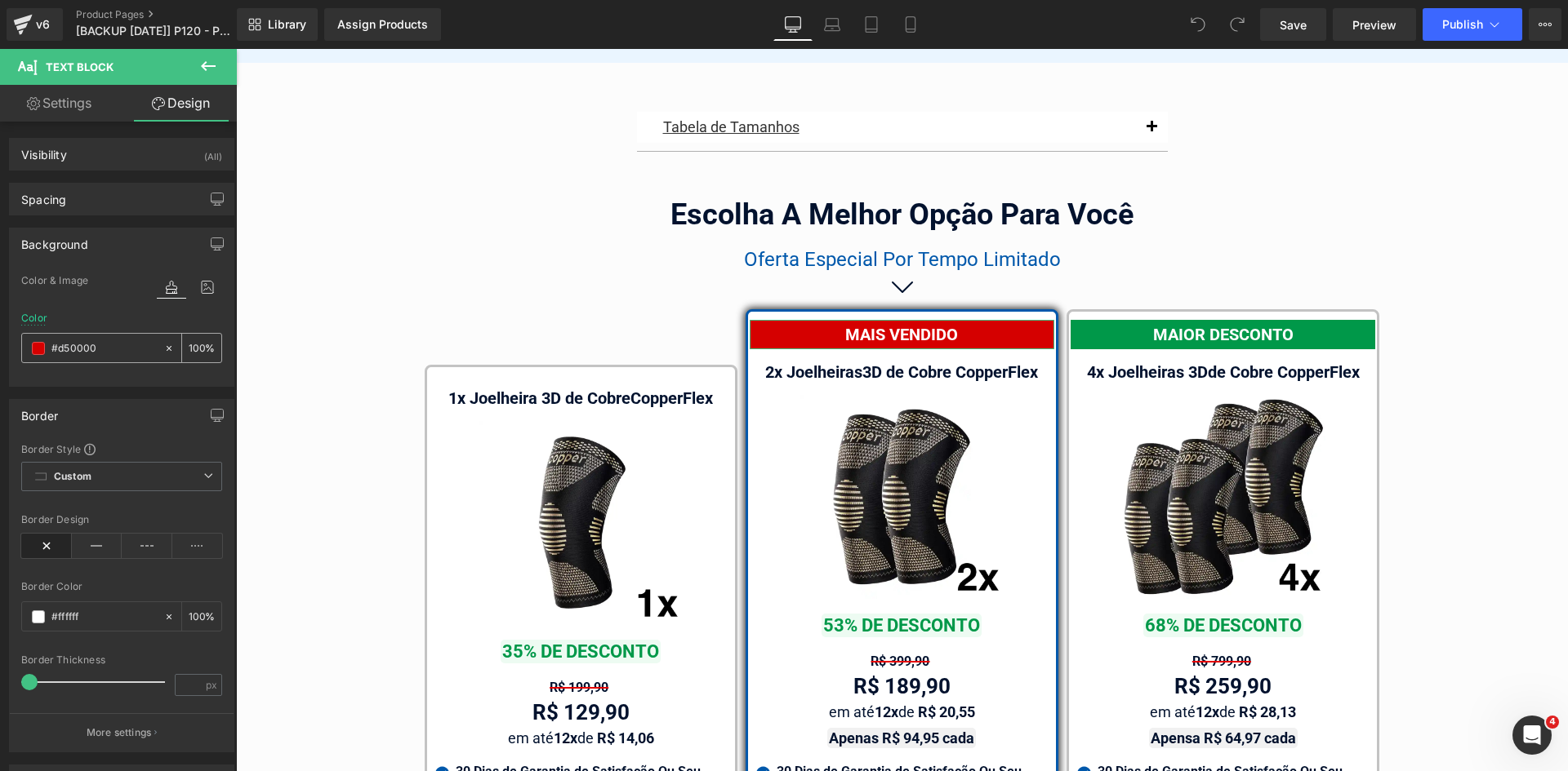
click at [101, 349] on input "text" at bounding box center [104, 348] width 105 height 18
type input "#d50000"
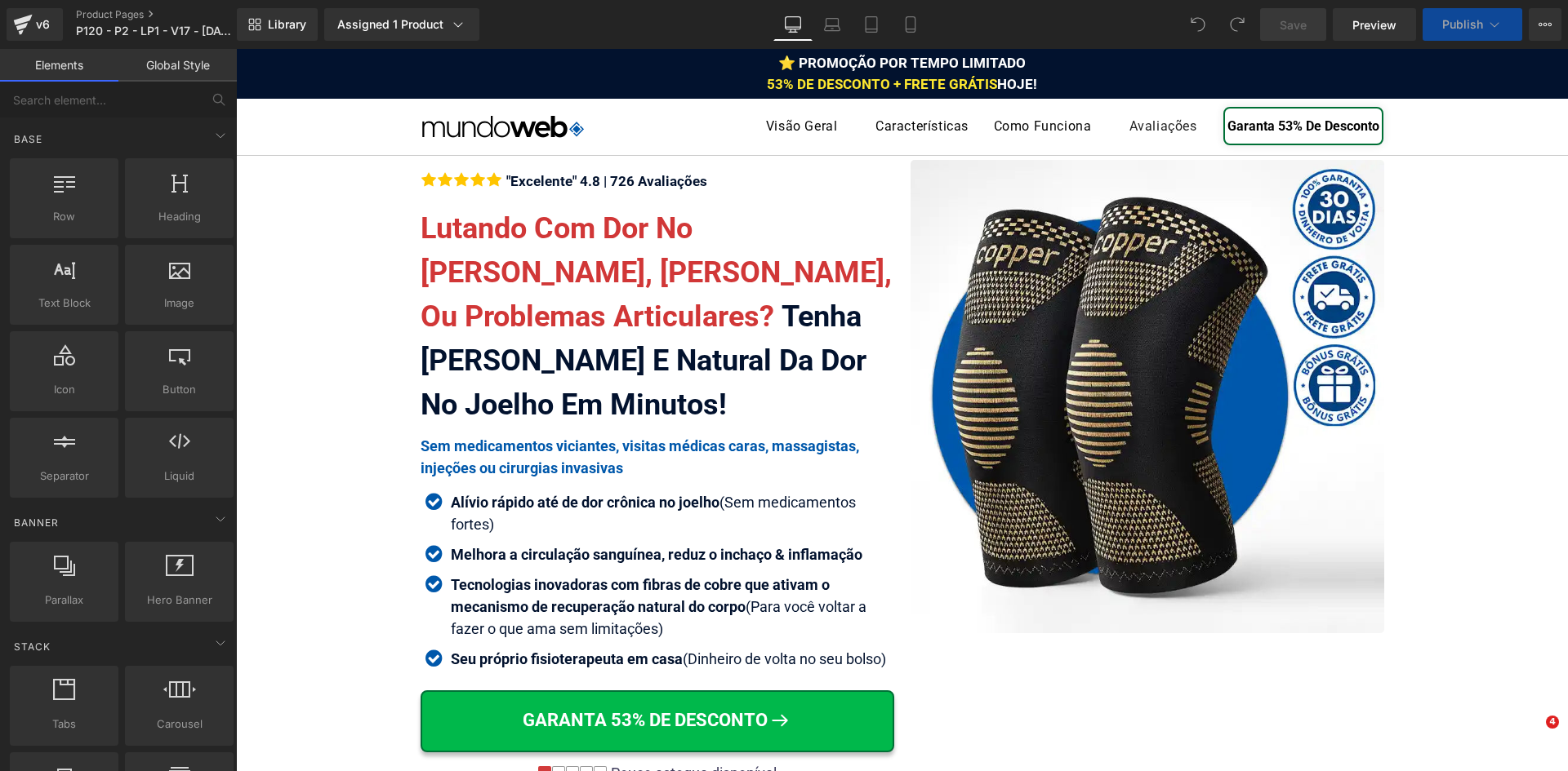
click at [1037, 83] on div "⭐ PROMOÇÃO POR TEMPO LIMITADO 53% DE DESCONTO + FRETE GRÁTIS HOJE!" at bounding box center [902, 73] width 1332 height 41
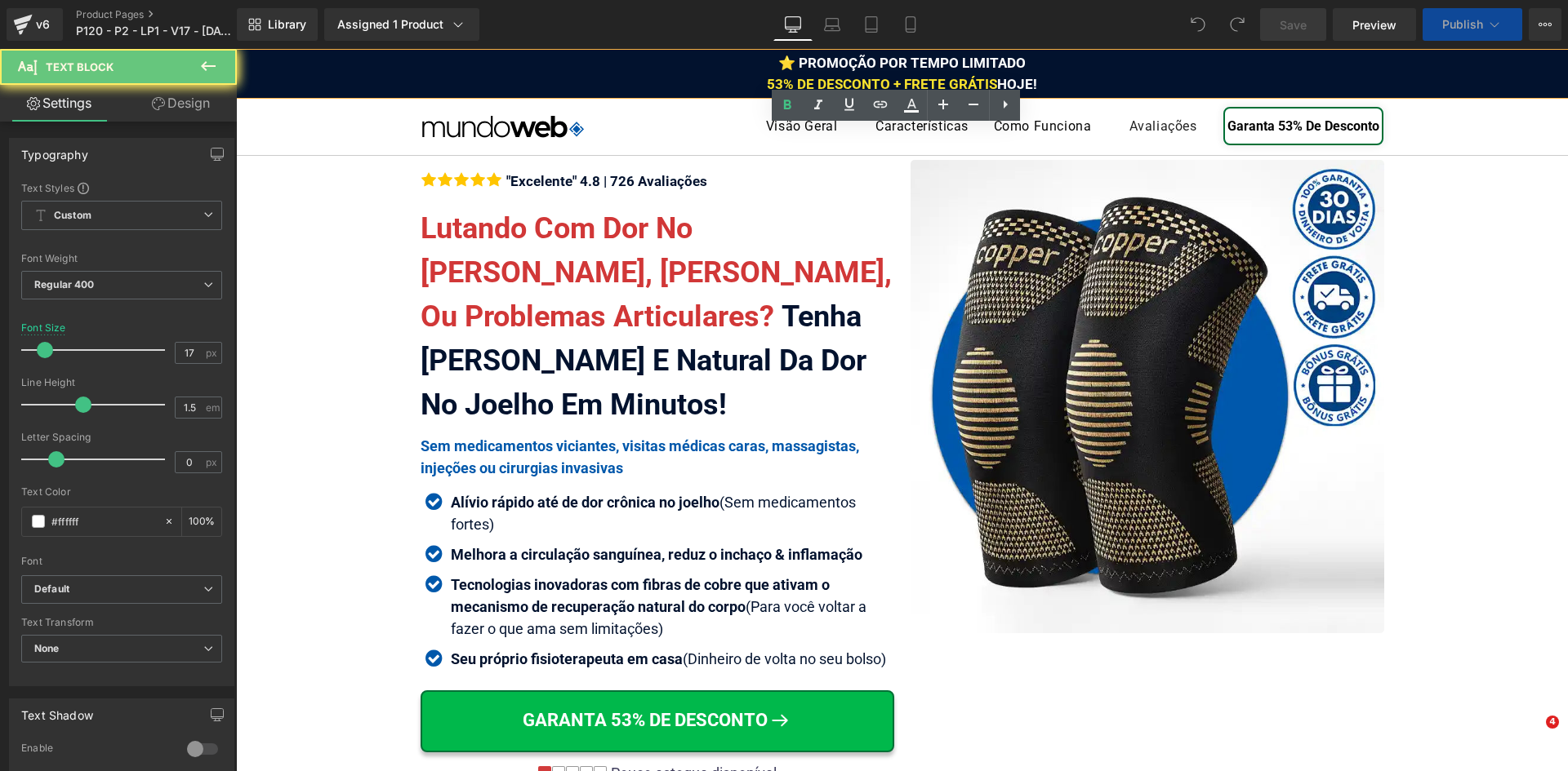
drag, startPoint x: 1026, startPoint y: 84, endPoint x: 1080, endPoint y: 80, distance: 54.1
click at [1080, 80] on div "⭐ PROMOÇÃO POR TEMPO LIMITADO 53% DE DESCONTO + FRETE GRÁTIS HOJE!" at bounding box center [902, 73] width 1332 height 41
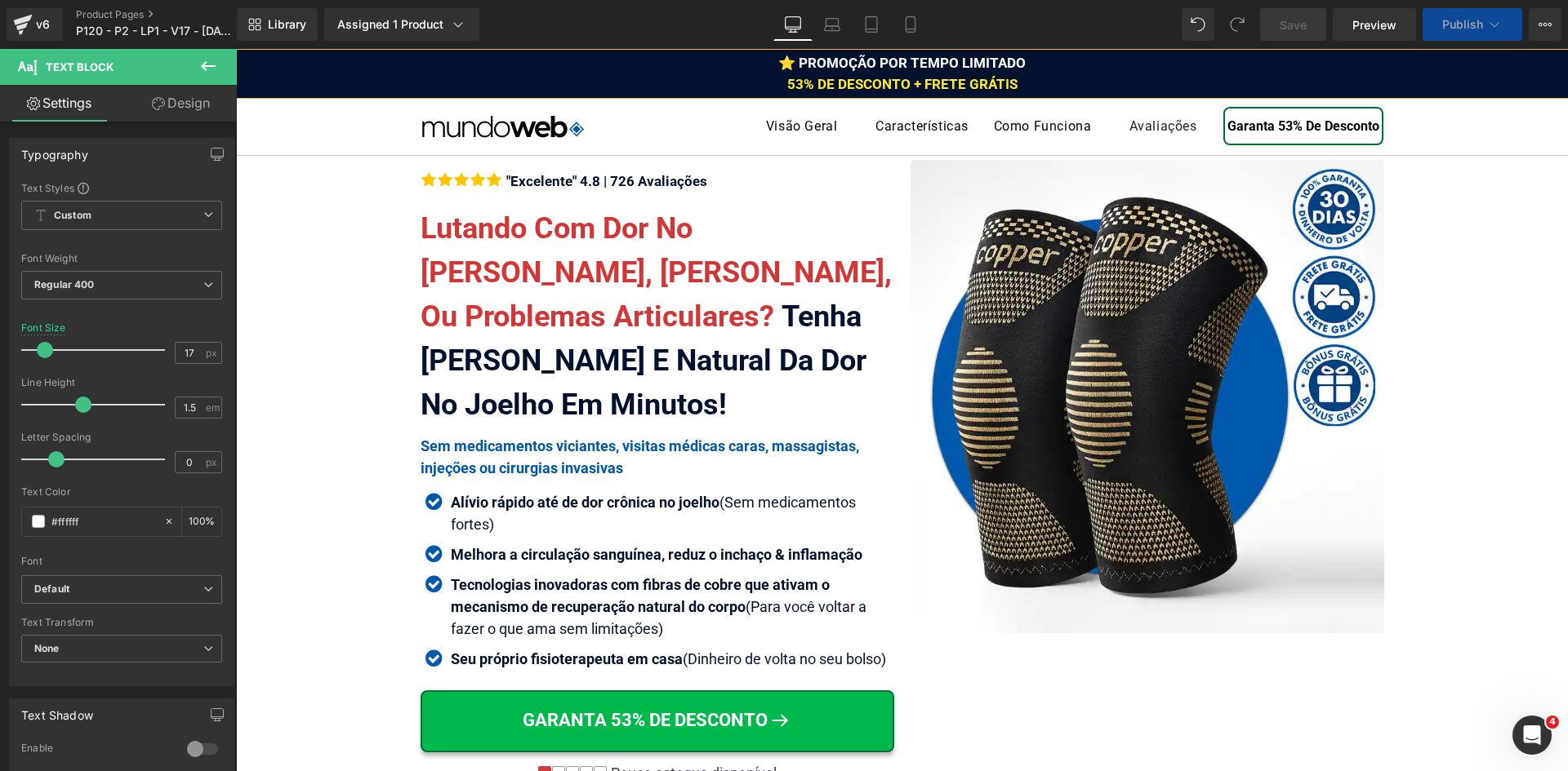
drag, startPoint x: 1499, startPoint y: 205, endPoint x: 1497, endPoint y: 214, distance: 9.2
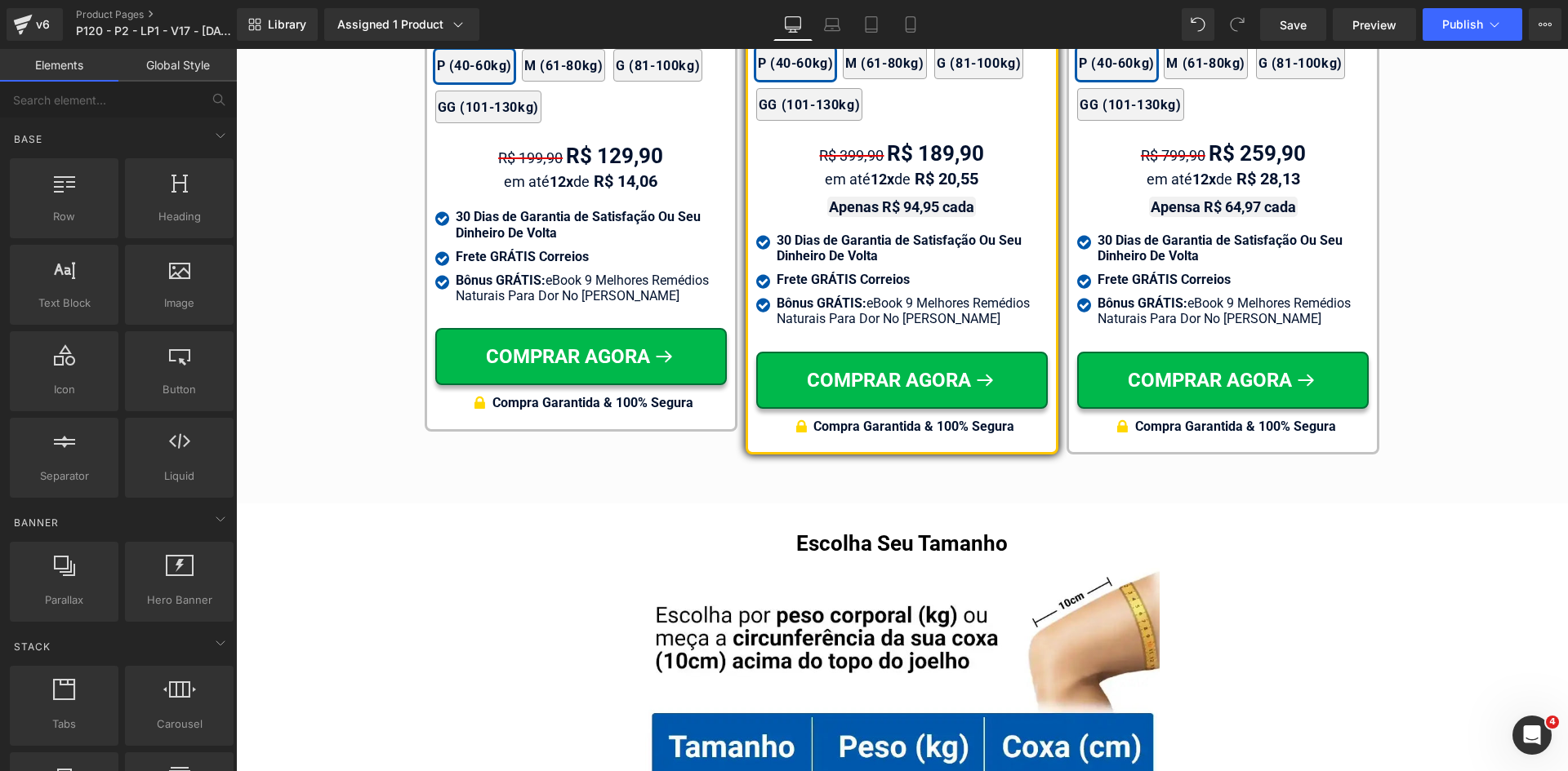
scroll to position [9199, 0]
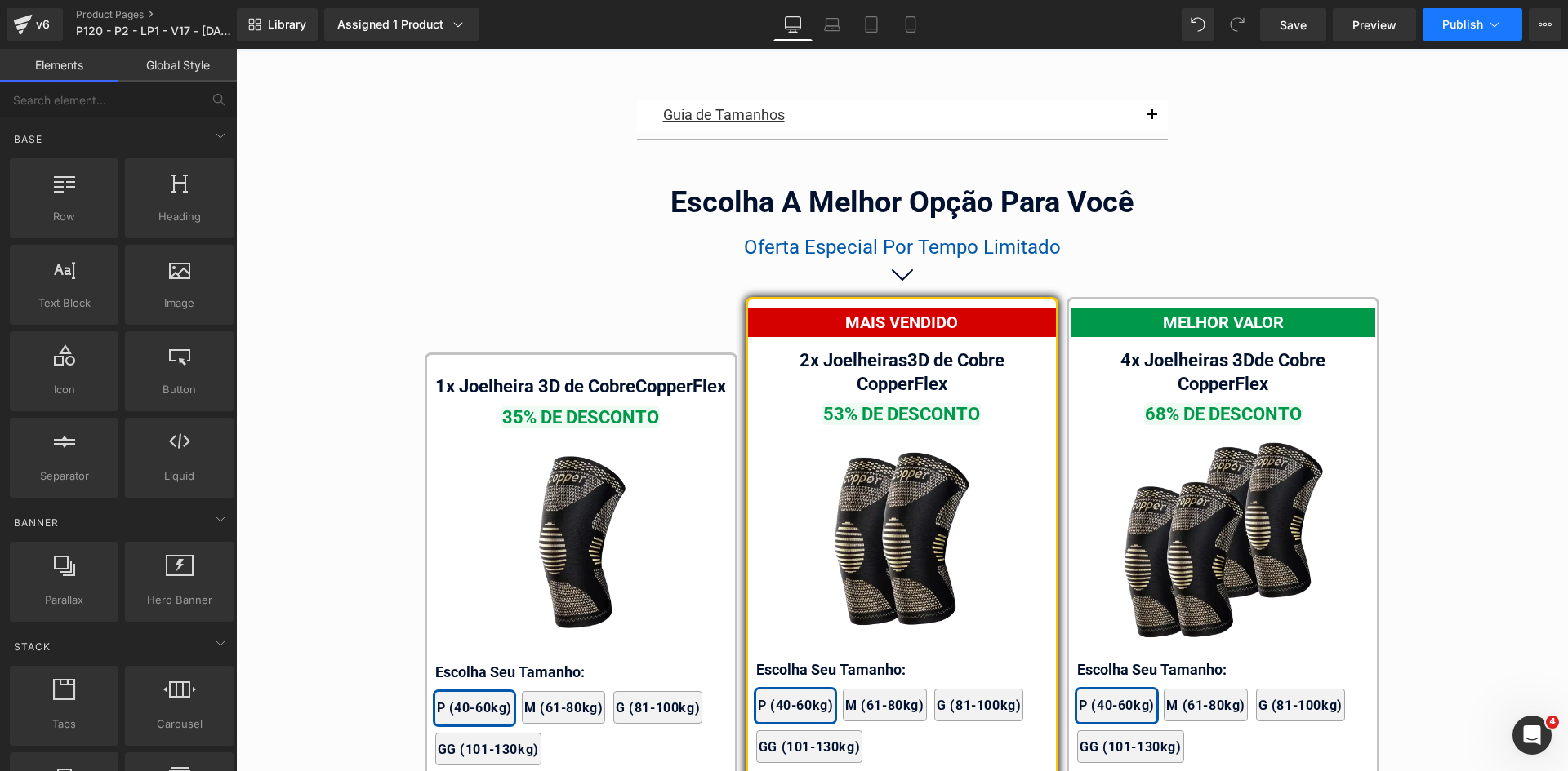
click at [1484, 29] on button "Publish" at bounding box center [1472, 24] width 100 height 33
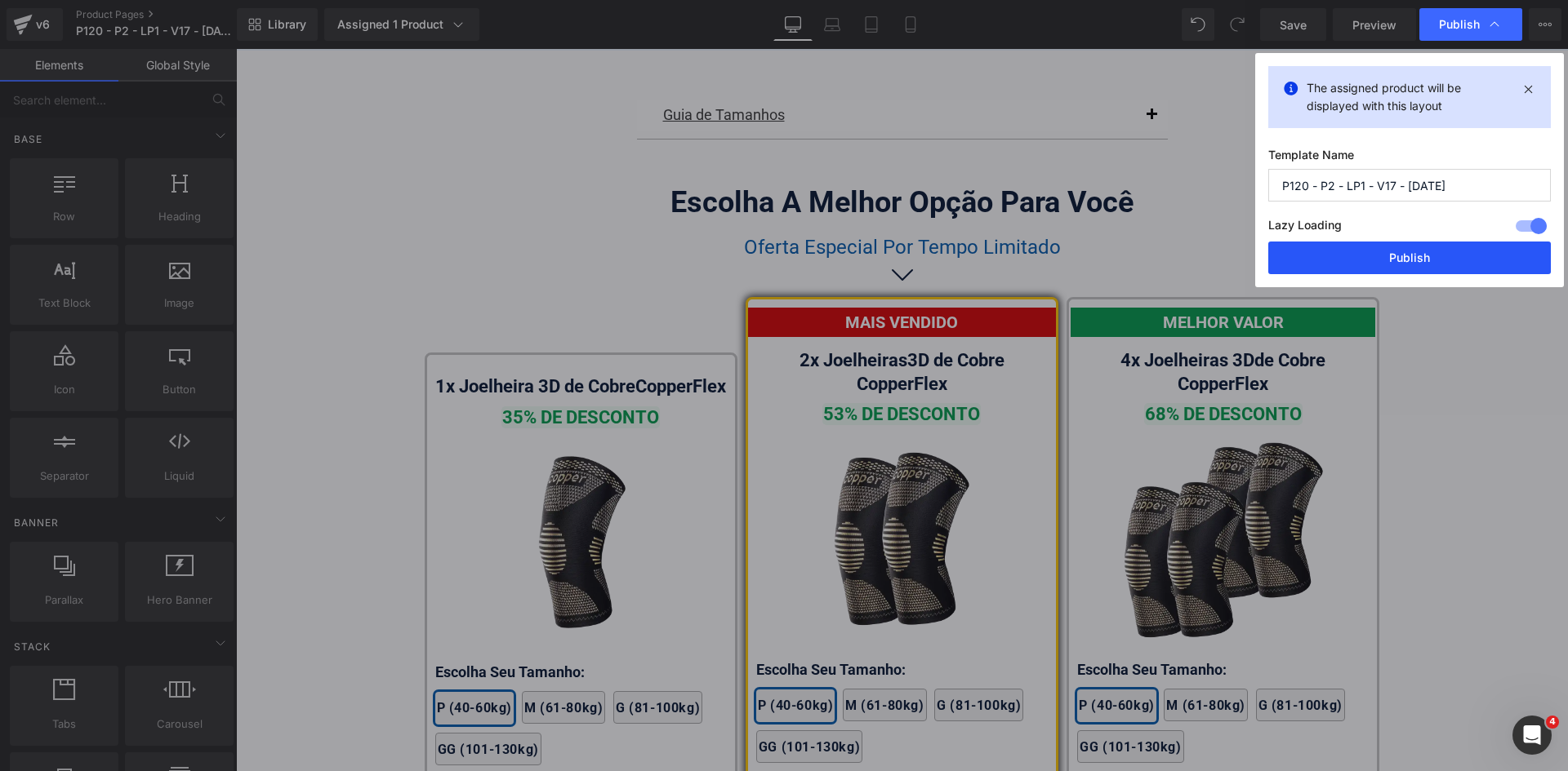
click at [1435, 255] on button "Publish" at bounding box center [1409, 257] width 283 height 33
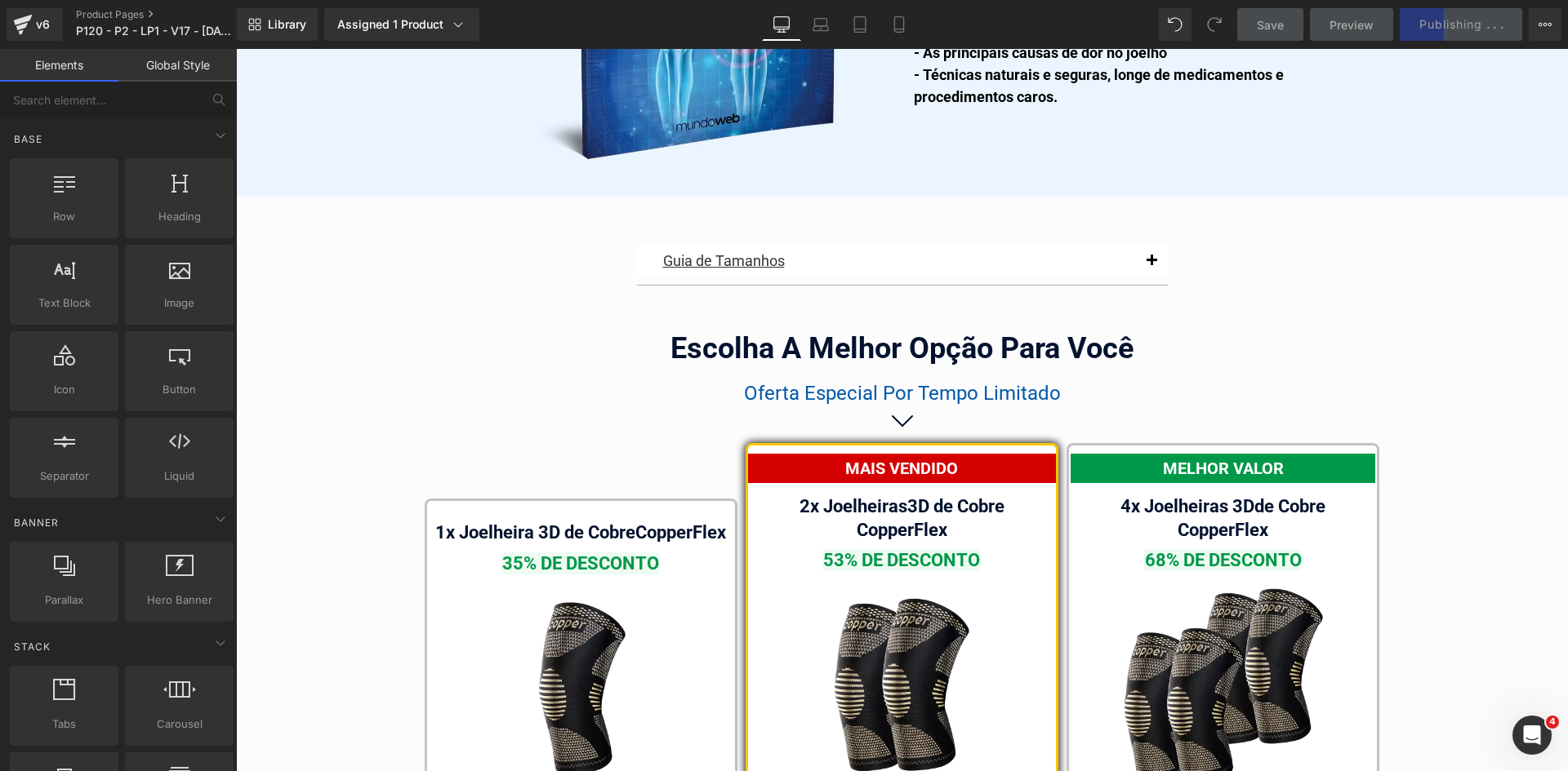
scroll to position [9036, 0]
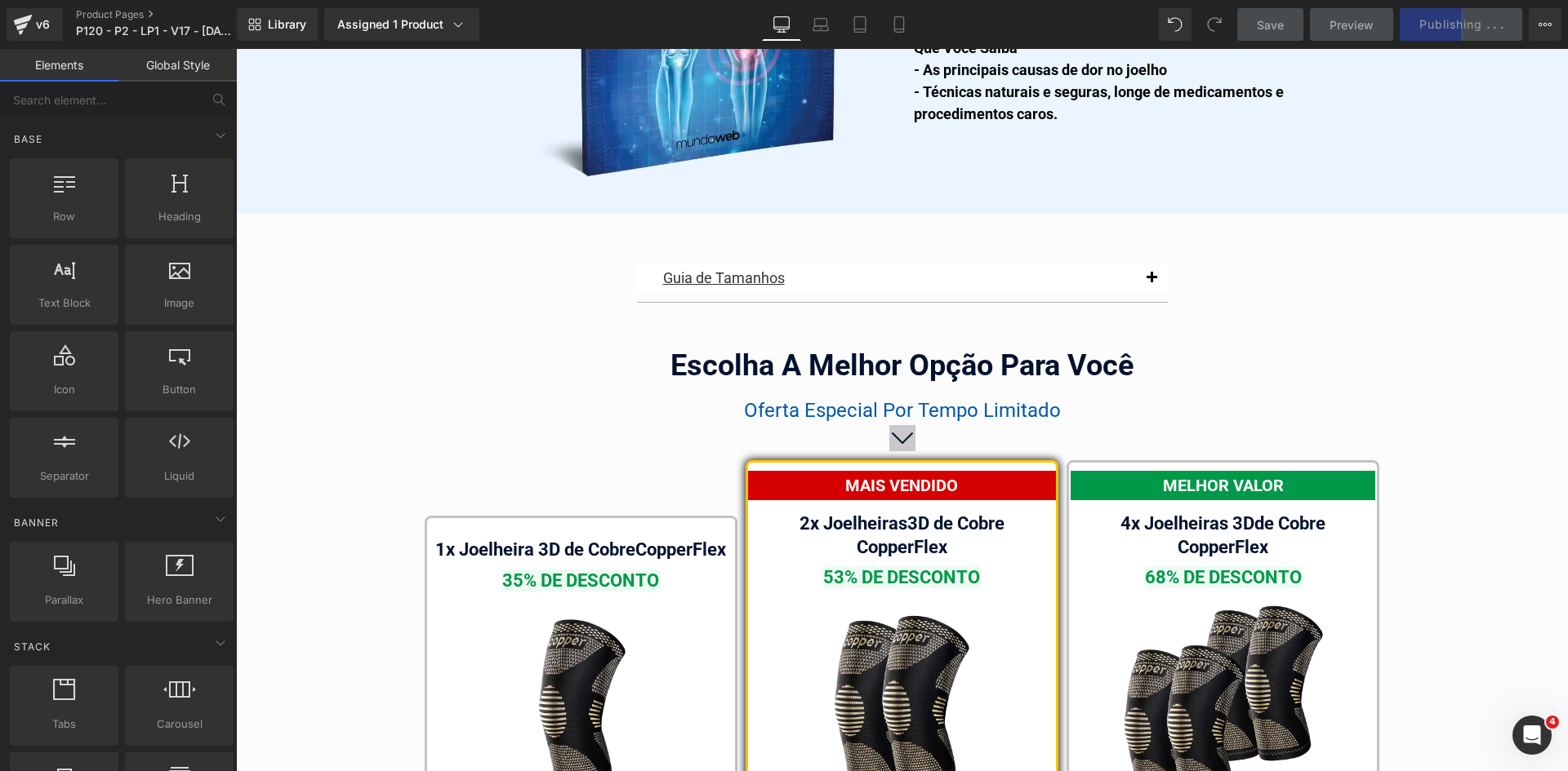
click at [1151, 283] on span "button" at bounding box center [1151, 283] width 0 height 0
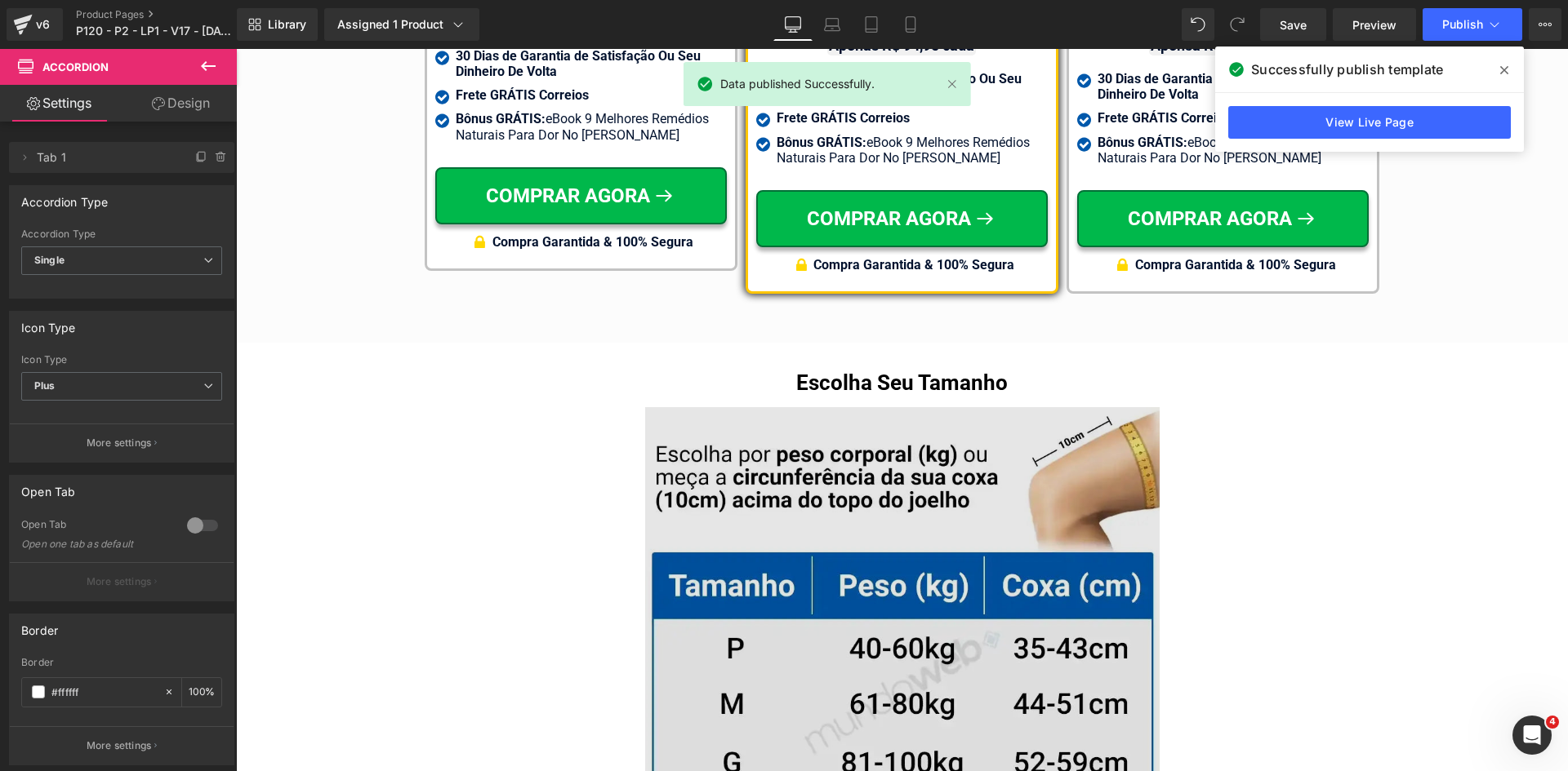
scroll to position [10750, 0]
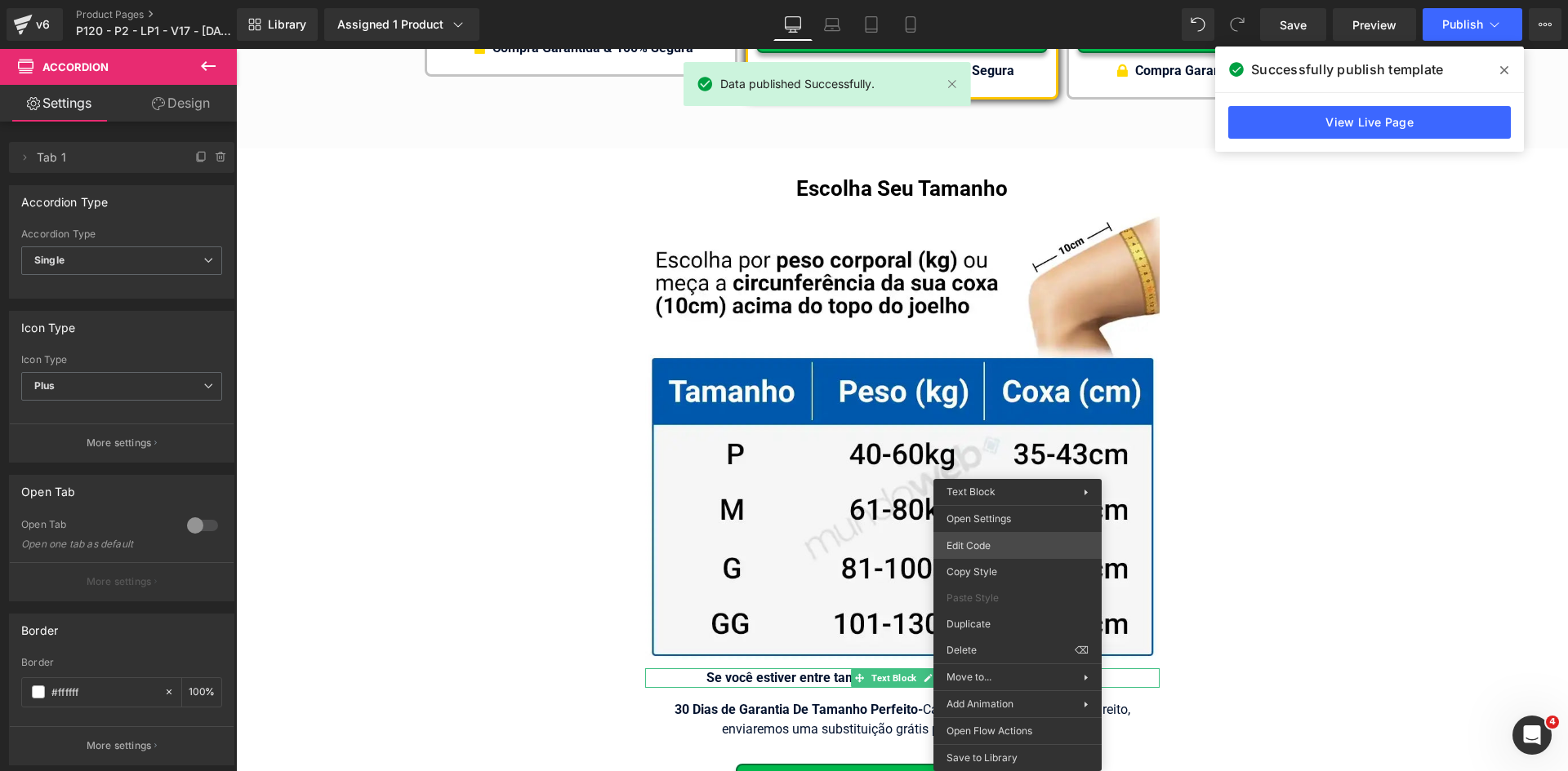
click at [1000, 0] on div "You are previewing how the will restyle your page. You can not edit Elements in…" at bounding box center [784, 0] width 1568 height 0
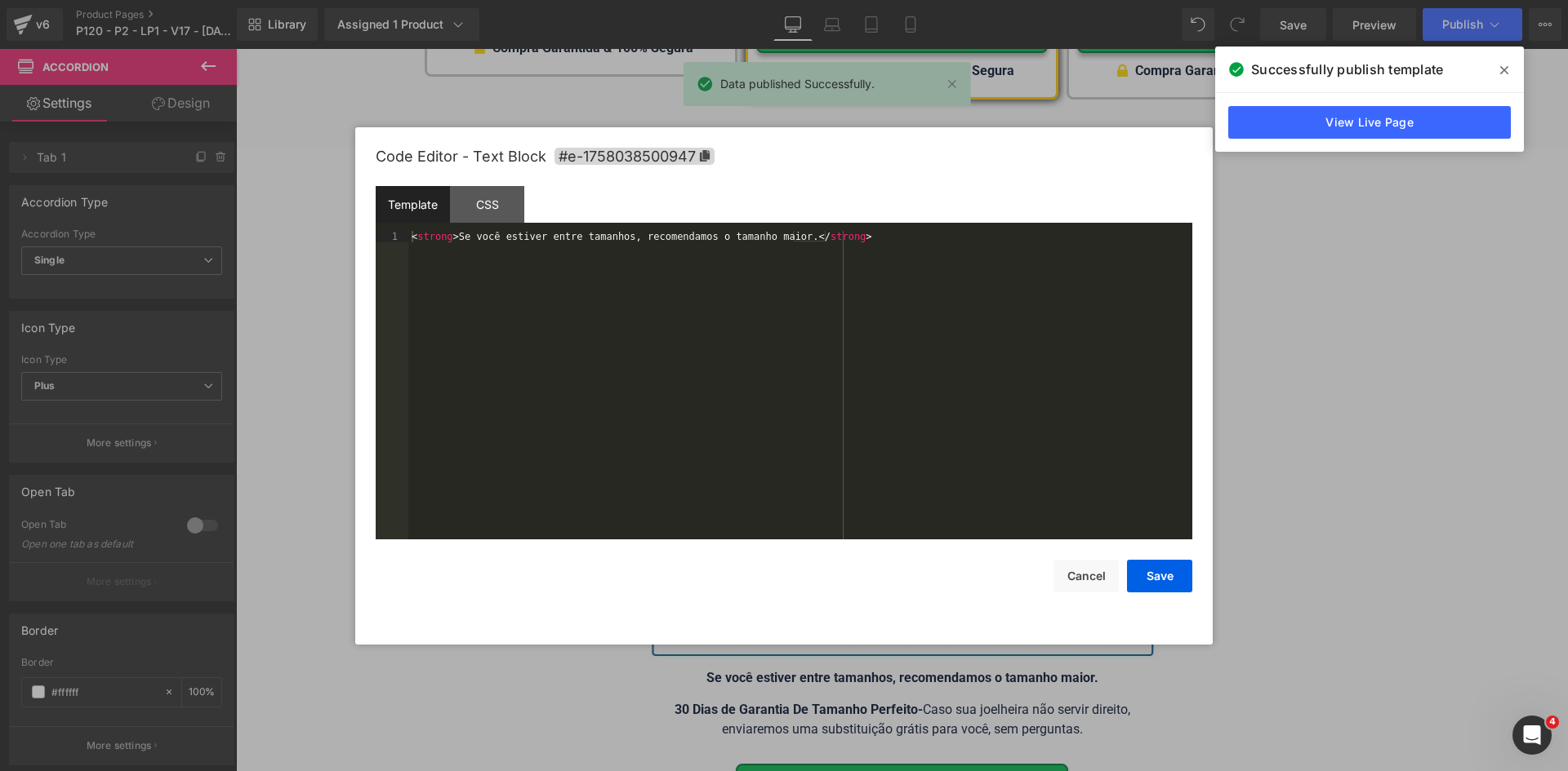
click at [944, 407] on div "< strong > Se você estiver entre tamanhos, recomendamos o tamanho maior. </ str…" at bounding box center [800, 396] width 784 height 332
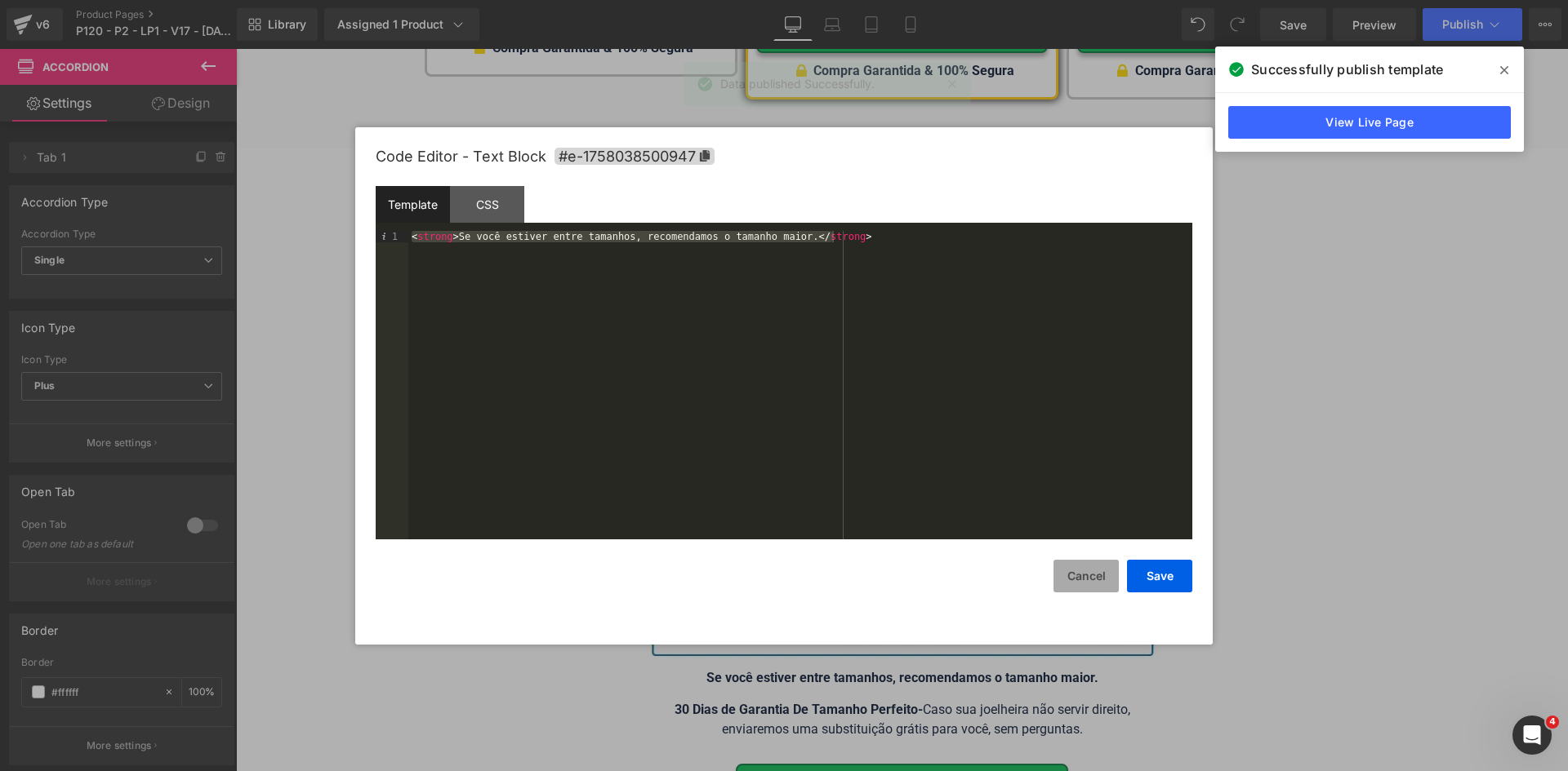
click at [1096, 583] on button "Cancel" at bounding box center [1085, 576] width 65 height 33
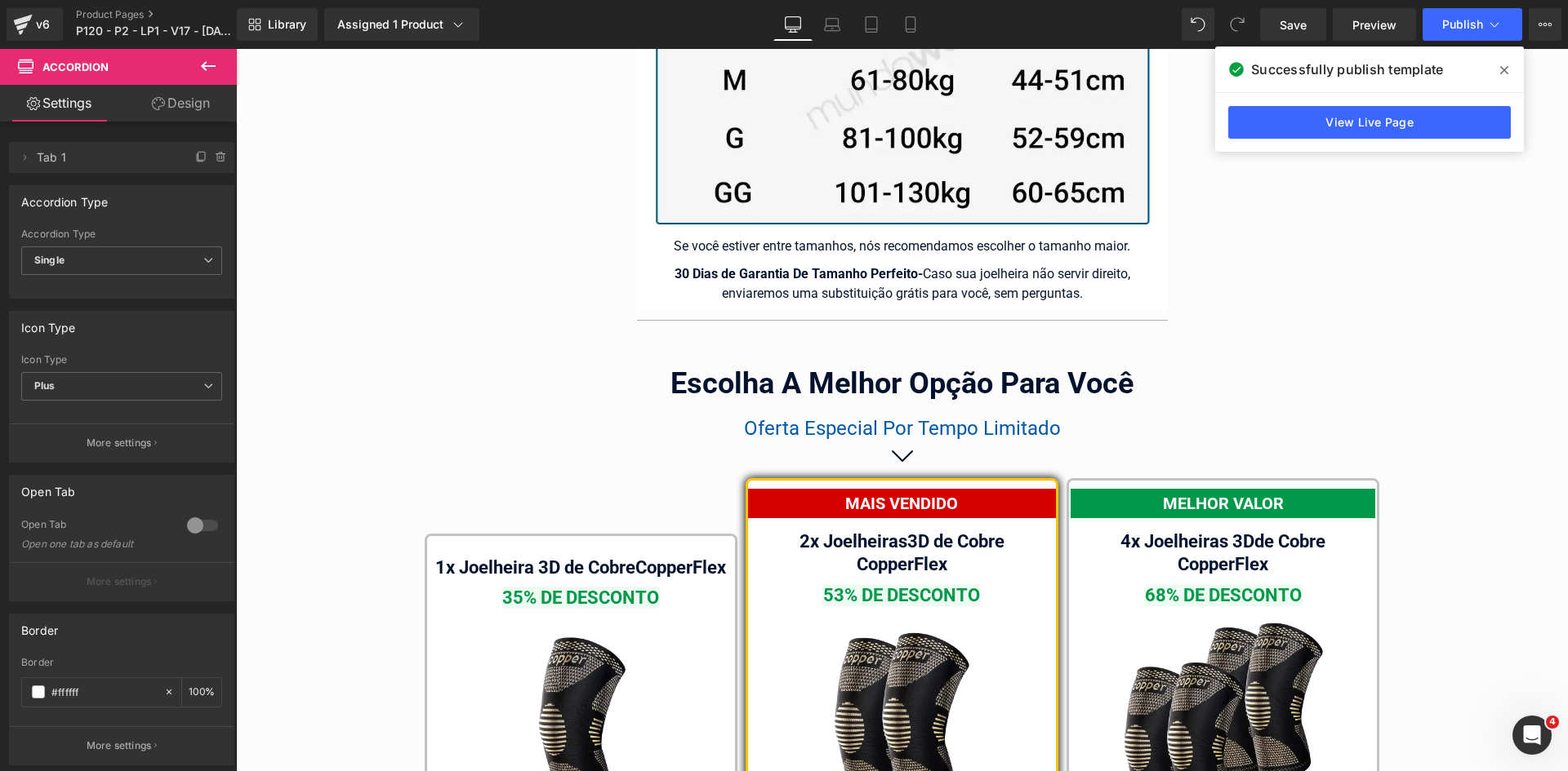
scroll to position [9443, 0]
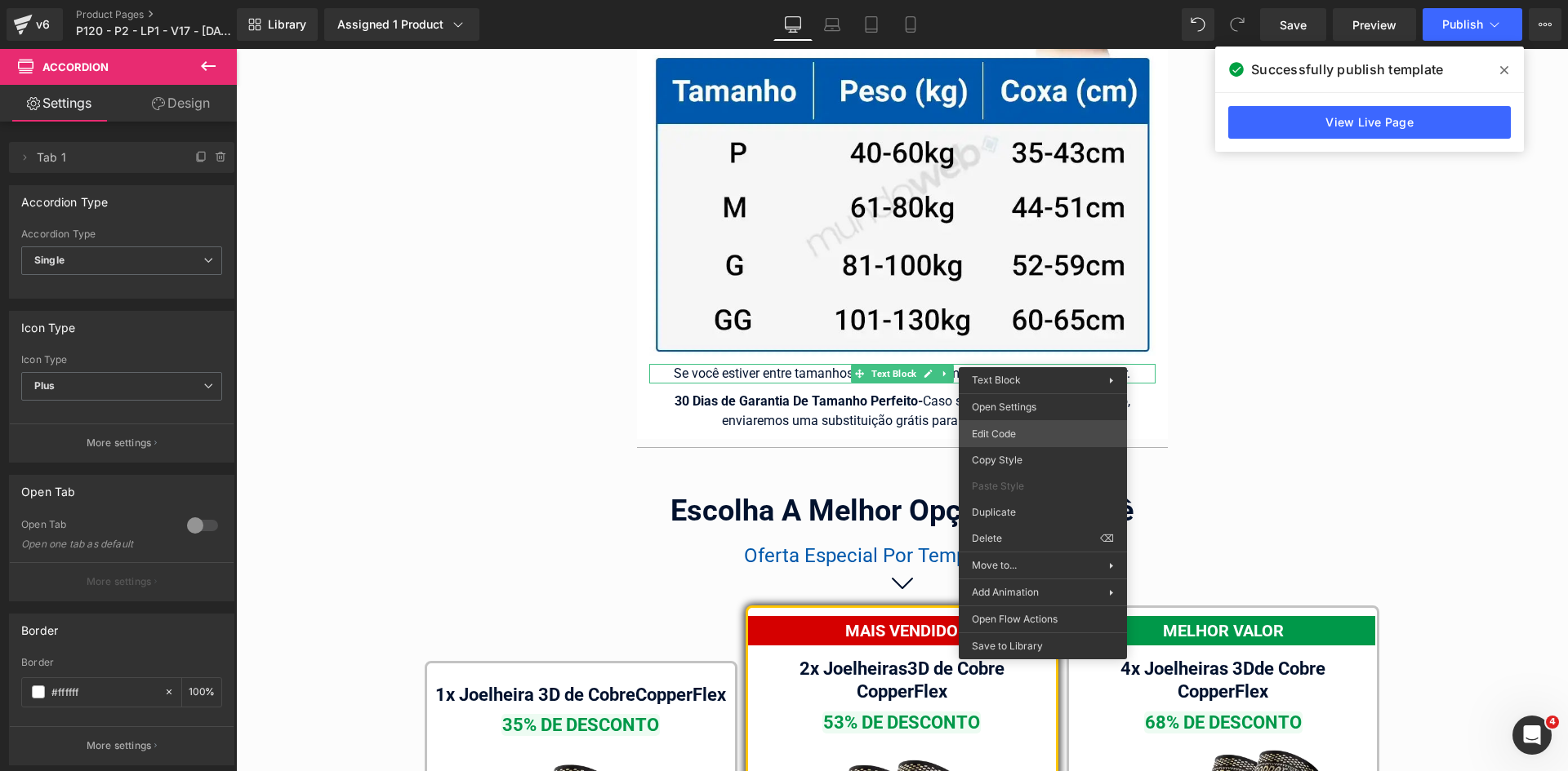
click at [1025, 0] on div "You are previewing how the will restyle your page. You can not edit Elements in…" at bounding box center [784, 0] width 1568 height 0
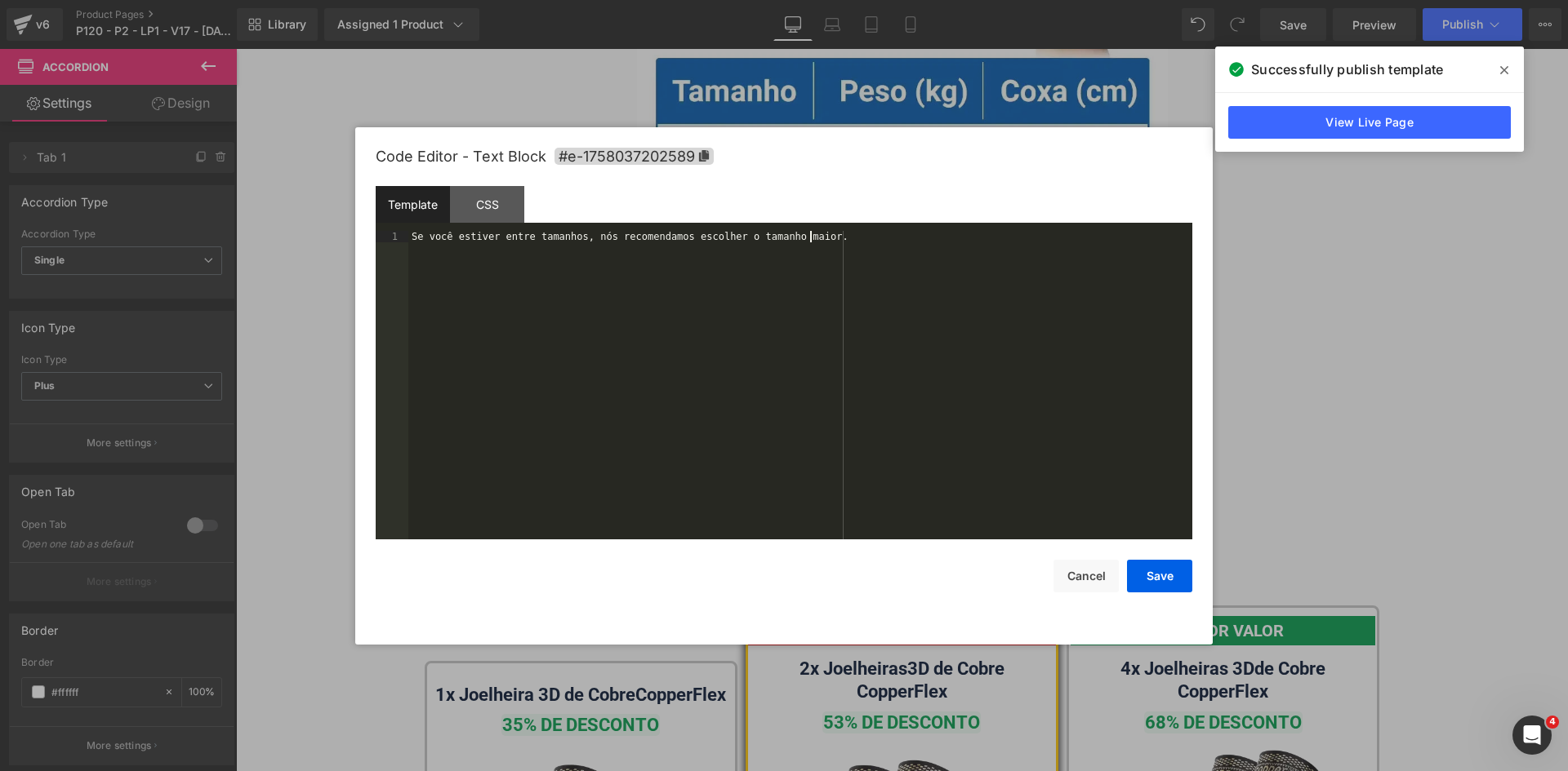
click at [1008, 365] on div "Se você estiver entre tamanhos, nós recomendamos escolher o tamanho maior." at bounding box center [800, 396] width 784 height 332
click at [1146, 582] on button "Save" at bounding box center [1159, 576] width 65 height 33
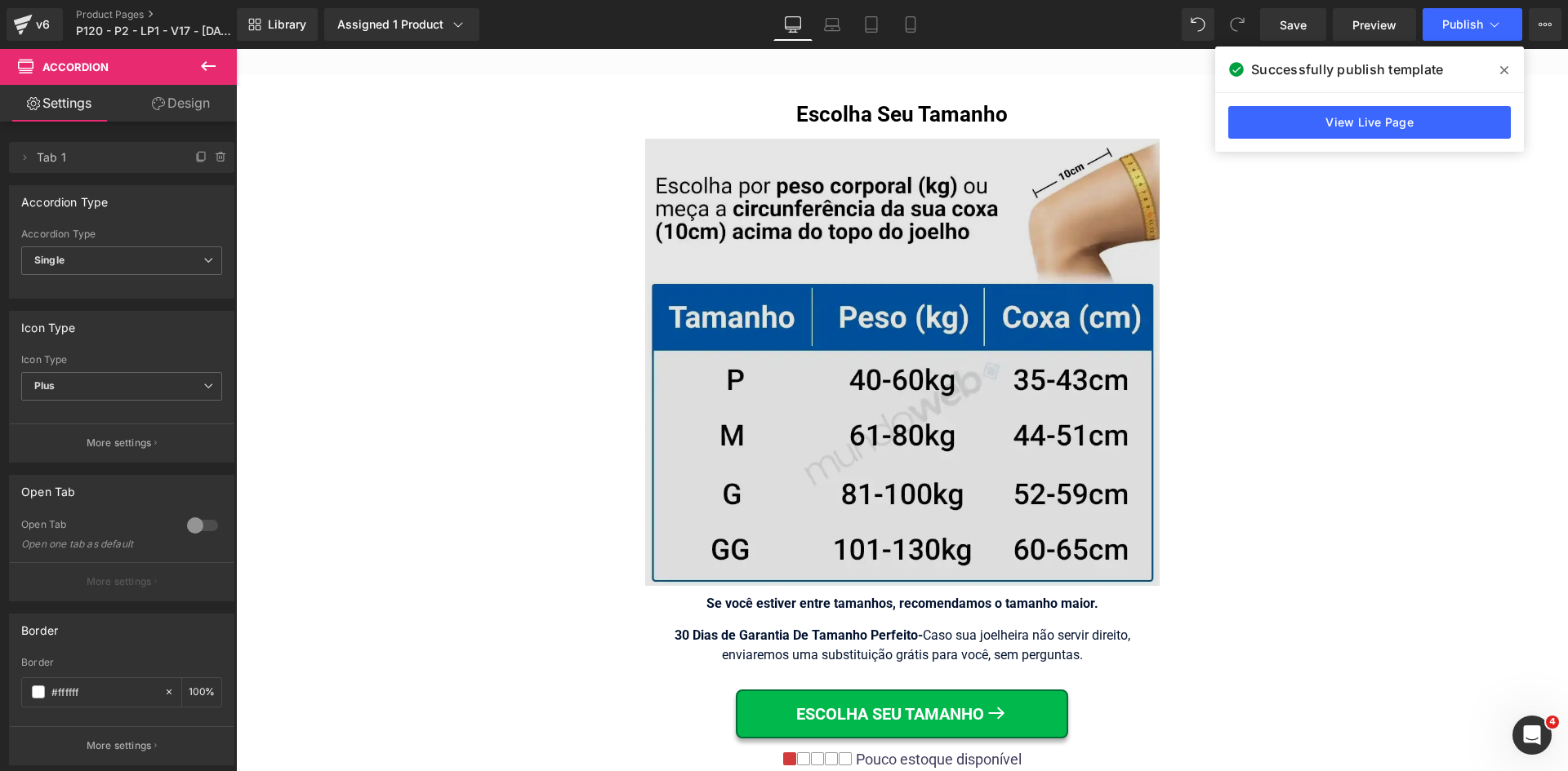
scroll to position [10995, 0]
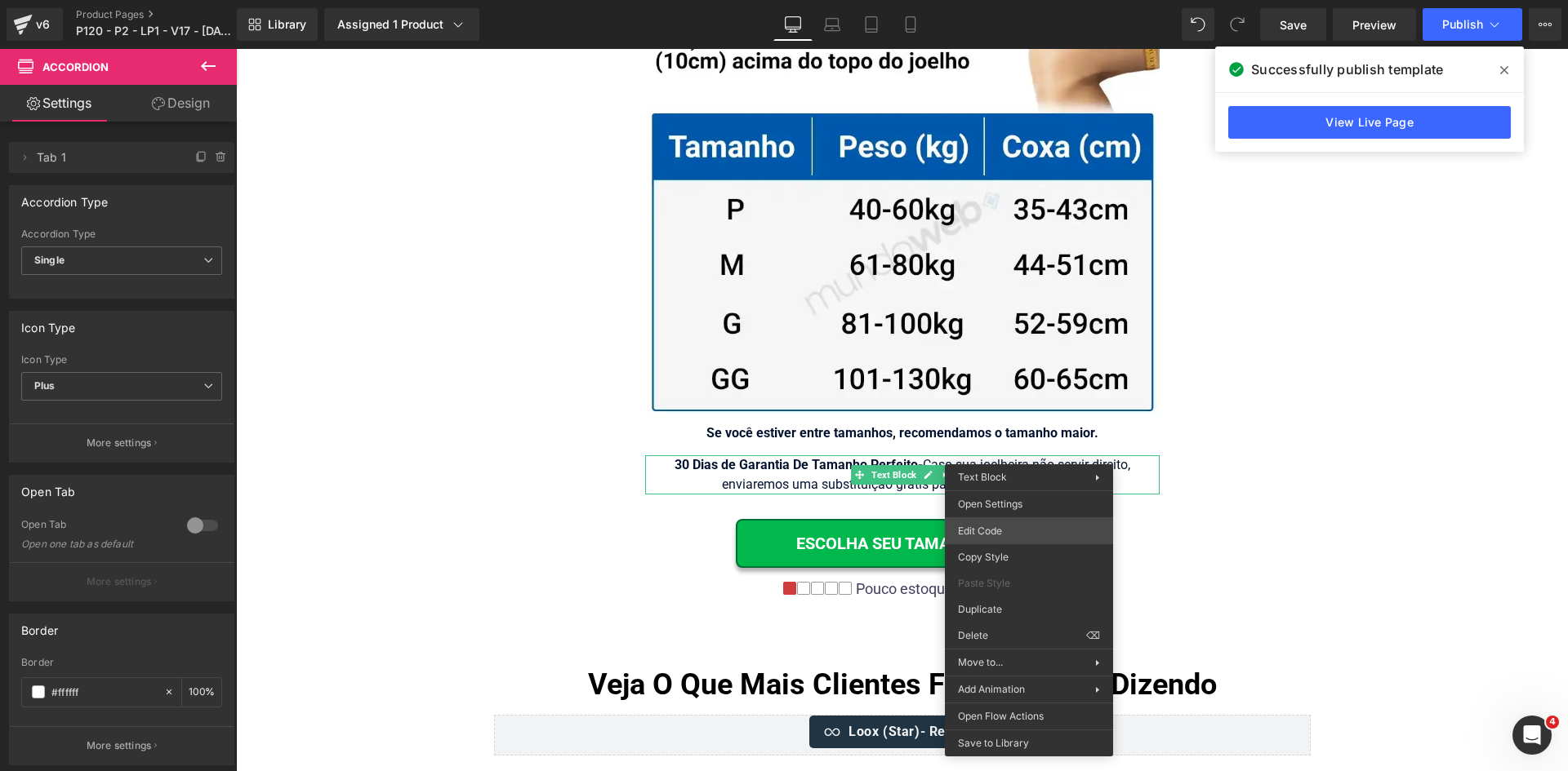
click at [1024, 0] on div "You are previewing how the will restyle your page. You can not edit Elements in…" at bounding box center [784, 0] width 1568 height 0
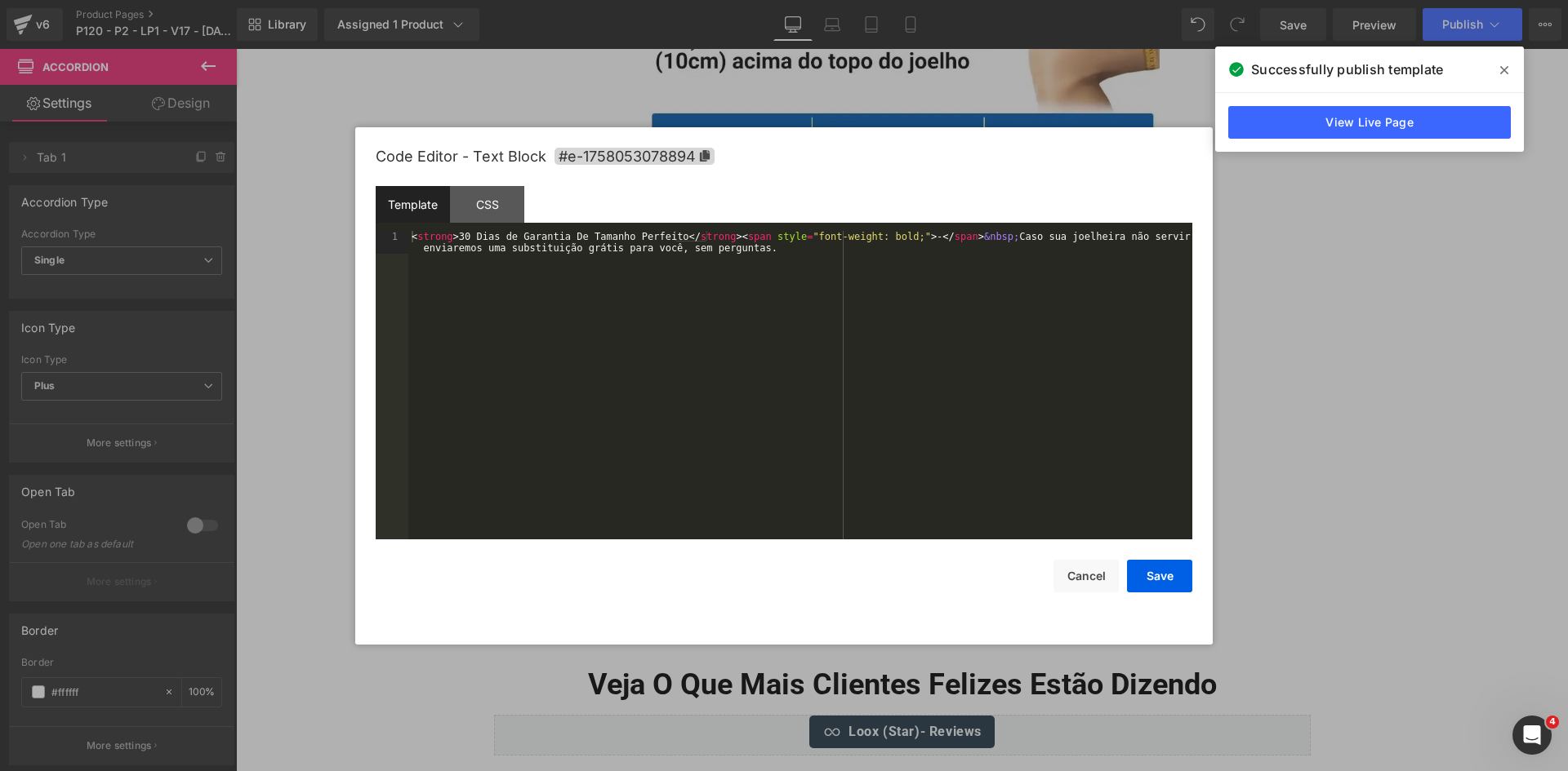
click at [1011, 404] on div "< strong > 30 Dias de Garantia De Tamanho Perfeito </ strong > < span style = "…" at bounding box center [800, 408] width 784 height 354
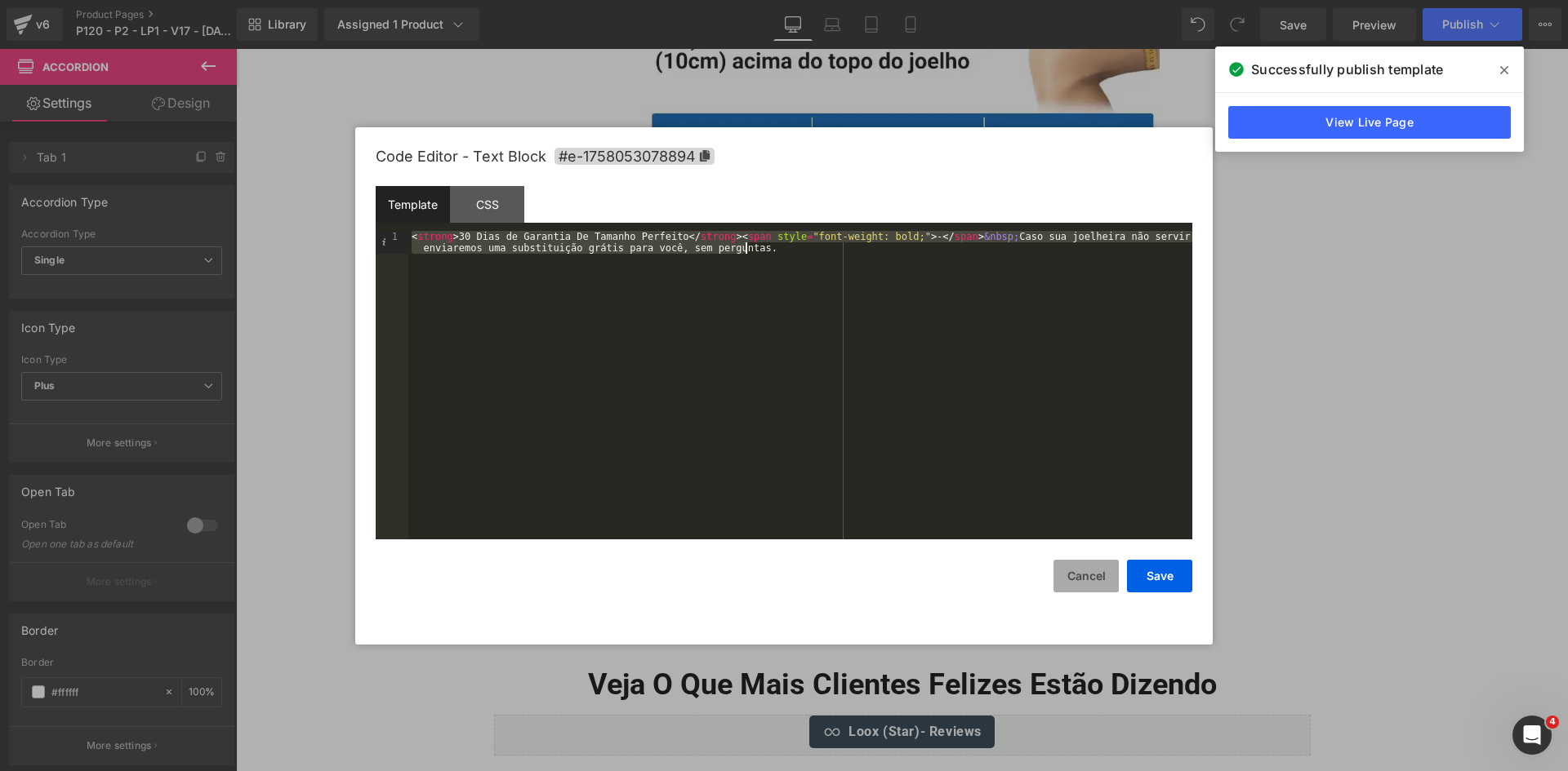
click at [1101, 581] on button "Cancel" at bounding box center [1085, 576] width 65 height 33
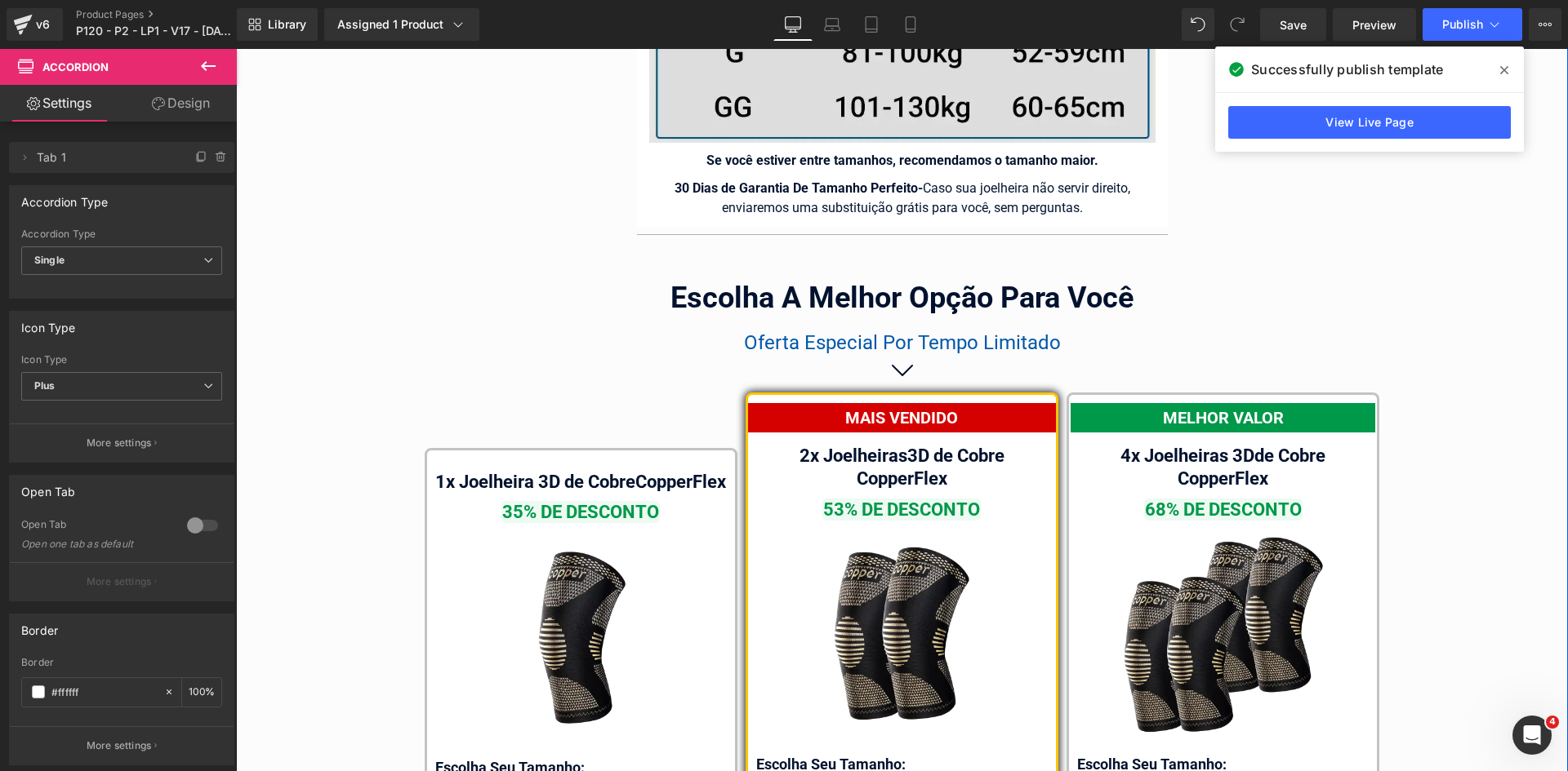
scroll to position [9443, 0]
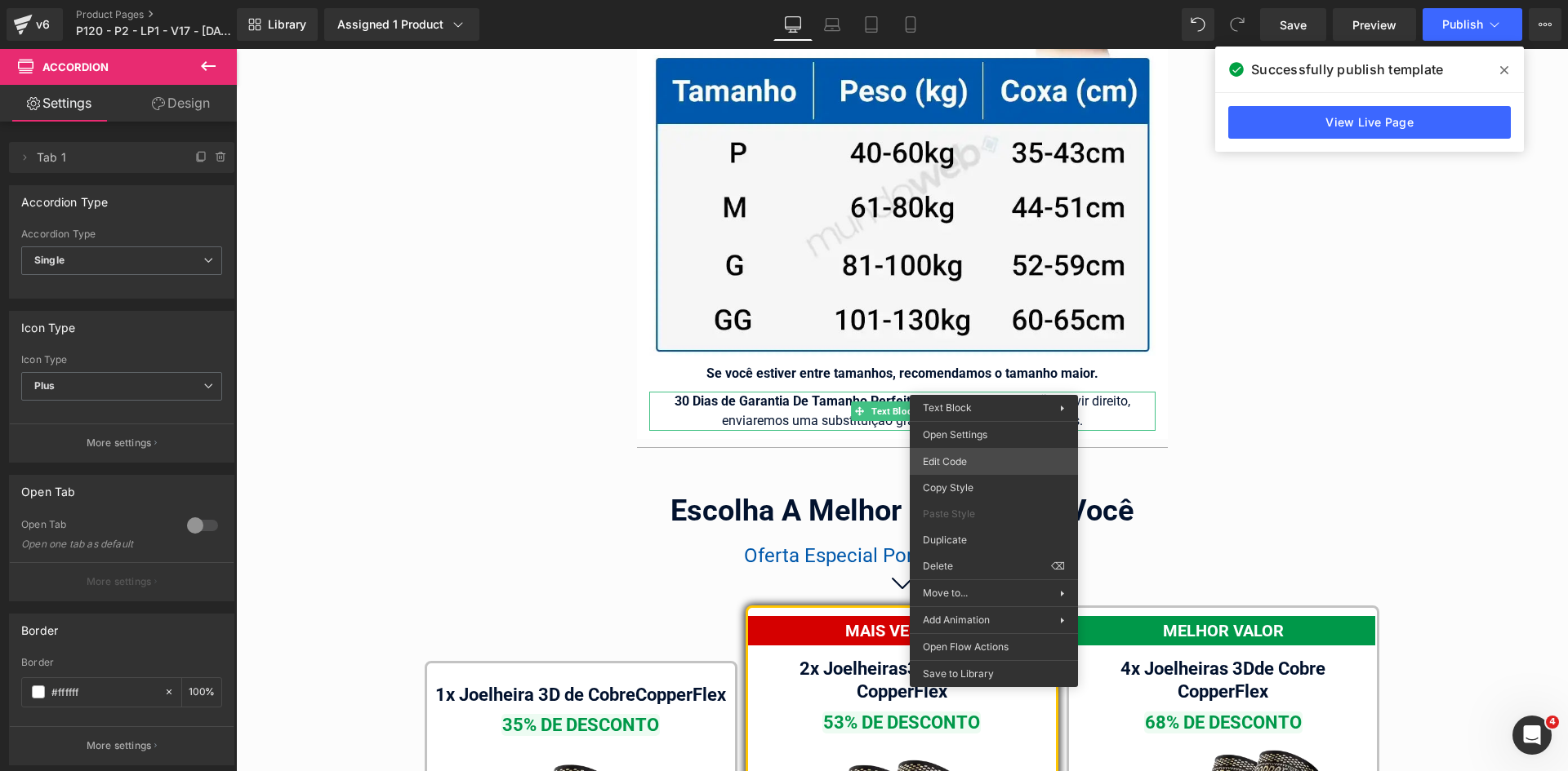
click at [984, 0] on div "You are previewing how the will restyle your page. You can not edit Elements in…" at bounding box center [784, 0] width 1568 height 0
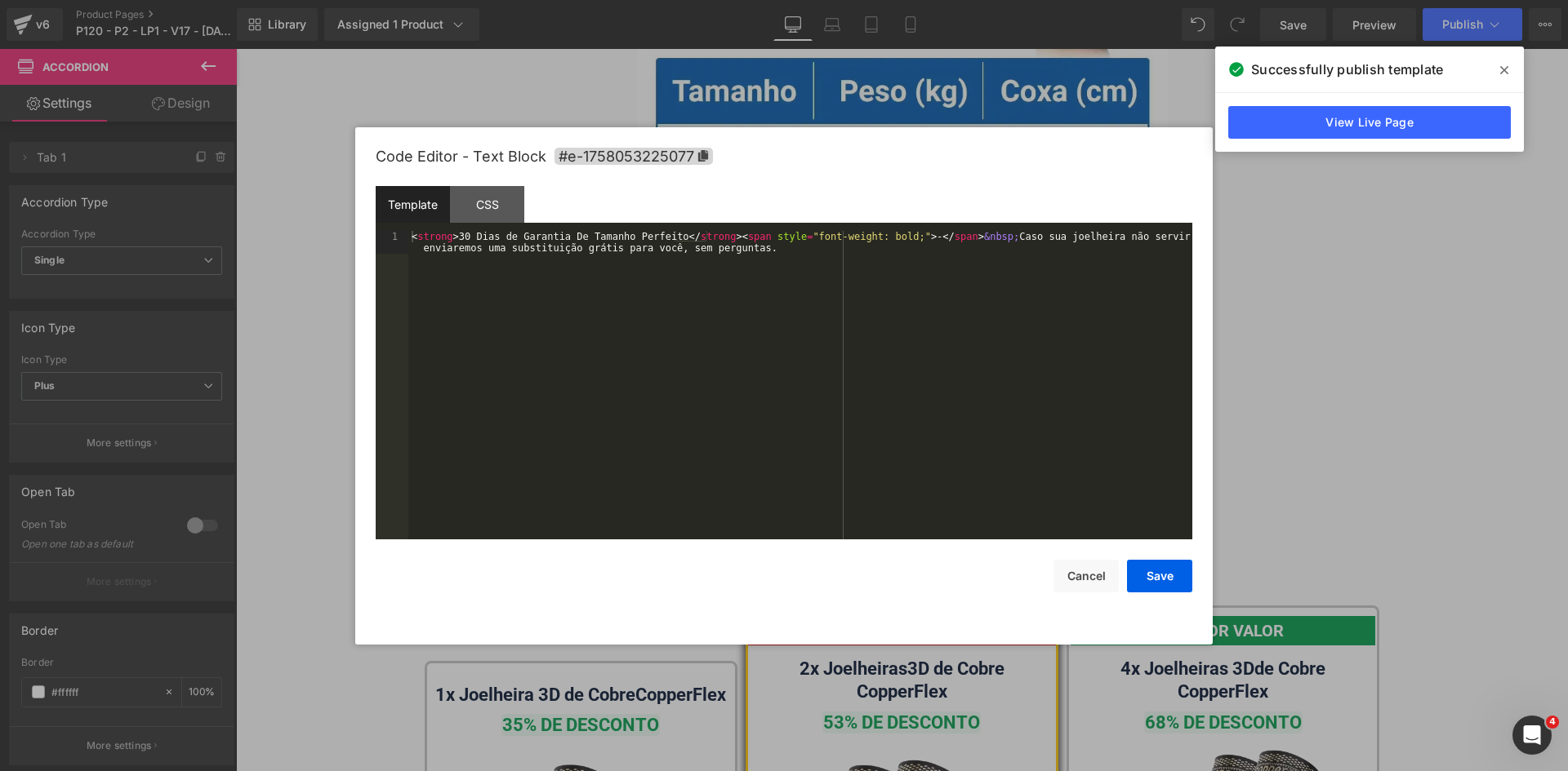
click at [965, 389] on div "< strong > 30 Dias de Garantia De Tamanho Perfeito </ strong > < span style = "…" at bounding box center [800, 408] width 784 height 354
click at [1144, 574] on button "Save" at bounding box center [1159, 576] width 65 height 33
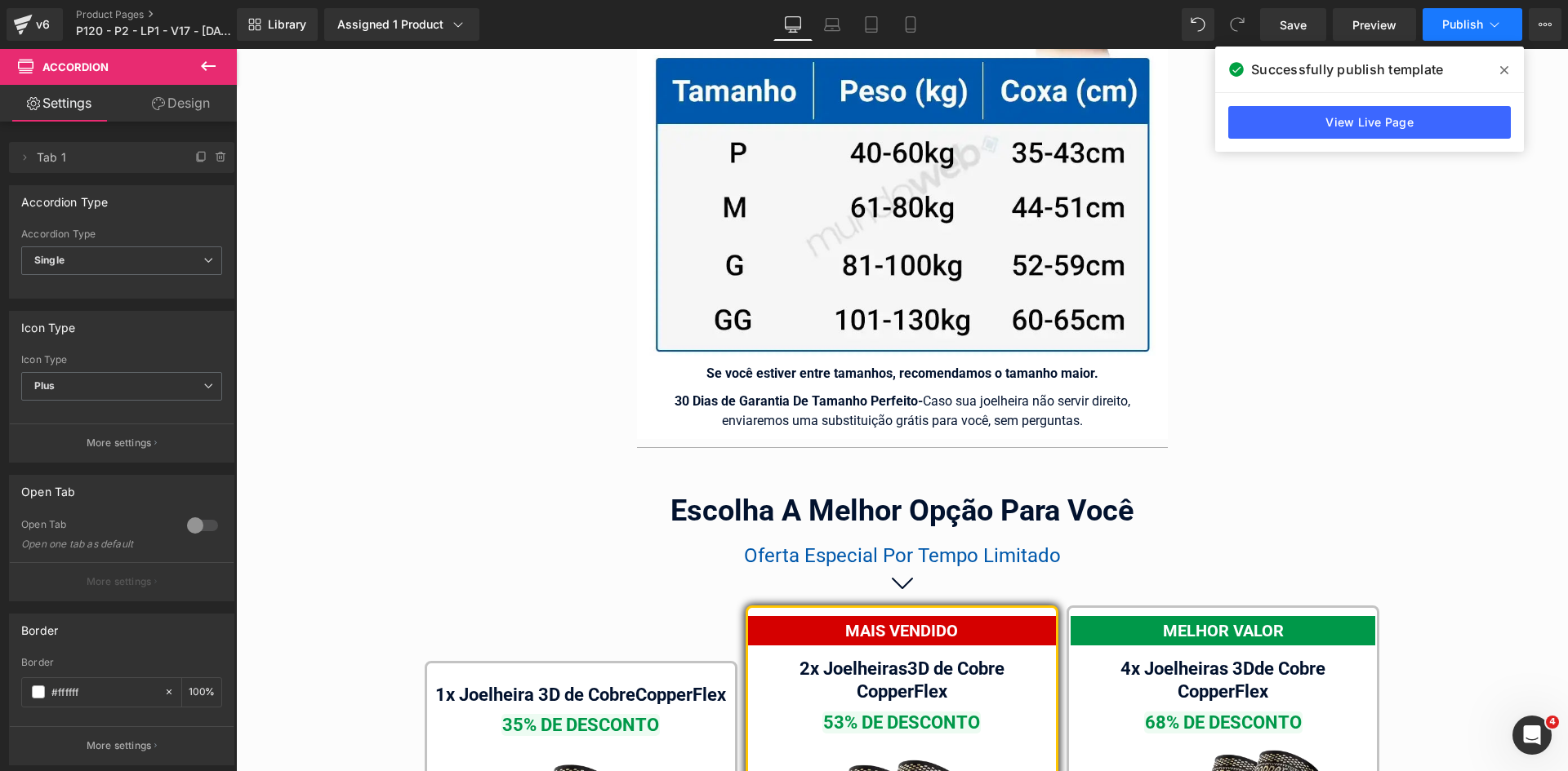
click at [1479, 26] on span "Publish" at bounding box center [1463, 24] width 41 height 13
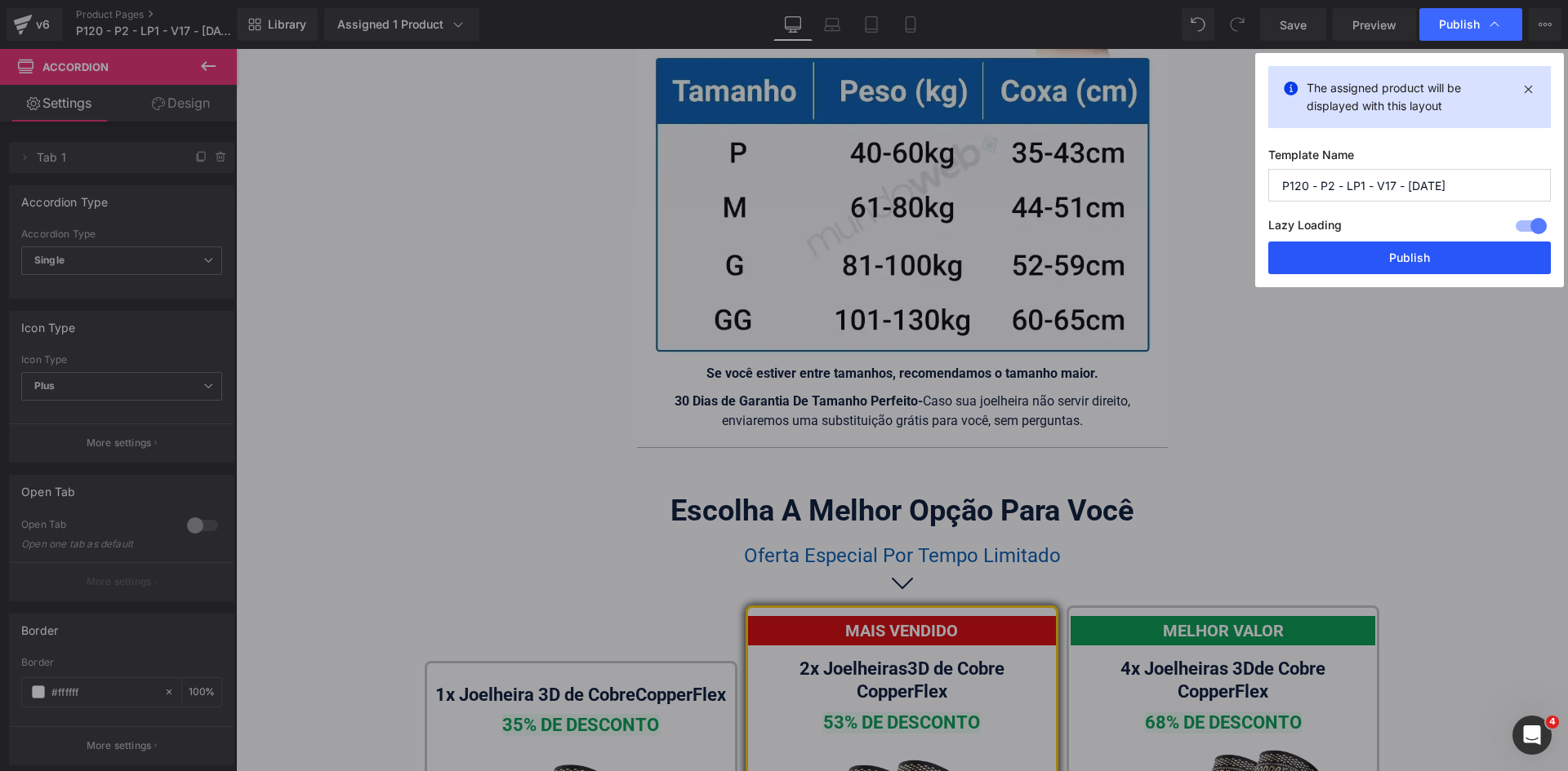
click at [1441, 260] on button "Publish" at bounding box center [1409, 257] width 283 height 33
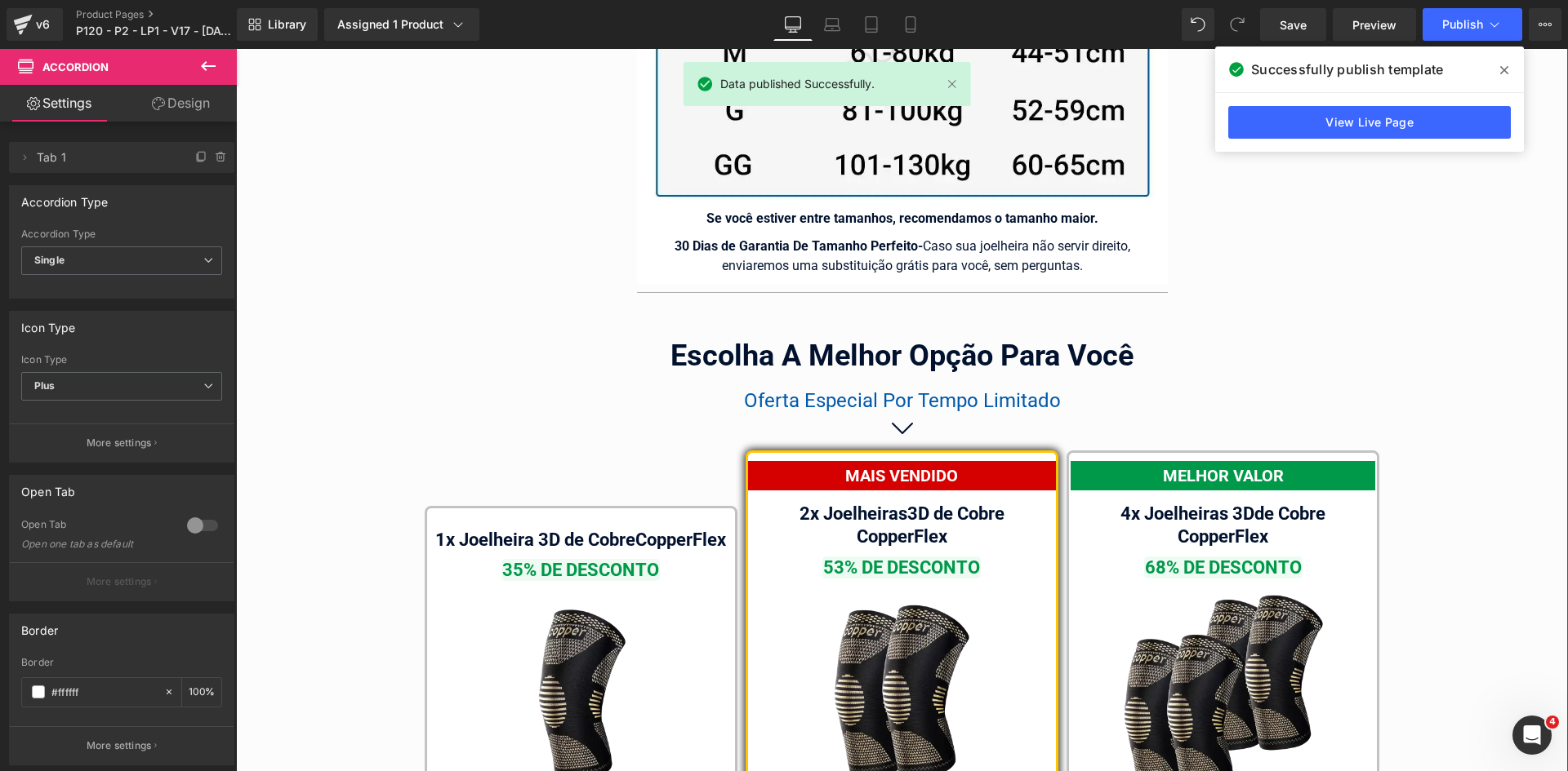
scroll to position [9689, 0]
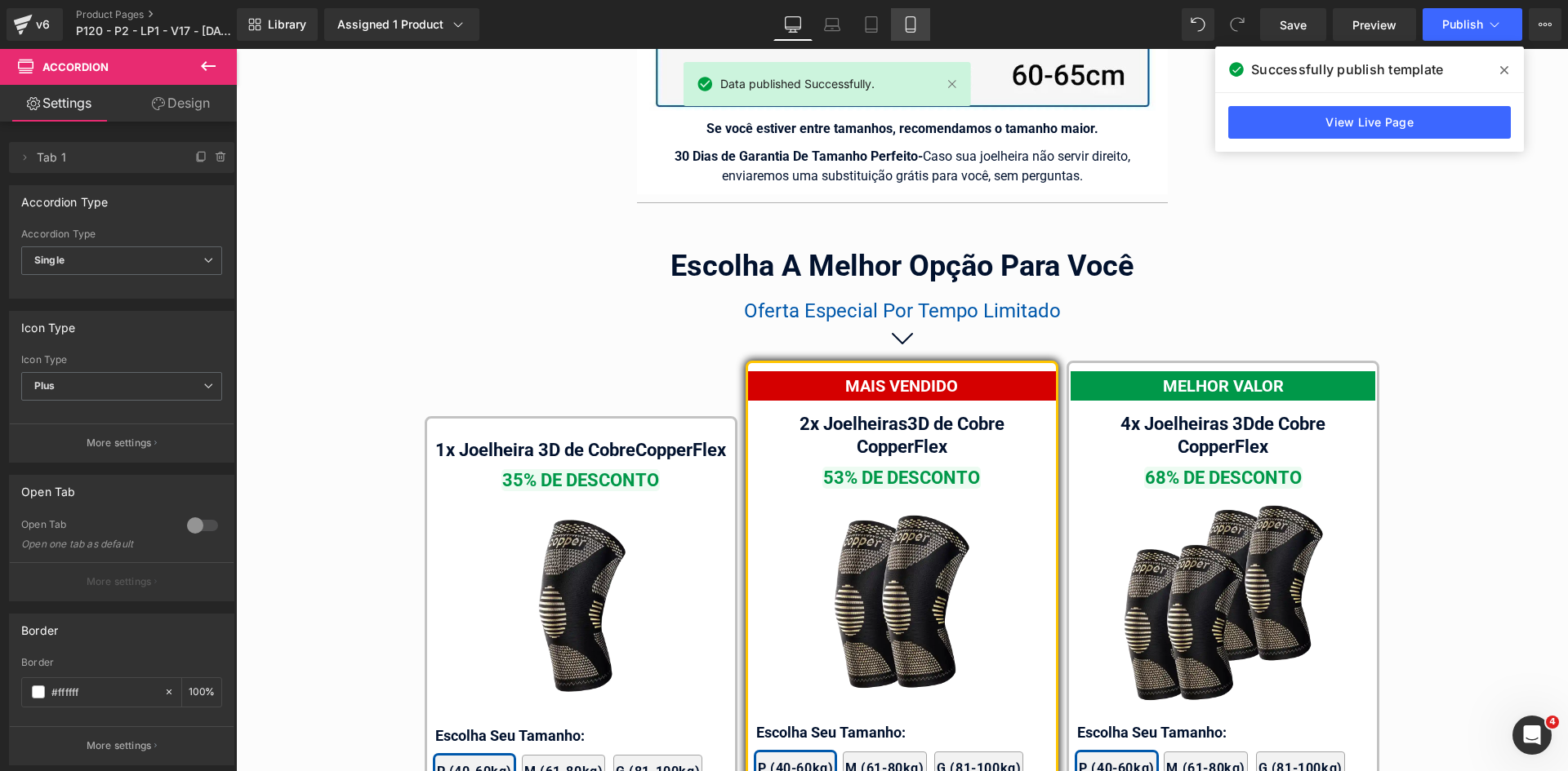
click at [913, 24] on icon at bounding box center [910, 24] width 16 height 16
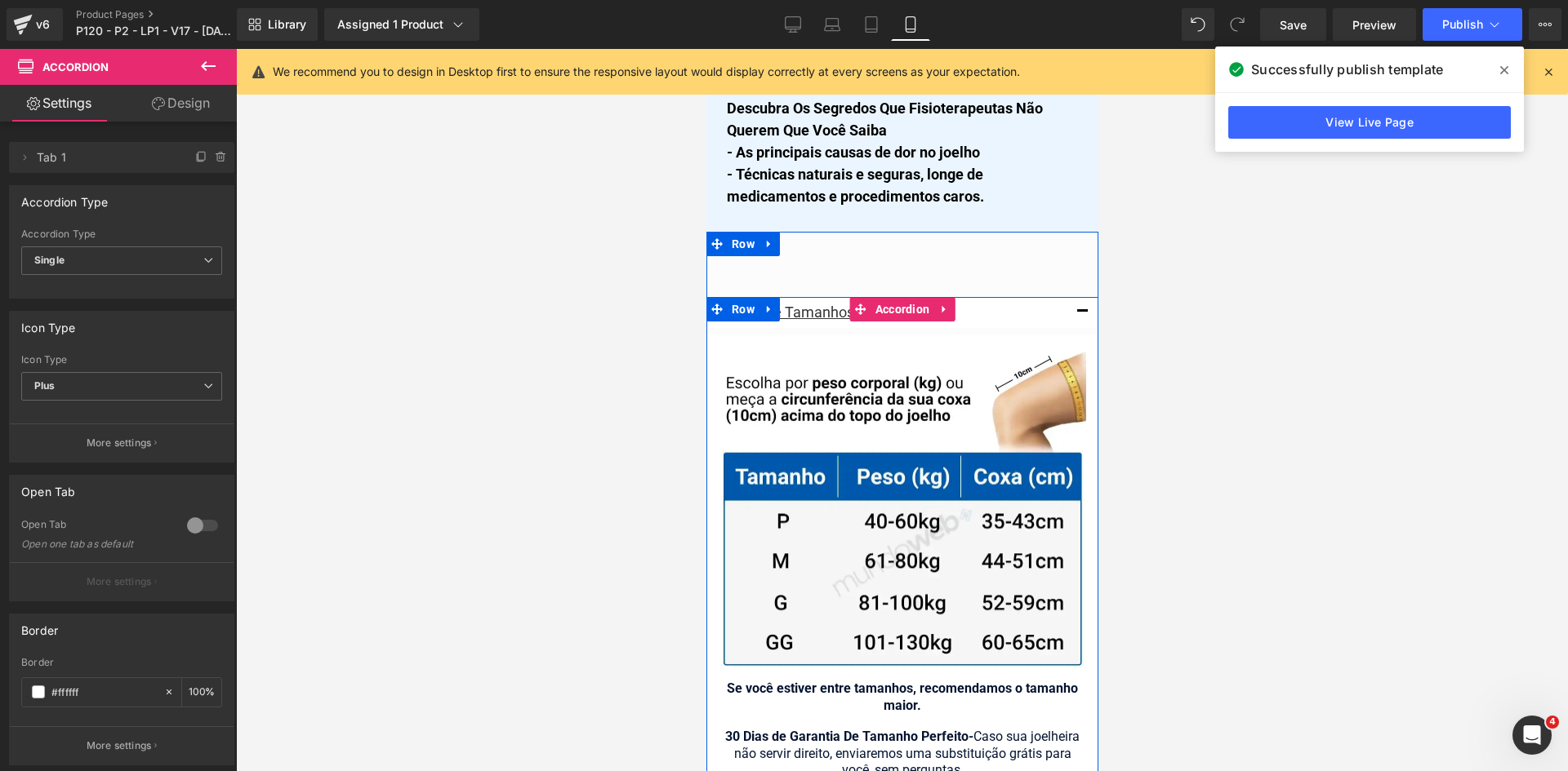
scroll to position [13825, 0]
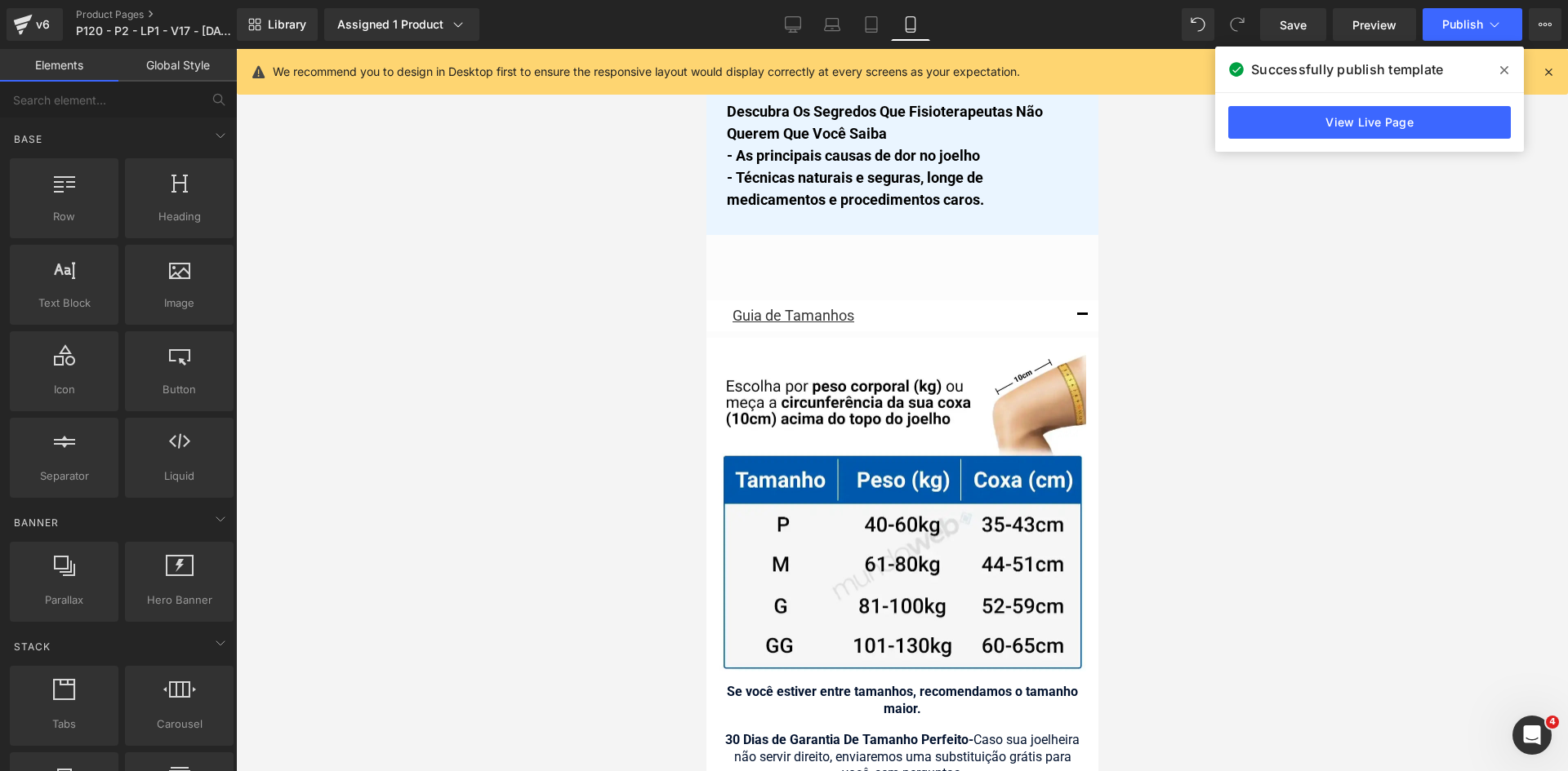
click at [1158, 372] on div at bounding box center [902, 410] width 1332 height 722
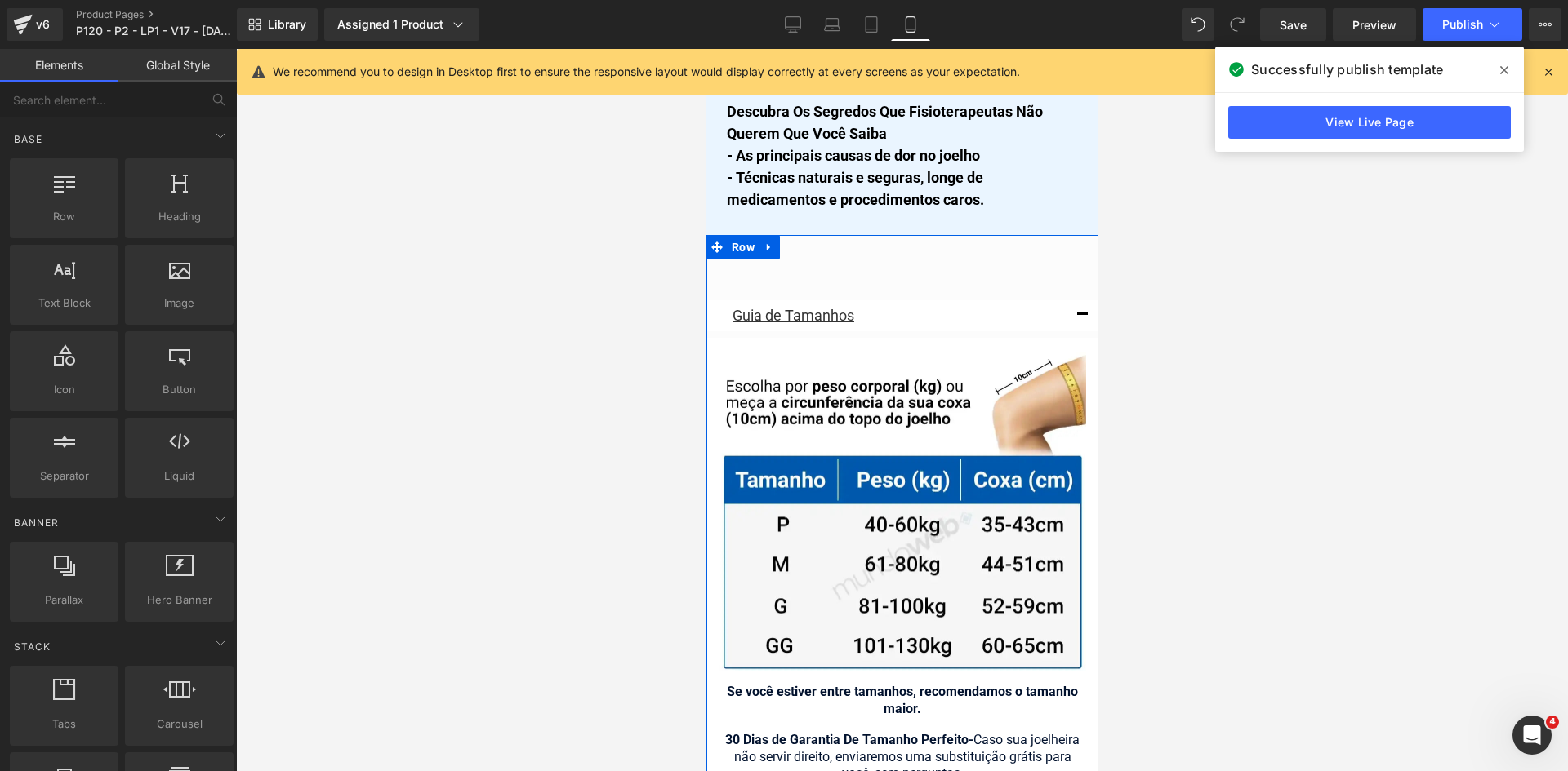
click at [1073, 307] on button "button" at bounding box center [1081, 315] width 33 height 31
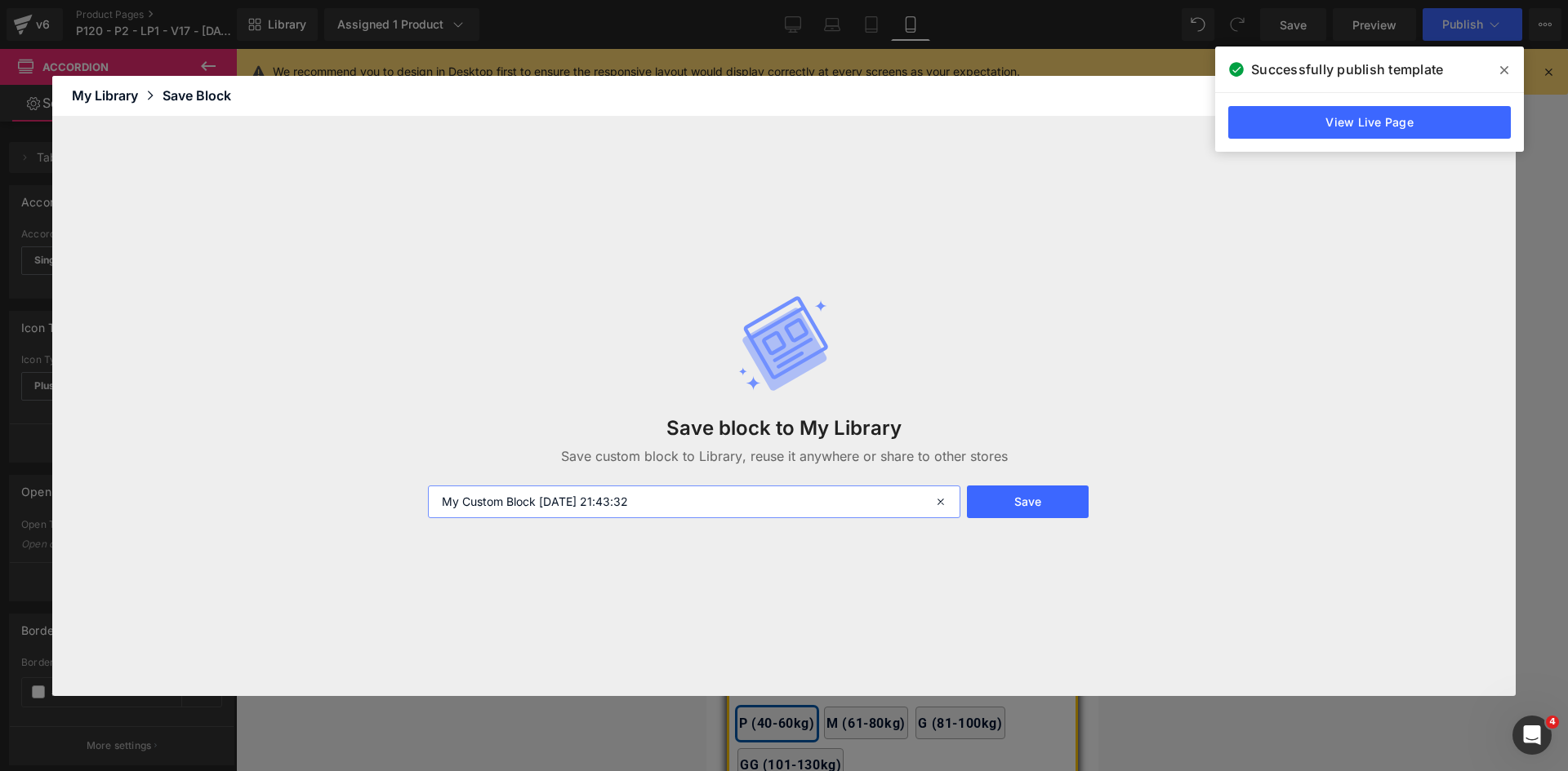
click at [442, 500] on input "My Custom Block 2025-09-20 21:43:32" at bounding box center [694, 502] width 533 height 33
type input "Guia De Tamanhos Kit 20-09 - My Custom Block 2025-09-20 21:43:32"
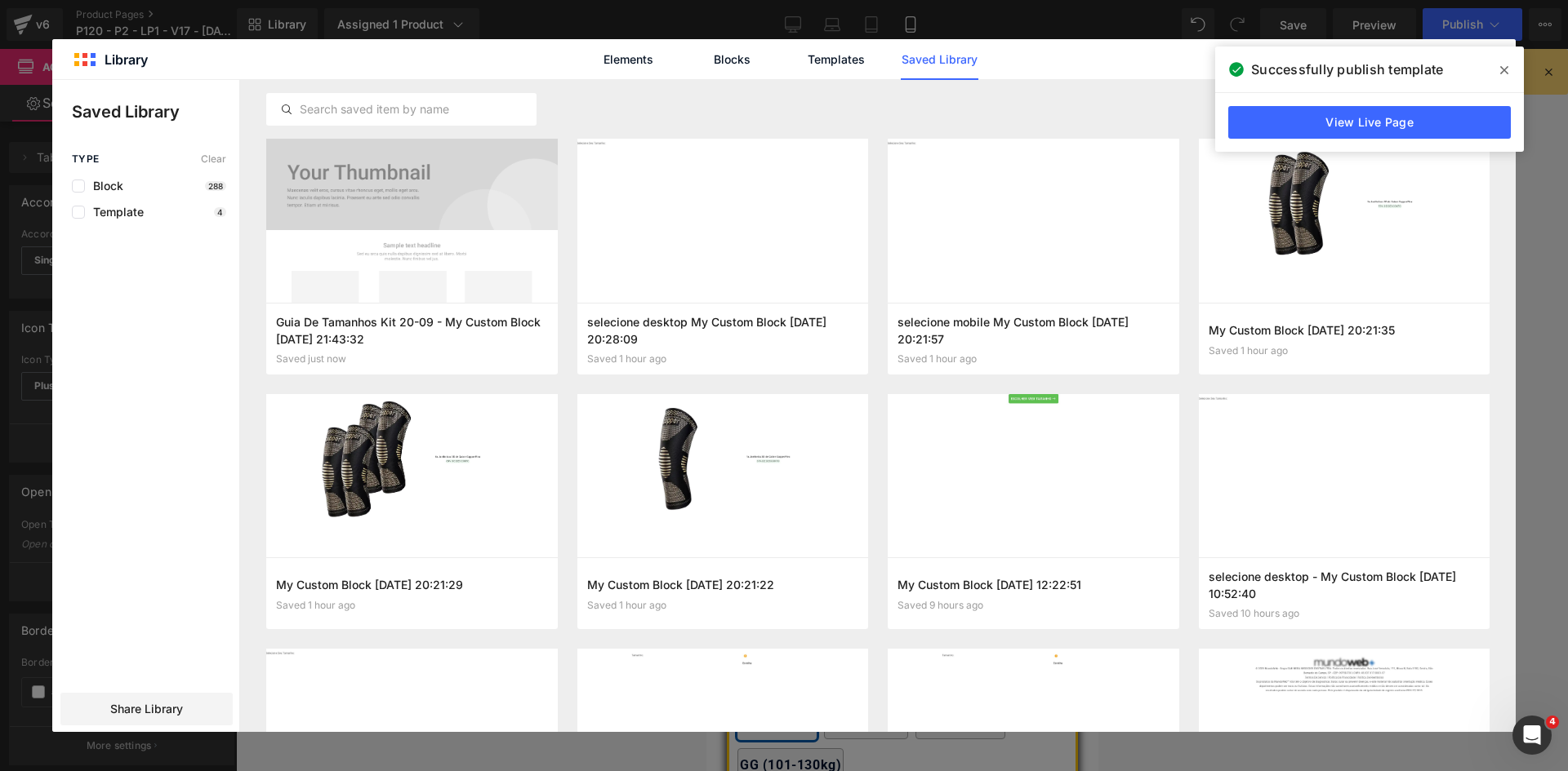
click at [1505, 67] on icon at bounding box center [1504, 69] width 8 height 13
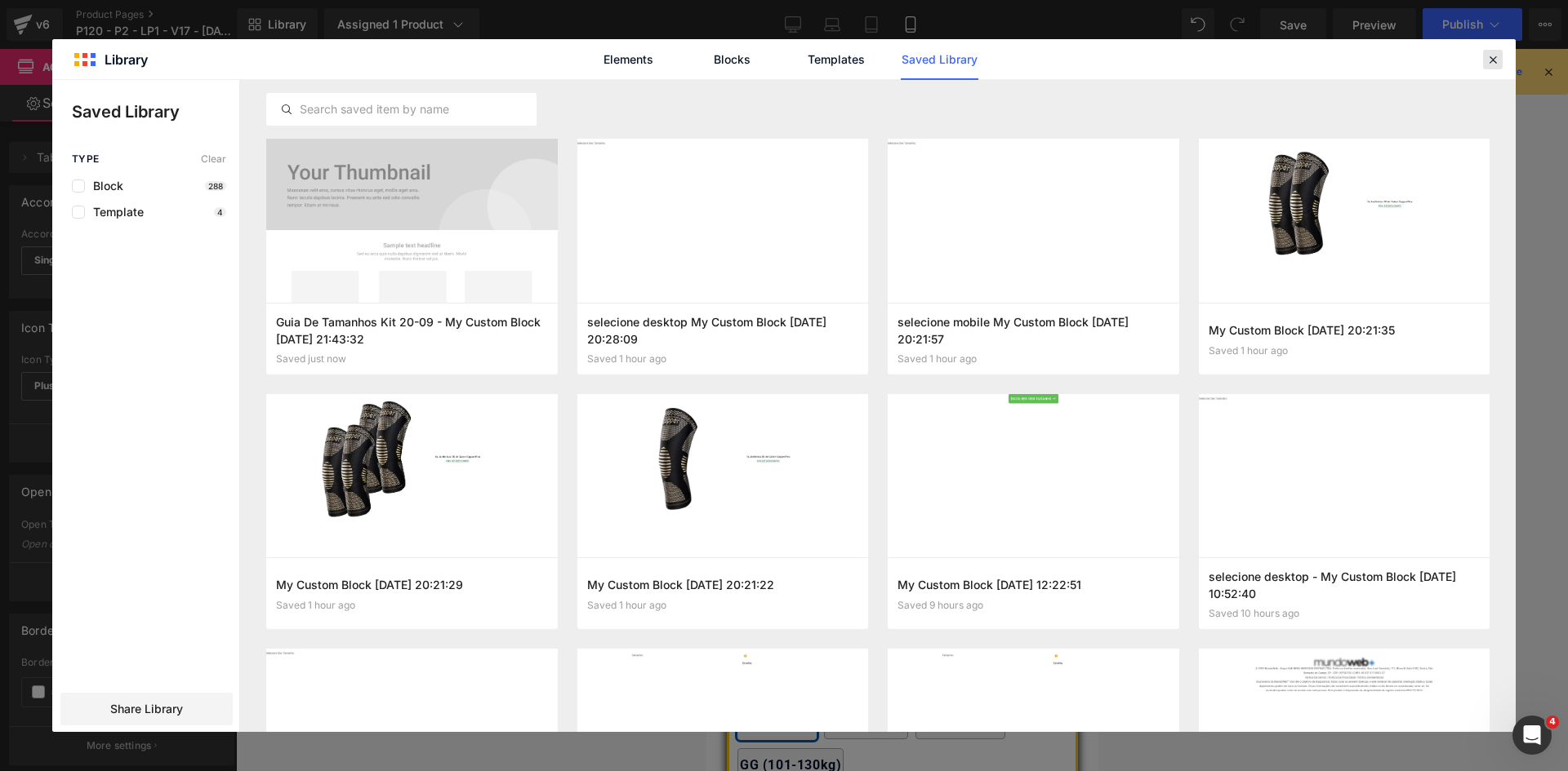
click at [1494, 62] on icon at bounding box center [1492, 59] width 14 height 14
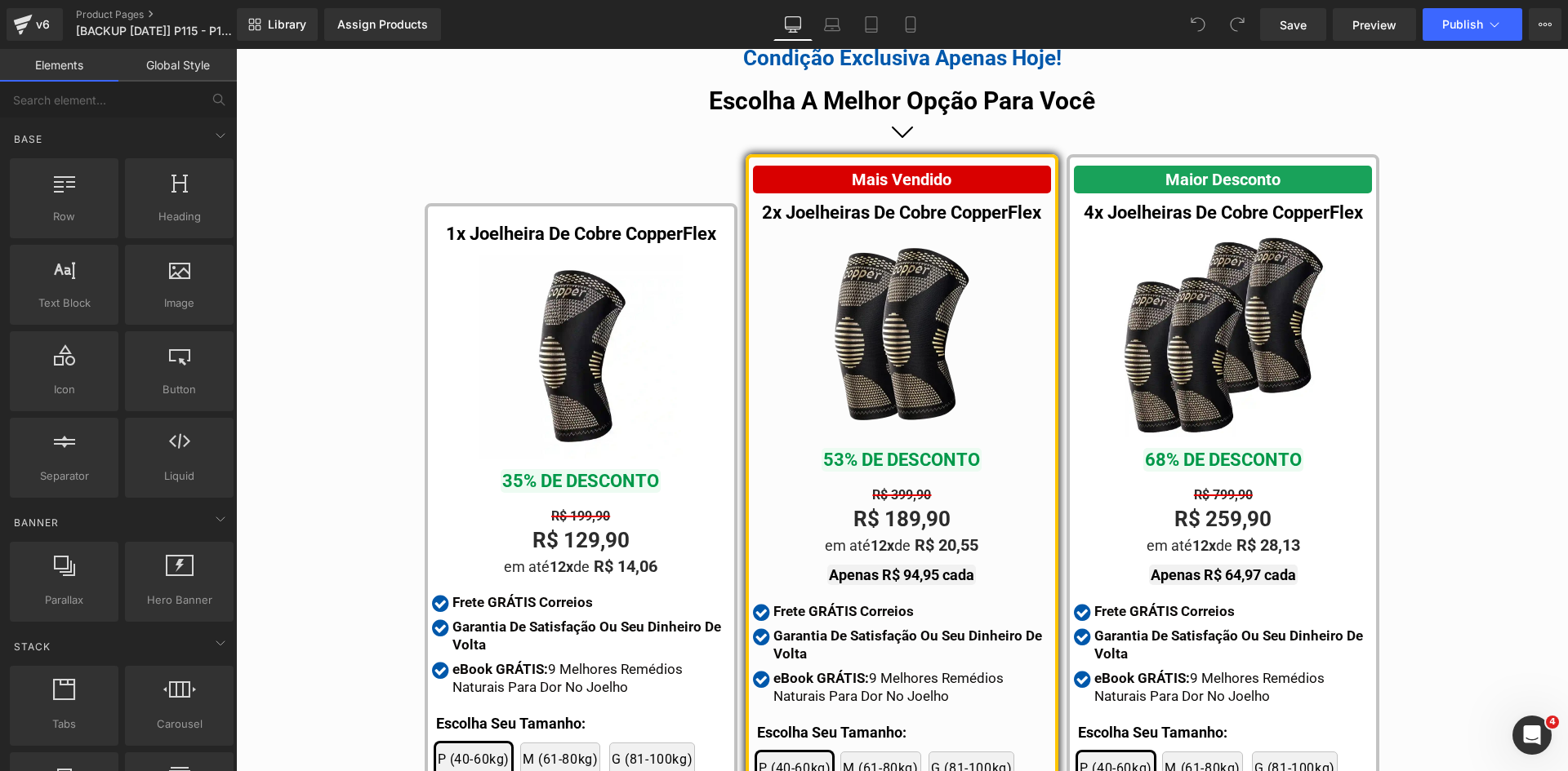
scroll to position [8745, 0]
